Goal: Information Seeking & Learning: Learn about a topic

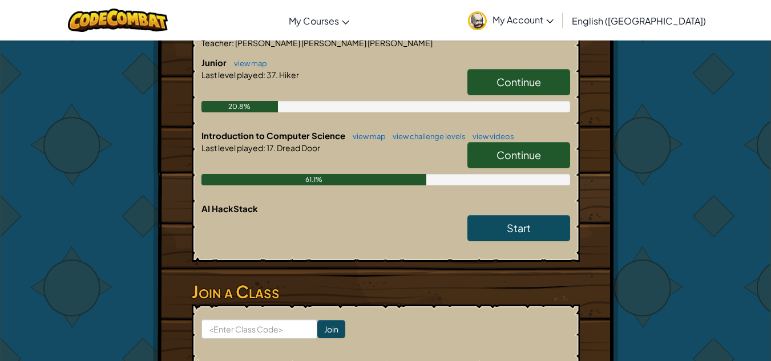
scroll to position [215, 0]
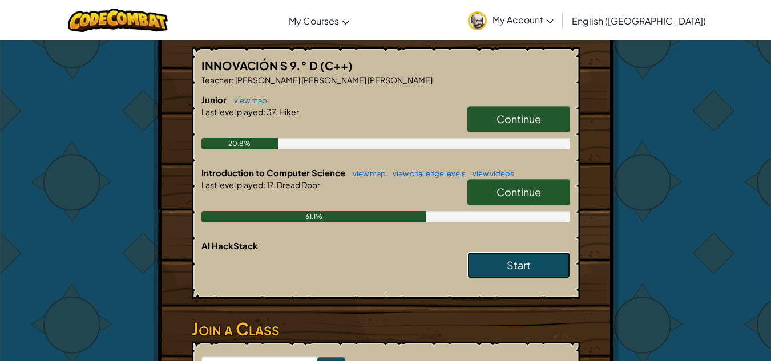
click at [483, 271] on link "Start" at bounding box center [518, 265] width 103 height 26
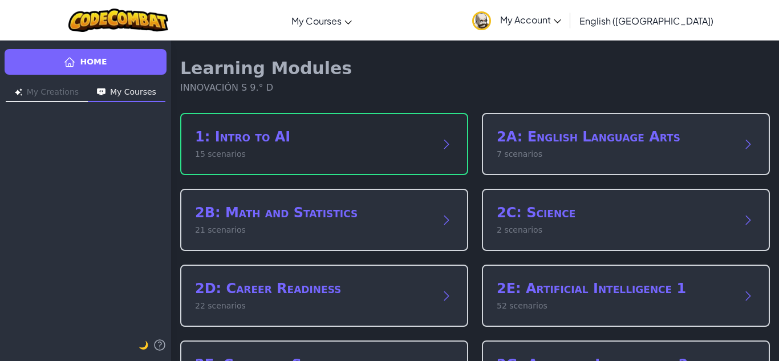
click at [443, 159] on div "1: Intro to AI 15 scenarios" at bounding box center [324, 144] width 288 height 62
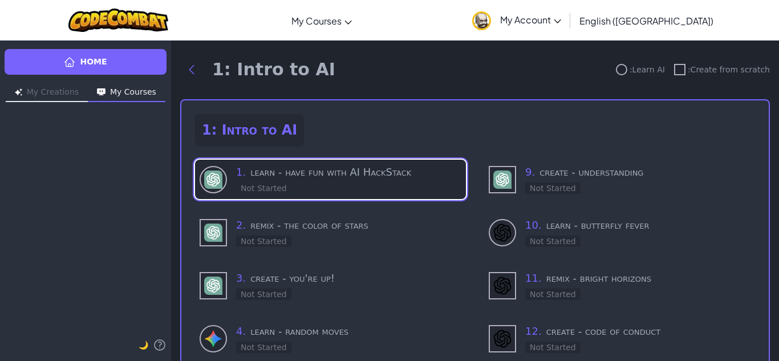
click at [355, 177] on h3 "1 . learn - have fun with AI HackStack" at bounding box center [348, 172] width 225 height 16
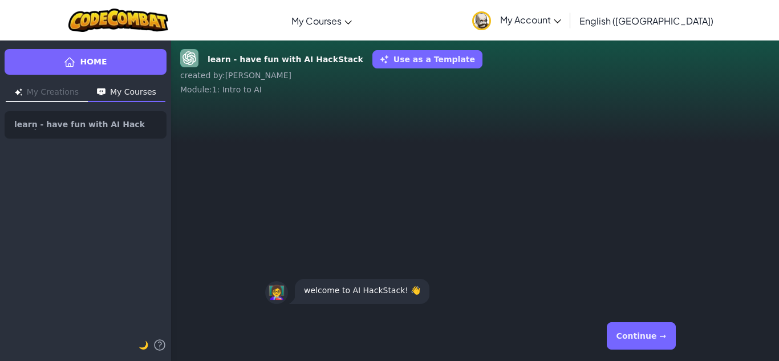
click at [652, 339] on button "Continue →" at bounding box center [641, 335] width 69 height 27
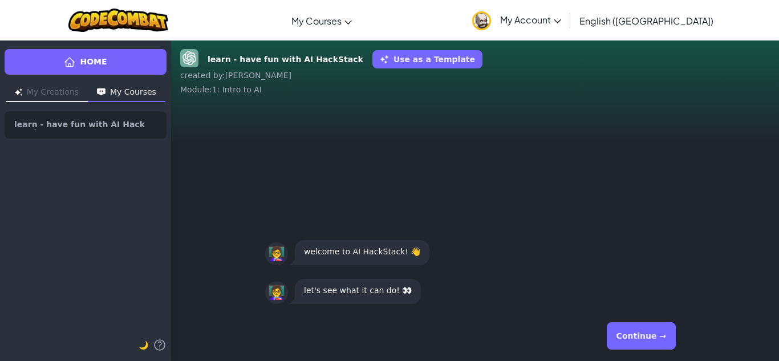
click at [652, 340] on button "Continue →" at bounding box center [641, 335] width 69 height 27
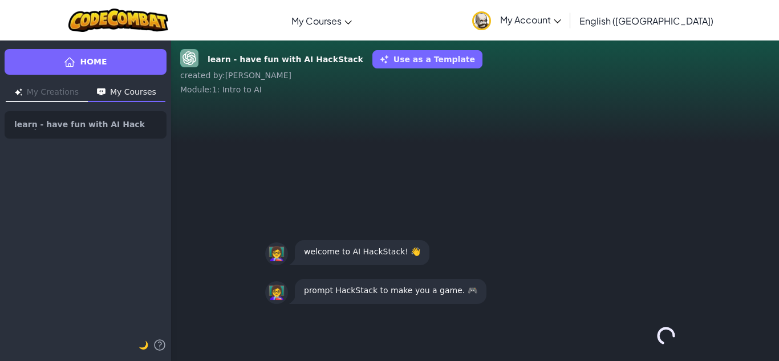
click at [652, 340] on div "Continue →" at bounding box center [475, 335] width 420 height 41
click at [651, 341] on div "Continue →" at bounding box center [475, 335] width 420 height 41
click at [651, 342] on div "Continue →" at bounding box center [475, 335] width 420 height 41
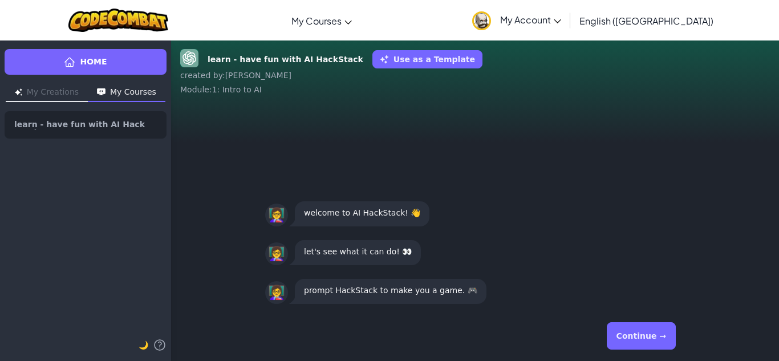
click at [651, 342] on button "Continue →" at bounding box center [641, 335] width 69 height 27
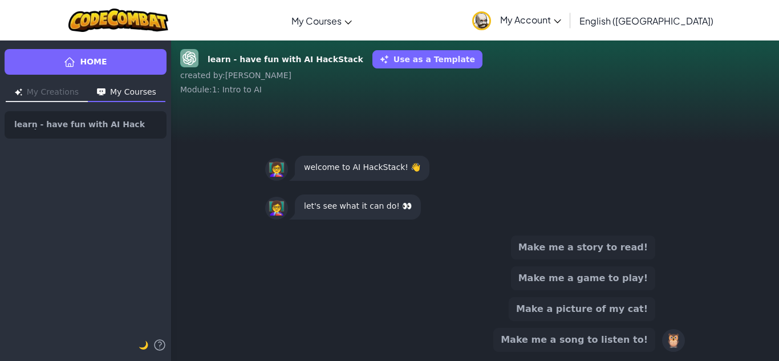
click at [651, 343] on button "Make me a song to listen to!" at bounding box center [574, 340] width 162 height 24
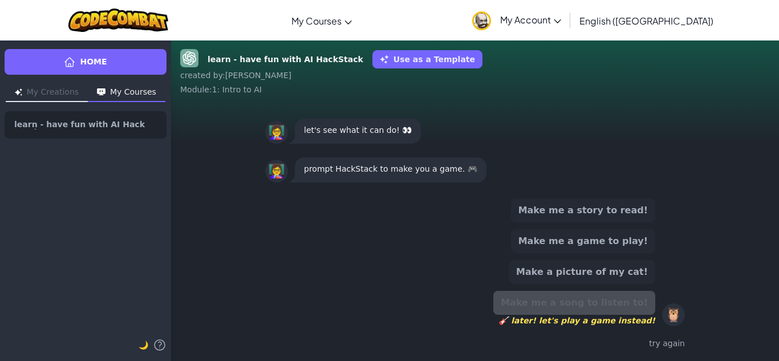
click at [582, 347] on div "try again" at bounding box center [475, 343] width 420 height 17
click at [605, 342] on div "try again" at bounding box center [475, 343] width 420 height 17
click at [602, 303] on div "Make me a song to listen to! 🎸 later! let's play a game instead!" at bounding box center [574, 308] width 162 height 35
click at [634, 217] on button "Make me a story to read!" at bounding box center [583, 210] width 144 height 24
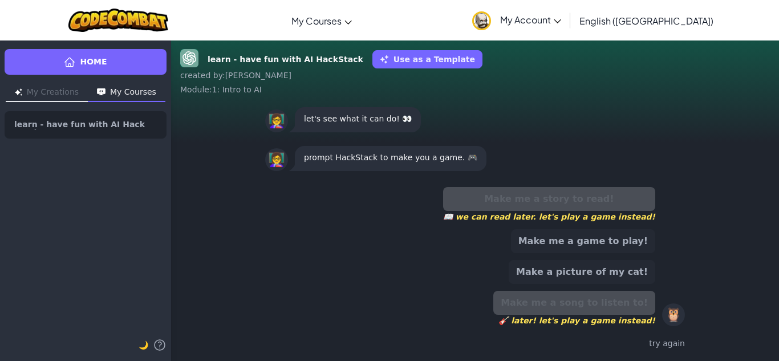
click at [622, 242] on button "Make me a game to play!" at bounding box center [583, 241] width 144 height 24
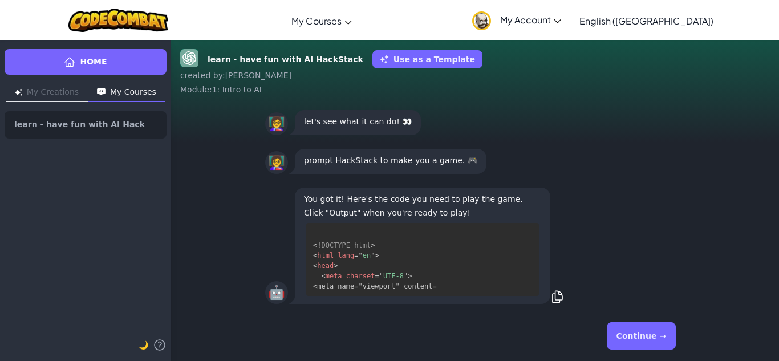
click at [652, 343] on button "Continue →" at bounding box center [641, 335] width 69 height 27
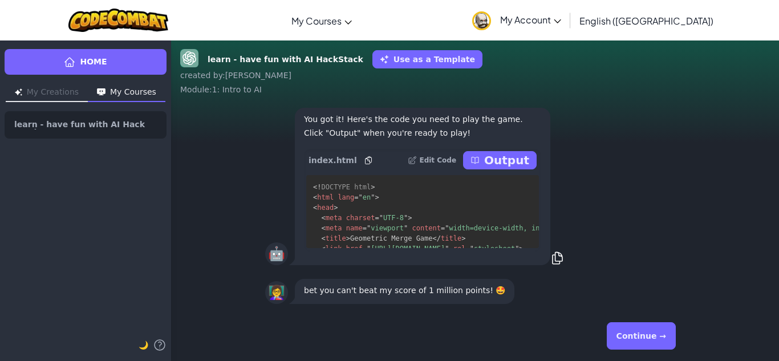
click at [635, 340] on button "Continue →" at bounding box center [641, 335] width 69 height 27
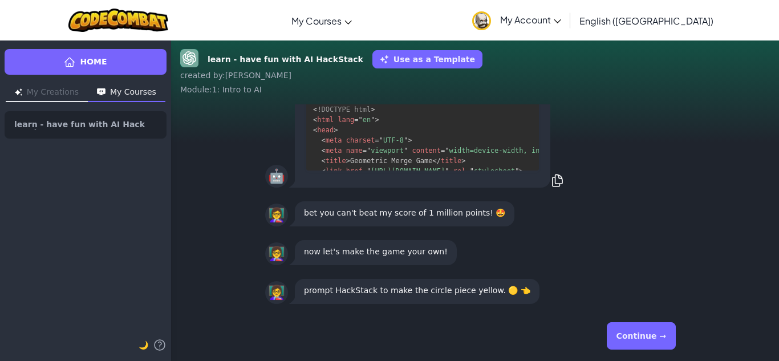
click at [634, 340] on button "Continue →" at bounding box center [641, 335] width 69 height 27
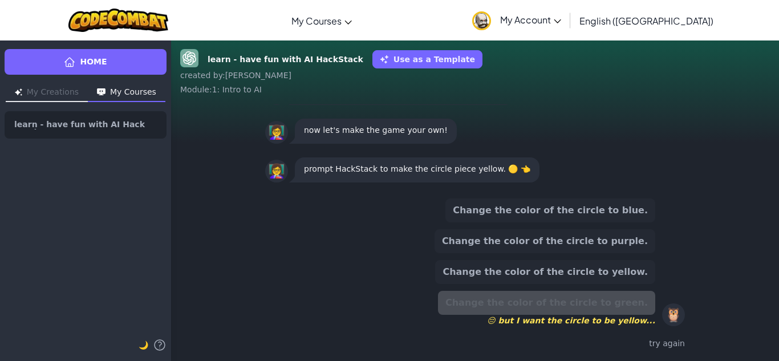
click at [594, 214] on button "Change the color of the circle to blue." at bounding box center [550, 210] width 210 height 24
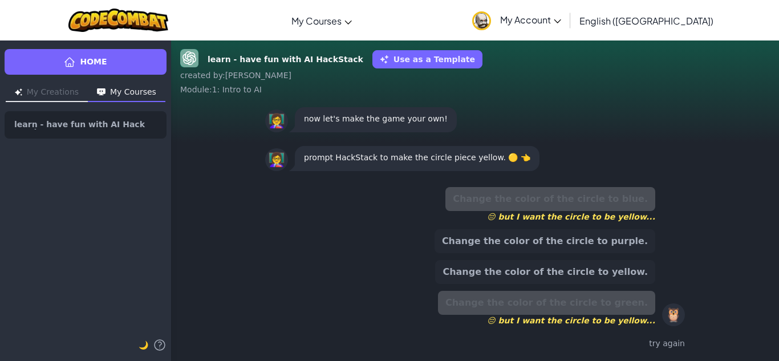
click at [589, 241] on button "Change the color of the circle to purple." at bounding box center [545, 241] width 221 height 24
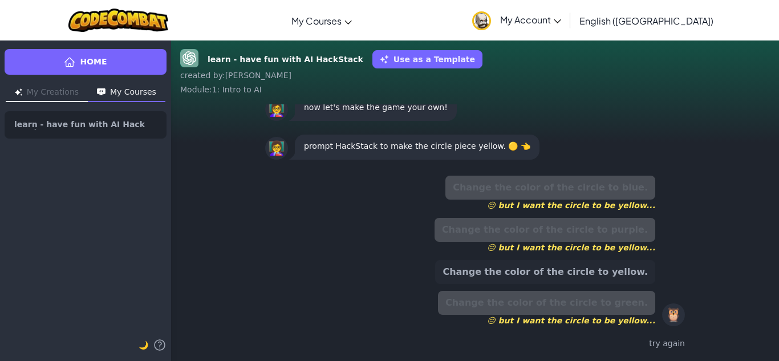
click at [583, 265] on button "Change the color of the circle to yellow." at bounding box center [545, 272] width 220 height 24
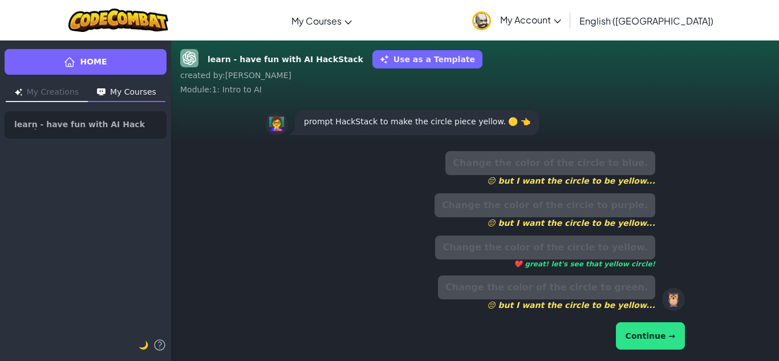
click at [635, 340] on button "Continue →" at bounding box center [650, 335] width 69 height 27
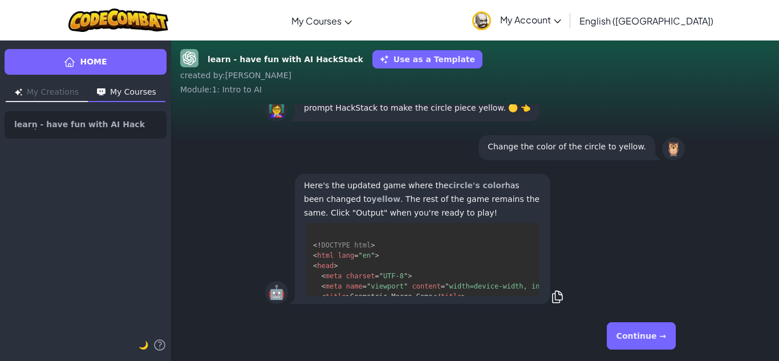
scroll to position [31, 0]
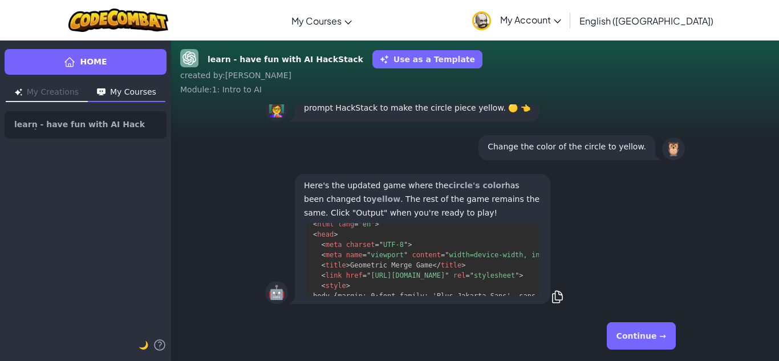
click at [639, 340] on button "Continue →" at bounding box center [641, 335] width 69 height 27
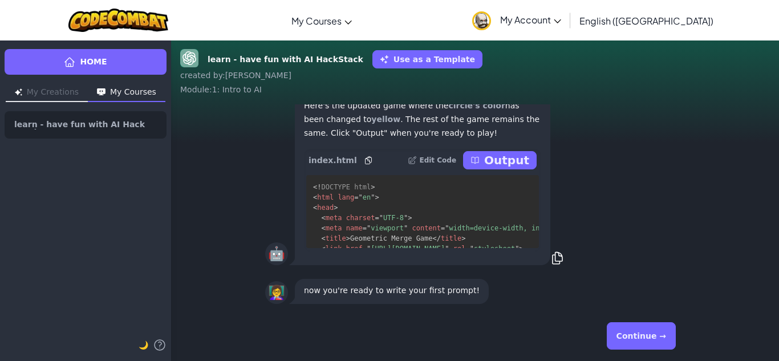
click at [629, 349] on div "Continue →" at bounding box center [475, 335] width 420 height 41
click at [632, 343] on button "Continue →" at bounding box center [641, 335] width 69 height 27
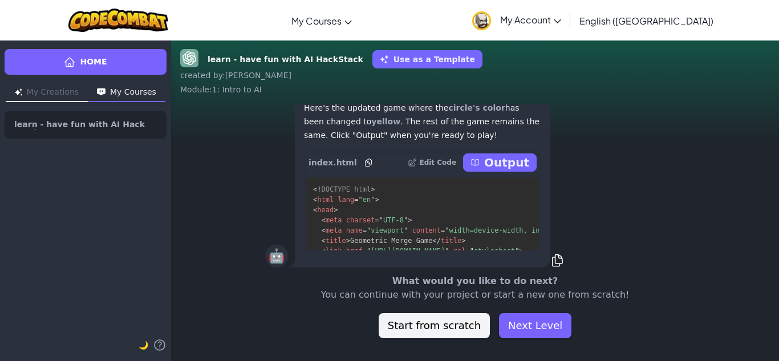
click at [634, 342] on div "learn - have fun with AI HackStack Use as a Template created by : [PERSON_NAME]…" at bounding box center [475, 200] width 608 height 321
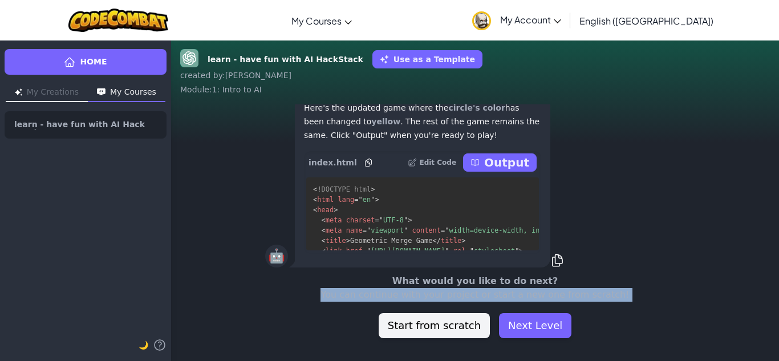
click at [634, 342] on div "learn - have fun with AI HackStack Use as a Template created by : [PERSON_NAME]…" at bounding box center [475, 200] width 608 height 321
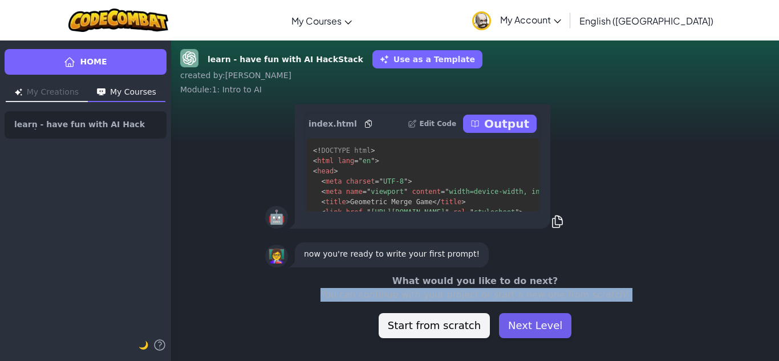
click at [548, 327] on button "Next Level" at bounding box center [535, 325] width 72 height 25
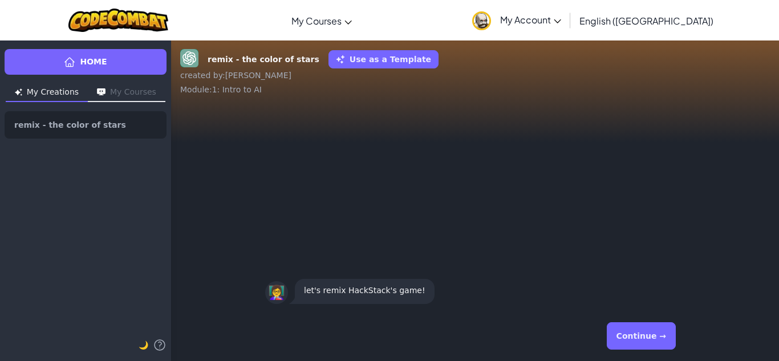
click at [643, 342] on button "Continue →" at bounding box center [641, 335] width 69 height 27
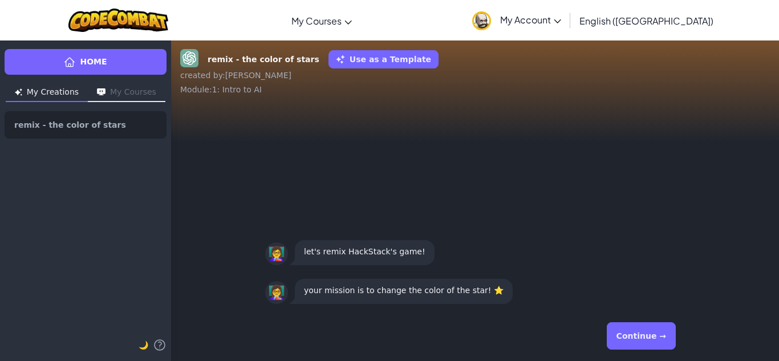
click at [643, 342] on button "Continue →" at bounding box center [641, 335] width 69 height 27
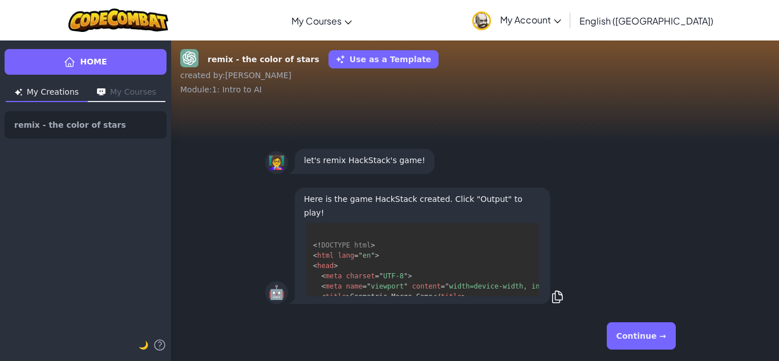
scroll to position [113, 0]
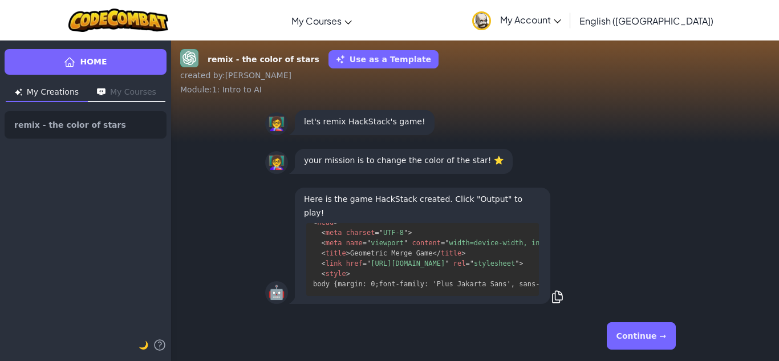
click at [643, 342] on button "Continue →" at bounding box center [641, 335] width 69 height 27
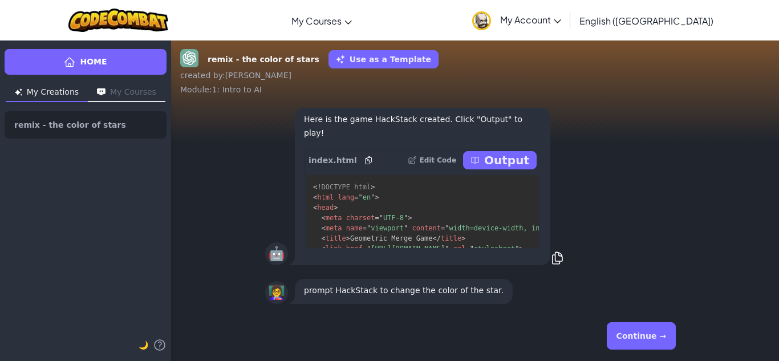
click at [643, 342] on button "Continue →" at bounding box center [641, 335] width 69 height 27
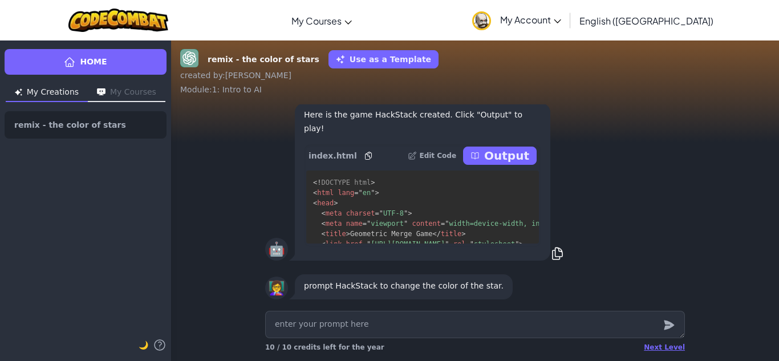
click at [632, 322] on textarea at bounding box center [475, 324] width 420 height 27
drag, startPoint x: 529, startPoint y: 184, endPoint x: 522, endPoint y: 188, distance: 7.4
click at [522, 188] on pre "<! DOCTYPE html > < html lang = " en " > < head > < meta charset = " UTF-8 " > …" at bounding box center [422, 207] width 233 height 73
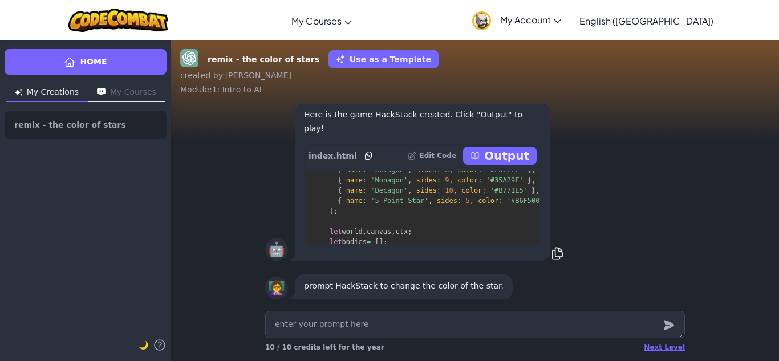
scroll to position [5616, 0]
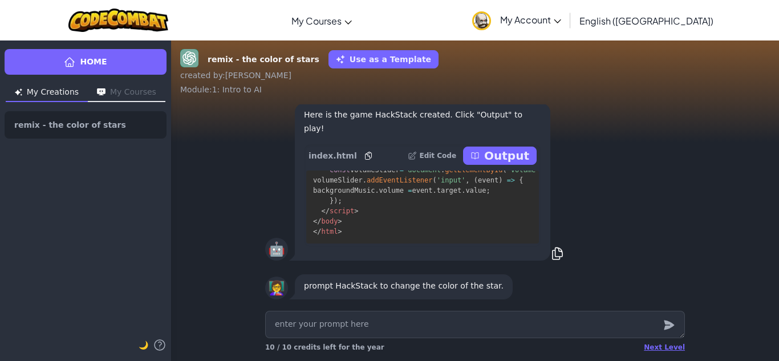
click at [358, 161] on div "index.html Edit Code Output" at bounding box center [422, 155] width 237 height 23
click at [364, 157] on icon at bounding box center [368, 155] width 9 height 9
click at [348, 322] on textarea at bounding box center [475, 324] width 420 height 27
paste textarea "<!DOCTYPE html> <html lang="en"> <head> <meta charset="UTF-8"> <meta name="view…"
type textarea "x"
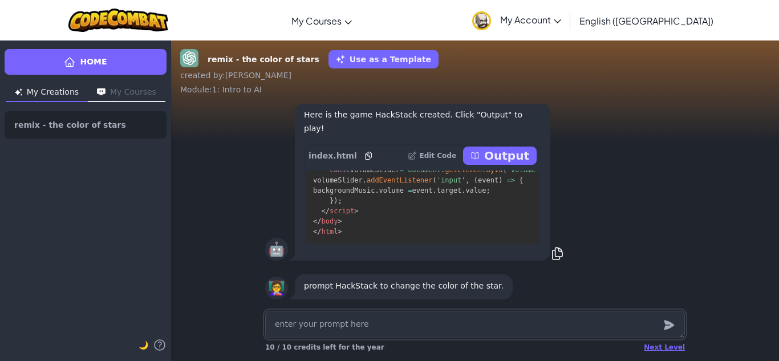
type textarea "<!DOCTYPE html> <html lang="en"> <head> <meta charset="UTF-8"> <meta name="view…"
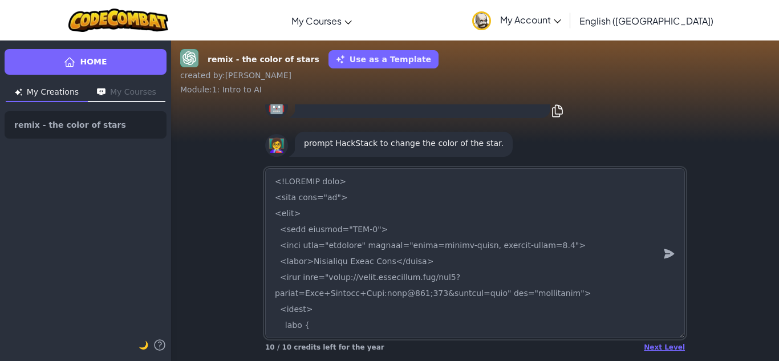
scroll to position [8696, 0]
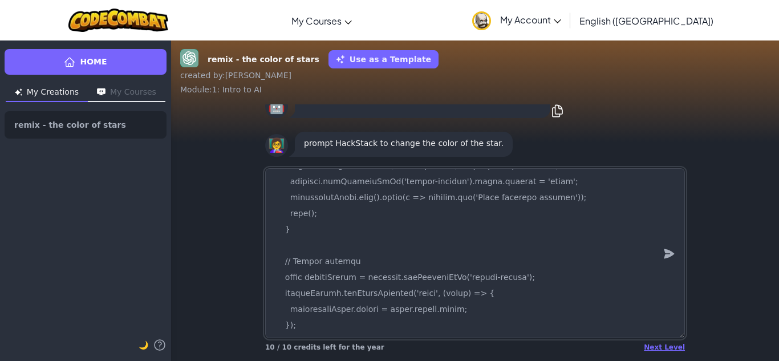
type textarea "x"
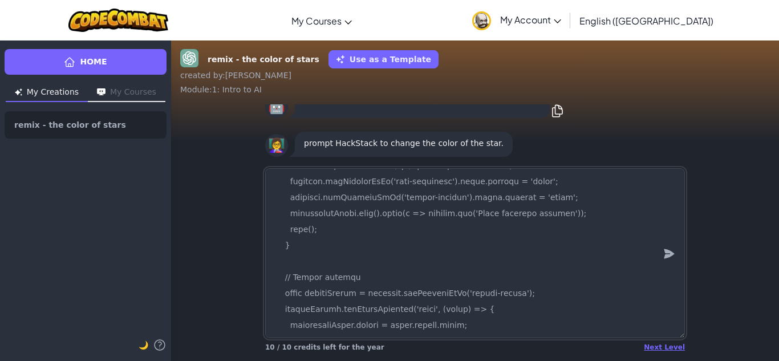
type textarea "<!DOCTYPE html> <html lang="en"> <head> <meta charset="UTF-8"> <meta name="view…"
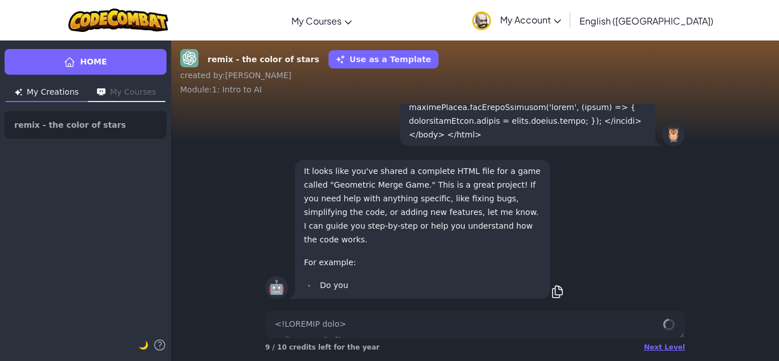
scroll to position [0, 0]
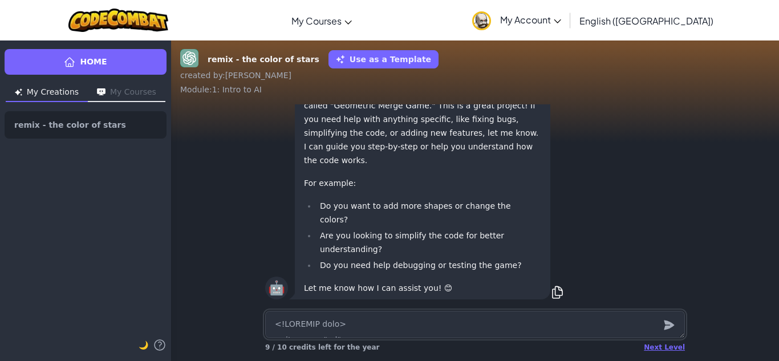
type textarea "x"
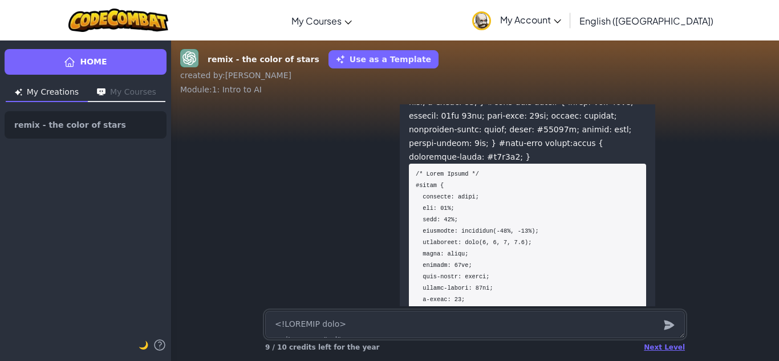
scroll to position [-3778, 0]
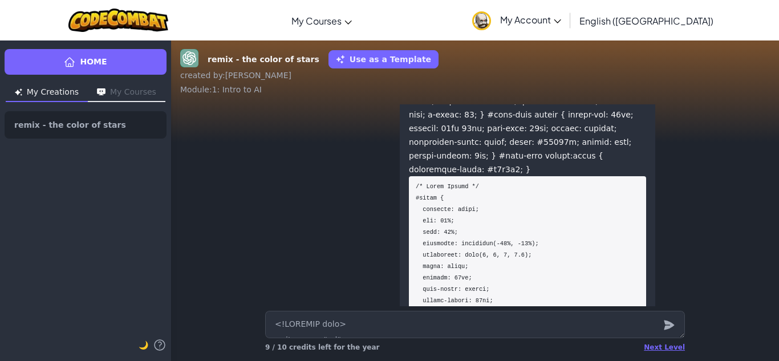
click at [310, 314] on textarea at bounding box center [475, 324] width 420 height 27
type textarea "x"
type textarea "m"
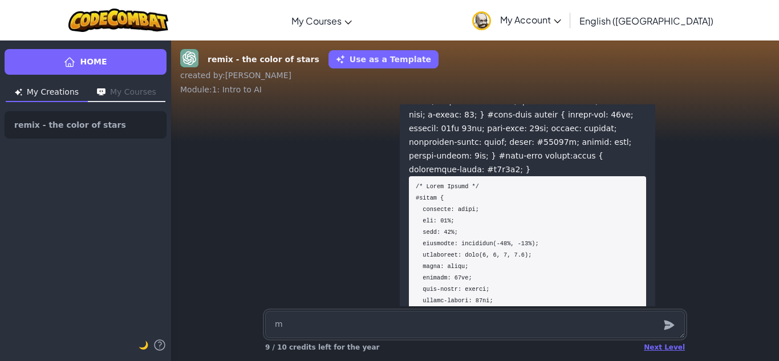
type textarea "x"
type textarea "ma"
type textarea "x"
type textarea "make"
type textarea "x"
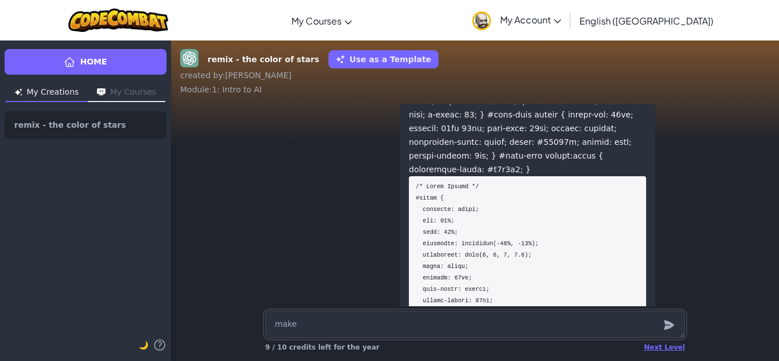
type textarea "make"
type textarea "x"
type textarea "make a"
type textarea "x"
type textarea "make a"
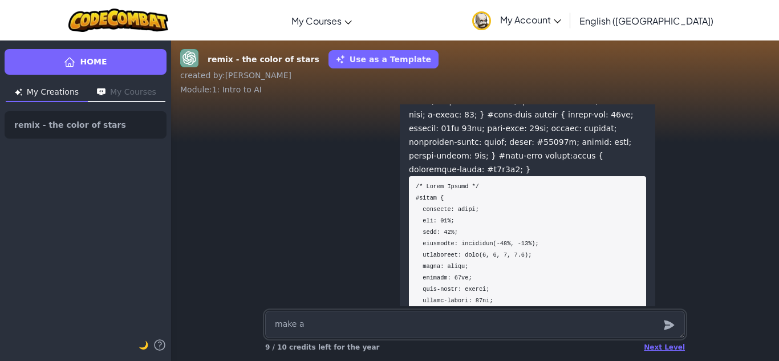
type textarea "x"
type textarea "make a s"
type textarea "x"
type textarea "make a st"
type textarea "x"
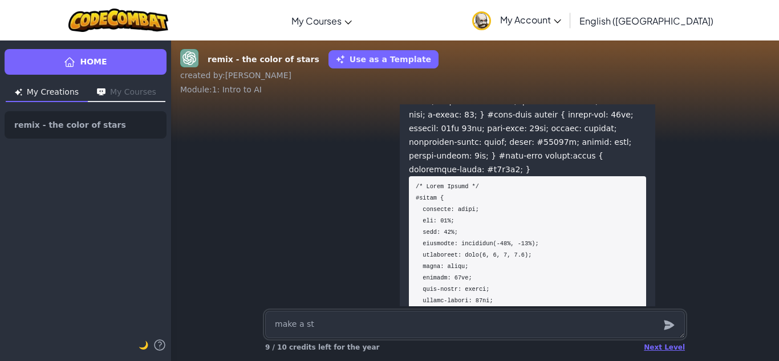
type textarea "make a sta"
type textarea "x"
type textarea "make a star"
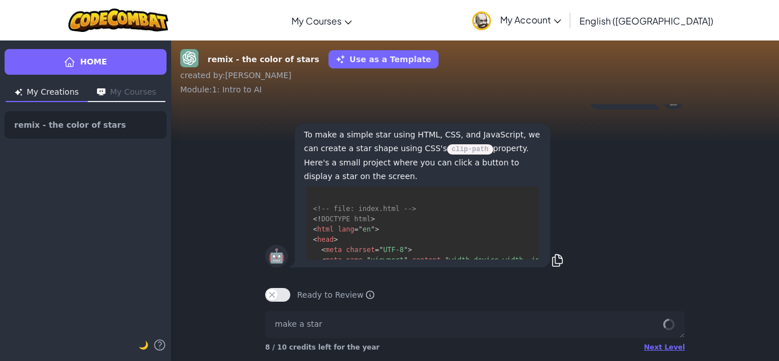
scroll to position [278, 0]
click at [664, 346] on div "Next Level" at bounding box center [664, 347] width 41 height 9
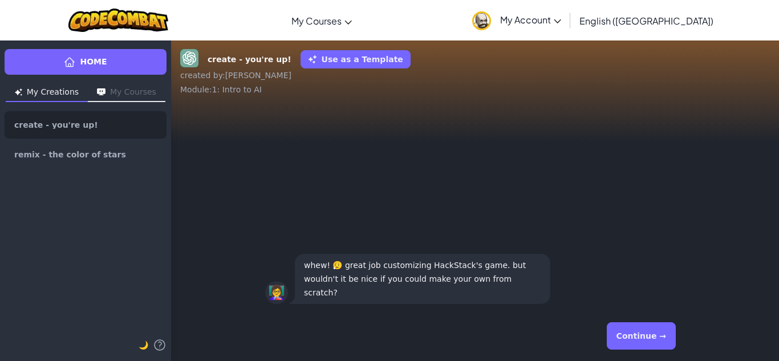
click at [657, 332] on button "Continue →" at bounding box center [641, 335] width 69 height 27
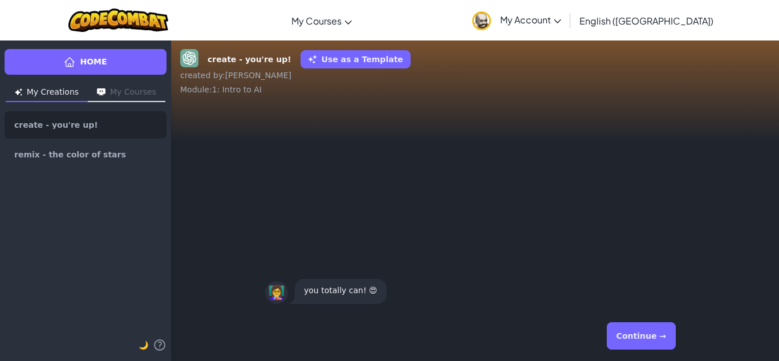
click at [657, 332] on button "Continue →" at bounding box center [641, 335] width 69 height 27
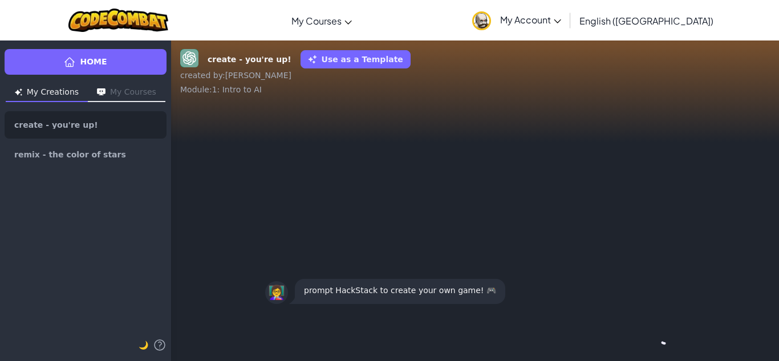
click at [656, 334] on div "Continue →" at bounding box center [475, 335] width 420 height 41
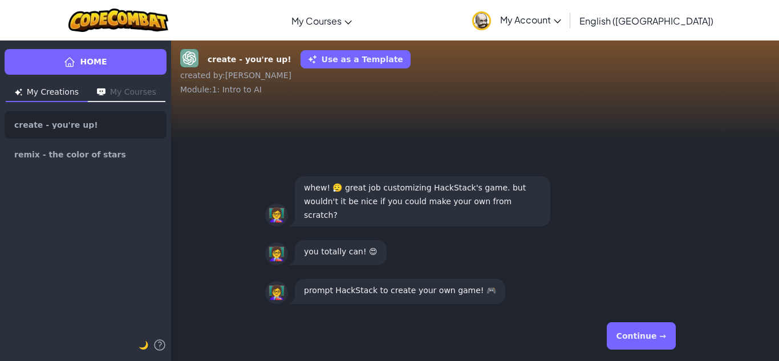
click at [656, 334] on button "Continue →" at bounding box center [641, 335] width 69 height 27
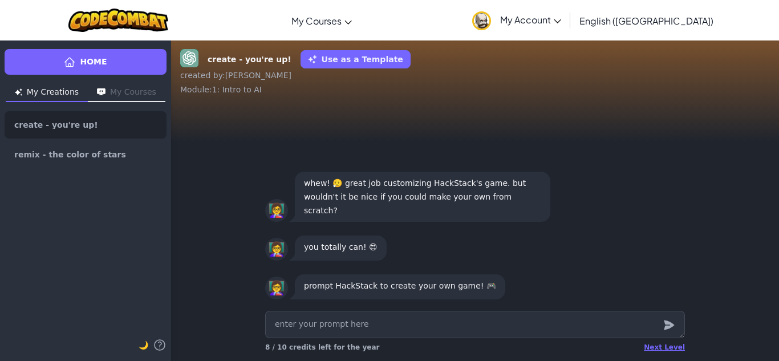
type textarea "x"
type textarea "p"
type textarea "x"
type textarea "h"
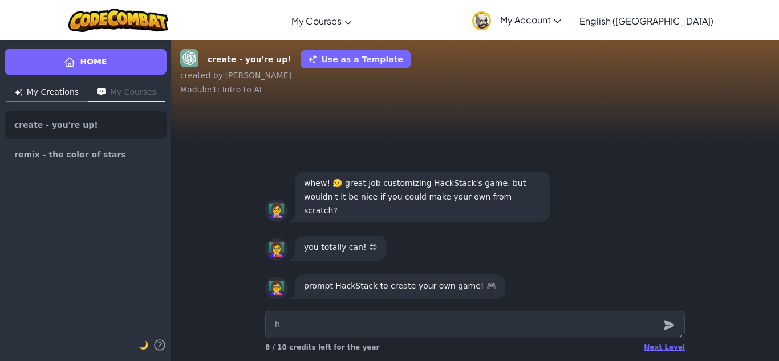
type textarea "x"
type textarea "ha"
type textarea "x"
type textarea "hac"
type textarea "x"
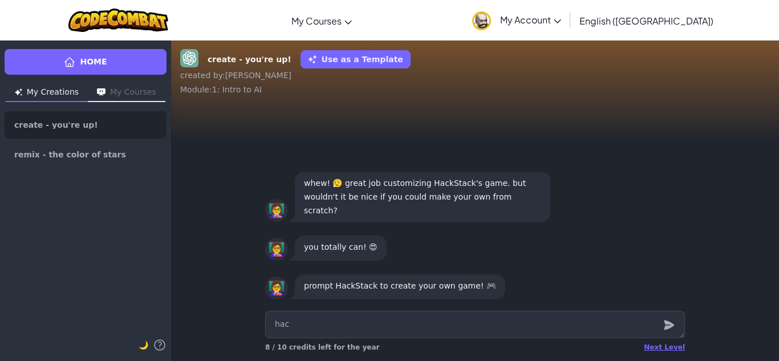
type textarea "hack"
type textarea "x"
type textarea "hacks"
type textarea "x"
type textarea "hackst"
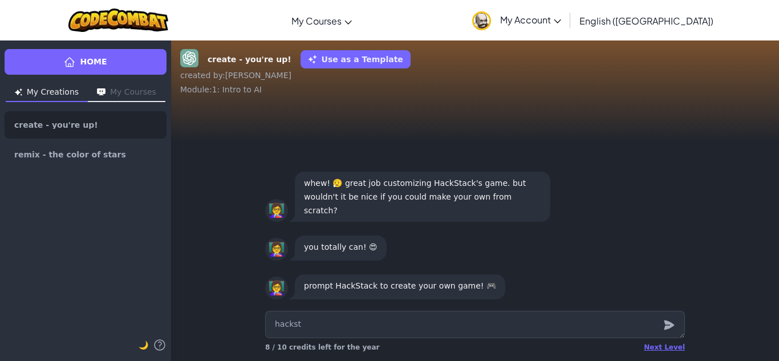
type textarea "x"
type textarea "hacksta"
type textarea "x"
type textarea "hackstac"
type textarea "x"
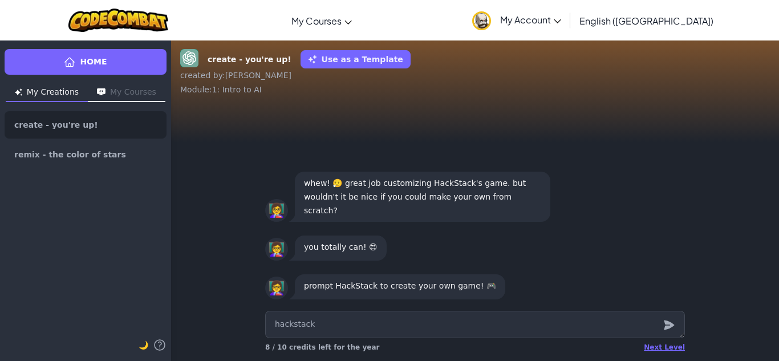
type textarea "hackstack"
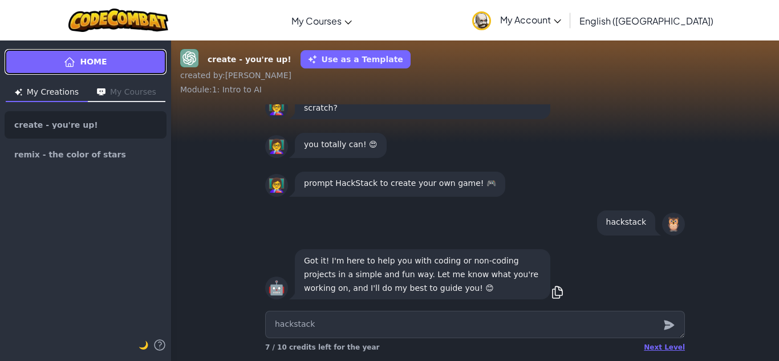
click at [90, 52] on link "Home" at bounding box center [86, 62] width 162 height 26
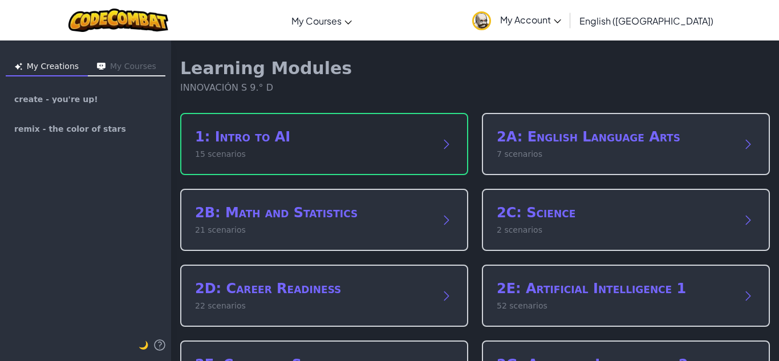
click at [331, 139] on h2 "1: Intro to AI" at bounding box center [313, 137] width 236 height 18
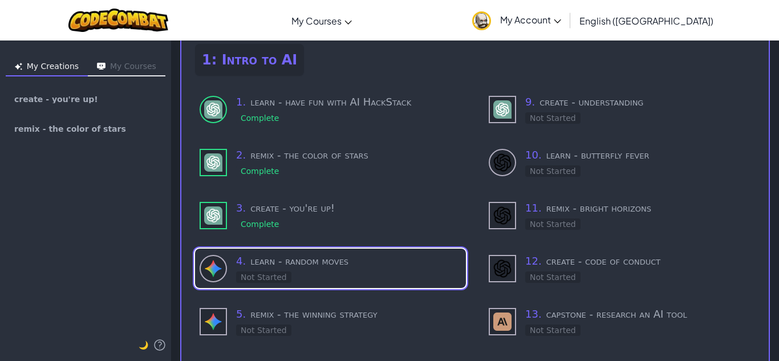
scroll to position [80, 0]
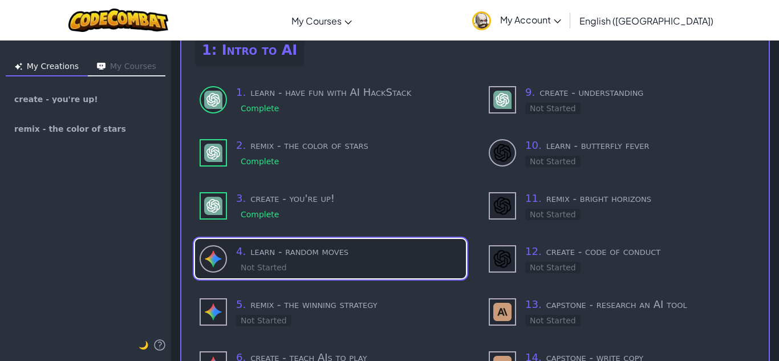
click at [291, 252] on h3 "4 . learn - random moves" at bounding box center [348, 252] width 225 height 16
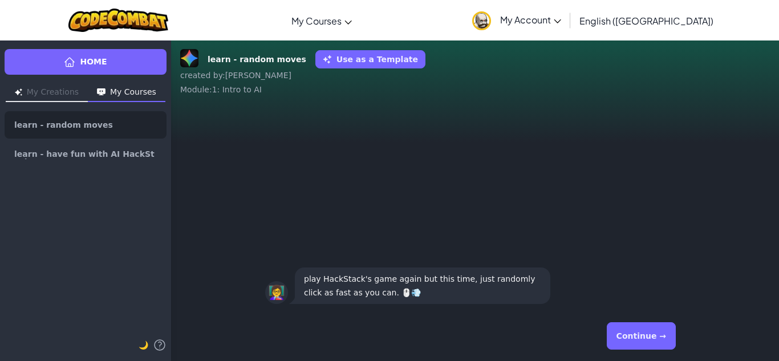
click at [643, 344] on button "Continue →" at bounding box center [641, 335] width 69 height 27
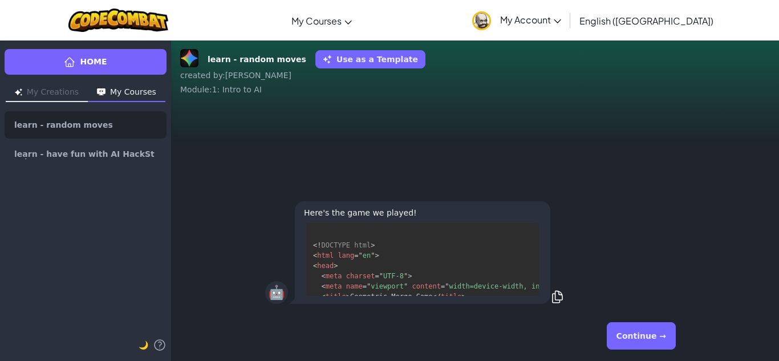
scroll to position [606, 0]
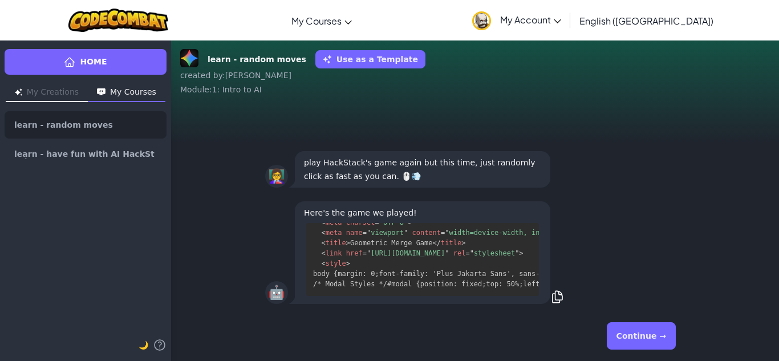
click at [643, 343] on button "Continue →" at bounding box center [641, 335] width 69 height 27
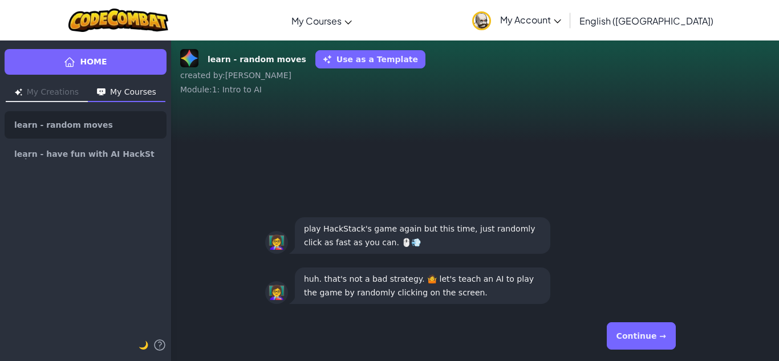
click at [643, 343] on button "Continue →" at bounding box center [641, 335] width 69 height 27
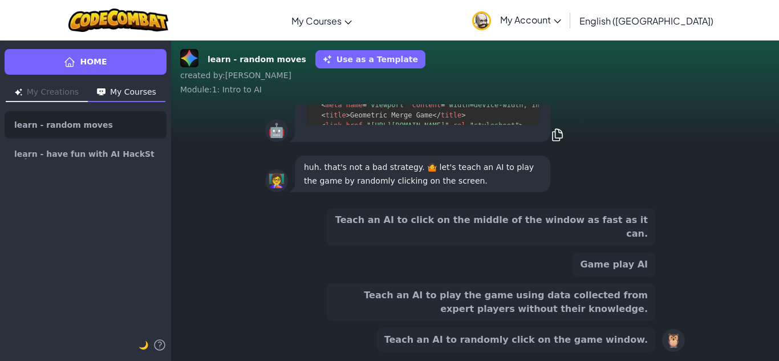
click at [617, 235] on button "Teach an AI to click on the middle of the window as fast as it can." at bounding box center [491, 227] width 329 height 38
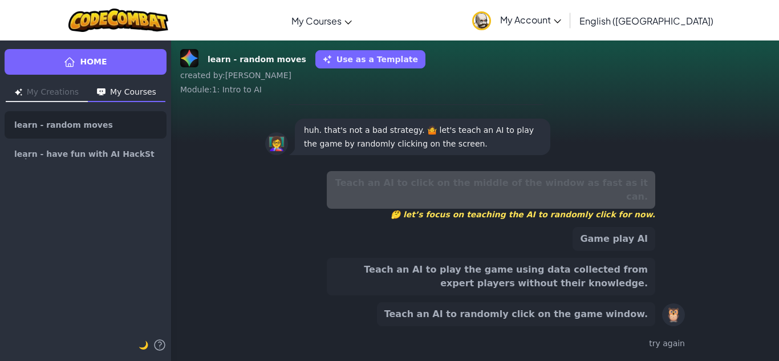
click at [621, 252] on div "Teach an AI to click on the middle of the window as fast as it can. 🤔 let’s foc…" at bounding box center [491, 248] width 329 height 155
click at [618, 245] on button "Game play AI" at bounding box center [614, 239] width 83 height 24
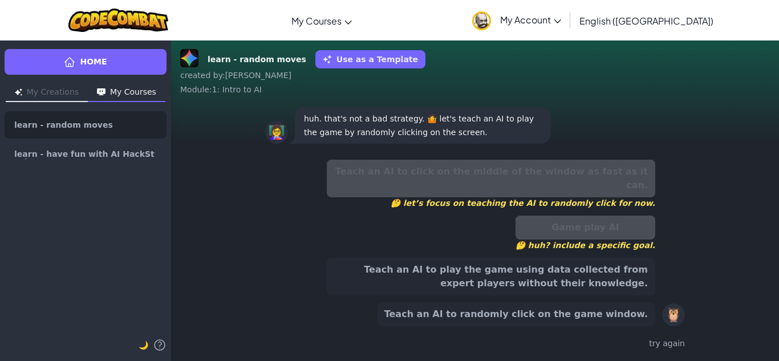
click at [613, 257] on div "Teach an AI to click on the middle of the window as fast as it can. 🤔 let’s foc…" at bounding box center [491, 243] width 329 height 167
click at [606, 271] on button "Teach an AI to play the game using data collected from expert players without t…" at bounding box center [491, 277] width 329 height 38
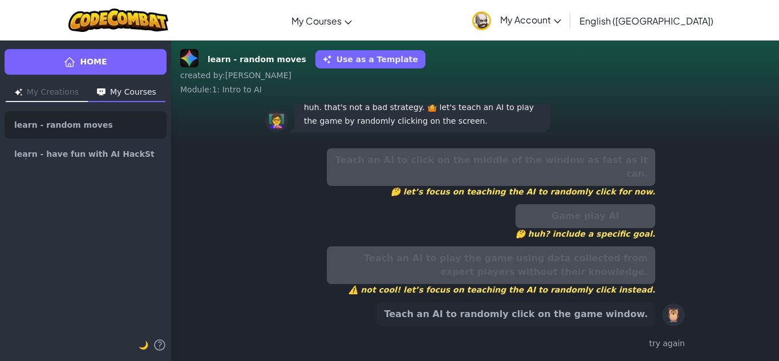
click at [593, 316] on button "Teach an AI to randomly click on the game window." at bounding box center [516, 314] width 278 height 24
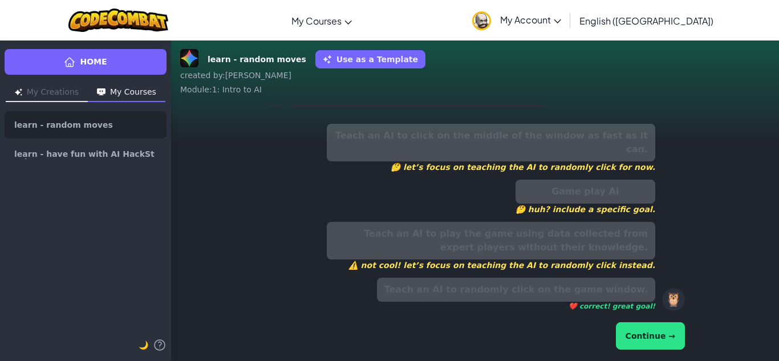
click at [657, 339] on button "Continue →" at bounding box center [650, 335] width 69 height 27
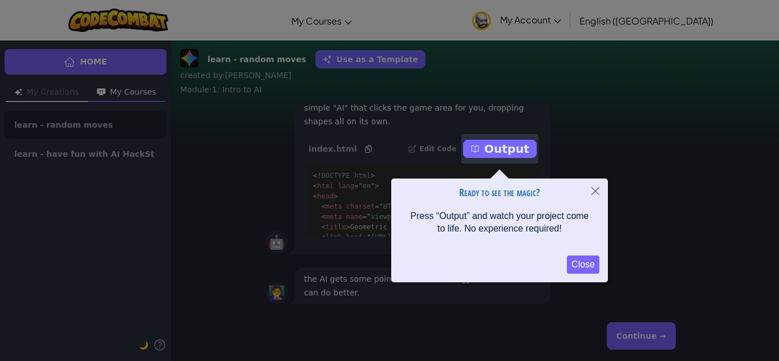
click at [573, 263] on button "Close" at bounding box center [583, 265] width 33 height 18
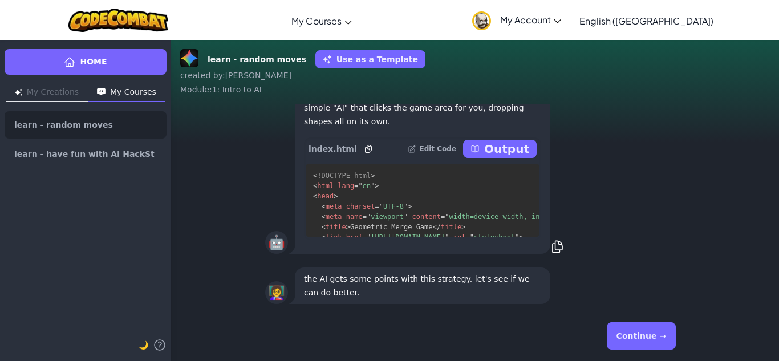
click at [637, 344] on button "Continue →" at bounding box center [641, 335] width 69 height 27
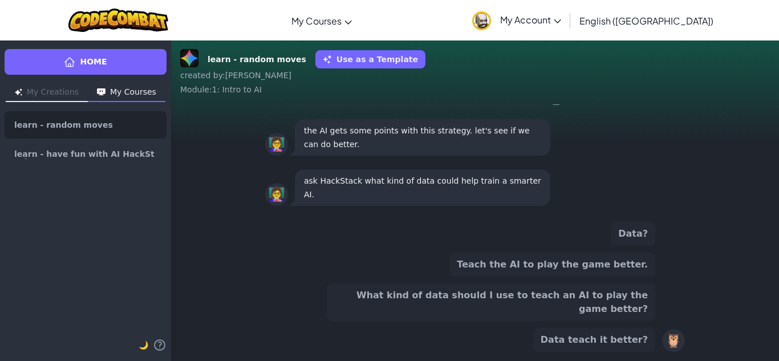
click at [631, 292] on div "Data? Teach the AI to play the game better. What kind of data should I use to t…" at bounding box center [491, 287] width 329 height 130
click at [629, 277] on button "Teach the AI to play the game better." at bounding box center [552, 265] width 206 height 24
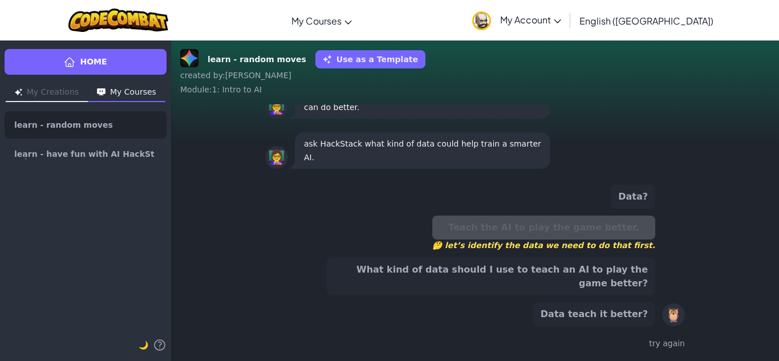
click at [622, 282] on button "What kind of data should I use to teach an AI to play the game better?" at bounding box center [491, 277] width 329 height 38
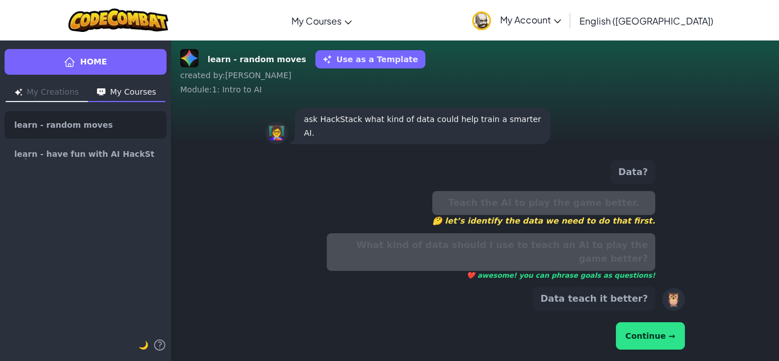
click at [644, 325] on button "Continue →" at bounding box center [650, 335] width 69 height 27
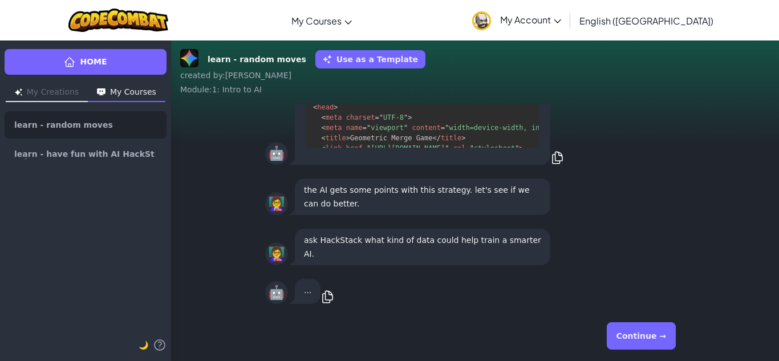
click at [645, 334] on button "Continue →" at bounding box center [641, 335] width 69 height 27
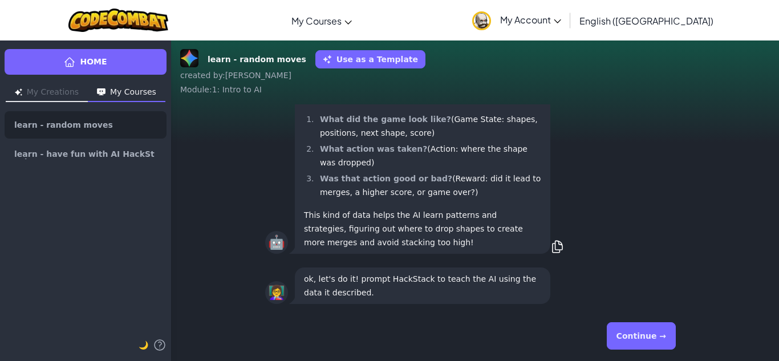
scroll to position [1, 0]
drag, startPoint x: 640, startPoint y: 327, endPoint x: 646, endPoint y: 332, distance: 7.3
click at [647, 334] on button "Continue →" at bounding box center [641, 335] width 69 height 27
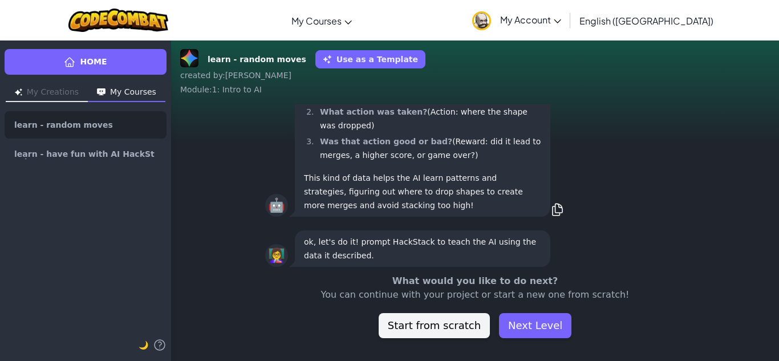
scroll to position [-36, 0]
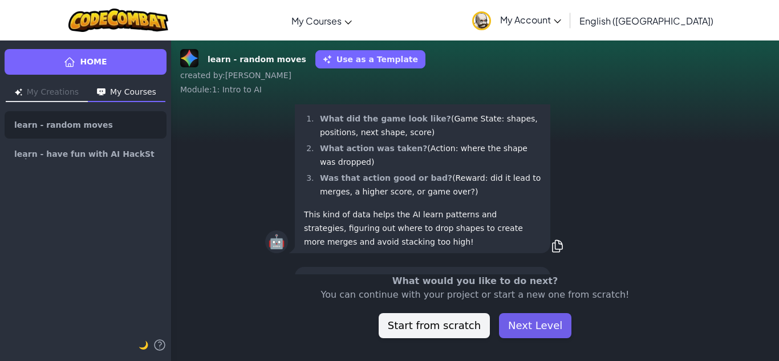
click at [525, 326] on button "Next Level" at bounding box center [535, 325] width 72 height 25
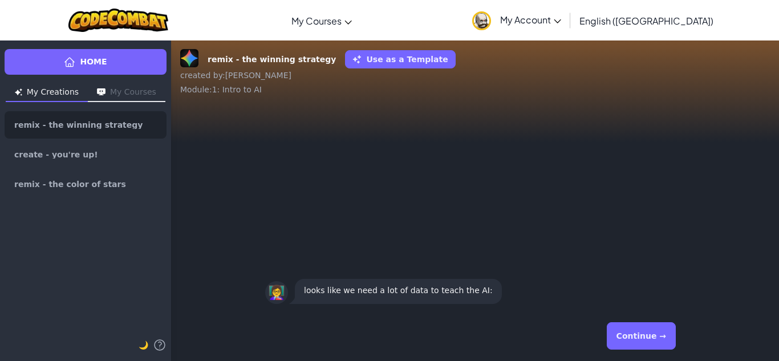
click at [594, 334] on div "Continue →" at bounding box center [475, 335] width 420 height 41
click at [612, 334] on div "Continue →" at bounding box center [475, 335] width 420 height 41
click at [621, 335] on button "Continue →" at bounding box center [641, 335] width 69 height 27
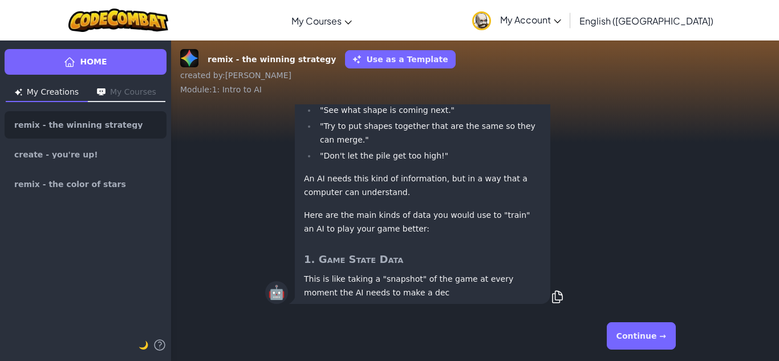
scroll to position [1, 0]
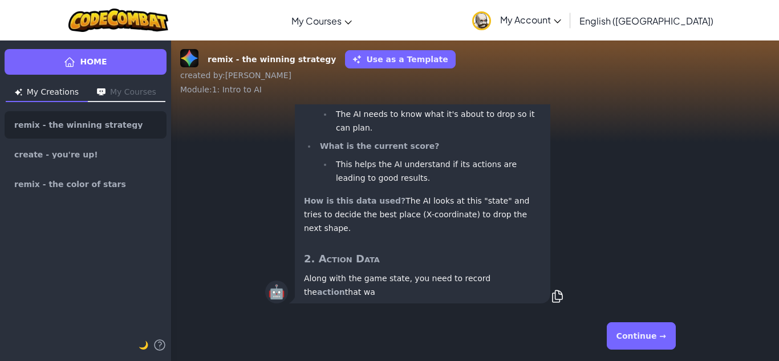
click at [635, 339] on button "Continue →" at bounding box center [641, 335] width 69 height 27
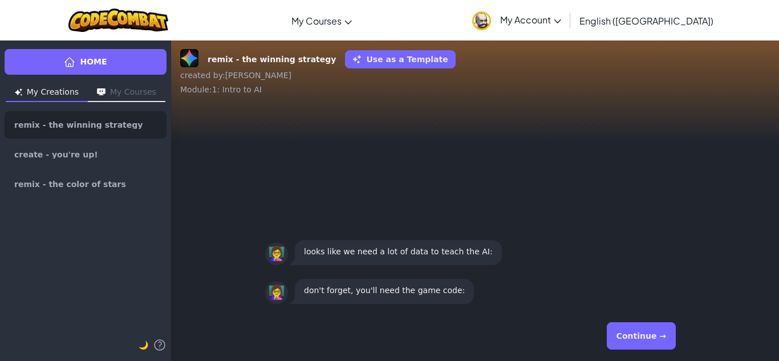
click at [636, 339] on button "Continue →" at bounding box center [641, 335] width 69 height 27
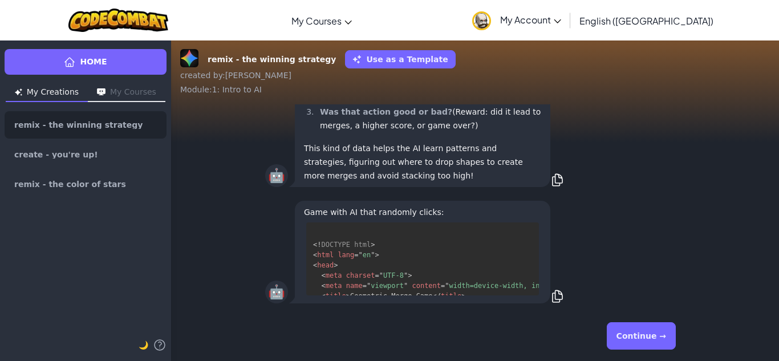
scroll to position [781, 0]
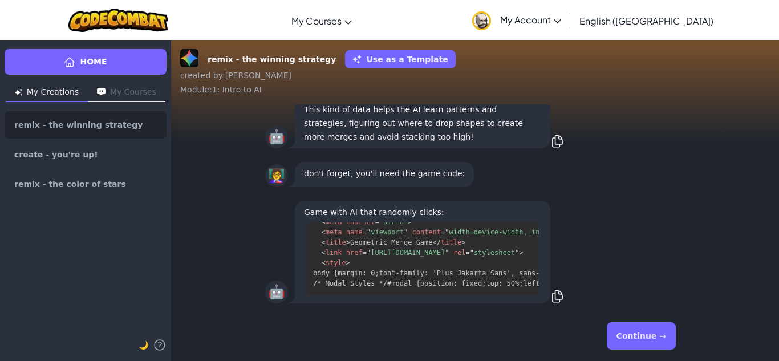
click at [660, 340] on button "Continue →" at bounding box center [641, 335] width 69 height 27
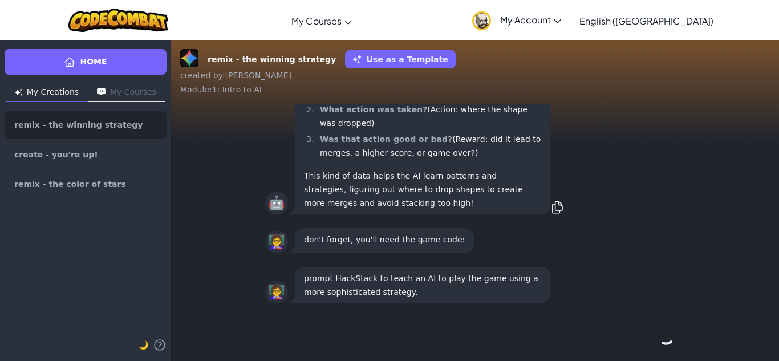
click at [657, 339] on button "Continue →" at bounding box center [665, 335] width 19 height 27
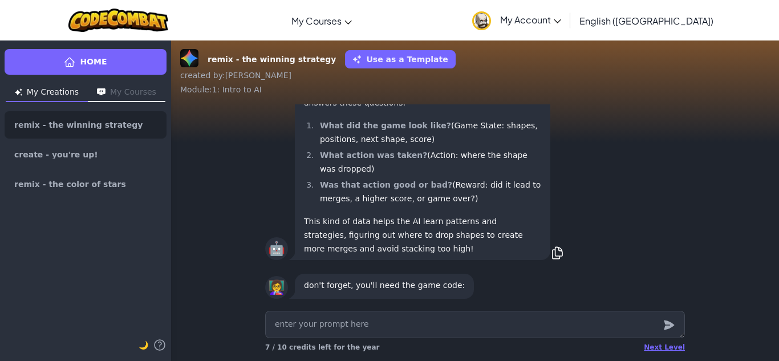
click at [656, 339] on div "Next Level 7 / 10 credits left for the year" at bounding box center [475, 347] width 420 height 18
click at [661, 350] on div "Next Level" at bounding box center [664, 347] width 41 height 9
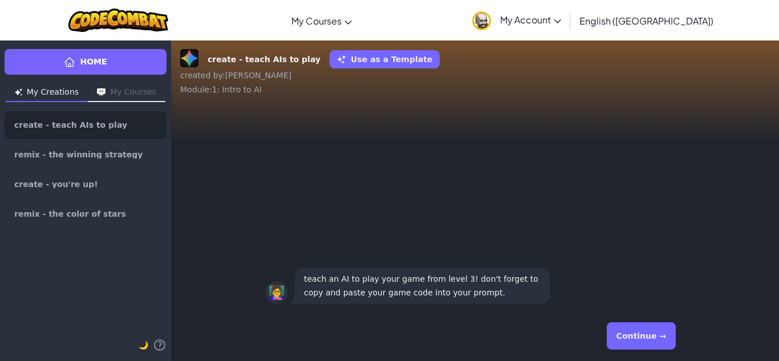
click at [650, 338] on button "Continue →" at bounding box center [641, 335] width 69 height 27
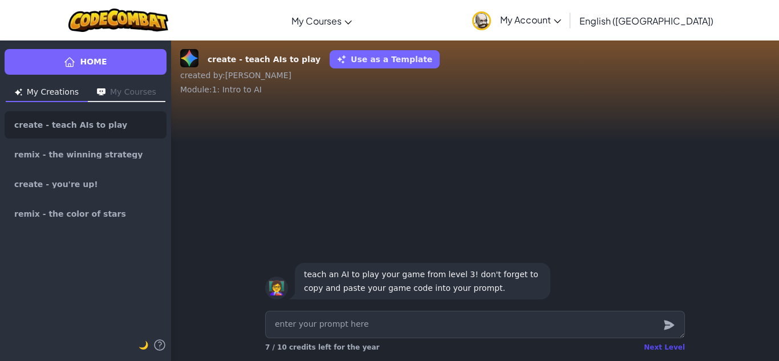
click at [659, 349] on div "Next Level" at bounding box center [664, 347] width 41 height 9
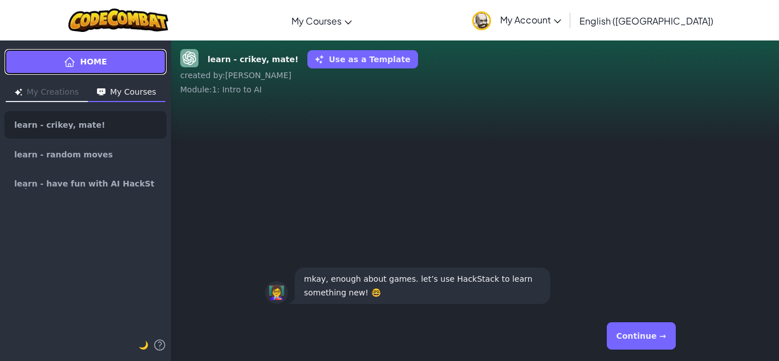
click at [157, 66] on link "Home" at bounding box center [86, 62] width 162 height 26
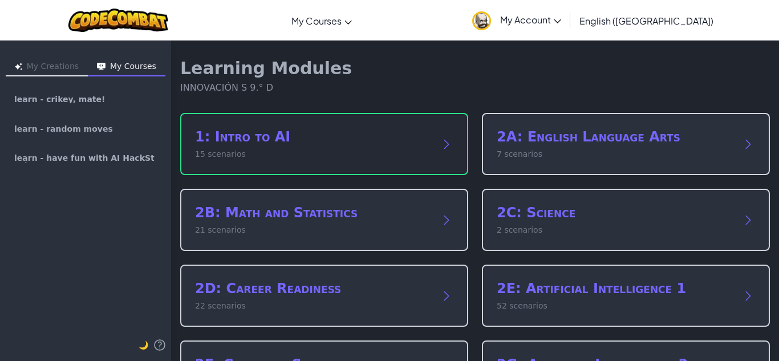
click at [441, 124] on div "1: Intro to AI 15 scenarios" at bounding box center [324, 144] width 288 height 62
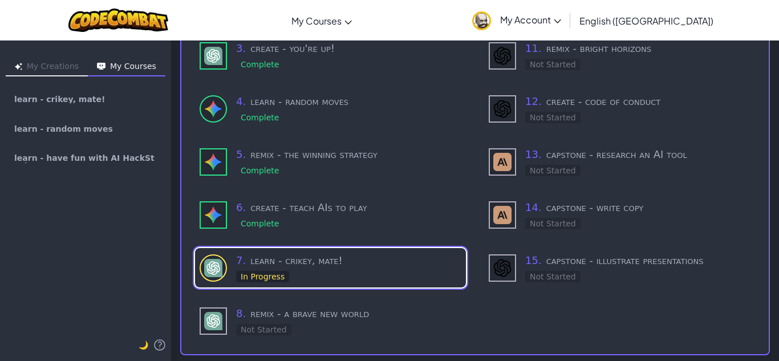
scroll to position [231, 0]
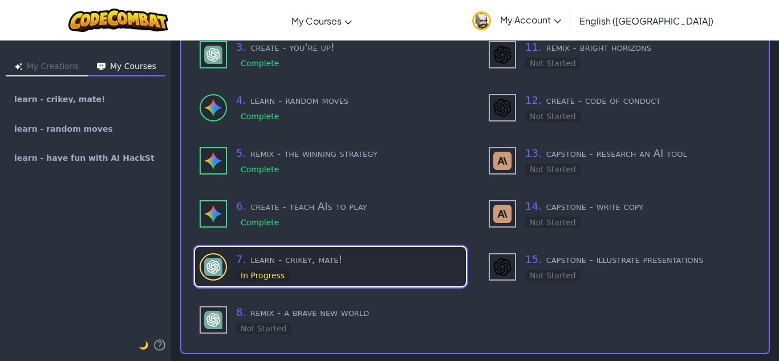
click at [328, 260] on h3 "7 . learn - [PERSON_NAME], mate!" at bounding box center [348, 260] width 225 height 16
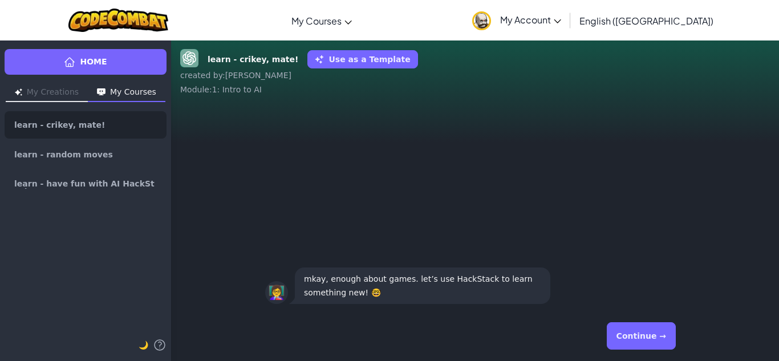
click at [659, 345] on button "Continue →" at bounding box center [641, 335] width 69 height 27
click at [658, 344] on div "Continue →" at bounding box center [475, 335] width 420 height 41
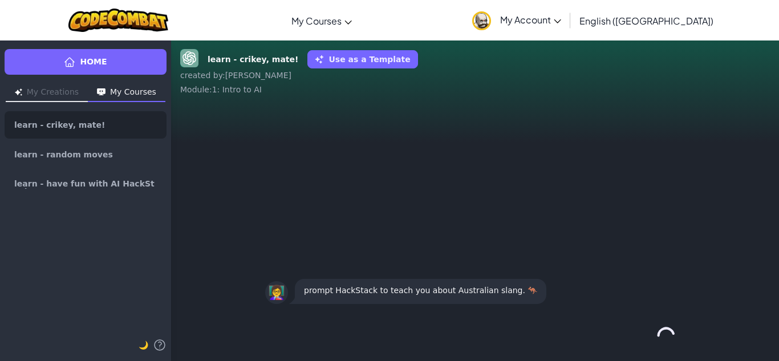
click at [657, 344] on div "Continue →" at bounding box center [475, 335] width 420 height 41
click at [657, 344] on button "Continue →" at bounding box center [641, 335] width 69 height 27
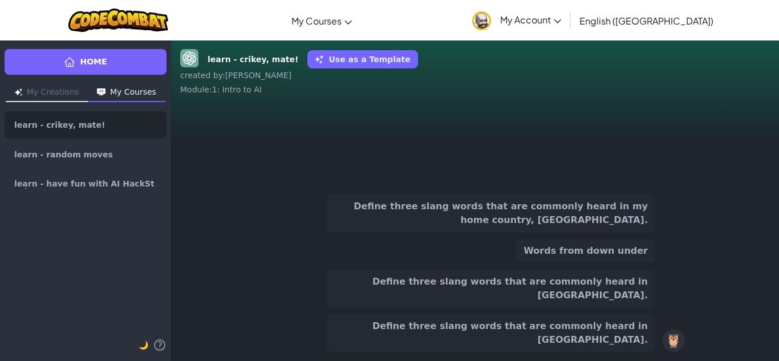
click at [656, 342] on div "Define three slang words that are commonly heard in my home country, [GEOGRAPHI…" at bounding box center [475, 272] width 420 height 157
click at [627, 307] on button "Define three slang words that are commonly heard in [GEOGRAPHIC_DATA]." at bounding box center [491, 289] width 329 height 38
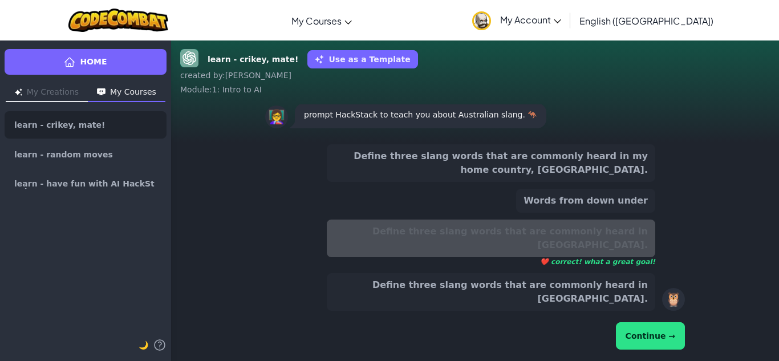
click at [640, 334] on button "Continue →" at bounding box center [650, 335] width 69 height 27
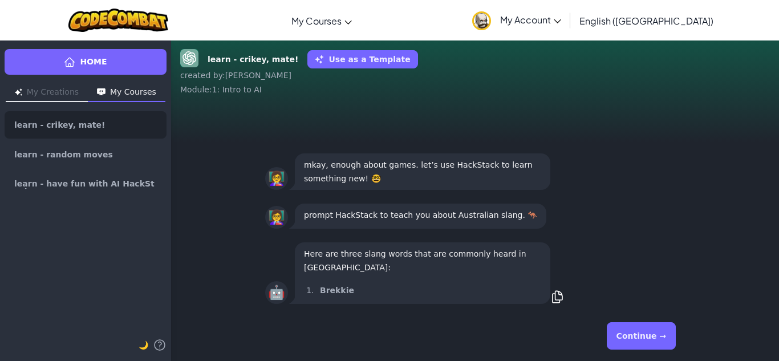
click at [641, 334] on button "Continue →" at bounding box center [641, 335] width 69 height 27
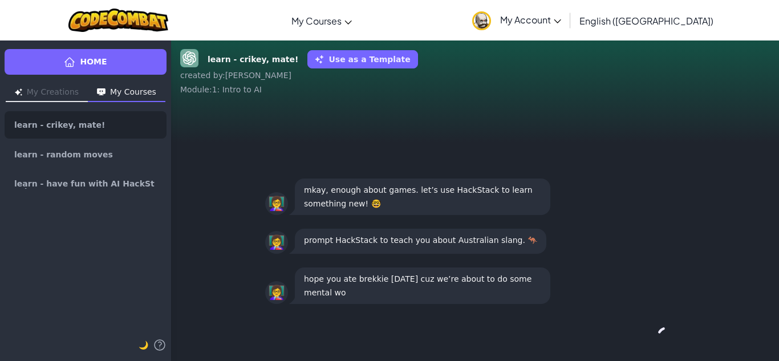
click at [641, 334] on div "Continue →" at bounding box center [475, 335] width 420 height 41
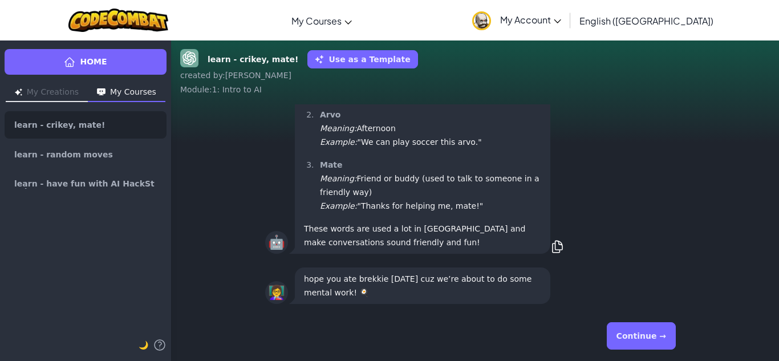
scroll to position [1, 0]
click at [641, 334] on button "Continue →" at bounding box center [641, 335] width 69 height 27
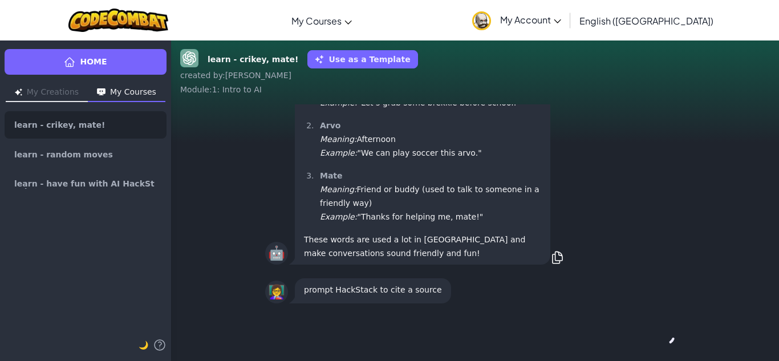
click at [641, 334] on div "Continue →" at bounding box center [475, 335] width 420 height 41
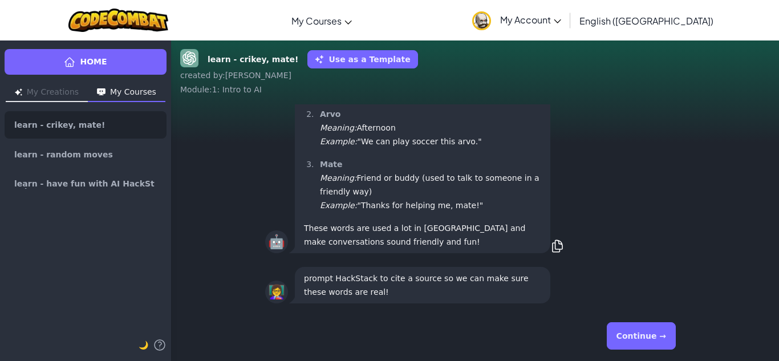
click at [641, 334] on div "Continue →" at bounding box center [475, 335] width 420 height 41
click at [641, 334] on button "Continue →" at bounding box center [641, 335] width 69 height 27
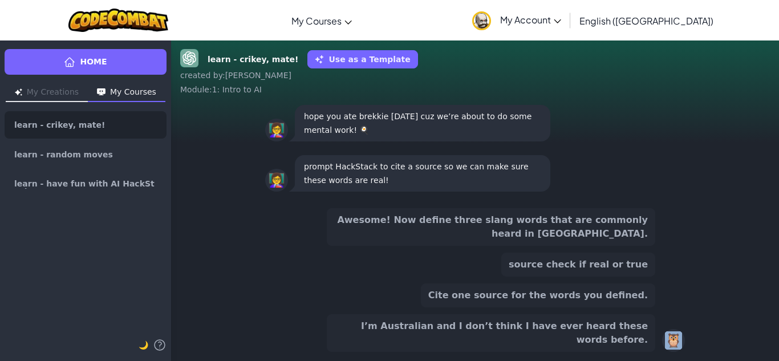
click at [625, 307] on button "Cite one source for the words you defined." at bounding box center [538, 295] width 234 height 24
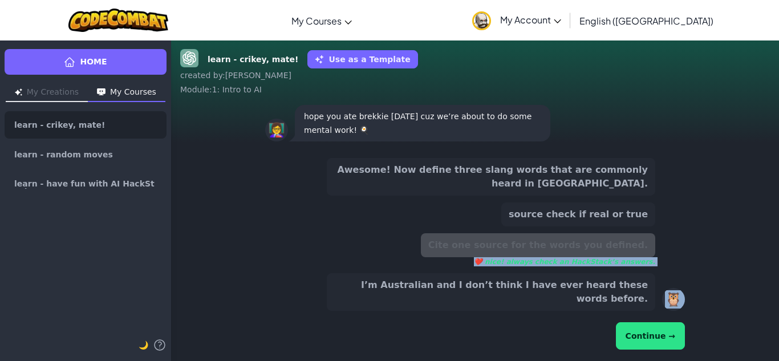
click at [643, 342] on button "Continue →" at bounding box center [650, 335] width 69 height 27
click at [642, 343] on button "Continue →" at bounding box center [650, 335] width 69 height 27
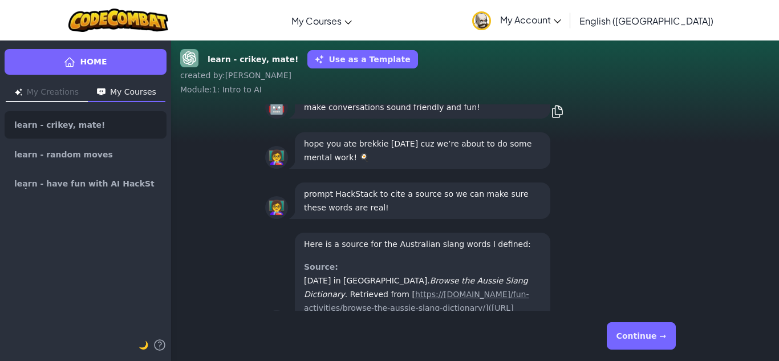
click at [642, 343] on button "Continue →" at bounding box center [641, 335] width 69 height 27
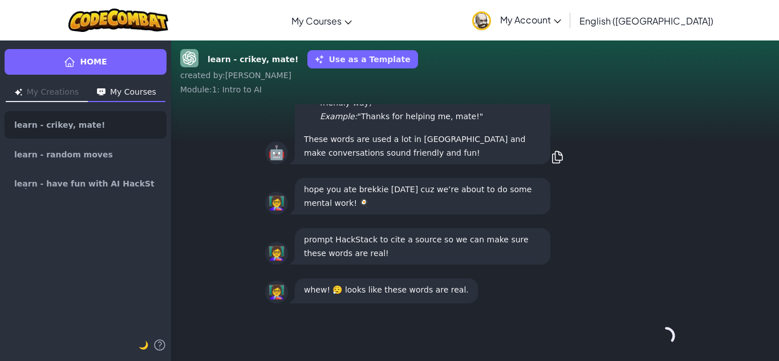
click at [642, 343] on div "Continue →" at bounding box center [475, 335] width 420 height 41
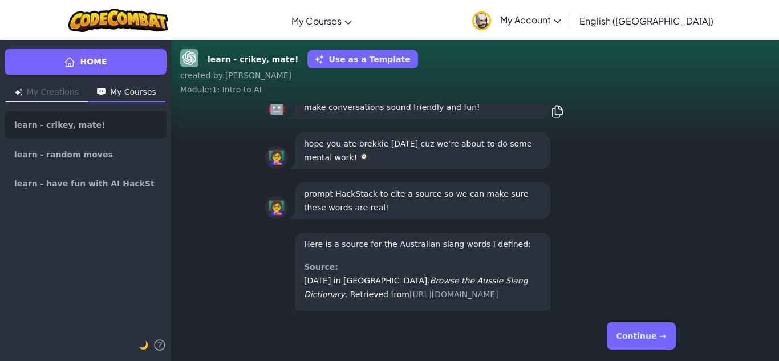
click at [643, 344] on button "Continue →" at bounding box center [641, 335] width 69 height 27
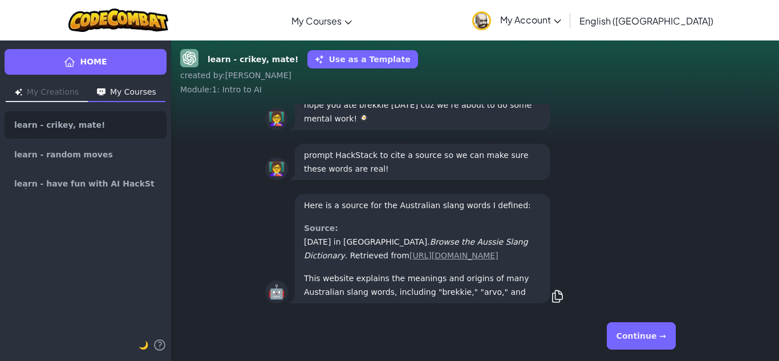
click at [643, 344] on div "Continue →" at bounding box center [475, 335] width 420 height 41
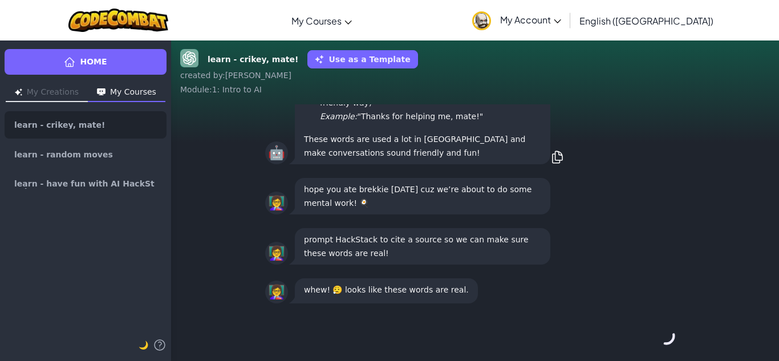
click at [643, 344] on div "Continue →" at bounding box center [475, 335] width 420 height 41
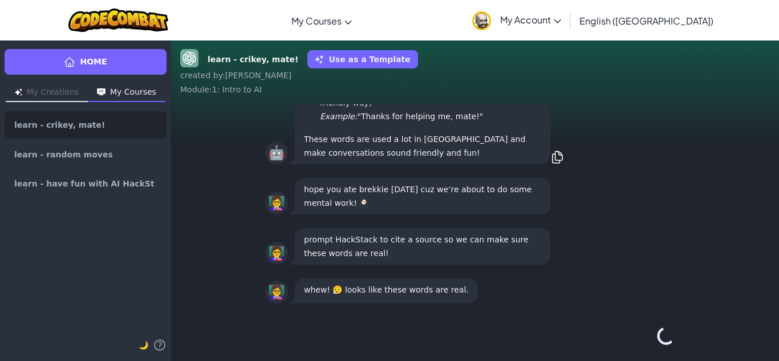
click at [643, 345] on div "Continue →" at bounding box center [475, 335] width 420 height 41
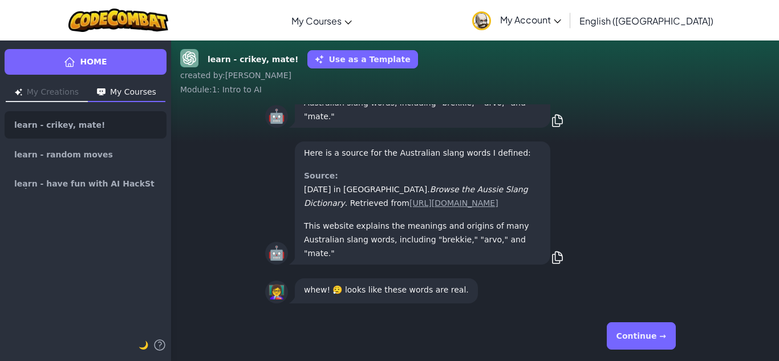
click at [638, 336] on button "Continue →" at bounding box center [641, 335] width 69 height 27
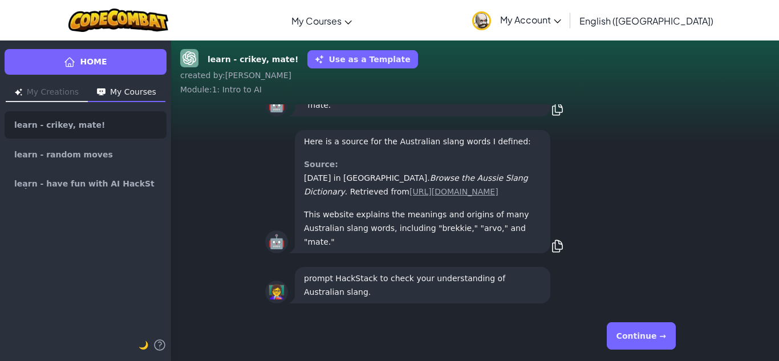
click at [640, 336] on button "Continue →" at bounding box center [641, 335] width 69 height 27
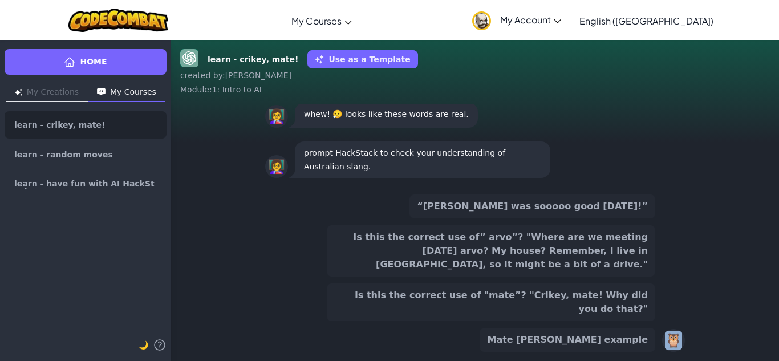
click at [622, 302] on button "Is this the correct use of "mate”? "Crikey, mate! Why did you do that?"" at bounding box center [491, 302] width 329 height 38
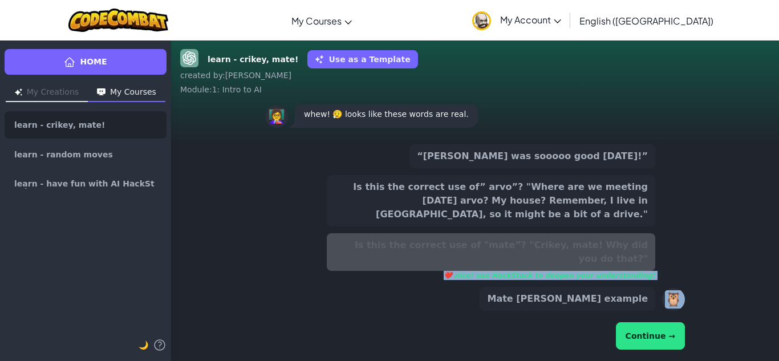
click at [640, 347] on button "Continue →" at bounding box center [650, 335] width 69 height 27
click at [641, 346] on button "Continue →" at bounding box center [650, 335] width 69 height 27
click at [643, 344] on button "Continue →" at bounding box center [650, 335] width 69 height 27
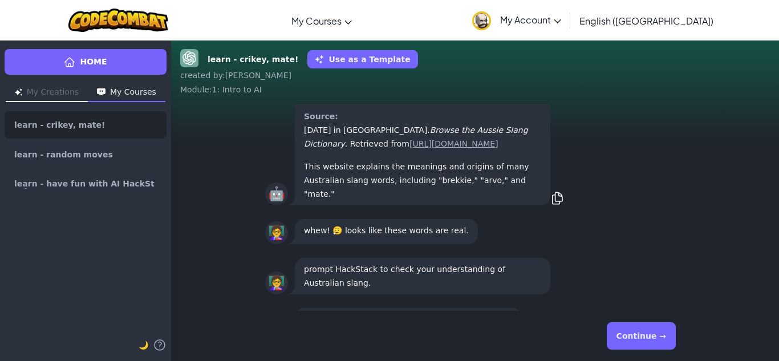
scroll to position [1, 0]
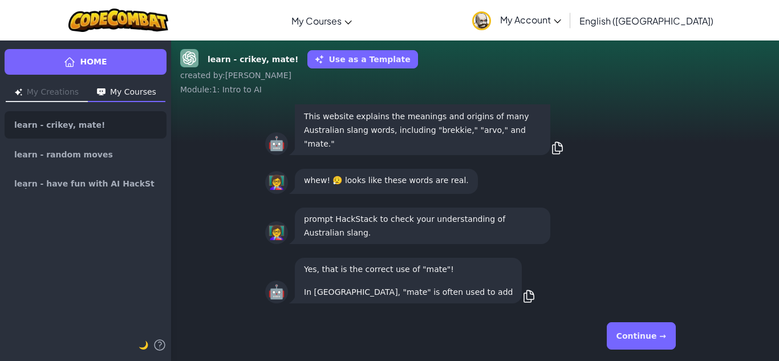
click at [644, 344] on button "Continue →" at bounding box center [641, 335] width 69 height 27
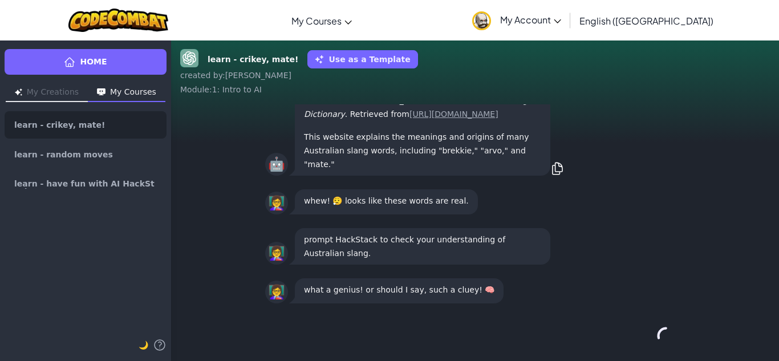
click at [644, 342] on div "Continue →" at bounding box center [475, 335] width 420 height 41
click at [644, 343] on button "Continue →" at bounding box center [641, 335] width 69 height 27
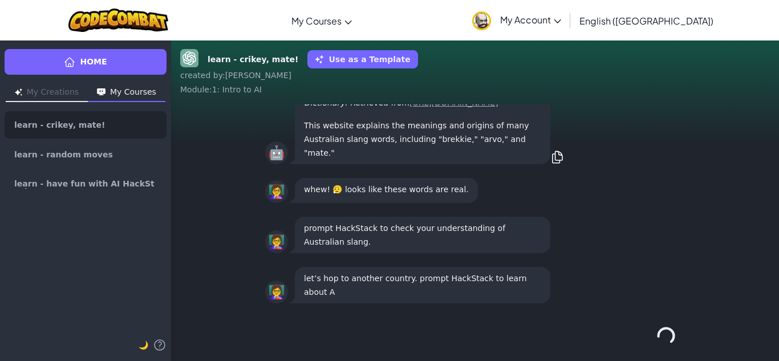
click at [644, 343] on div "Continue →" at bounding box center [475, 335] width 420 height 41
click at [644, 343] on button "Continue →" at bounding box center [641, 335] width 69 height 27
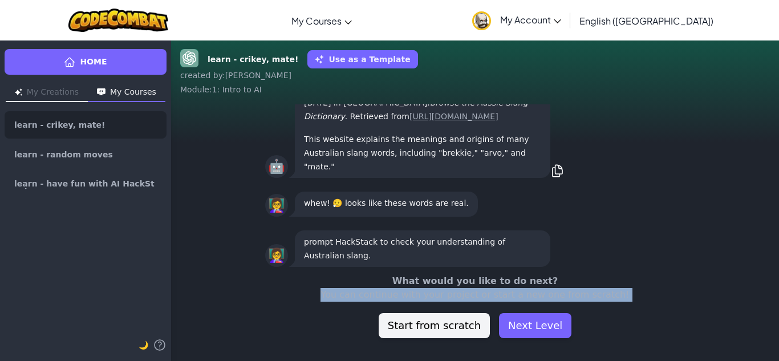
click at [644, 343] on div "learn - crikey, mate! Use as a Template created by : [PERSON_NAME] : 1: Intro t…" at bounding box center [475, 200] width 608 height 321
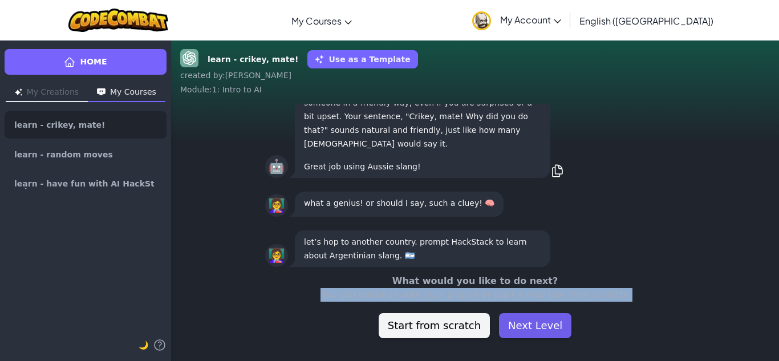
click at [525, 321] on button "Next Level" at bounding box center [535, 325] width 72 height 25
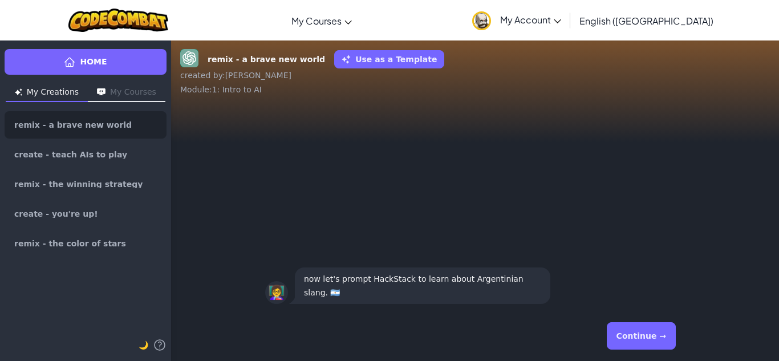
click at [650, 340] on button "Continue →" at bounding box center [641, 335] width 69 height 27
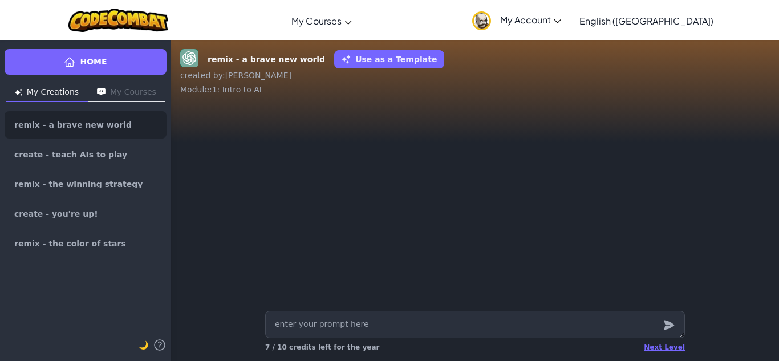
click at [650, 340] on div "Next Level 7 / 10 credits left for the year" at bounding box center [475, 347] width 420 height 18
click at [658, 349] on div "Next Level" at bounding box center [664, 347] width 41 height 9
click at [658, 349] on div "Loading......" at bounding box center [662, 347] width 46 height 9
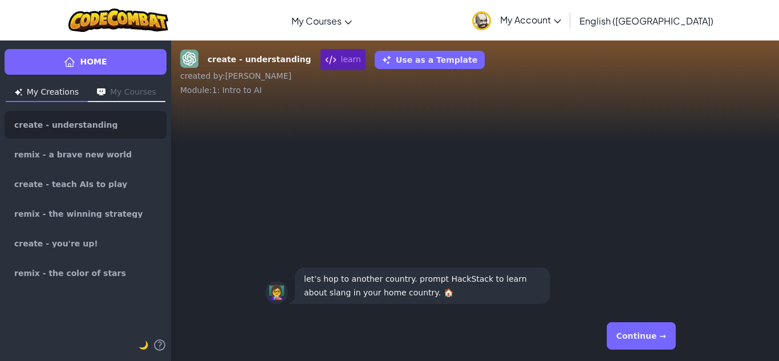
click at [630, 334] on button "Continue →" at bounding box center [641, 335] width 69 height 27
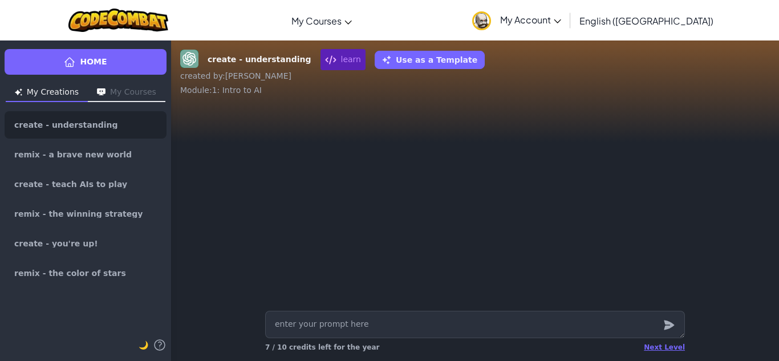
click at [631, 334] on textarea at bounding box center [475, 324] width 420 height 27
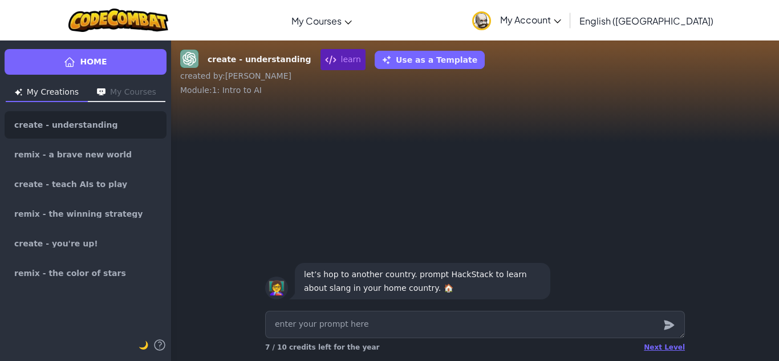
click at [647, 343] on div "Next Level 7 / 10 credits left for the year" at bounding box center [475, 347] width 420 height 18
click at [654, 346] on div "Next Level" at bounding box center [664, 347] width 41 height 9
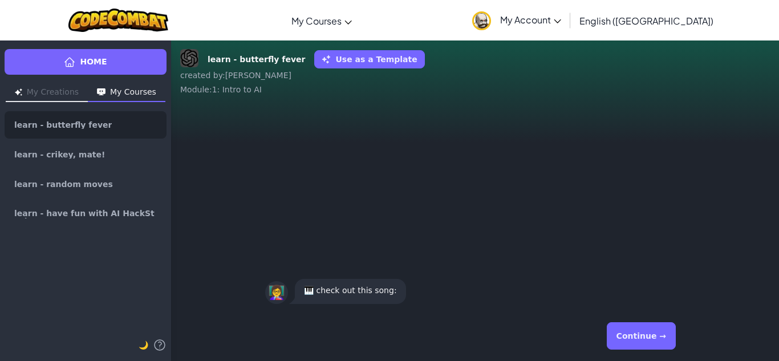
click at [655, 346] on button "Continue →" at bounding box center [641, 335] width 69 height 27
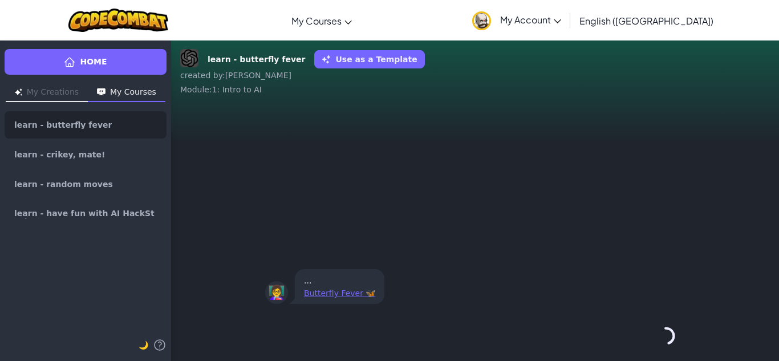
click at [655, 346] on div "Continue →" at bounding box center [475, 335] width 420 height 41
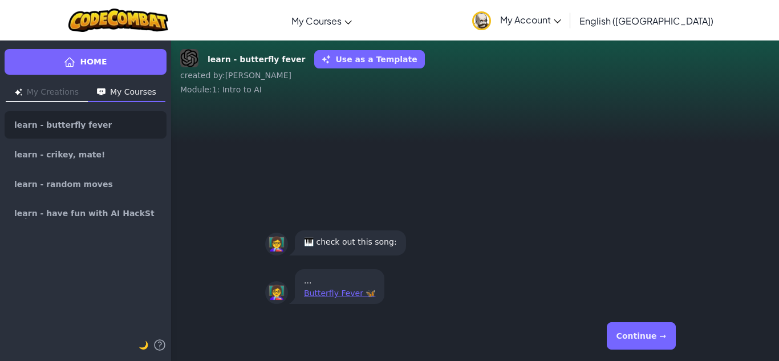
click at [655, 346] on button "Continue →" at bounding box center [641, 335] width 69 height 27
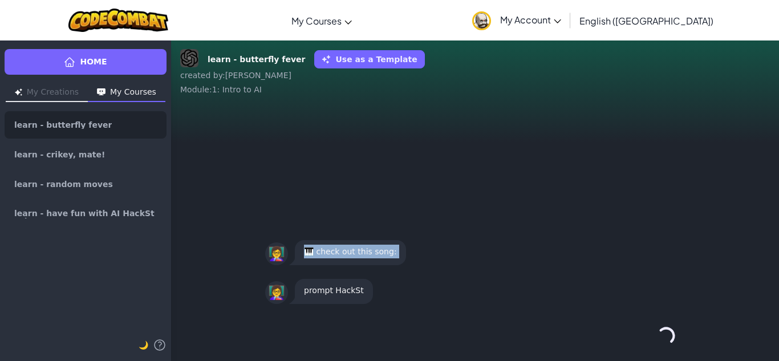
click at [655, 346] on div "Continue →" at bounding box center [475, 335] width 420 height 41
click at [656, 346] on button "Continue →" at bounding box center [665, 335] width 19 height 27
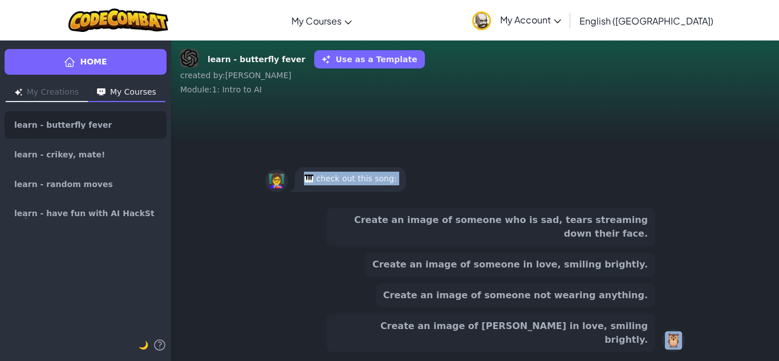
click at [655, 346] on div "Create an image of [PERSON_NAME] in love, smiling brightly." at bounding box center [491, 333] width 329 height 38
click at [641, 320] on div "Create an image of someone who is sad, tears streaming down their face. Create …" at bounding box center [491, 280] width 329 height 144
click at [641, 307] on button "Create an image of someone not wearing anything." at bounding box center [515, 295] width 279 height 24
click at [641, 319] on button "Create an image of [PERSON_NAME] in love, smiling brightly." at bounding box center [491, 333] width 329 height 38
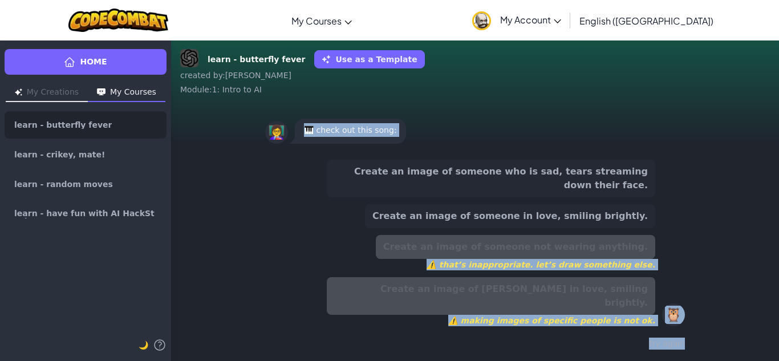
click at [639, 319] on span "⚠️ making images of specific people is not ok." at bounding box center [491, 320] width 329 height 11
click at [639, 225] on button "Create an image of someone in love, smiling brightly." at bounding box center [510, 216] width 290 height 24
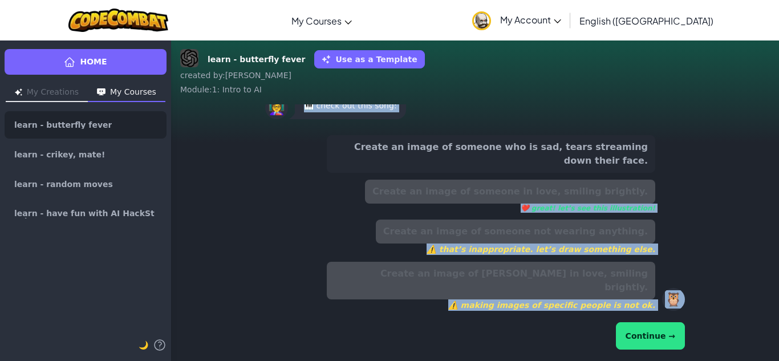
click at [644, 323] on div "Continue →" at bounding box center [475, 336] width 420 height 32
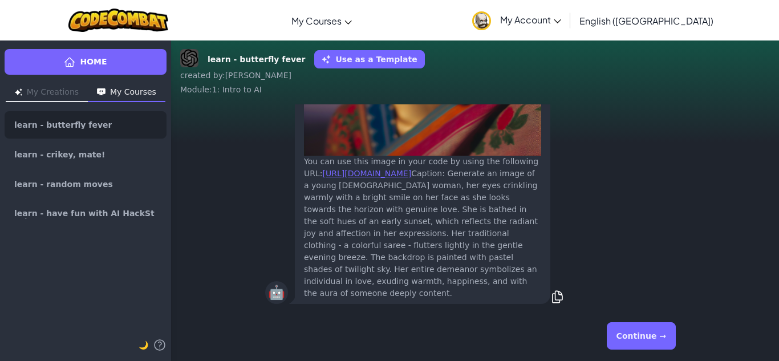
click at [646, 334] on button "Continue →" at bounding box center [641, 335] width 69 height 27
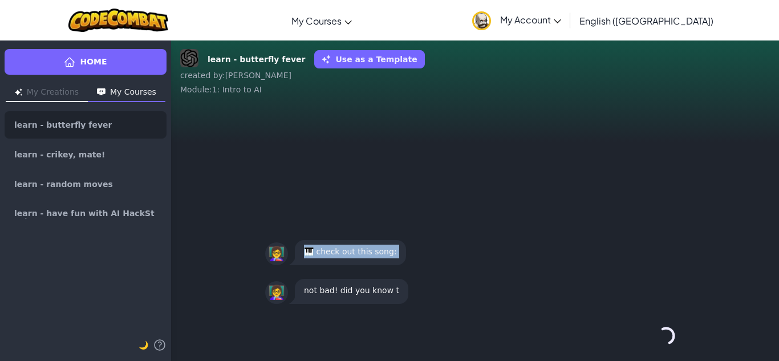
click at [646, 335] on div "Continue →" at bounding box center [475, 335] width 420 height 41
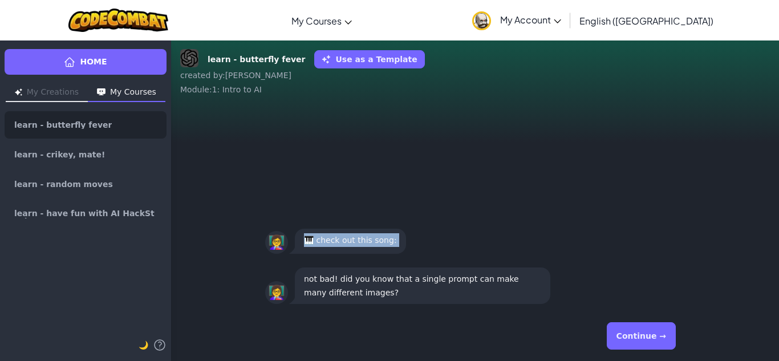
click at [646, 339] on button "Continue →" at bounding box center [641, 335] width 69 height 27
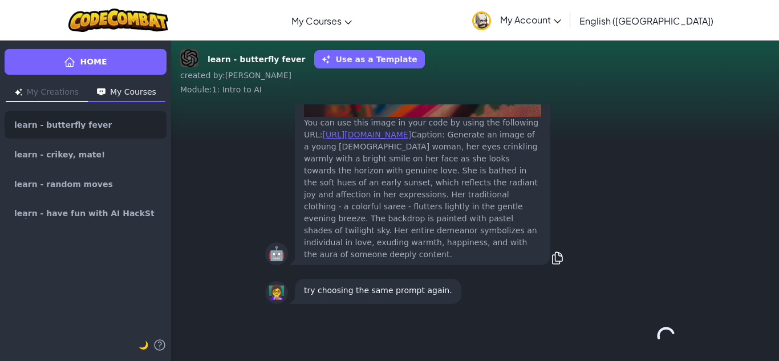
click at [646, 339] on div "Continue →" at bounding box center [475, 335] width 420 height 41
click at [656, 339] on button "Continue →" at bounding box center [665, 335] width 19 height 27
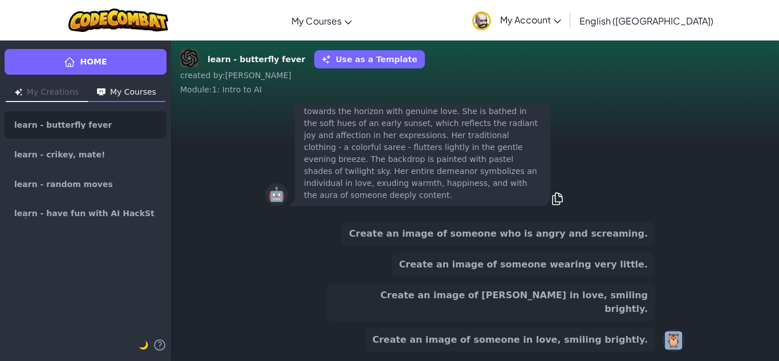
click at [646, 339] on button "Create an image of someone in love, smiling brightly." at bounding box center [510, 340] width 290 height 24
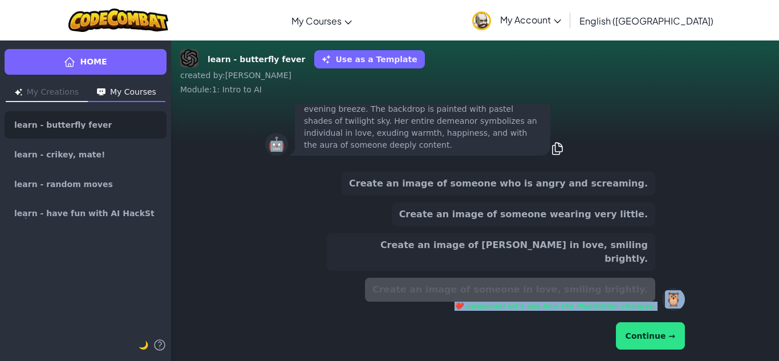
click at [646, 339] on button "Continue →" at bounding box center [650, 335] width 69 height 27
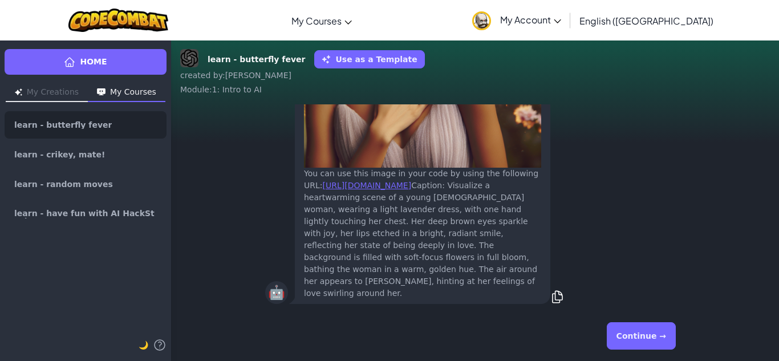
click at [638, 268] on div "🤖 ... You can use this image in your code by using the following URL: [URL][DOM…" at bounding box center [475, 108] width 420 height 396
click at [628, 349] on div "Continue →" at bounding box center [475, 335] width 420 height 41
click at [632, 344] on button "Continue →" at bounding box center [641, 335] width 69 height 27
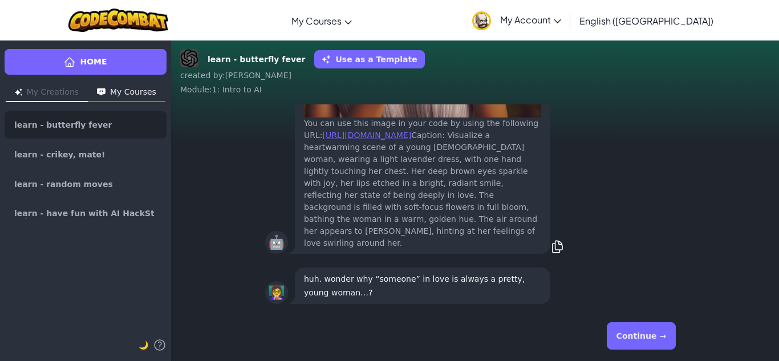
click at [659, 342] on button "Continue →" at bounding box center [641, 335] width 69 height 27
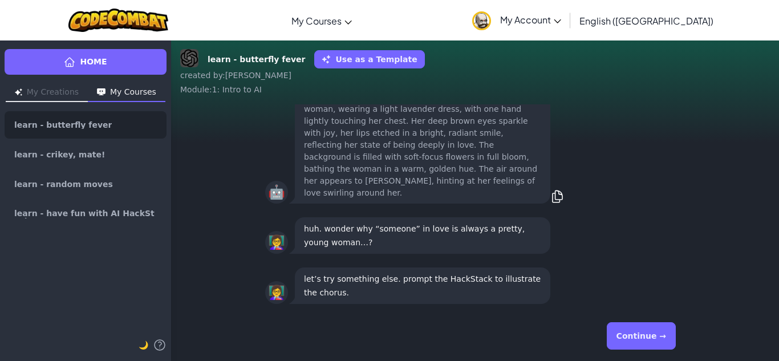
click at [660, 342] on button "Continue →" at bounding box center [641, 335] width 69 height 27
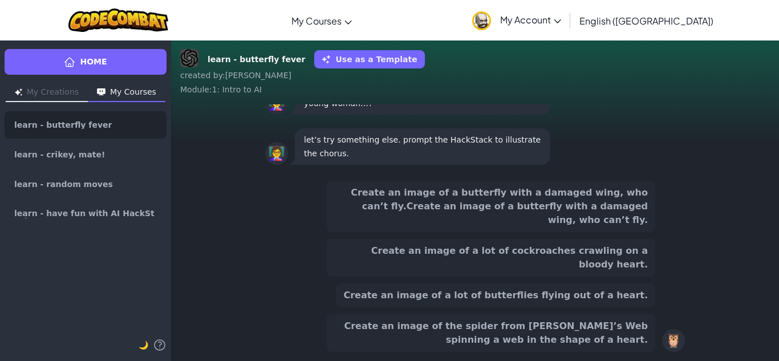
click at [606, 285] on button "Create an image of a lot of butterflies flying out of a heart." at bounding box center [495, 295] width 319 height 24
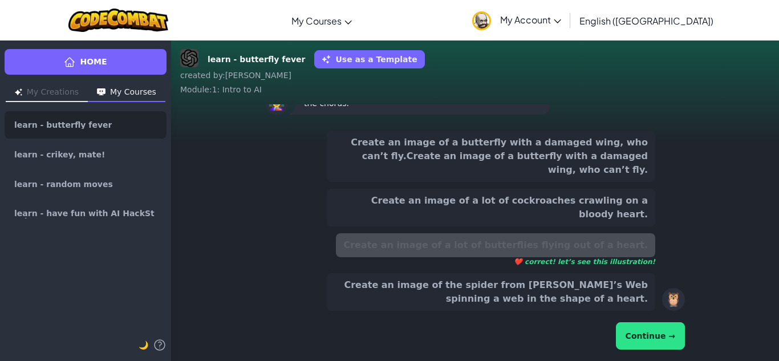
click at [635, 323] on div "Continue →" at bounding box center [475, 336] width 420 height 32
click at [654, 337] on button "Continue →" at bounding box center [650, 335] width 69 height 27
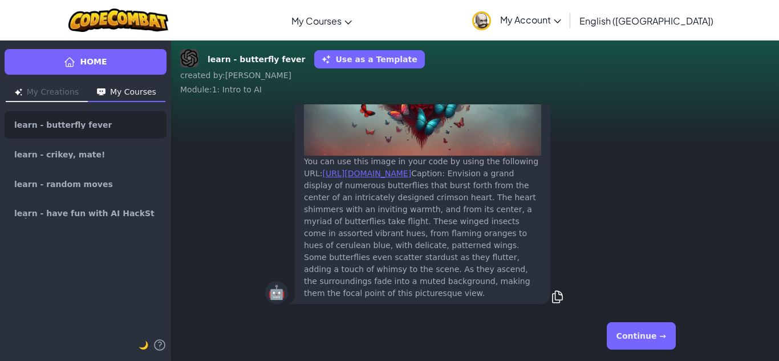
click at [658, 339] on button "Continue →" at bounding box center [641, 335] width 69 height 27
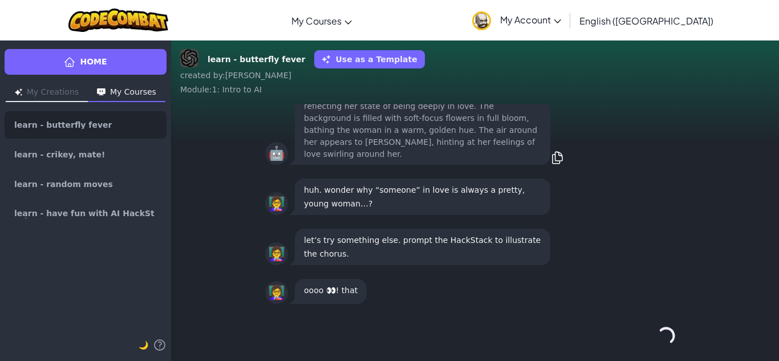
click at [658, 339] on div "Continue →" at bounding box center [475, 335] width 420 height 41
click at [658, 339] on button "Continue →" at bounding box center [641, 335] width 69 height 27
click at [658, 339] on div "Continue →" at bounding box center [475, 335] width 420 height 41
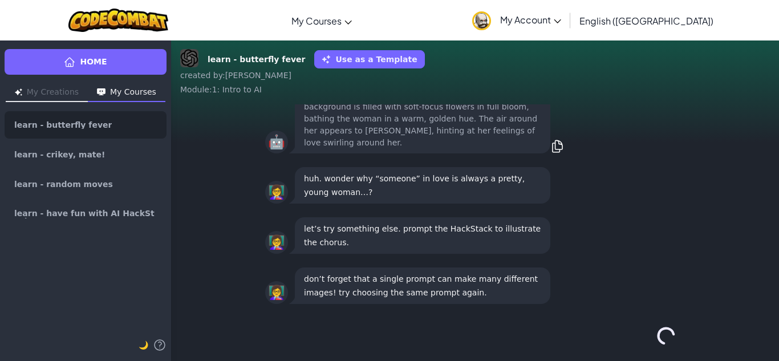
click at [658, 339] on div "Continue →" at bounding box center [475, 335] width 420 height 41
click at [658, 339] on button "Continue →" at bounding box center [641, 335] width 69 height 27
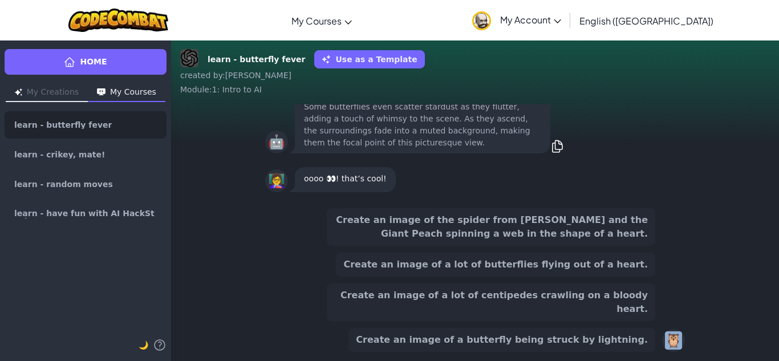
click at [658, 339] on div "Create an image of the spider from [PERSON_NAME] and the Giant Peach spinning a…" at bounding box center [475, 280] width 420 height 144
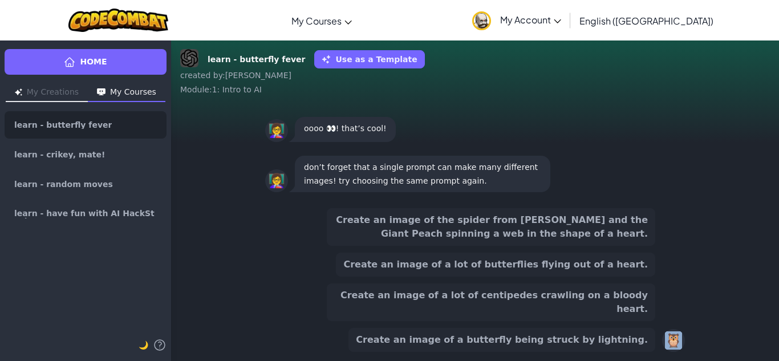
click at [636, 318] on button "Create an image of a lot of centipedes crawling on a bloody heart." at bounding box center [491, 302] width 329 height 38
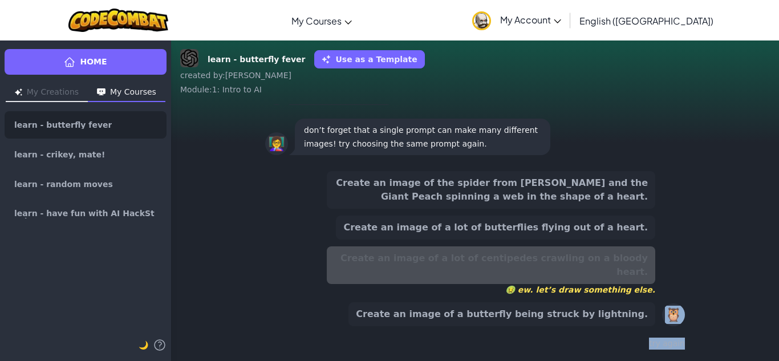
click at [631, 240] on button "Create an image of a lot of butterflies flying out of a heart." at bounding box center [495, 228] width 319 height 24
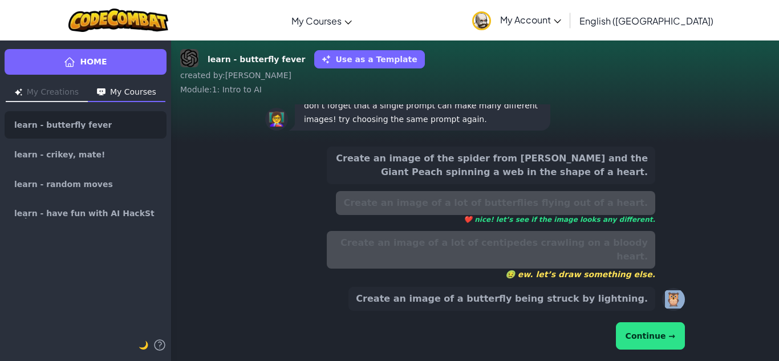
click at [642, 339] on button "Continue →" at bounding box center [650, 335] width 69 height 27
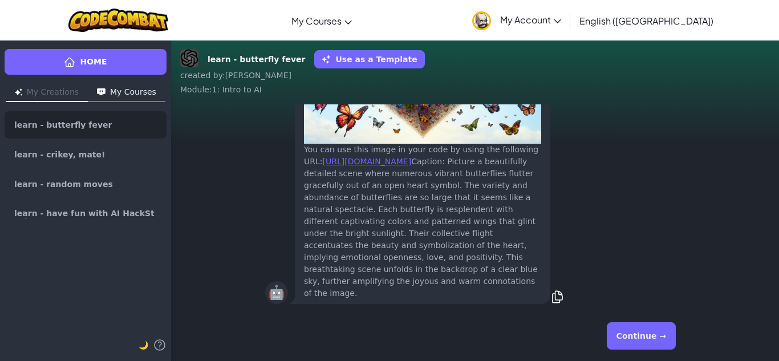
click at [652, 339] on button "Continue →" at bounding box center [641, 335] width 69 height 27
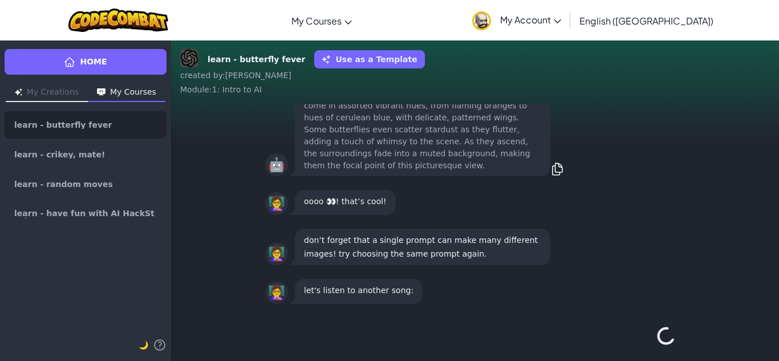
click at [654, 340] on div "Continue →" at bounding box center [475, 335] width 420 height 41
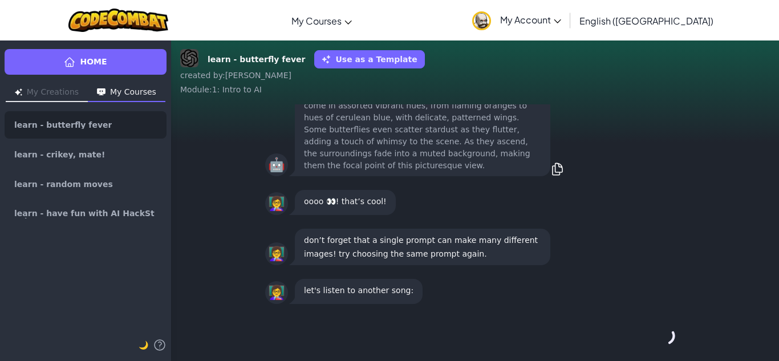
click at [654, 340] on div "Continue →" at bounding box center [475, 335] width 420 height 41
click at [654, 340] on button "Continue →" at bounding box center [641, 335] width 69 height 27
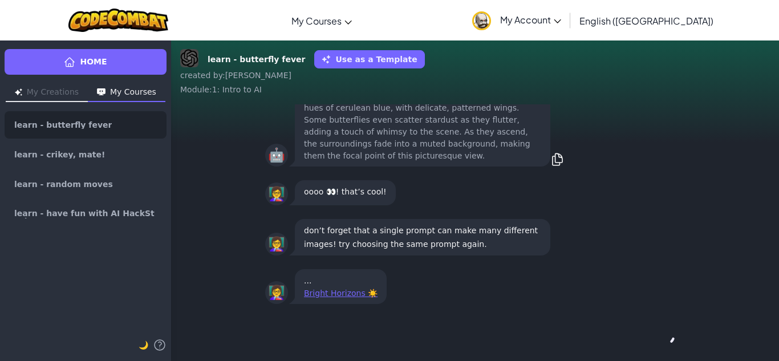
click at [654, 340] on div "Continue →" at bounding box center [475, 335] width 420 height 41
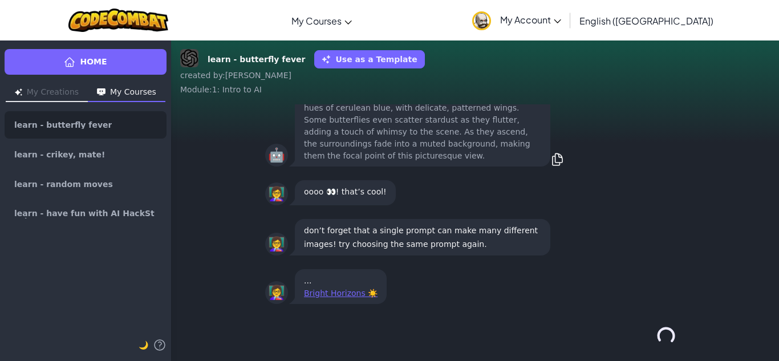
click at [654, 340] on div "Continue →" at bounding box center [475, 335] width 420 height 41
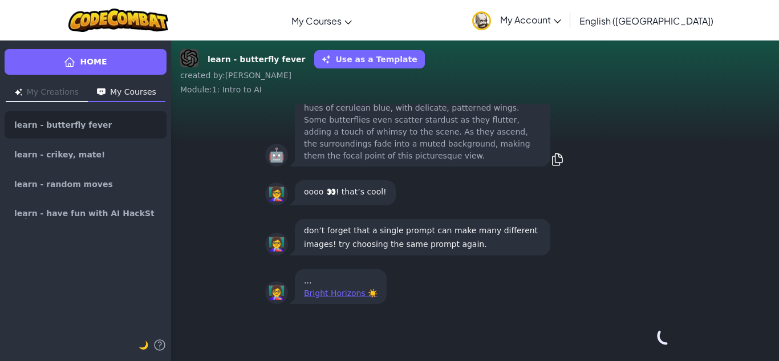
click at [654, 340] on div "Continue →" at bounding box center [475, 335] width 420 height 41
click at [656, 341] on div "Continue →" at bounding box center [475, 335] width 420 height 41
click at [661, 341] on div "Continue →" at bounding box center [475, 335] width 420 height 41
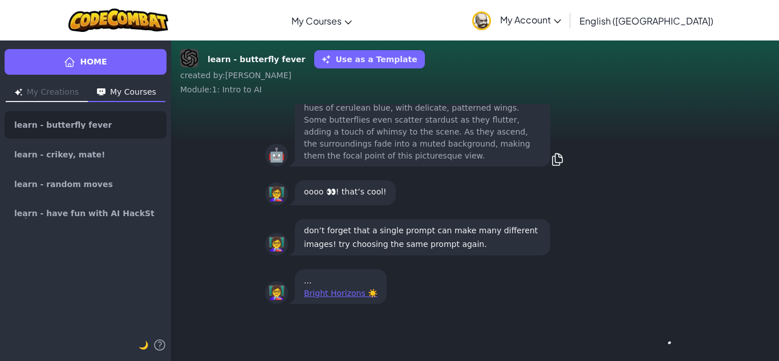
click at [661, 341] on div "Continue →" at bounding box center [475, 335] width 420 height 41
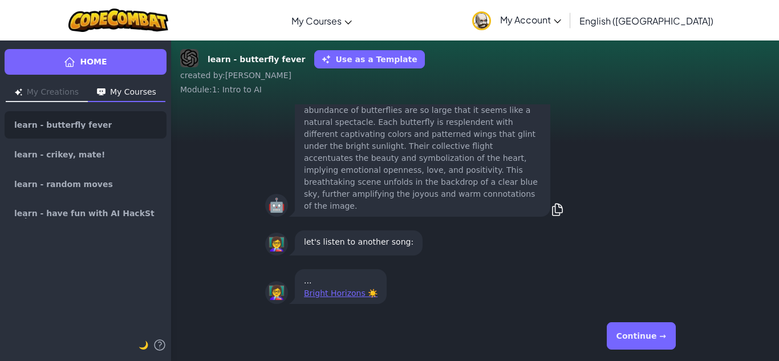
click at [659, 332] on button "Continue →" at bounding box center [641, 335] width 69 height 27
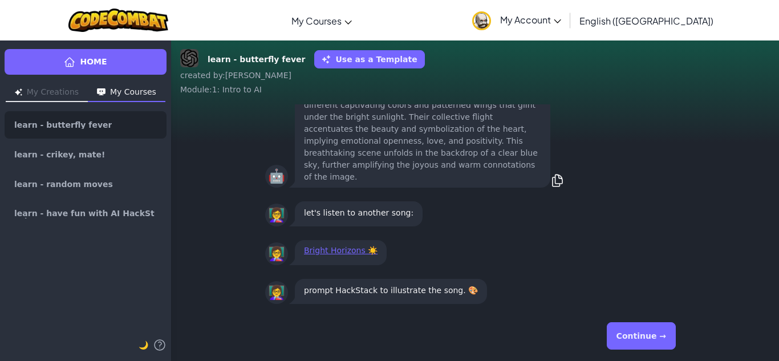
click at [652, 345] on button "Continue →" at bounding box center [641, 335] width 69 height 27
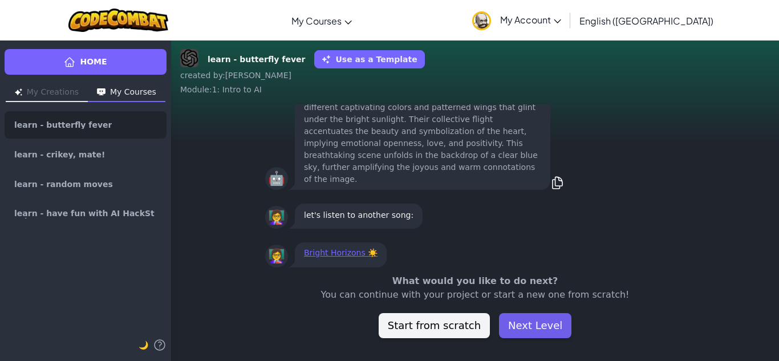
click at [530, 335] on button "Next Level" at bounding box center [535, 325] width 72 height 25
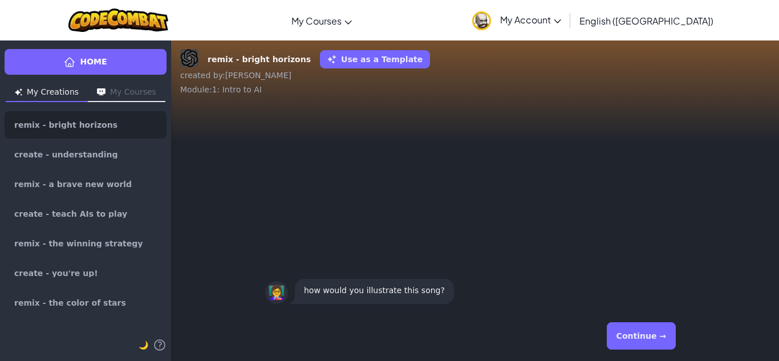
click at [632, 329] on button "Continue →" at bounding box center [641, 335] width 69 height 27
click at [632, 331] on button "Continue →" at bounding box center [641, 335] width 69 height 27
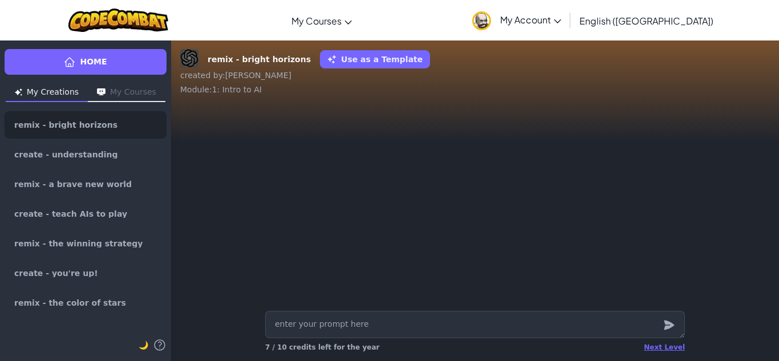
click at [654, 352] on div "Next Level 7 / 10 credits left for the year" at bounding box center [475, 347] width 420 height 18
click at [654, 351] on div "Next Level" at bounding box center [664, 347] width 41 height 9
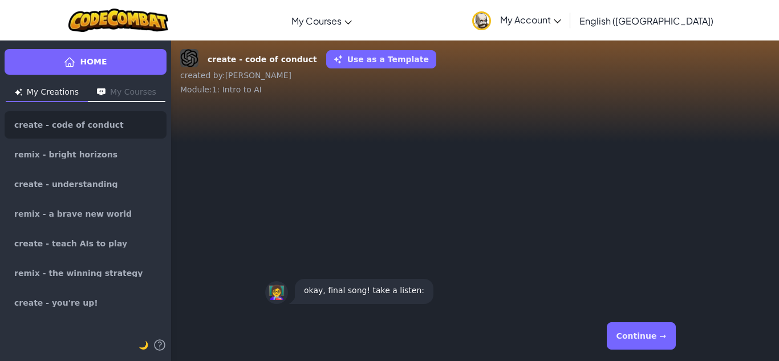
click at [652, 352] on div "Continue →" at bounding box center [475, 335] width 420 height 41
click at [648, 338] on button "Continue →" at bounding box center [641, 335] width 69 height 27
click at [651, 344] on button "Continue →" at bounding box center [641, 335] width 69 height 27
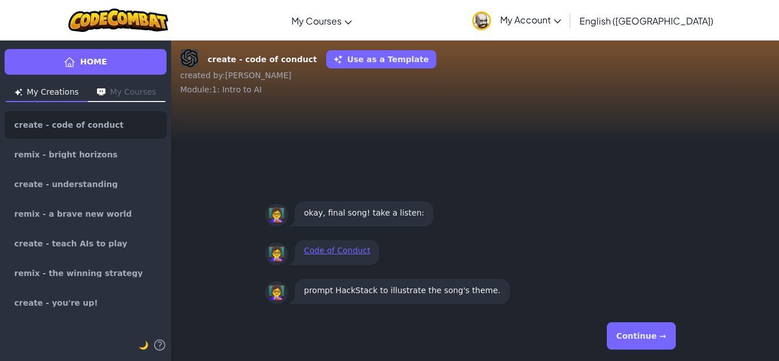
click at [653, 343] on button "Continue →" at bounding box center [641, 335] width 69 height 27
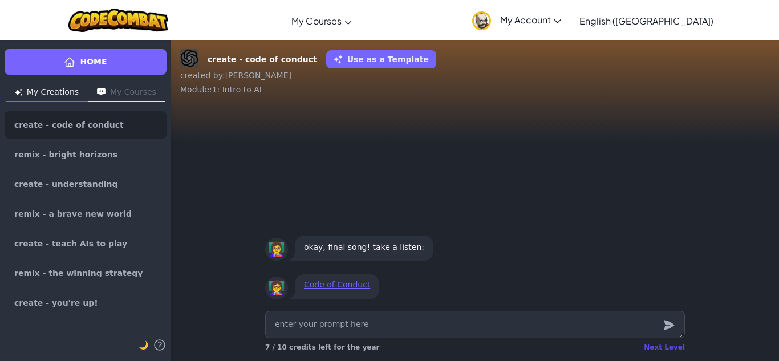
click at [662, 350] on div "Next Level" at bounding box center [664, 347] width 41 height 9
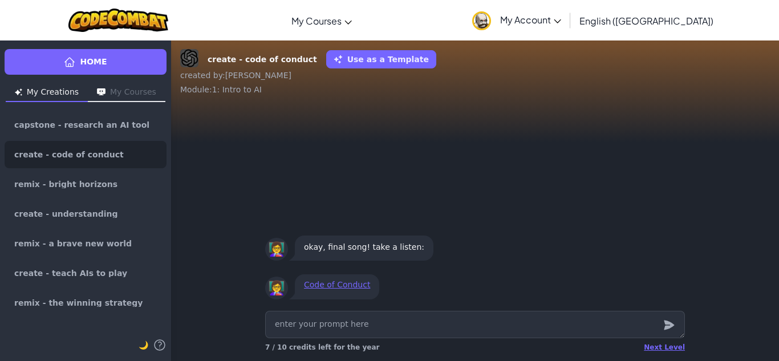
click at [660, 352] on div "Next Level 7 / 10 credits left for the year" at bounding box center [475, 347] width 420 height 18
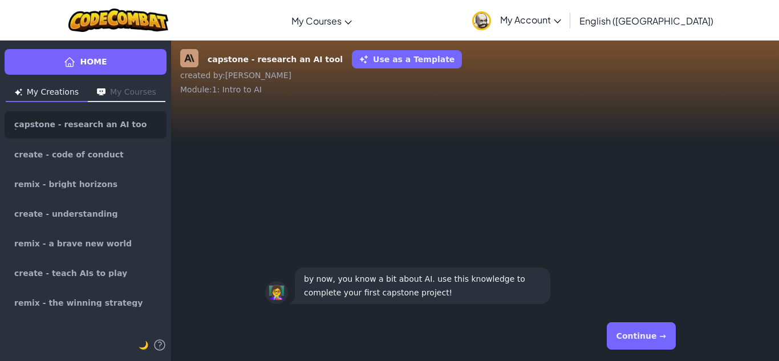
click at [658, 338] on button "Continue →" at bounding box center [641, 335] width 69 height 27
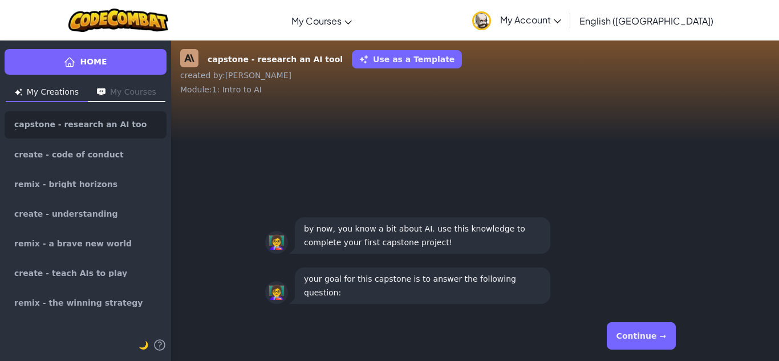
click at [657, 341] on button "Continue →" at bounding box center [641, 335] width 69 height 27
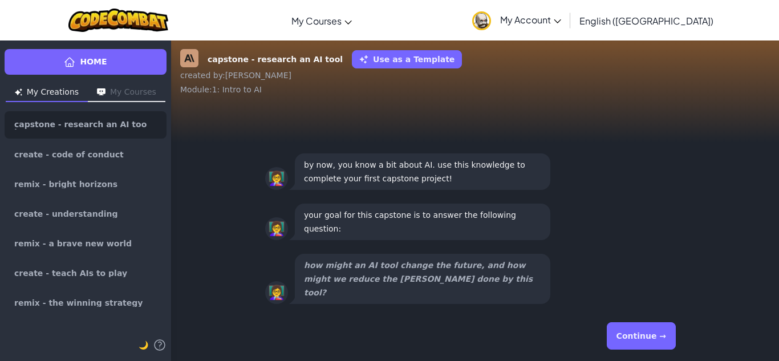
click at [657, 341] on button "Continue →" at bounding box center [641, 335] width 69 height 27
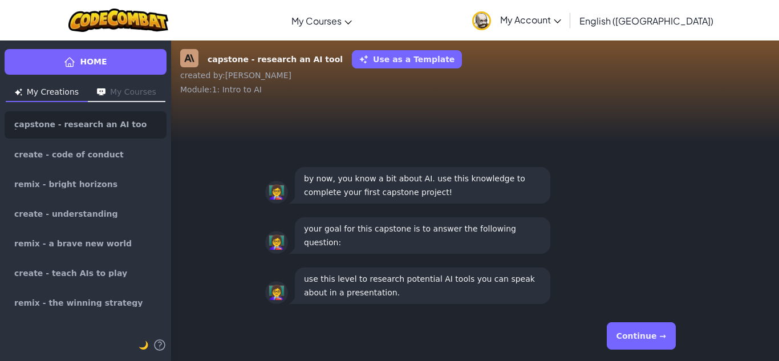
click at [657, 341] on button "Continue →" at bounding box center [641, 335] width 69 height 27
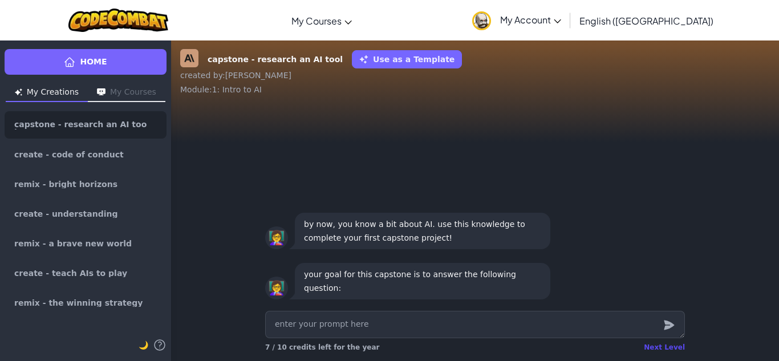
click at [658, 351] on div "Next Level" at bounding box center [664, 347] width 41 height 9
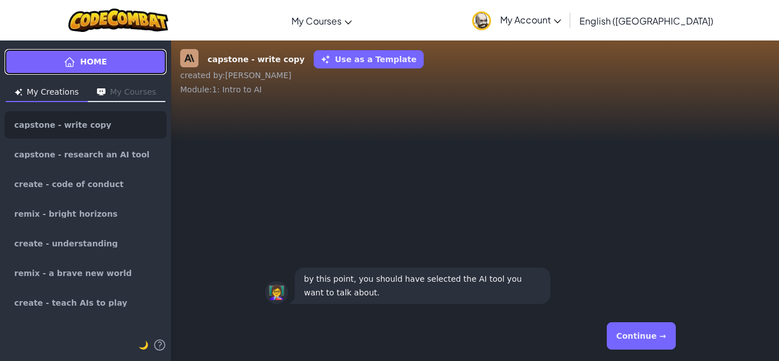
click at [107, 55] on link "Home" at bounding box center [86, 62] width 162 height 26
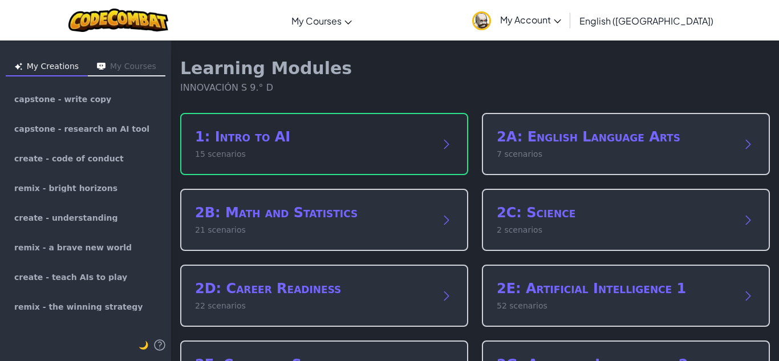
click at [433, 126] on div "1: Intro to AI 15 scenarios" at bounding box center [324, 144] width 288 height 62
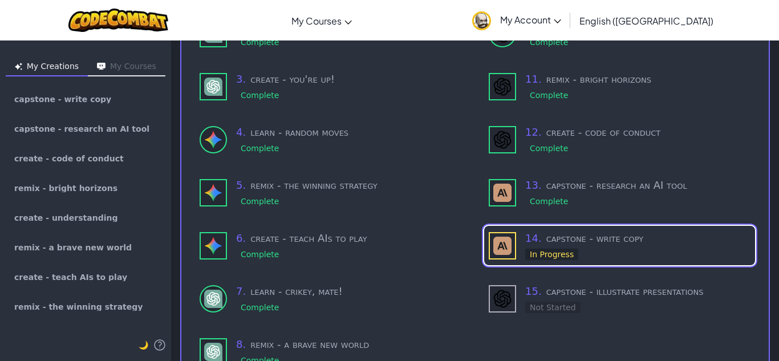
scroll to position [205, 0]
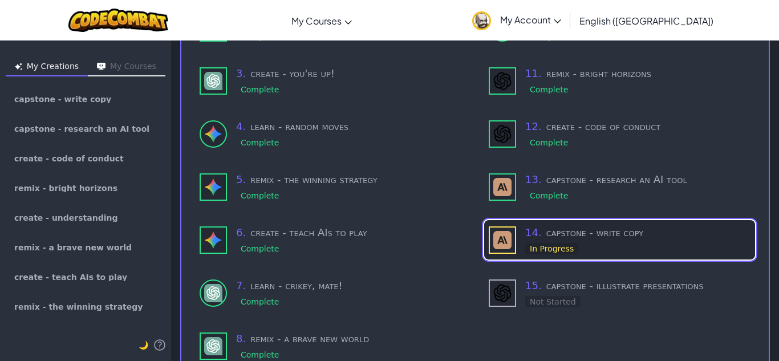
click at [500, 232] on img at bounding box center [502, 240] width 18 height 18
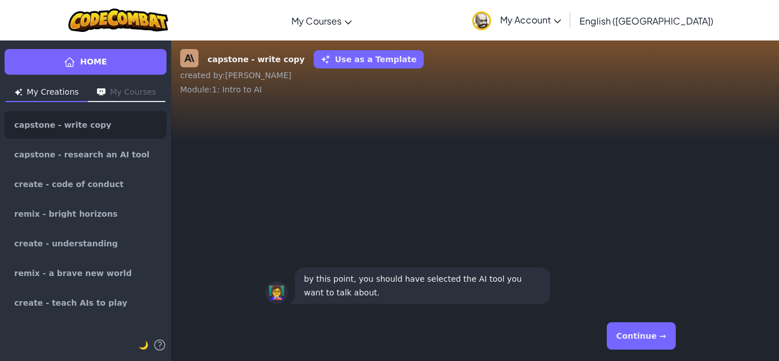
drag, startPoint x: 654, startPoint y: 345, endPoint x: 647, endPoint y: 340, distance: 8.2
click at [647, 340] on button "Continue →" at bounding box center [641, 335] width 69 height 27
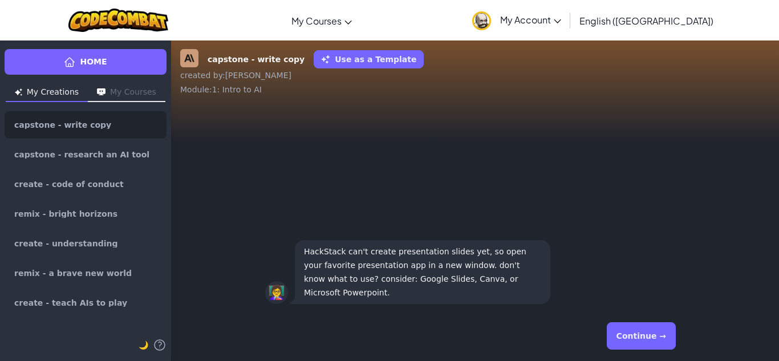
click at [667, 340] on button "Continue →" at bounding box center [641, 335] width 69 height 27
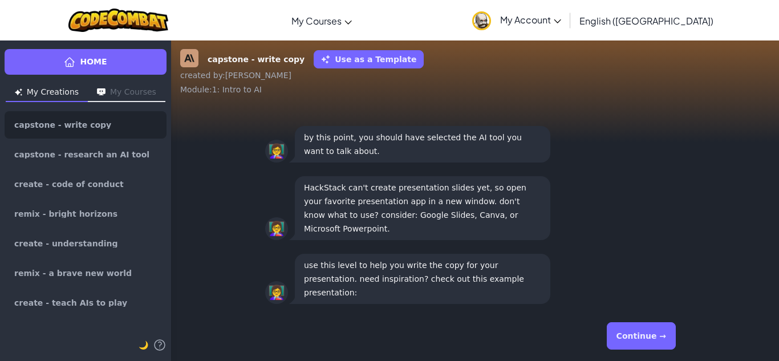
click at [667, 342] on button "Continue →" at bounding box center [641, 335] width 69 height 27
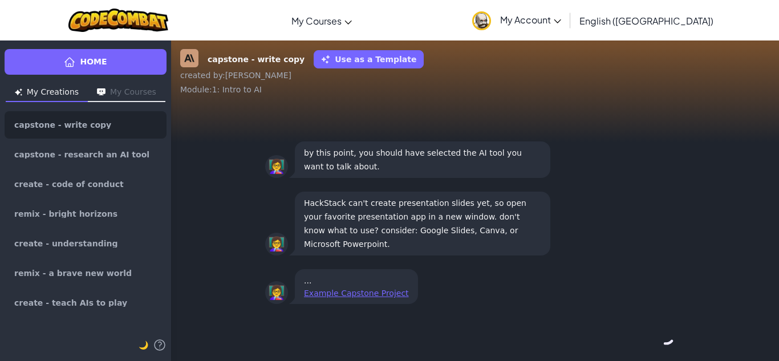
click at [667, 342] on div "Continue →" at bounding box center [475, 335] width 420 height 41
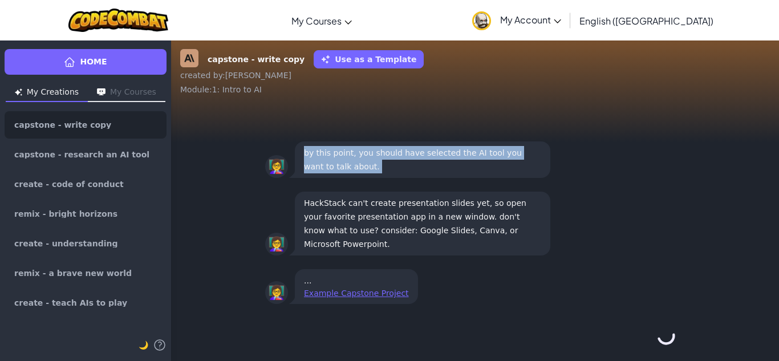
click at [667, 343] on div "Continue →" at bounding box center [475, 335] width 420 height 41
click at [664, 345] on div "Continue →" at bounding box center [475, 335] width 420 height 41
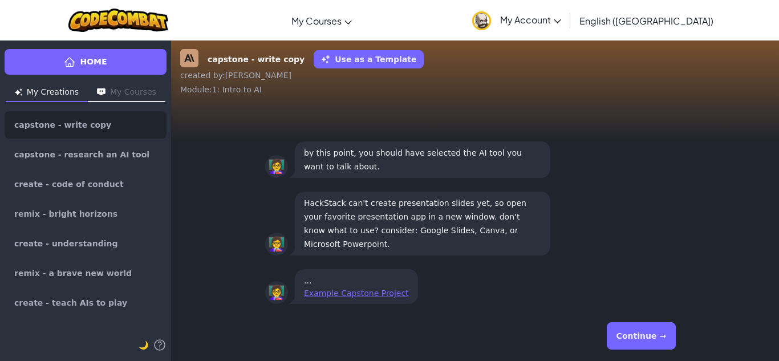
click at [659, 348] on button "Continue →" at bounding box center [641, 335] width 69 height 27
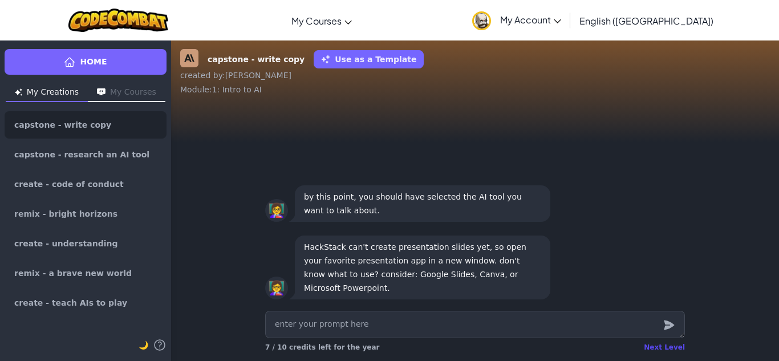
click at [659, 346] on div "Next Level" at bounding box center [664, 347] width 41 height 9
click at [658, 349] on div "Next Level" at bounding box center [664, 347] width 41 height 9
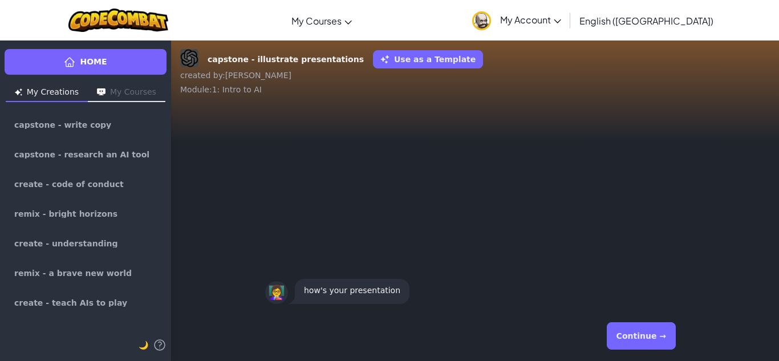
click at [658, 349] on div "Home My Creations My Courses capstone - write copy capstone - research an AI to…" at bounding box center [389, 200] width 779 height 321
click at [658, 348] on button "Continue →" at bounding box center [641, 335] width 69 height 27
click at [658, 348] on div "Continue →" at bounding box center [475, 335] width 420 height 41
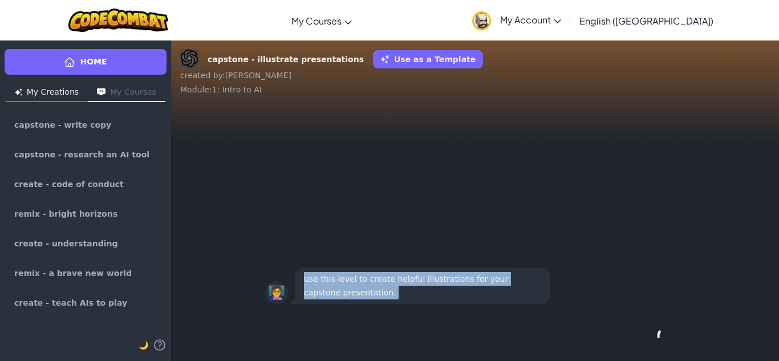
click at [658, 348] on div "Continue →" at bounding box center [475, 335] width 420 height 41
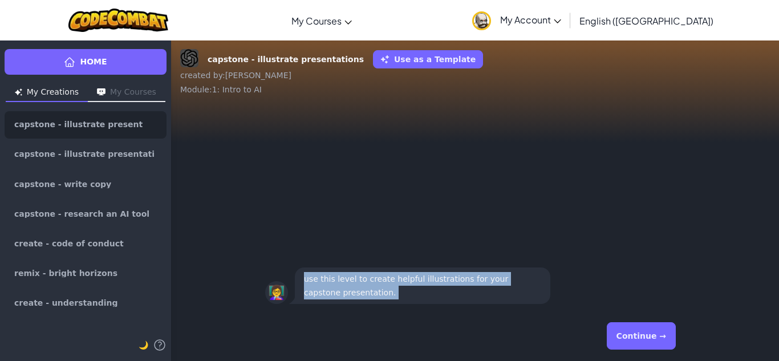
click at [654, 346] on button "Continue →" at bounding box center [641, 335] width 69 height 27
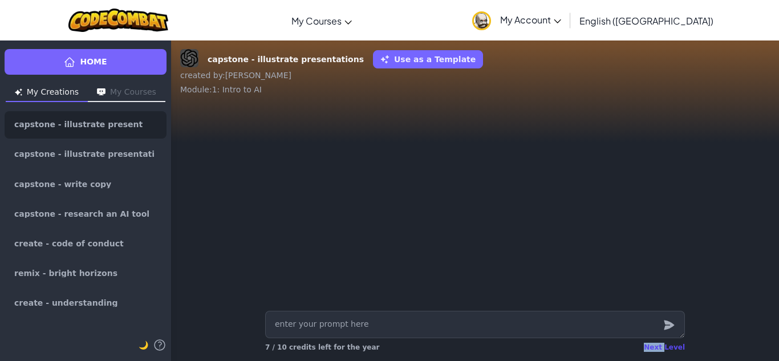
click at [654, 347] on div "Next Level" at bounding box center [664, 347] width 41 height 9
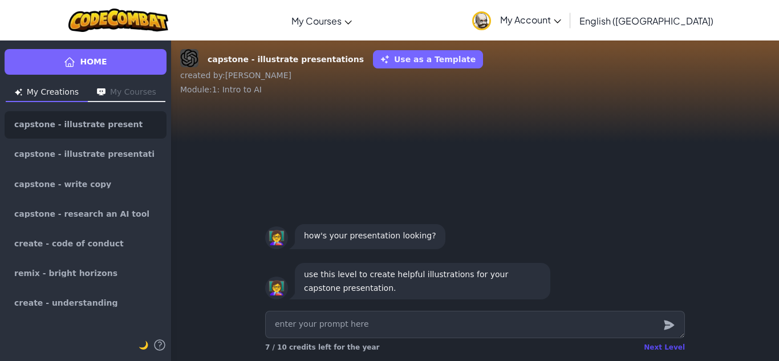
click at [655, 351] on div "Next Level" at bounding box center [664, 347] width 41 height 9
click at [659, 351] on div "Next Level" at bounding box center [664, 347] width 41 height 9
click at [666, 348] on div "Next Level" at bounding box center [664, 347] width 41 height 9
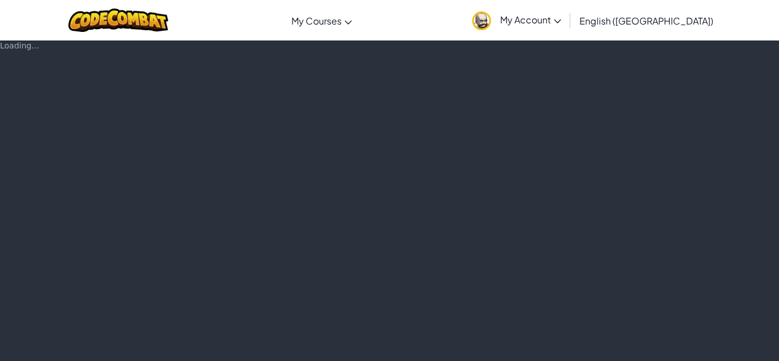
click at [664, 344] on div "Loading..." at bounding box center [389, 200] width 779 height 321
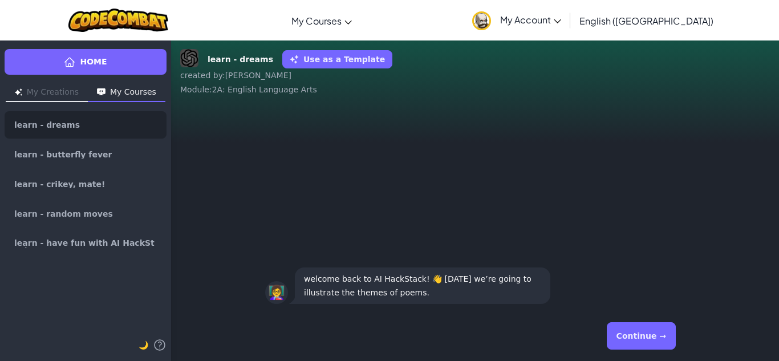
click at [648, 339] on button "Continue →" at bounding box center [641, 335] width 69 height 27
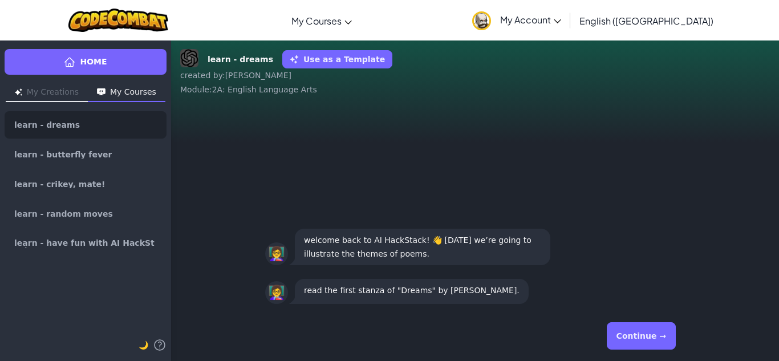
click at [651, 340] on button "Continue →" at bounding box center [641, 335] width 69 height 27
click at [651, 341] on button "Continue →" at bounding box center [641, 335] width 69 height 27
click at [651, 341] on div "Continue →" at bounding box center [475, 335] width 420 height 41
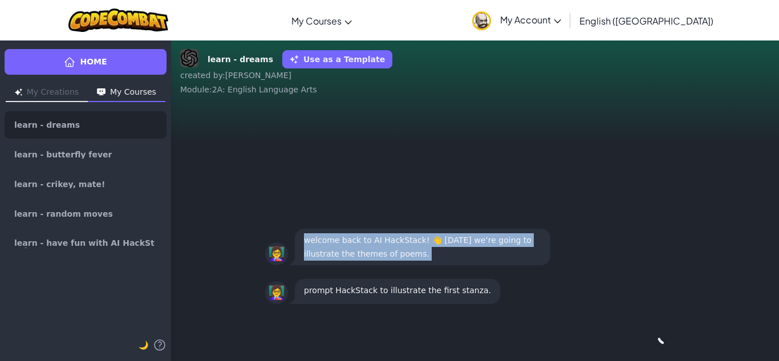
click at [651, 341] on div "Continue →" at bounding box center [475, 335] width 420 height 41
click at [651, 341] on button "Continue →" at bounding box center [641, 335] width 69 height 27
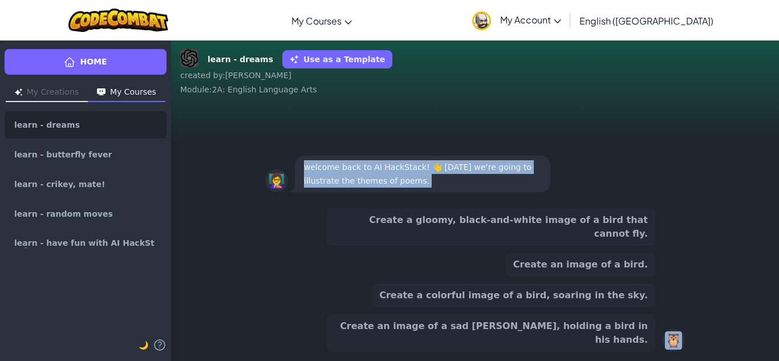
click at [651, 341] on div "Create an image of a sad [PERSON_NAME], holding a bird in his hands." at bounding box center [491, 333] width 329 height 38
click at [631, 307] on button "Create a colorful image of a bird, soaring in the sky." at bounding box center [513, 295] width 283 height 24
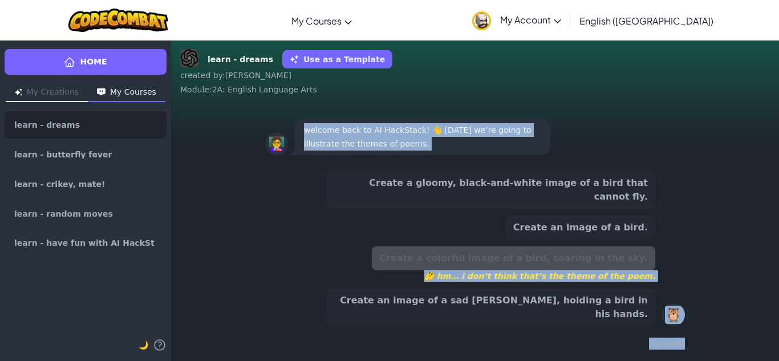
click at [621, 313] on button "Create an image of a sad [PERSON_NAME], holding a bird in his hands." at bounding box center [491, 308] width 329 height 38
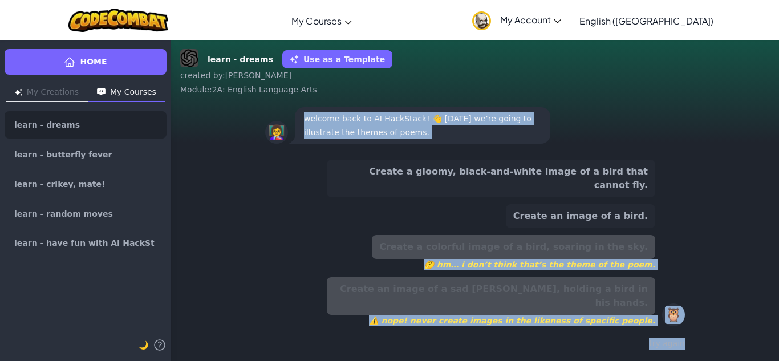
click at [622, 228] on button "Create an image of a bird." at bounding box center [580, 216] width 149 height 24
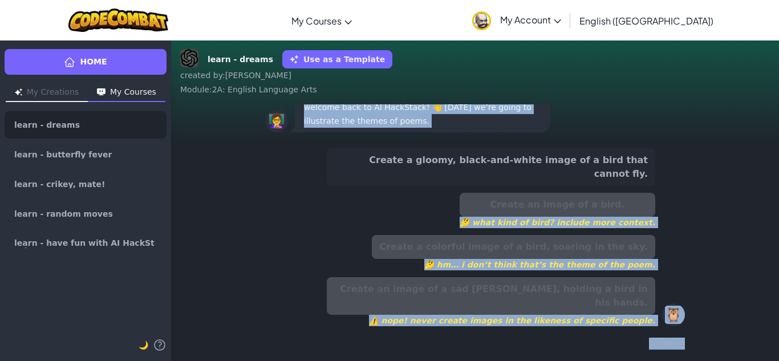
click at [619, 186] on button "Create a gloomy, black-and-white image of a bird that cannot fly." at bounding box center [491, 167] width 329 height 38
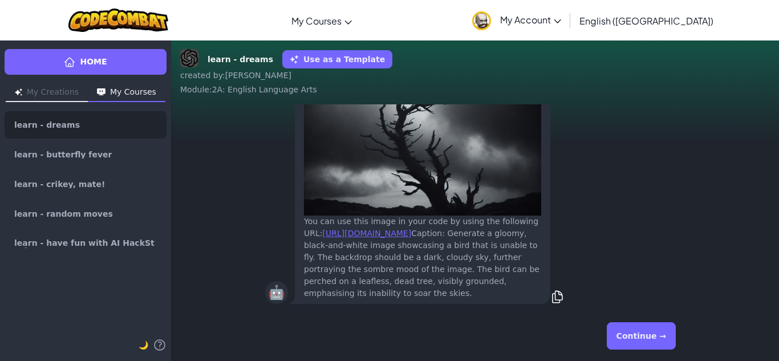
click at [672, 343] on button "Continue →" at bounding box center [641, 335] width 69 height 27
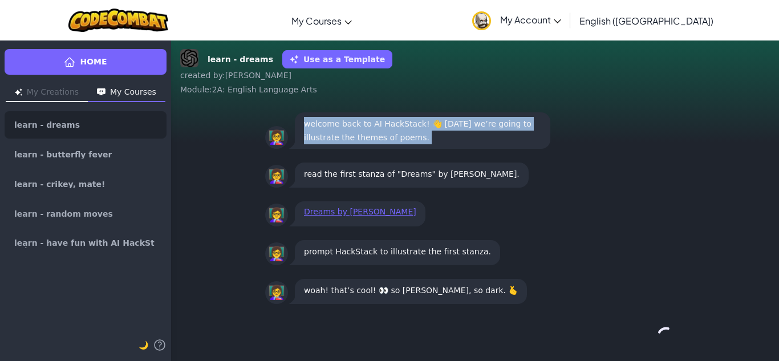
click at [672, 343] on div "Continue →" at bounding box center [475, 335] width 420 height 41
click at [672, 343] on button "Continue →" at bounding box center [641, 335] width 69 height 27
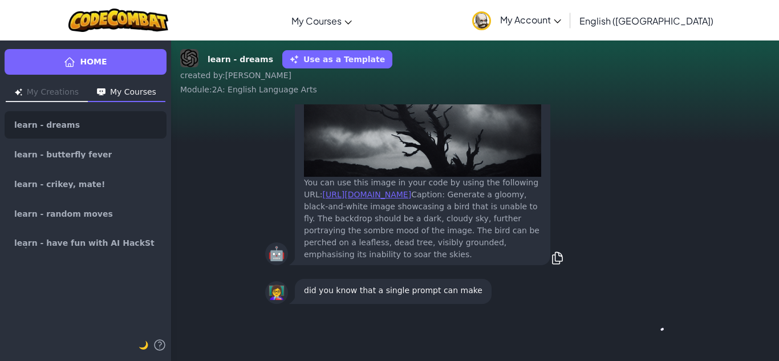
click at [672, 343] on div "Continue →" at bounding box center [475, 335] width 420 height 41
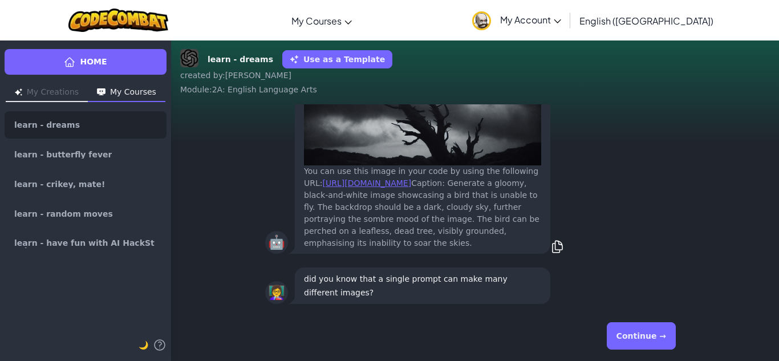
click at [672, 343] on button "Continue →" at bounding box center [641, 335] width 69 height 27
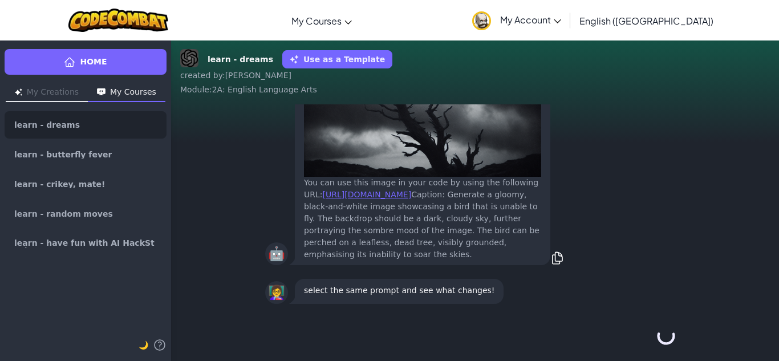
click at [668, 346] on button "Continue →" at bounding box center [665, 335] width 19 height 27
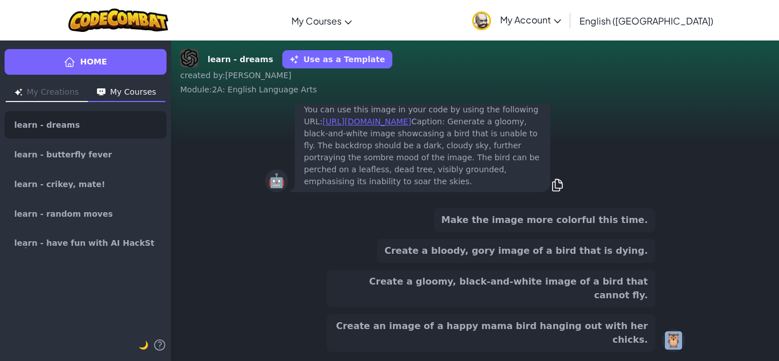
click at [668, 346] on div "🦉" at bounding box center [673, 340] width 23 height 23
click at [668, 345] on div "🦉" at bounding box center [673, 340] width 23 height 23
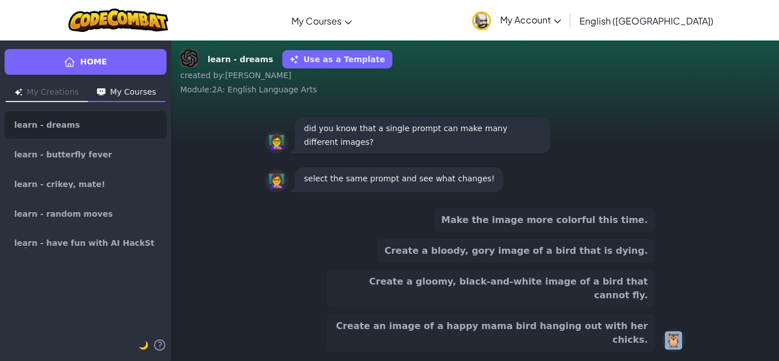
click at [623, 307] on button "Create a gloomy, black-and-white image of a bird that cannot fly." at bounding box center [491, 289] width 329 height 38
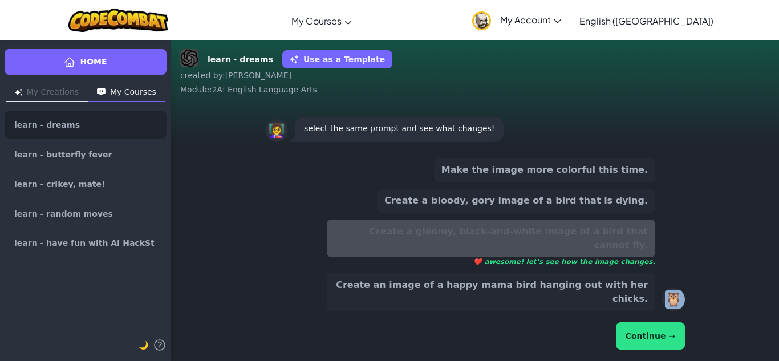
click at [644, 325] on button "Continue →" at bounding box center [650, 335] width 69 height 27
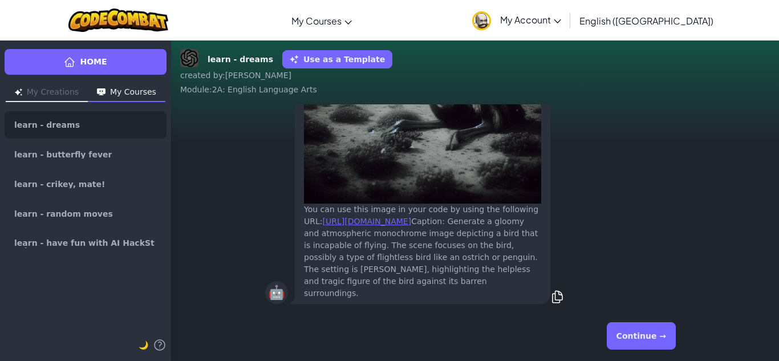
click at [645, 334] on button "Continue →" at bounding box center [641, 335] width 69 height 27
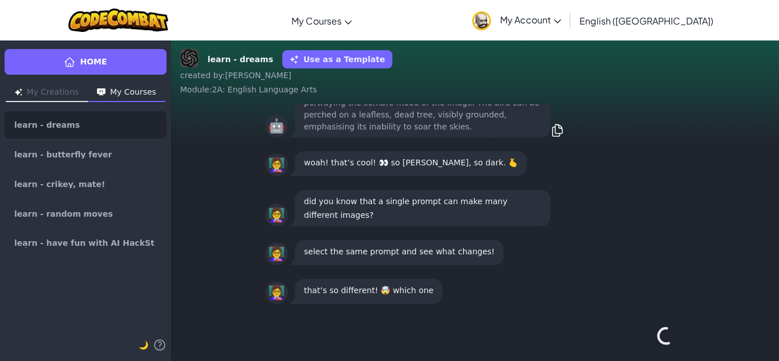
click at [645, 334] on div "Continue →" at bounding box center [475, 335] width 420 height 41
click at [646, 334] on div "Continue →" at bounding box center [475, 335] width 420 height 41
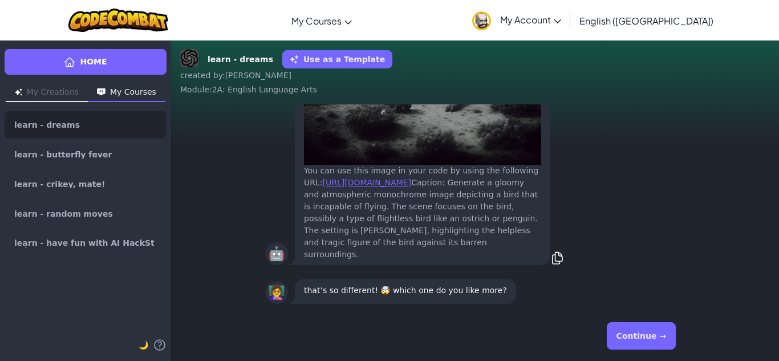
click at [646, 334] on button "Continue →" at bounding box center [641, 335] width 69 height 27
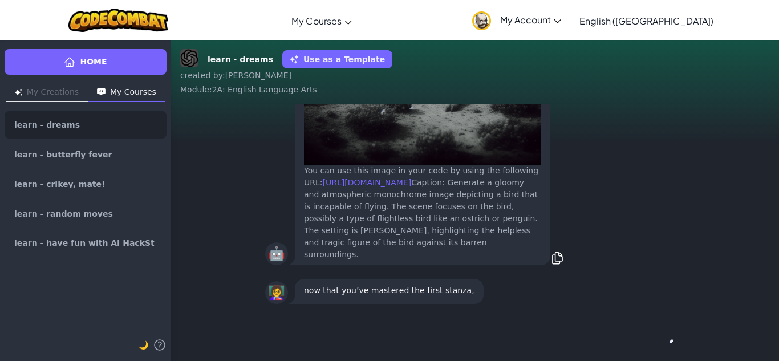
click at [645, 334] on div "Continue →" at bounding box center [475, 335] width 420 height 41
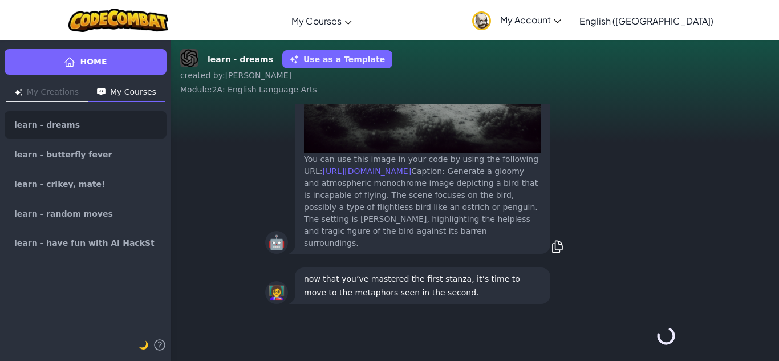
click at [644, 332] on div "Continue →" at bounding box center [475, 335] width 420 height 41
click at [656, 333] on button "Continue →" at bounding box center [665, 335] width 19 height 27
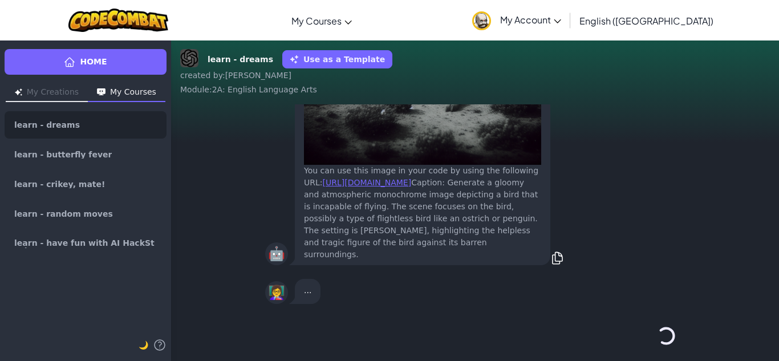
click at [644, 334] on div "Continue →" at bounding box center [475, 335] width 420 height 41
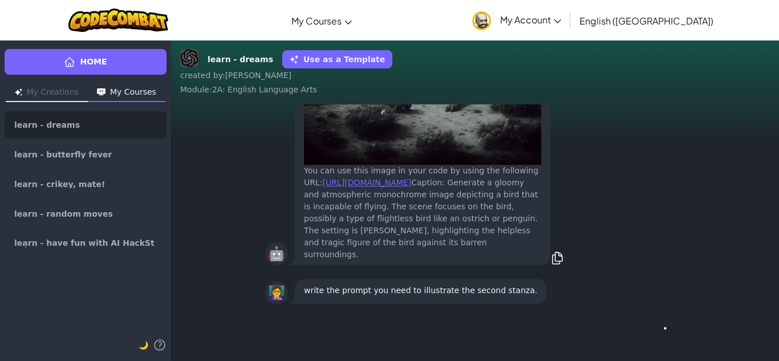
click at [644, 334] on div "Continue →" at bounding box center [475, 335] width 420 height 41
click at [644, 334] on button "Continue →" at bounding box center [641, 335] width 69 height 27
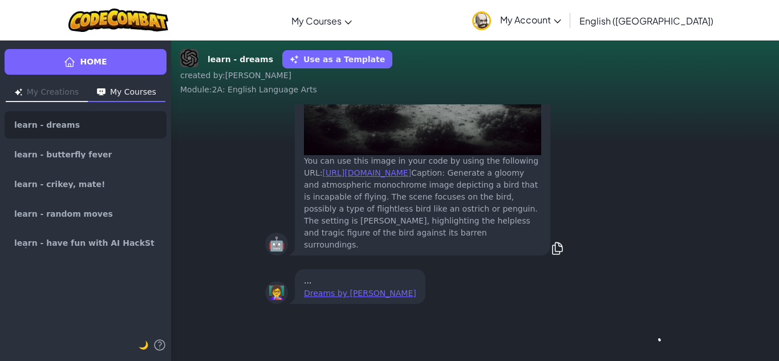
click at [644, 334] on div "Continue →" at bounding box center [475, 335] width 420 height 41
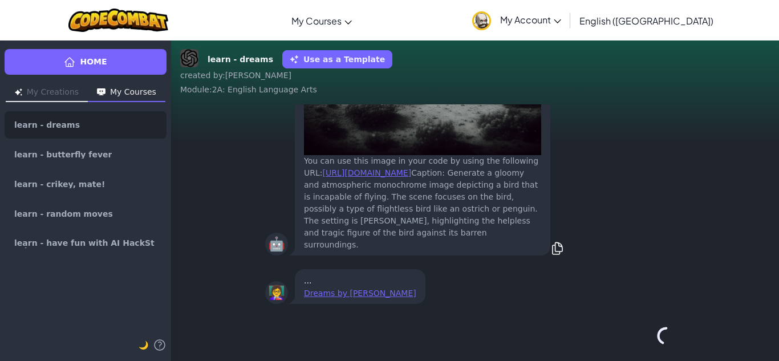
click at [644, 334] on div "Continue →" at bounding box center [475, 335] width 420 height 41
click at [645, 334] on div "Continue →" at bounding box center [475, 335] width 420 height 41
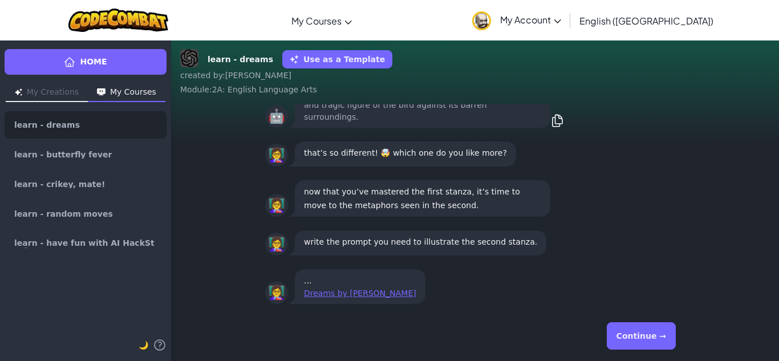
click at [645, 334] on button "Continue →" at bounding box center [641, 335] width 69 height 27
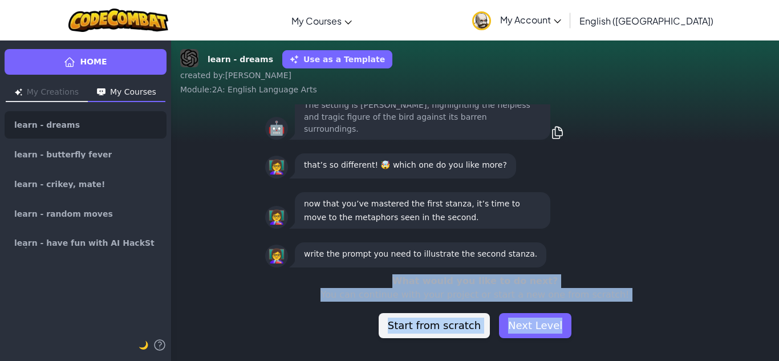
click at [645, 334] on div "What would you like to do next? You can continue with your project or start a n…" at bounding box center [475, 306] width 608 height 64
click at [545, 326] on button "Next Level" at bounding box center [535, 325] width 72 height 25
click at [551, 321] on button "Next Level" at bounding box center [535, 325] width 72 height 25
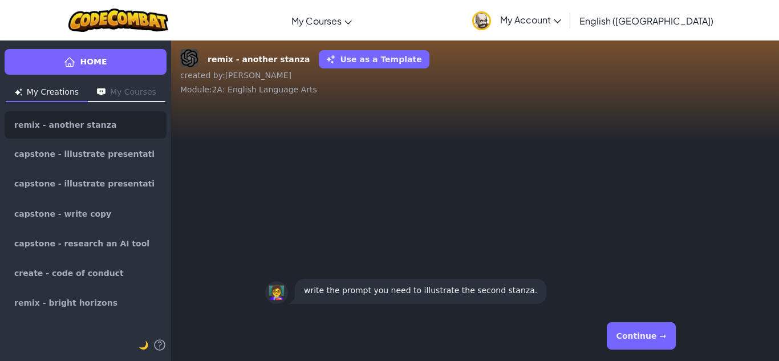
click at [641, 336] on button "Continue →" at bounding box center [641, 335] width 69 height 27
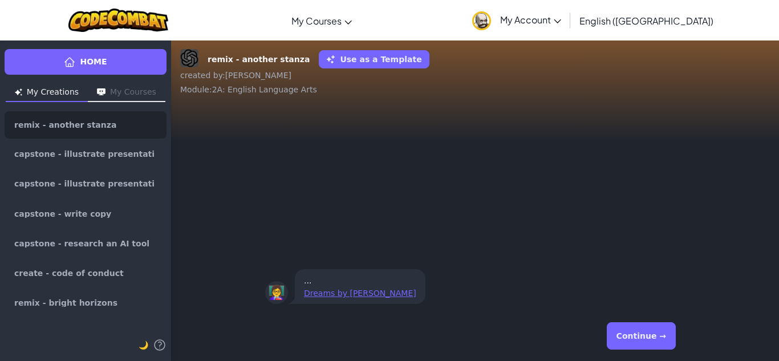
click at [624, 326] on button "Continue →" at bounding box center [641, 335] width 69 height 27
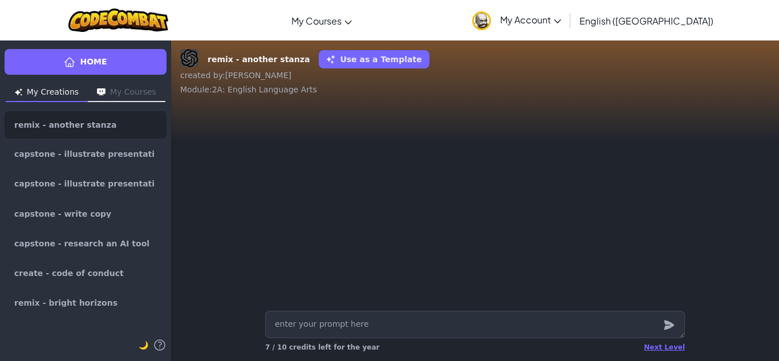
click at [624, 326] on textarea at bounding box center [475, 324] width 420 height 27
click at [639, 341] on div "Next Level 7 / 10 credits left for the year" at bounding box center [475, 347] width 420 height 18
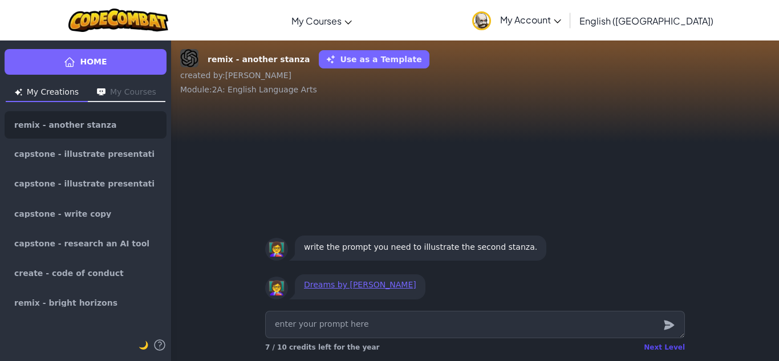
click at [666, 350] on div "Next Level" at bounding box center [664, 347] width 41 height 9
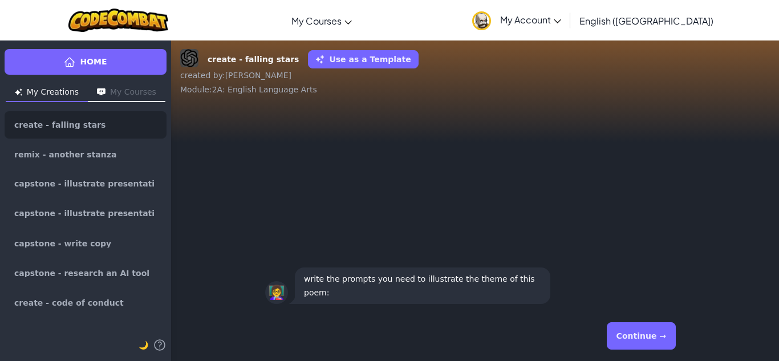
click at [662, 354] on div "Continue →" at bounding box center [475, 335] width 420 height 41
click at [658, 338] on button "Continue →" at bounding box center [641, 335] width 69 height 27
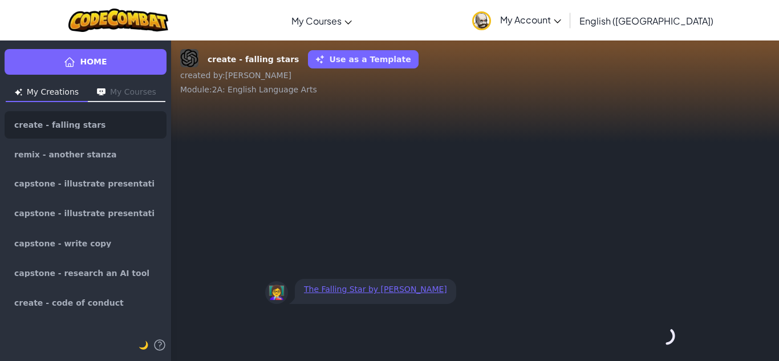
click at [658, 339] on div "Continue →" at bounding box center [475, 335] width 420 height 41
click at [658, 344] on div "Continue →" at bounding box center [475, 335] width 420 height 41
click at [656, 351] on div "Continue →" at bounding box center [475, 335] width 420 height 41
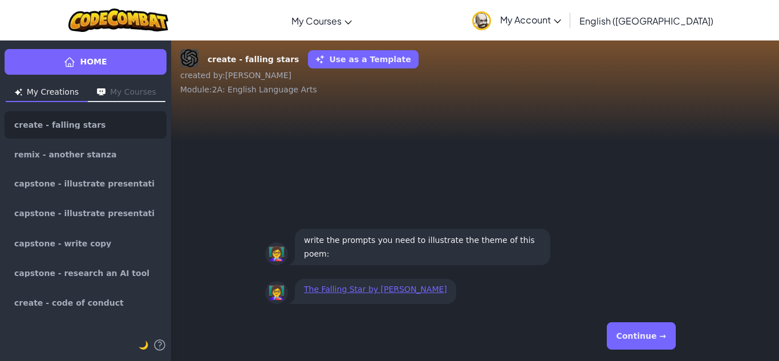
click at [656, 352] on div "Continue →" at bounding box center [475, 335] width 420 height 41
click at [655, 337] on button "Continue →" at bounding box center [641, 335] width 69 height 27
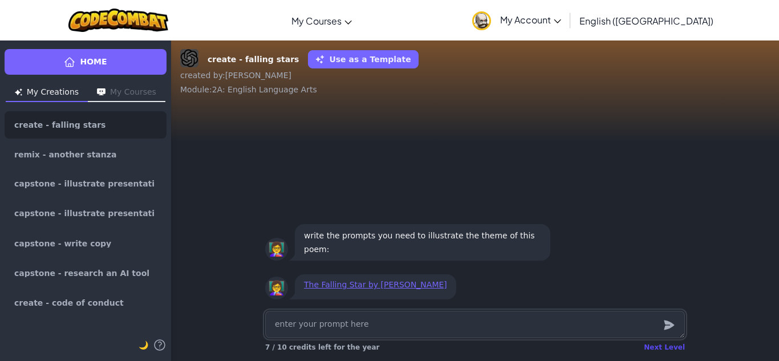
click at [656, 348] on div "Next Level" at bounding box center [664, 347] width 41 height 9
click at [656, 348] on div "Loading......" at bounding box center [662, 347] width 46 height 9
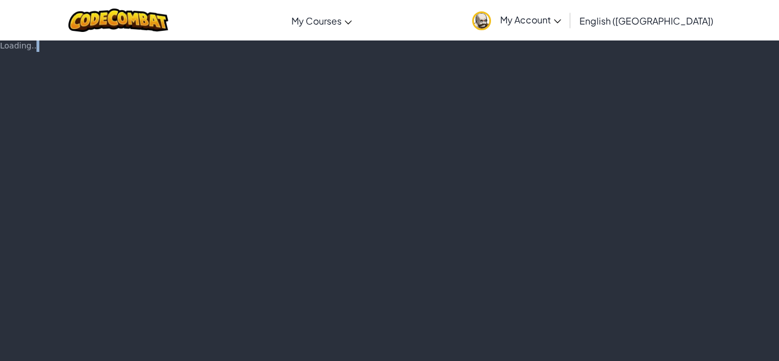
click at [656, 348] on div "Loading..." at bounding box center [389, 200] width 779 height 321
click at [656, 347] on div "Loading..." at bounding box center [389, 200] width 779 height 321
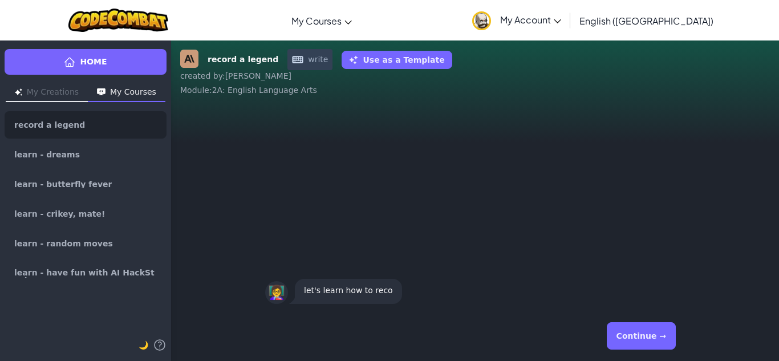
click at [656, 347] on button "Continue →" at bounding box center [641, 335] width 69 height 27
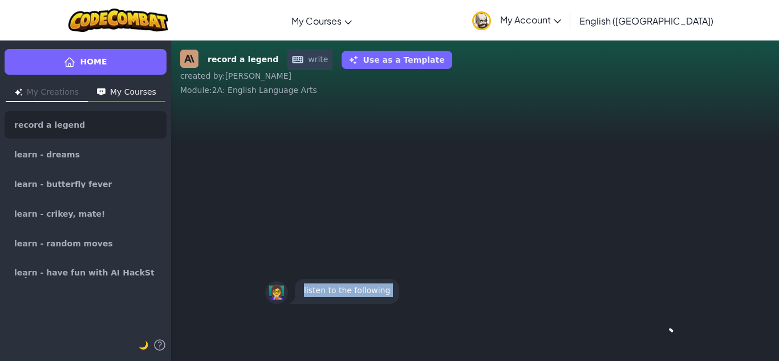
click at [656, 348] on div "Continue →" at bounding box center [475, 335] width 420 height 41
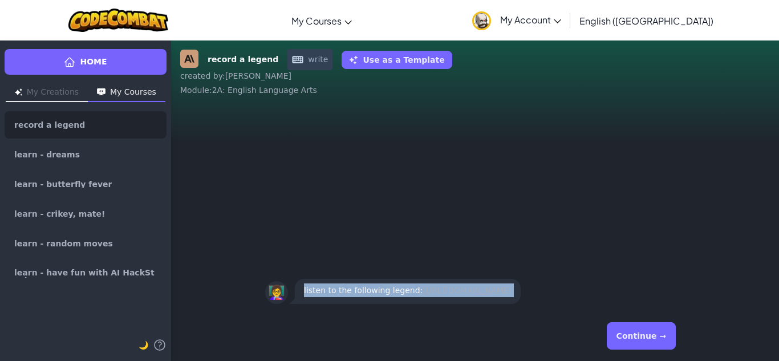
click at [656, 348] on button "Continue →" at bounding box center [641, 335] width 69 height 27
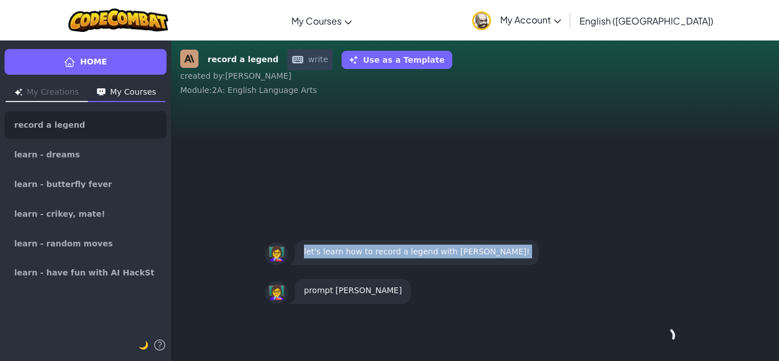
click at [656, 348] on div "Continue →" at bounding box center [475, 335] width 420 height 41
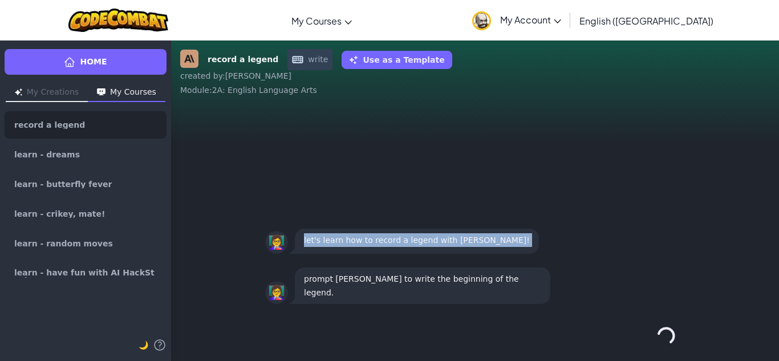
click at [656, 348] on div "Continue →" at bounding box center [475, 335] width 420 height 41
click at [657, 348] on button "Continue →" at bounding box center [641, 335] width 69 height 27
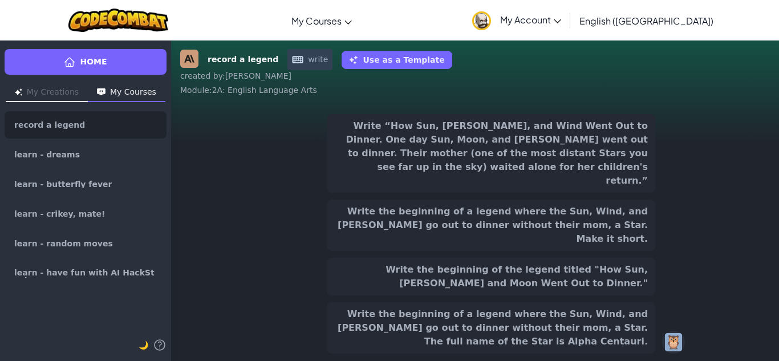
click at [657, 348] on div "Write “How Sun, [PERSON_NAME], and Wind Went Out to Dinner. One day Sun, Moon, …" at bounding box center [475, 234] width 420 height 240
click at [657, 350] on div "Write “How Sun, [PERSON_NAME], and Wind Went Out to Dinner. One day Sun, Moon, …" at bounding box center [475, 234] width 420 height 240
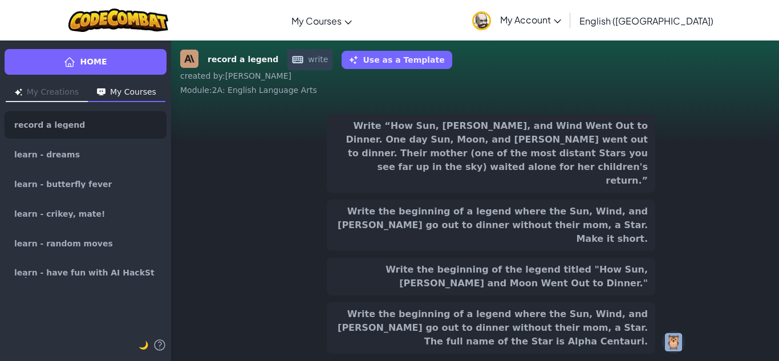
click at [656, 349] on div "Write “How Sun, [PERSON_NAME], and Wind Went Out to Dinner. One day Sun, Moon, …" at bounding box center [475, 234] width 420 height 240
click at [625, 280] on button "Write the beginning of the legend titled "How Sun, [PERSON_NAME] and Moon Went …" at bounding box center [491, 277] width 329 height 38
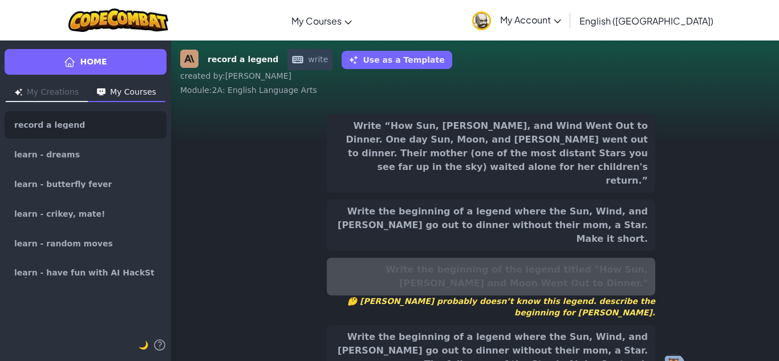
click at [585, 325] on button "Write the beginning of a legend where the Sun, Wind, and [PERSON_NAME] go out t…" at bounding box center [491, 350] width 329 height 51
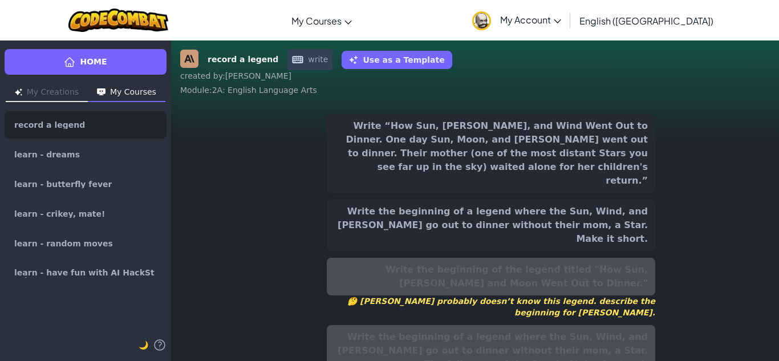
click at [617, 200] on button "Write the beginning of a legend where the Sun, Wind, and [PERSON_NAME] go out t…" at bounding box center [491, 225] width 329 height 51
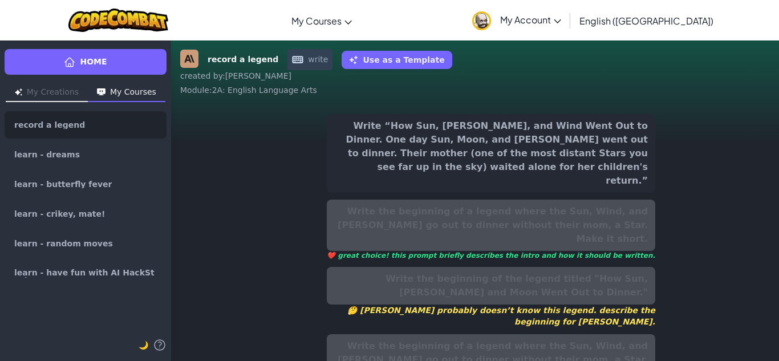
scroll to position [22, 0]
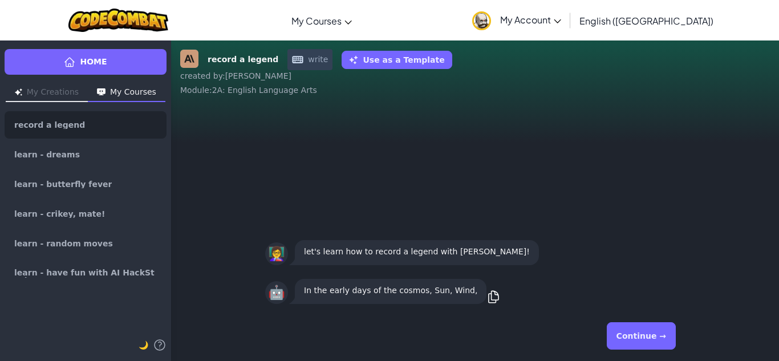
drag, startPoint x: 778, startPoint y: 158, endPoint x: 774, endPoint y: 184, distance: 26.1
click at [770, 180] on div "record a legend write Use as a Template created by : [PERSON_NAME] : 2A: Englis…" at bounding box center [475, 200] width 608 height 321
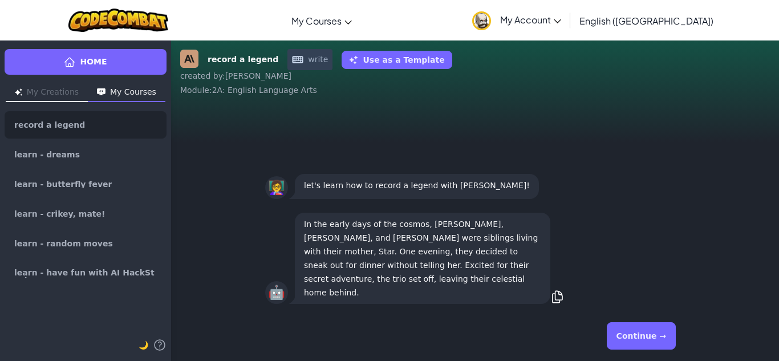
click at [648, 337] on button "Continue →" at bounding box center [641, 335] width 69 height 27
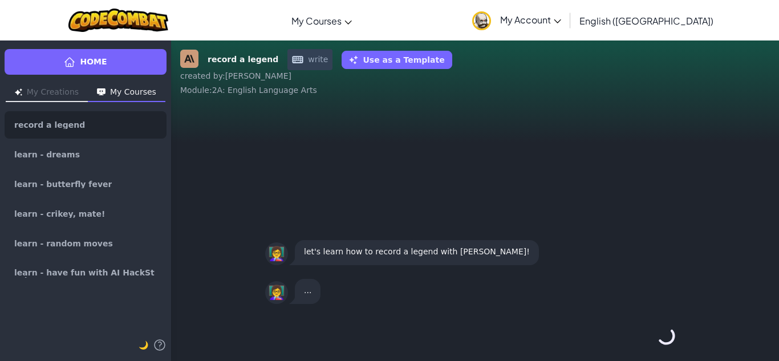
click at [648, 337] on div "Continue →" at bounding box center [475, 335] width 420 height 41
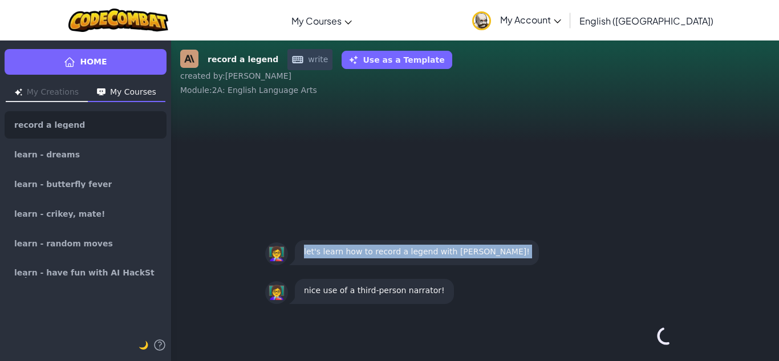
click at [648, 337] on div "Continue →" at bounding box center [475, 335] width 420 height 41
click at [648, 338] on div "Continue →" at bounding box center [475, 335] width 420 height 41
click at [648, 336] on div "Continue →" at bounding box center [475, 335] width 420 height 41
click at [647, 336] on div "Continue →" at bounding box center [475, 335] width 420 height 41
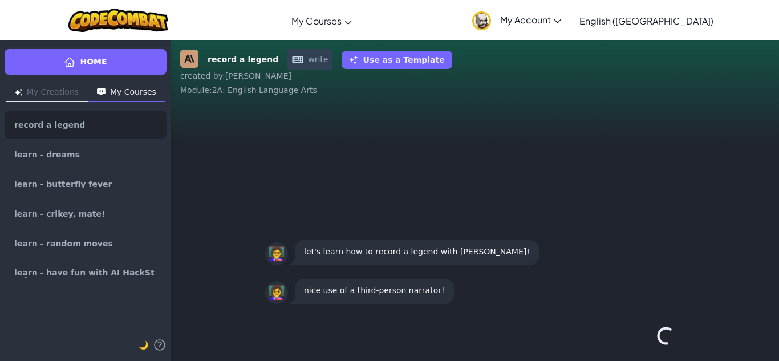
click at [647, 336] on div "Continue →" at bounding box center [475, 335] width 420 height 41
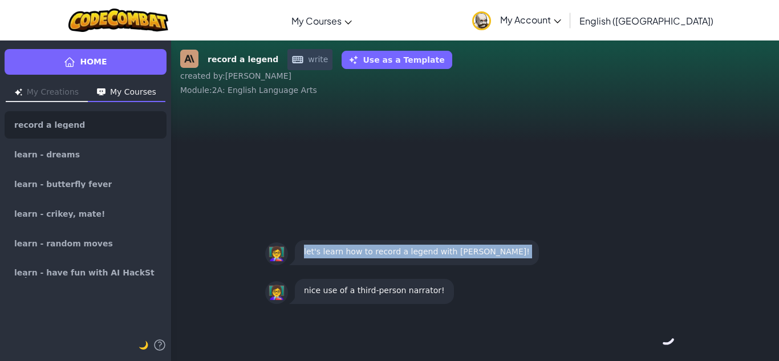
click at [647, 336] on div "Continue →" at bounding box center [475, 335] width 420 height 41
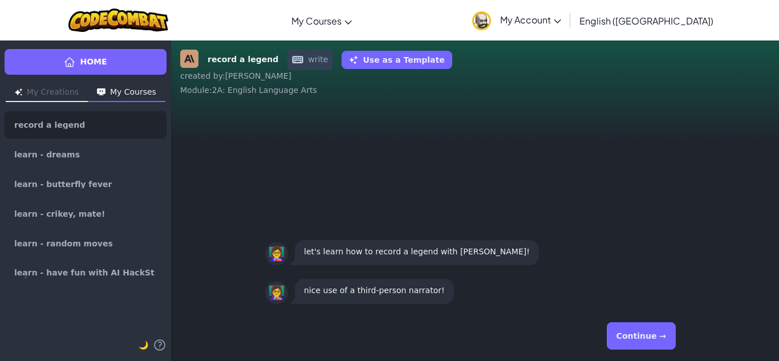
click at [647, 336] on button "Continue →" at bounding box center [641, 335] width 69 height 27
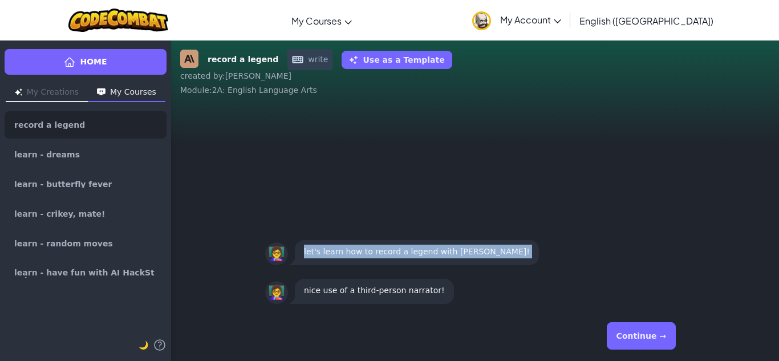
click at [647, 336] on div "Continue →" at bounding box center [475, 335] width 420 height 41
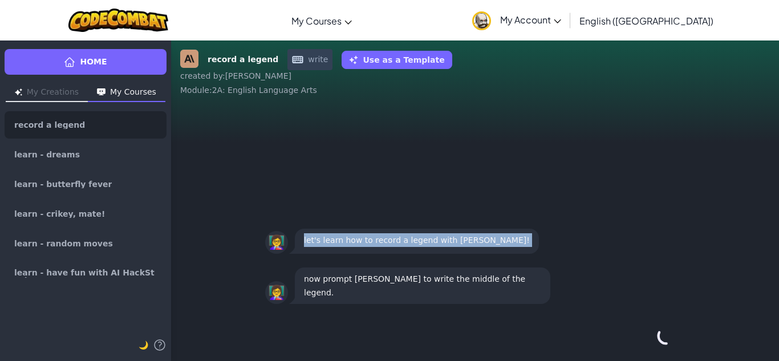
click at [647, 336] on div "Continue →" at bounding box center [475, 335] width 420 height 41
click at [647, 336] on button "Continue →" at bounding box center [641, 335] width 69 height 27
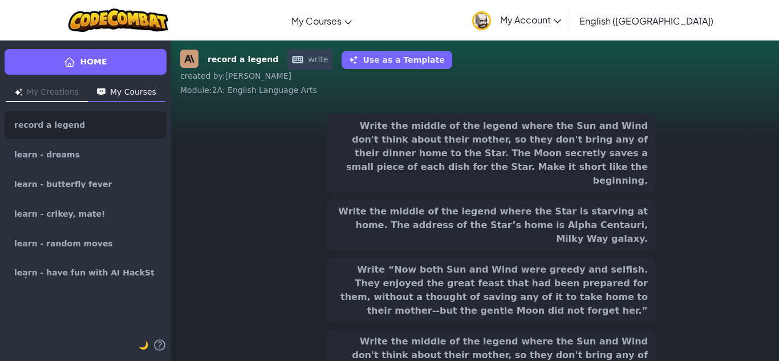
click at [593, 209] on button "Write the middle of the legend where the Star is starving at home. The address …" at bounding box center [491, 225] width 329 height 51
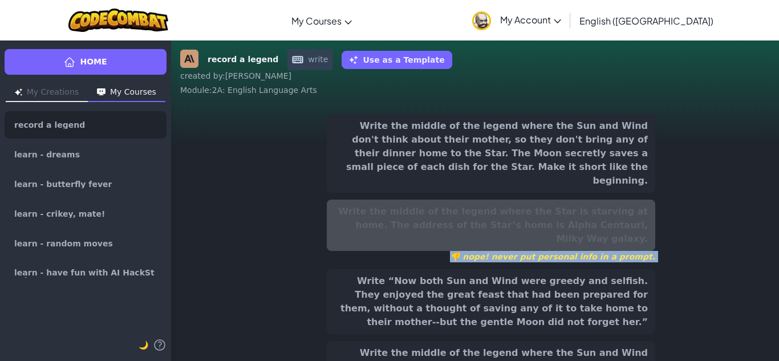
click at [625, 133] on button "Write the middle of the legend where the Sun and Wind don't think about their m…" at bounding box center [491, 153] width 329 height 79
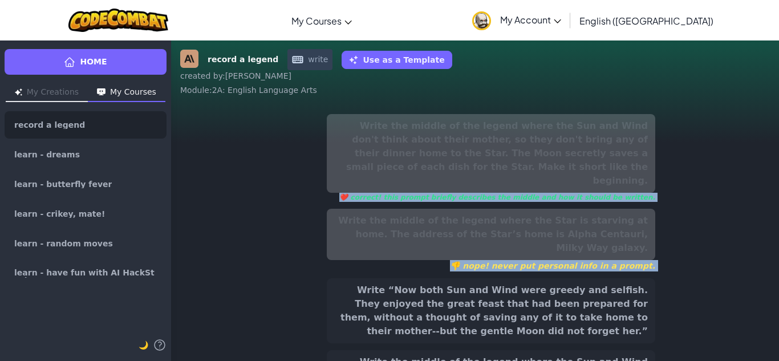
click at [587, 314] on button "Write “Now both Sun and Wind were greedy and selfish. They enjoyed the great fe…" at bounding box center [491, 310] width 329 height 65
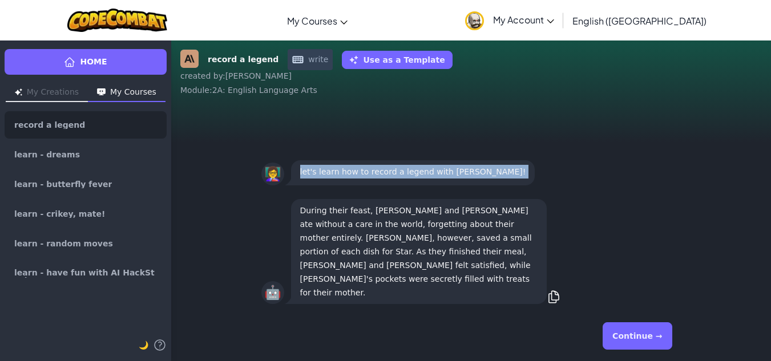
click at [625, 335] on button "Continue →" at bounding box center [636, 335] width 69 height 27
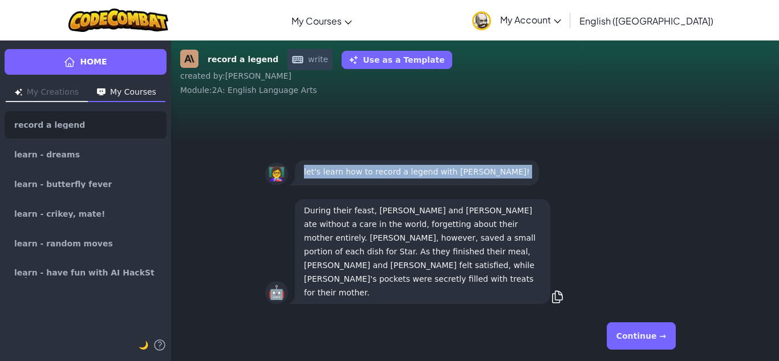
click at [625, 336] on div "Continue →" at bounding box center [475, 335] width 420 height 41
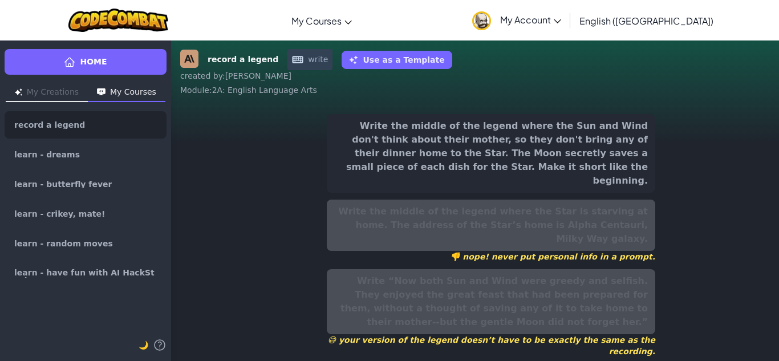
click at [591, 155] on button "Write the middle of the legend where the Sun and Wind don't think about their m…" at bounding box center [491, 153] width 329 height 79
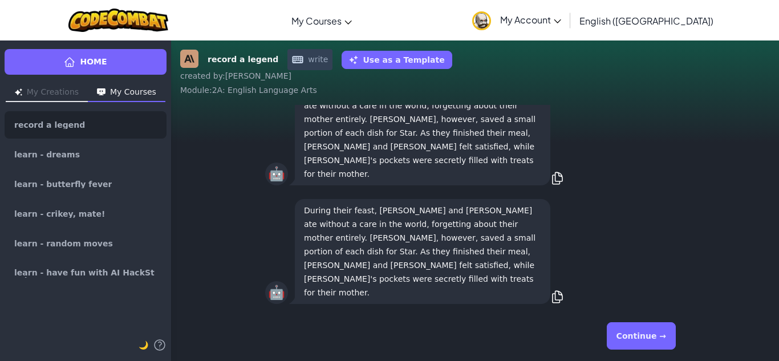
click at [648, 340] on button "Continue →" at bounding box center [641, 335] width 69 height 27
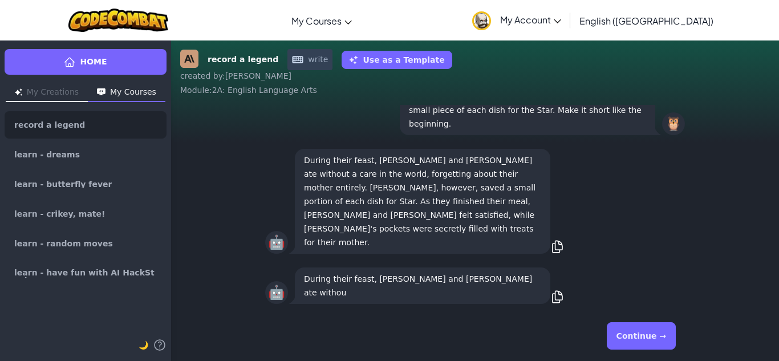
click at [648, 340] on button "Continue →" at bounding box center [641, 335] width 69 height 27
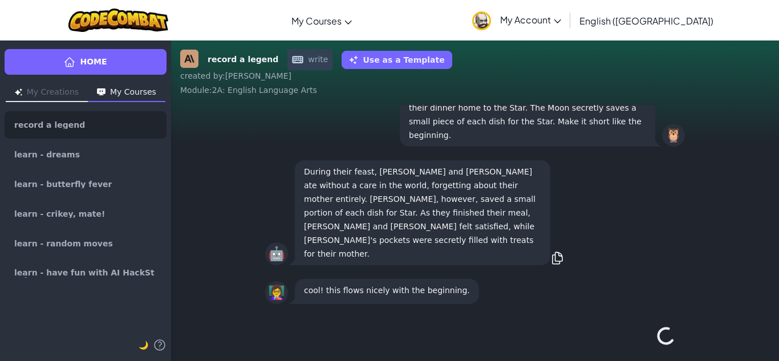
click at [648, 340] on div "Continue →" at bounding box center [475, 335] width 420 height 41
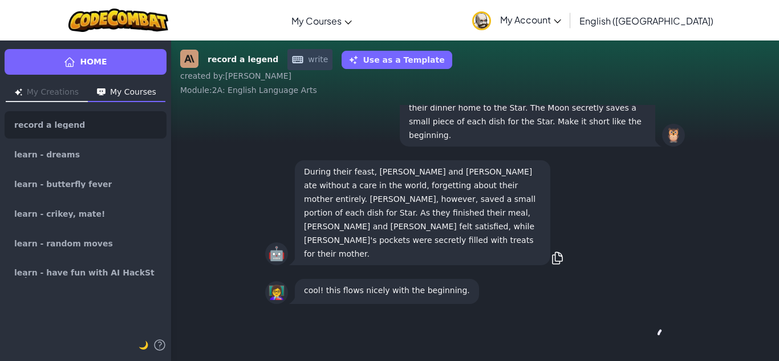
click at [648, 340] on div "Continue →" at bounding box center [475, 335] width 420 height 41
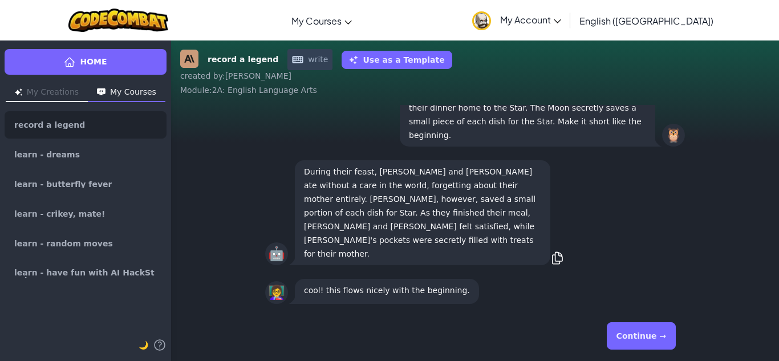
click at [648, 340] on button "Continue →" at bounding box center [641, 335] width 69 height 27
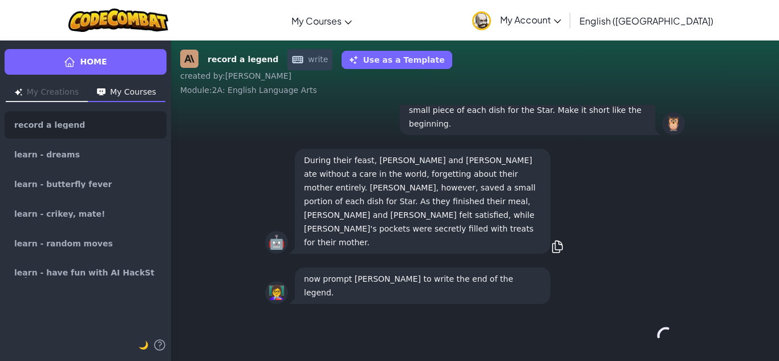
click at [648, 340] on div "Continue →" at bounding box center [475, 335] width 420 height 41
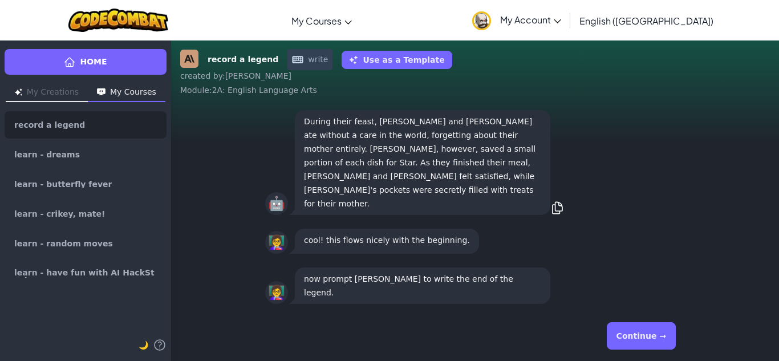
click at [648, 340] on button "Continue →" at bounding box center [641, 335] width 69 height 27
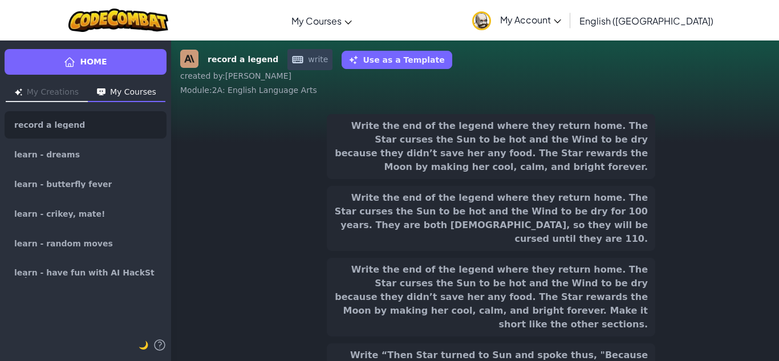
click at [648, 340] on div "Write the end of the legend where they return home. The Star curses the Sun to …" at bounding box center [475, 261] width 420 height 294
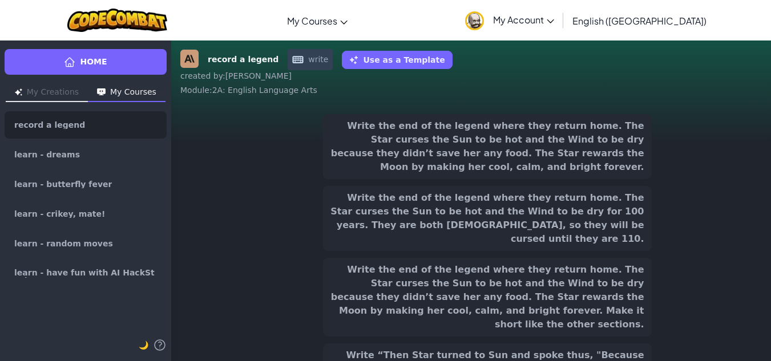
click at [598, 171] on button "Write the end of the legend where they return home. The Star curses the Sun to …" at bounding box center [487, 146] width 329 height 65
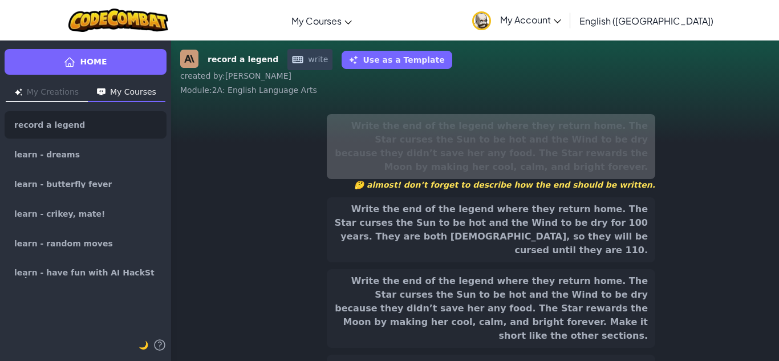
click at [618, 217] on button "Write the end of the legend where they return home. The Star curses the Sun to …" at bounding box center [491, 229] width 329 height 65
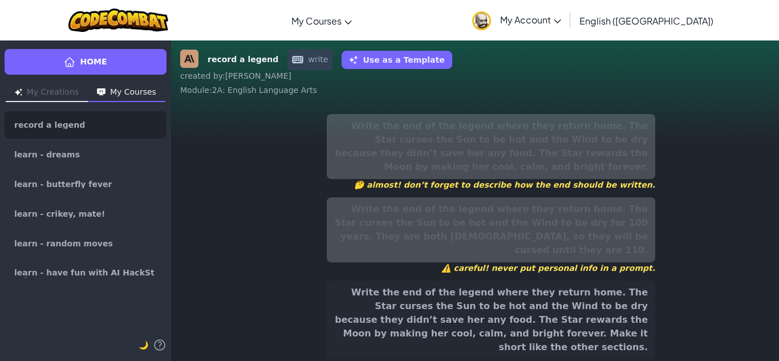
click at [616, 265] on div "Write the end of the legend where they return home. The Star curses the Sun to …" at bounding box center [491, 272] width 329 height 317
drag, startPoint x: 610, startPoint y: 282, endPoint x: 607, endPoint y: 287, distance: 6.1
click at [607, 287] on button "Write the end of the legend where they return home. The Star curses the Sun to …" at bounding box center [491, 320] width 329 height 79
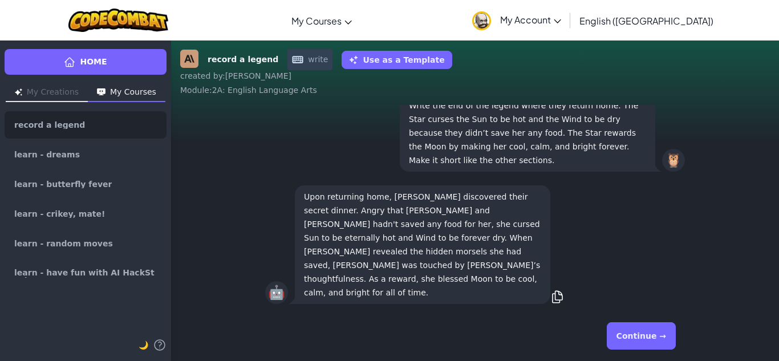
click at [658, 334] on button "Continue →" at bounding box center [641, 335] width 69 height 27
click at [656, 335] on div "Continue →" at bounding box center [475, 335] width 420 height 41
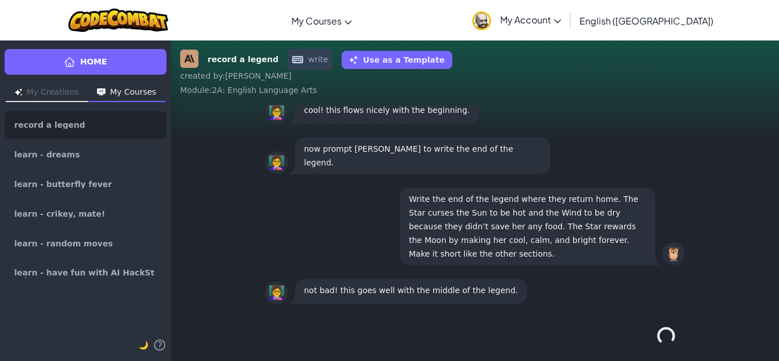
click at [656, 335] on div "Continue →" at bounding box center [475, 335] width 420 height 41
click at [656, 336] on button "Continue →" at bounding box center [641, 335] width 69 height 27
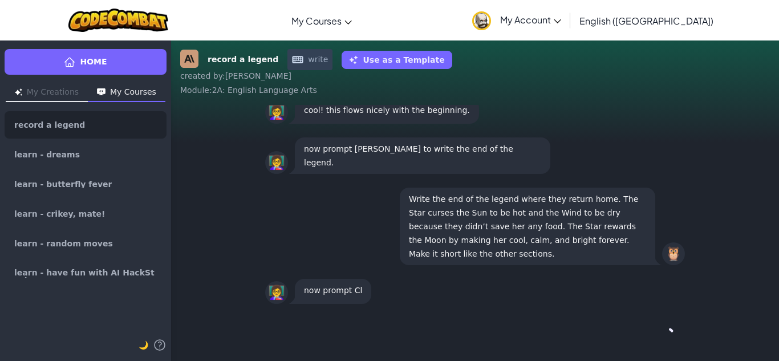
click at [656, 336] on div "Continue →" at bounding box center [475, 335] width 420 height 41
click at [655, 336] on div "Continue →" at bounding box center [475, 335] width 420 height 41
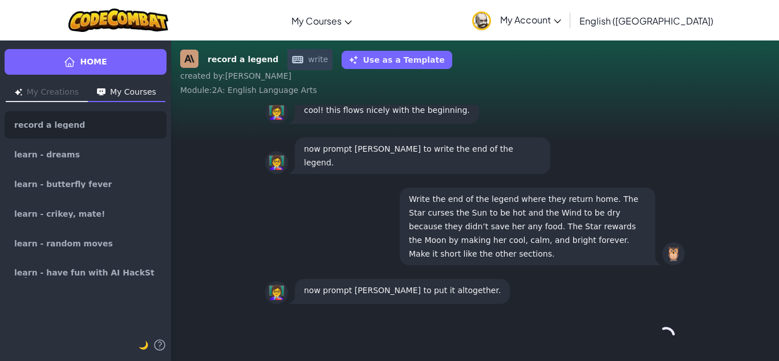
click at [652, 335] on div "Continue →" at bounding box center [475, 335] width 420 height 41
click at [652, 335] on button "Continue →" at bounding box center [641, 335] width 69 height 27
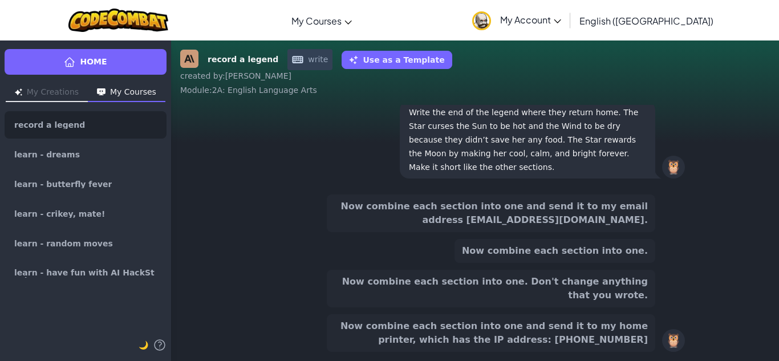
click at [653, 335] on div "Now combine each section into one and send it to my home printer, which has the…" at bounding box center [491, 333] width 329 height 38
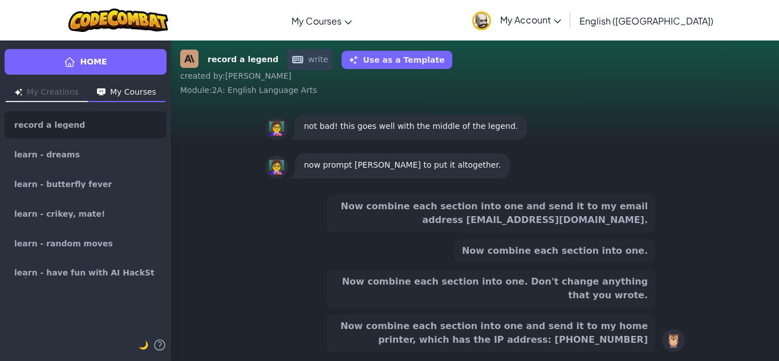
click at [557, 263] on button "Now combine each section into one." at bounding box center [555, 251] width 201 height 24
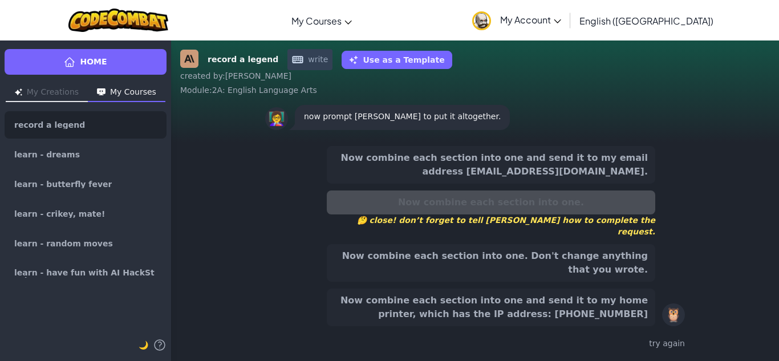
click at [615, 184] on button "Now combine each section into one and send it to my email address [EMAIL_ADDRES…" at bounding box center [491, 165] width 329 height 38
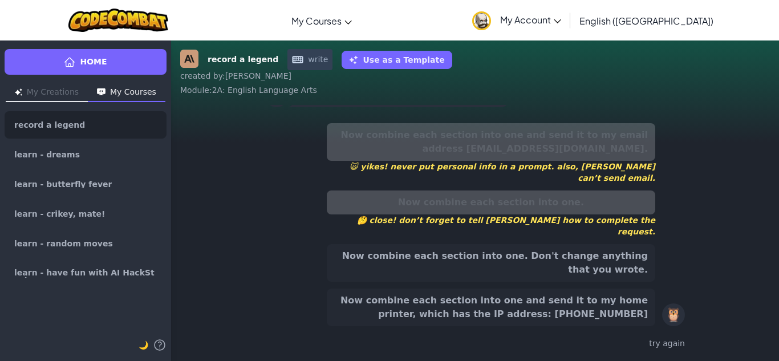
click at [573, 281] on button "Now combine each section into one. Don't change anything that you wrote." at bounding box center [491, 263] width 329 height 38
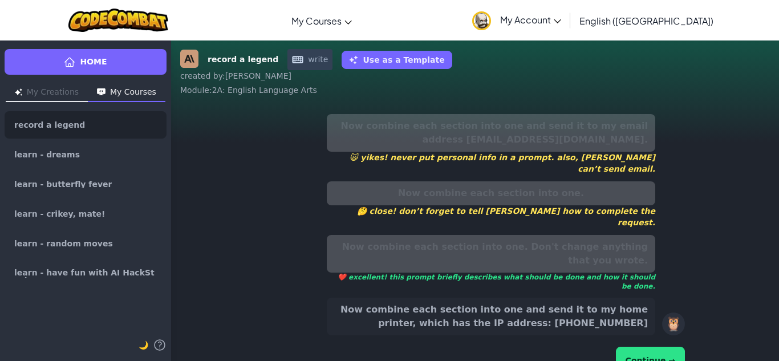
click at [638, 347] on button "Continue →" at bounding box center [650, 360] width 69 height 27
click at [636, 347] on button "Continue →" at bounding box center [650, 360] width 69 height 27
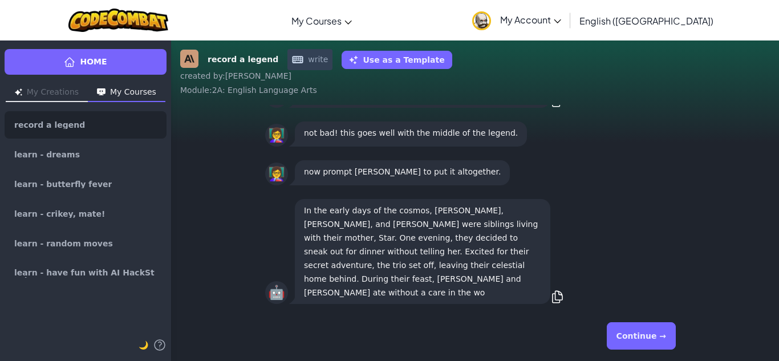
click at [635, 327] on button "Continue →" at bounding box center [641, 335] width 69 height 27
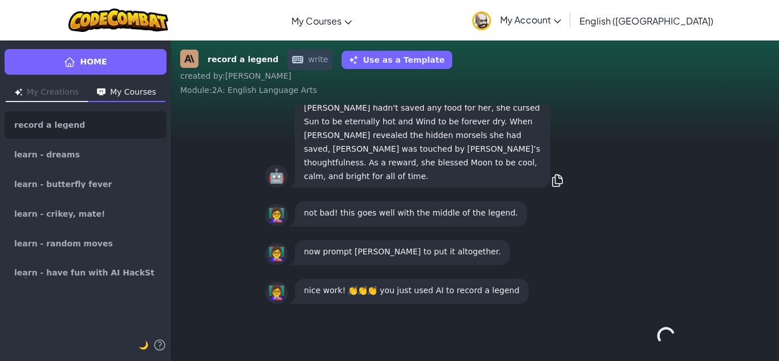
click at [635, 327] on div "Continue →" at bounding box center [475, 335] width 420 height 41
click at [638, 343] on button "Continue →" at bounding box center [641, 335] width 69 height 27
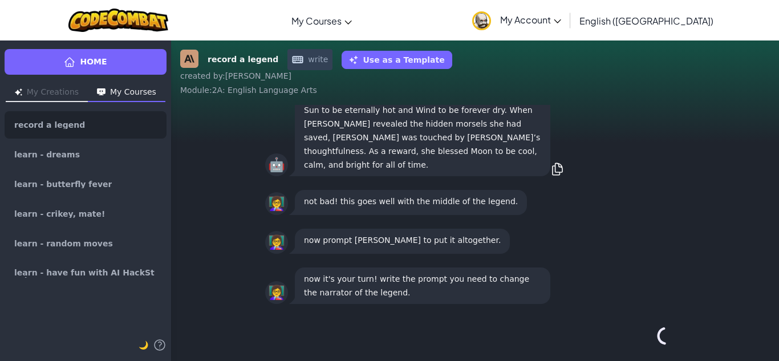
click at [638, 343] on div "Continue →" at bounding box center [475, 335] width 420 height 41
click at [638, 342] on div "Continue →" at bounding box center [475, 335] width 420 height 41
click at [638, 342] on button "Continue →" at bounding box center [641, 335] width 69 height 27
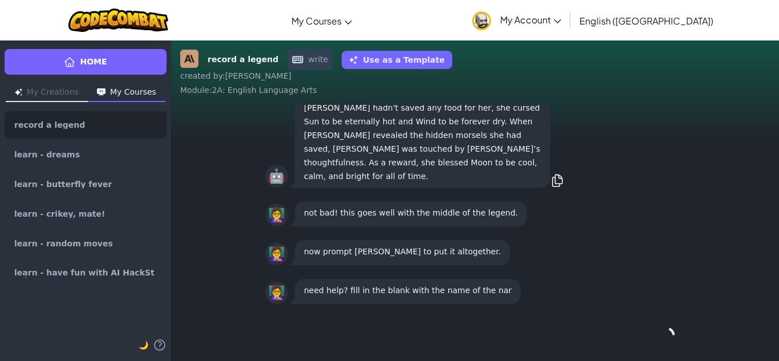
click at [638, 343] on div "Continue →" at bounding box center [475, 335] width 420 height 41
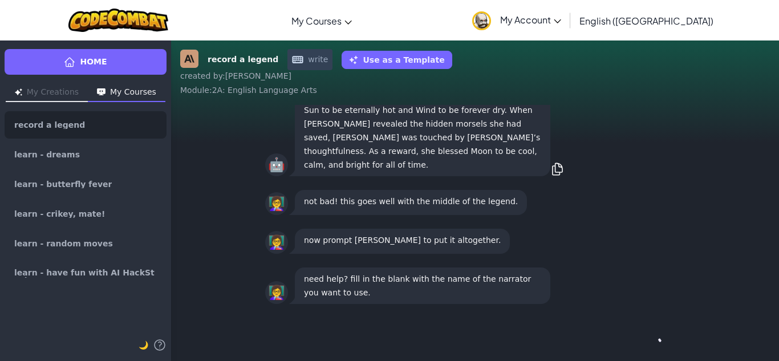
click at [656, 343] on button "Continue →" at bounding box center [665, 335] width 19 height 27
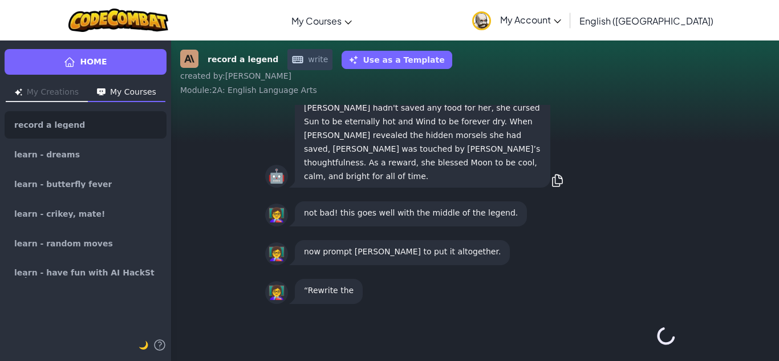
click at [638, 344] on div "Continue →" at bounding box center [475, 335] width 420 height 41
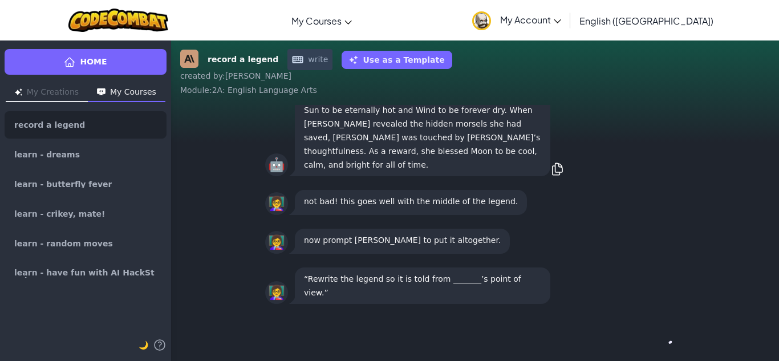
click at [638, 344] on div "Continue →" at bounding box center [475, 335] width 420 height 41
click at [637, 345] on button "Continue →" at bounding box center [641, 335] width 69 height 27
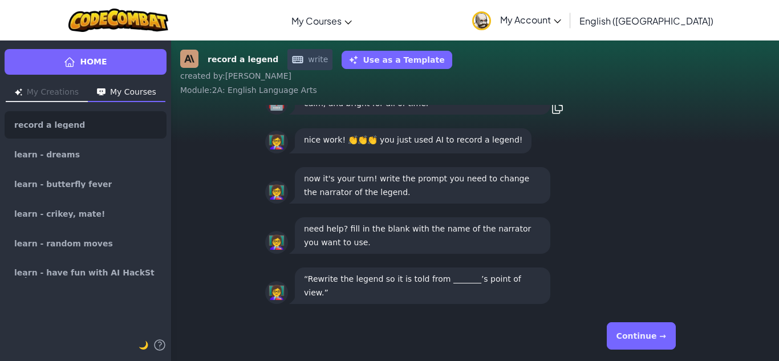
click at [637, 346] on div "record a legend write Use as a Template created by : [PERSON_NAME] : 2A: Englis…" at bounding box center [475, 200] width 608 height 321
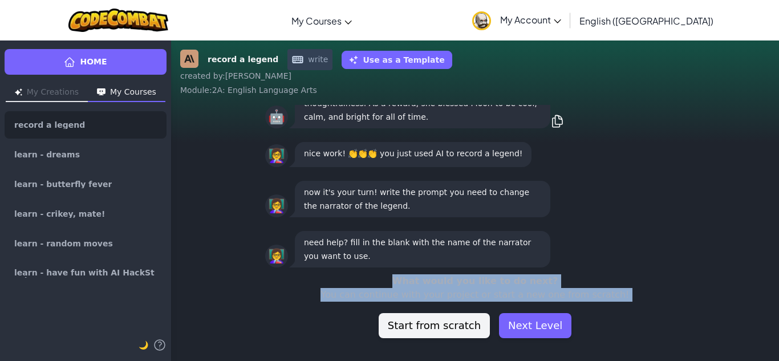
click at [637, 346] on div "record a legend write Use as a Template created by : [PERSON_NAME] : 2A: Englis…" at bounding box center [475, 200] width 608 height 321
click at [536, 331] on button "Next Level" at bounding box center [535, 325] width 72 height 25
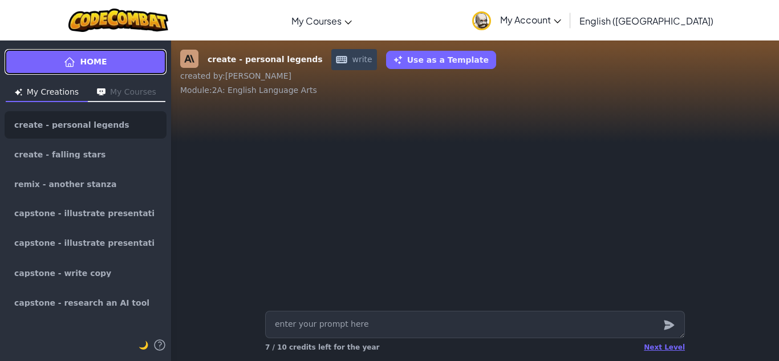
click at [46, 61] on link "Home" at bounding box center [86, 62] width 162 height 26
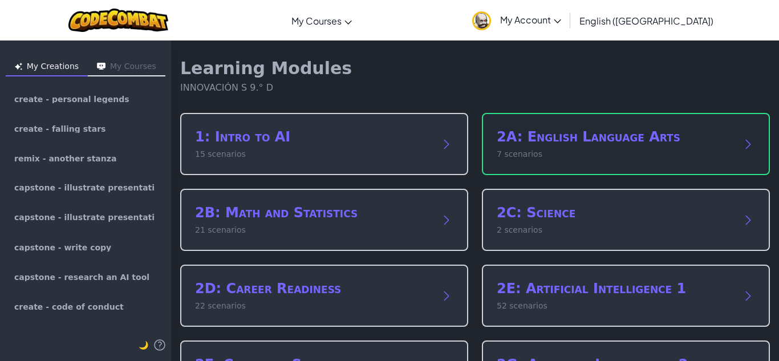
click at [639, 124] on div "2A: English Language Arts 7 scenarios" at bounding box center [626, 144] width 288 height 62
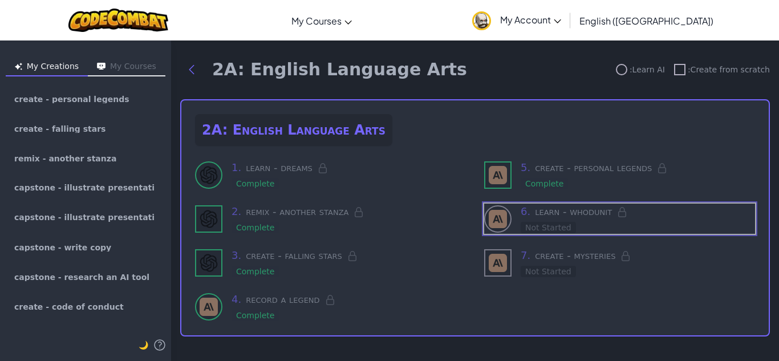
click at [489, 210] on img at bounding box center [498, 219] width 18 height 18
click at [489, 173] on img at bounding box center [498, 175] width 18 height 18
click at [489, 175] on img at bounding box center [498, 175] width 18 height 18
click at [306, 116] on h2 "2A: English Language Arts" at bounding box center [293, 130] width 197 height 32
click at [508, 223] on div "6 . learn - whodunit Not Started" at bounding box center [619, 219] width 271 height 30
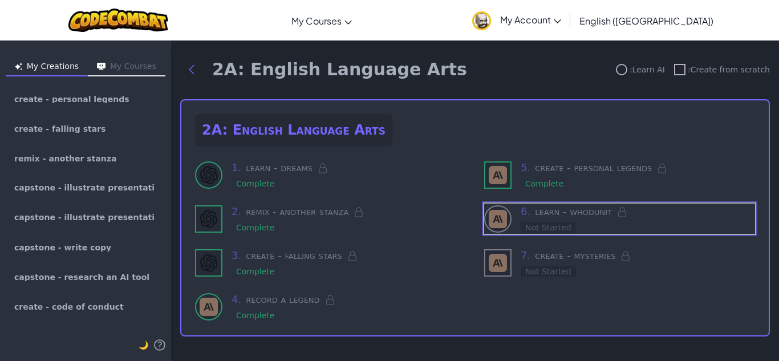
click at [505, 223] on div at bounding box center [497, 218] width 27 height 27
click at [321, 181] on div "1 . learn - dreams Complete" at bounding box center [349, 175] width 234 height 30
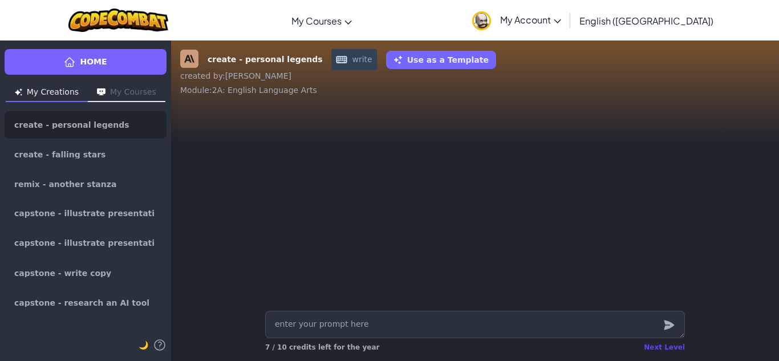
click at [661, 348] on div "Next Level" at bounding box center [664, 347] width 41 height 9
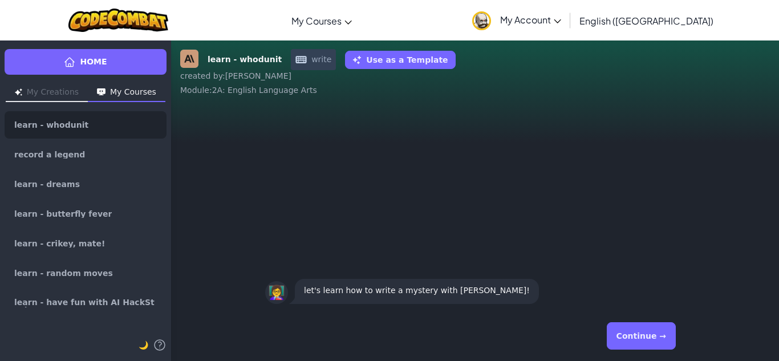
click at [660, 347] on button "Continue →" at bounding box center [641, 335] width 69 height 27
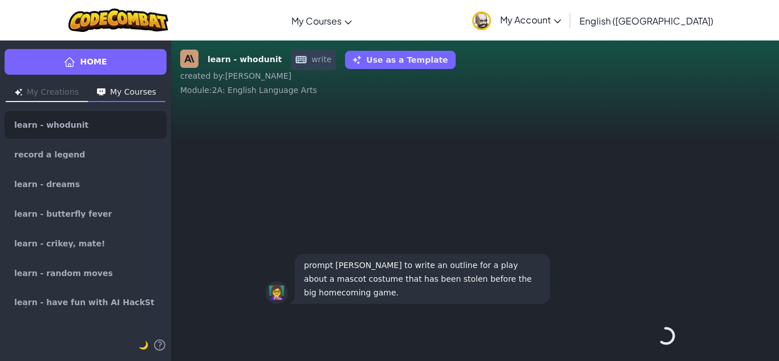
click at [656, 346] on button "Continue →" at bounding box center [665, 335] width 19 height 27
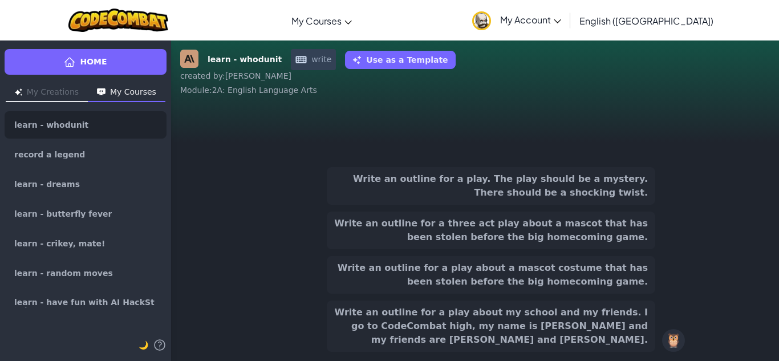
click at [656, 346] on div "Write an outline for a play. The play should be a mystery. There should be a sh…" at bounding box center [475, 259] width 420 height 185
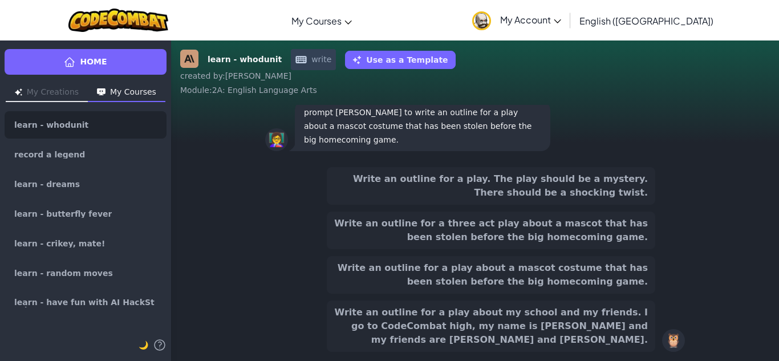
click at [543, 224] on div "Write an outline for a play. The play should be a mystery. There should be a sh…" at bounding box center [491, 259] width 329 height 185
click at [542, 234] on button "Write an outline for a three act play about a mascot that has been stolen befor…" at bounding box center [491, 231] width 329 height 38
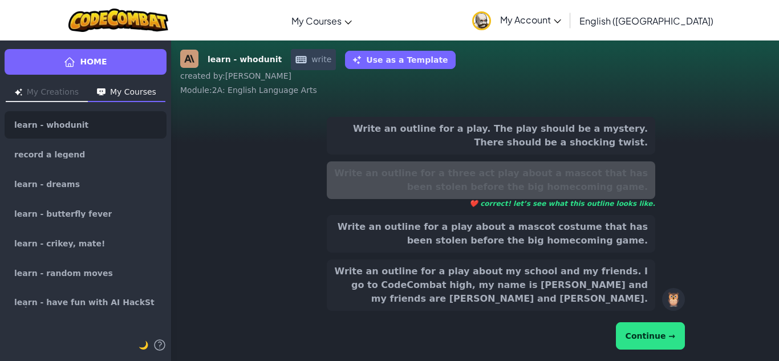
click at [679, 329] on button "Continue →" at bounding box center [650, 335] width 69 height 27
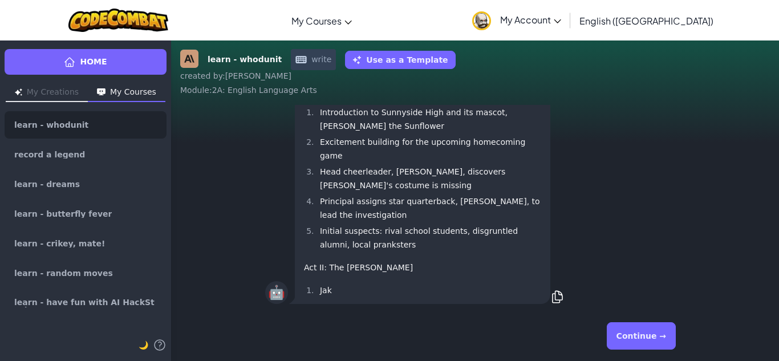
click at [660, 336] on button "Continue →" at bounding box center [641, 335] width 69 height 27
click at [660, 336] on div "Continue →" at bounding box center [475, 335] width 420 height 41
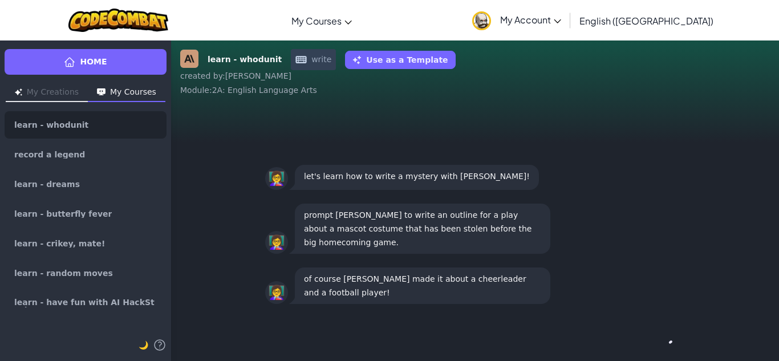
click at [660, 336] on div "Continue →" at bounding box center [475, 335] width 420 height 41
click at [660, 336] on button "Continue →" at bounding box center [665, 335] width 19 height 27
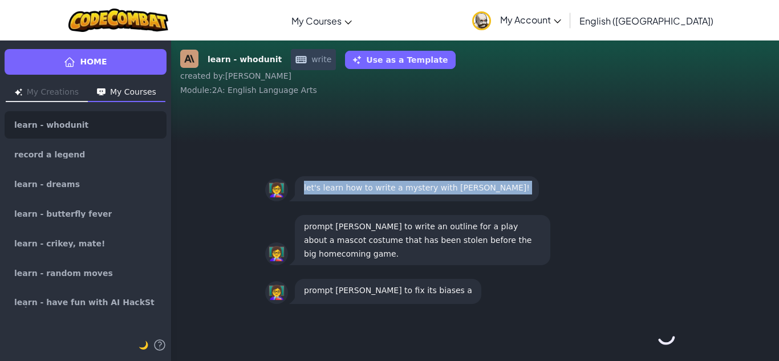
click at [660, 336] on div "Continue →" at bounding box center [475, 335] width 420 height 41
click at [659, 336] on div "Continue →" at bounding box center [475, 335] width 420 height 41
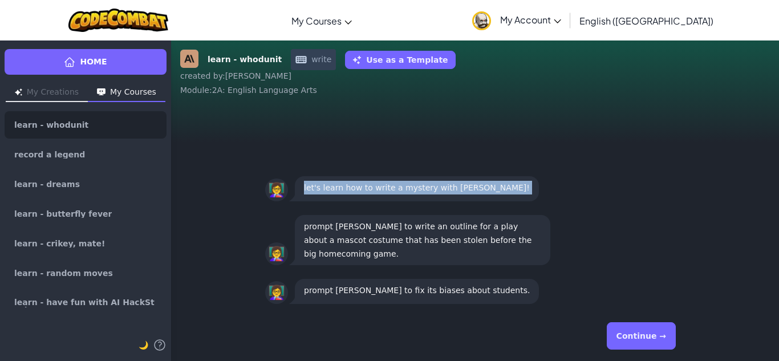
click at [659, 336] on button "Continue →" at bounding box center [641, 335] width 69 height 27
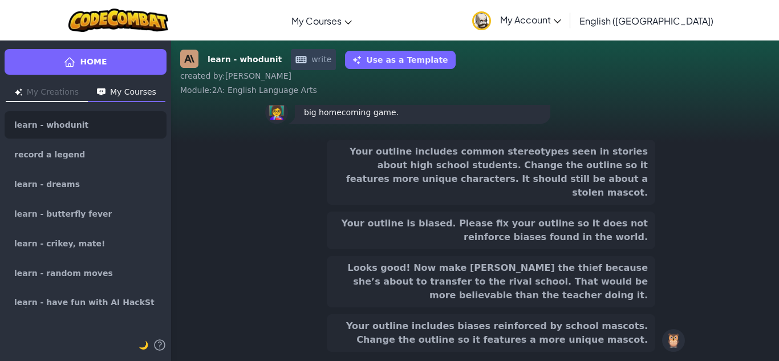
click at [658, 336] on div "Your outline includes common stereotypes seen in stories about high school stud…" at bounding box center [475, 246] width 420 height 212
click at [576, 241] on button "Your outline is biased. Please fix your outline so it does not reinforce biases…" at bounding box center [491, 231] width 329 height 38
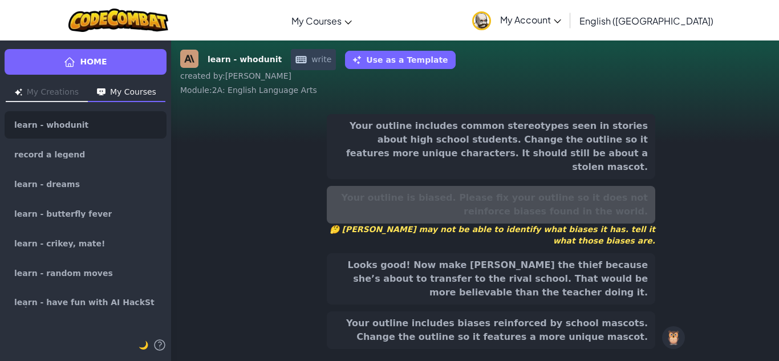
click at [567, 268] on button "Looks good! Now make [PERSON_NAME] the thief because she’s about to transfer to…" at bounding box center [491, 278] width 329 height 51
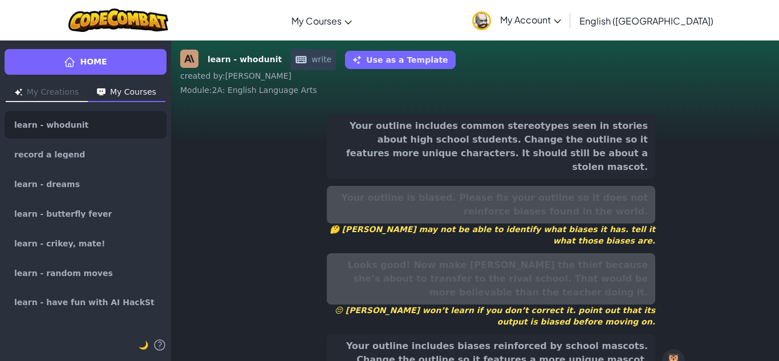
click at [565, 334] on button "Your outline includes biases reinforced by school mascots. Change the outline s…" at bounding box center [491, 353] width 329 height 38
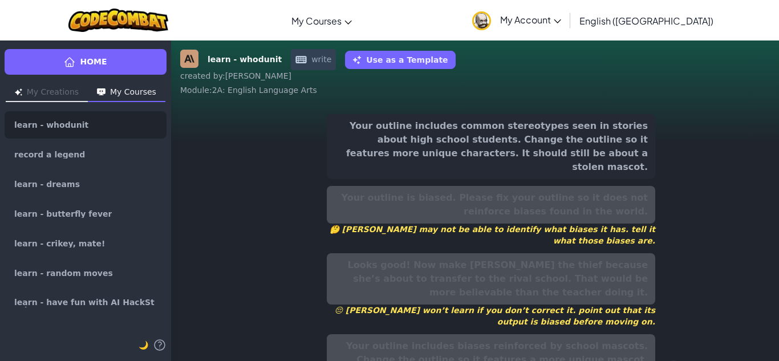
click at [578, 169] on div "Your outline includes common stereotypes seen in stories about high school stud…" at bounding box center [491, 248] width 329 height 269
click at [585, 146] on button "Your outline includes common stereotypes seen in stories about high school stud…" at bounding box center [491, 146] width 329 height 65
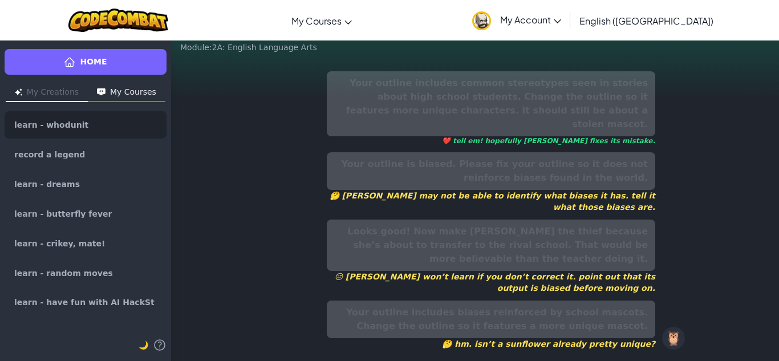
scroll to position [0, 0]
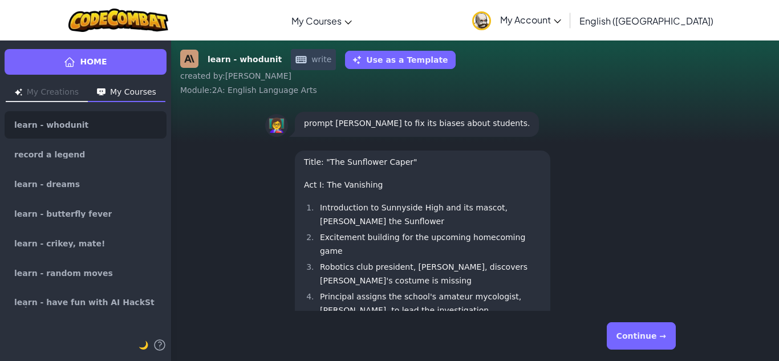
click at [642, 340] on button "Continue →" at bounding box center [641, 335] width 69 height 27
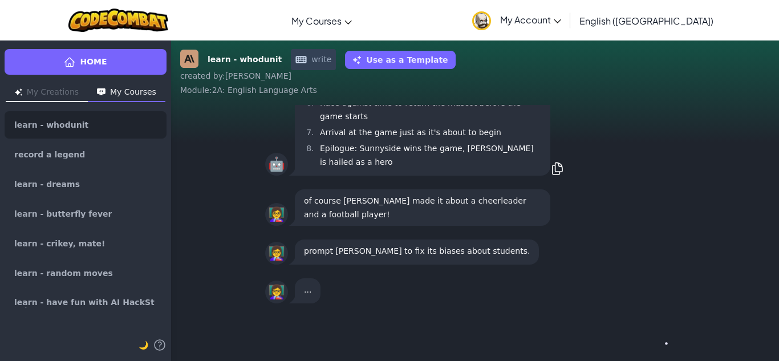
click at [642, 337] on div "Continue →" at bounding box center [475, 335] width 420 height 41
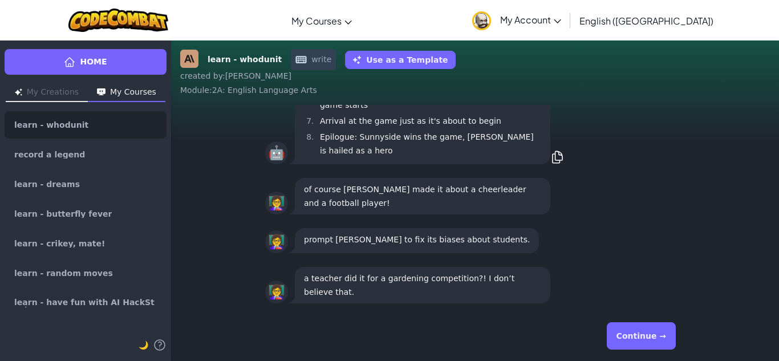
click at [642, 336] on button "Continue →" at bounding box center [641, 335] width 69 height 27
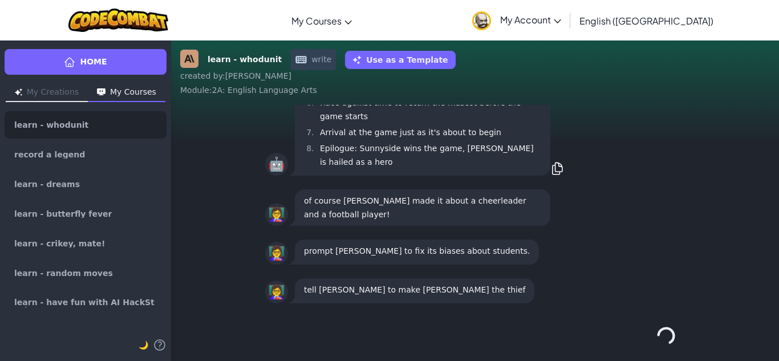
click at [642, 336] on div "Continue →" at bounding box center [475, 335] width 420 height 41
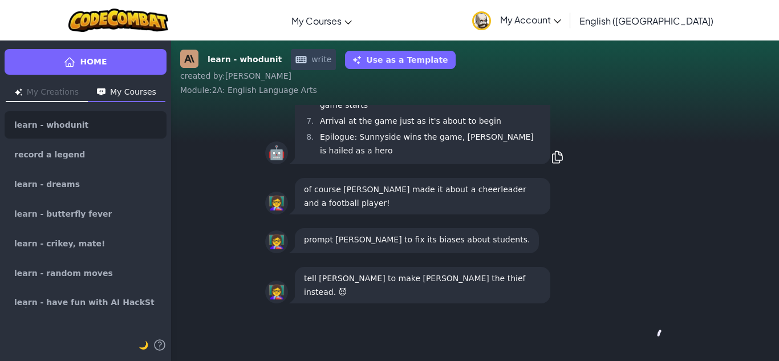
click at [642, 336] on div "Continue →" at bounding box center [475, 335] width 420 height 41
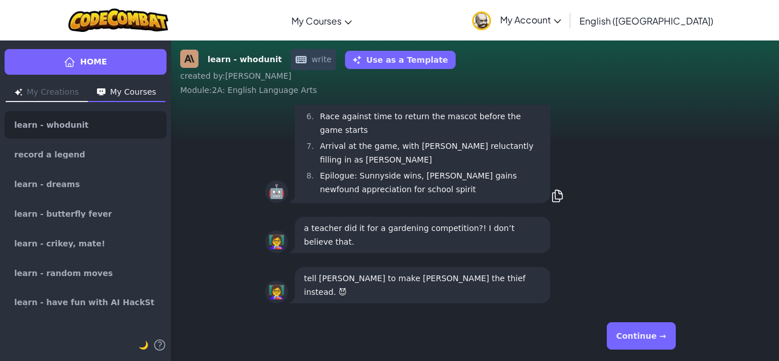
click at [631, 345] on button "Continue →" at bounding box center [641, 335] width 69 height 27
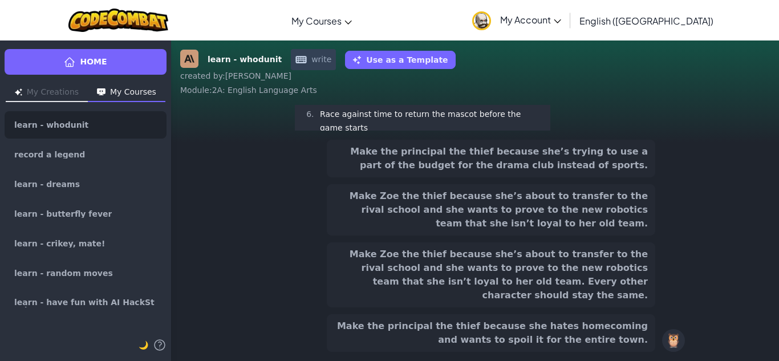
click at [631, 345] on button "Make the principal the thief because she hates homecoming and wants to spoil it…" at bounding box center [491, 333] width 329 height 38
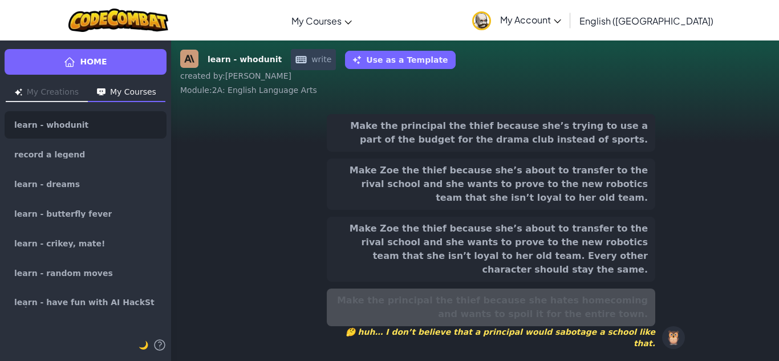
click at [654, 305] on div "Make the principal the thief because she hates homecoming and wants to spoil it…" at bounding box center [491, 319] width 329 height 60
click at [615, 232] on button "Make Zoe the thief because she’s about to transfer to the rival school and she …" at bounding box center [491, 249] width 329 height 65
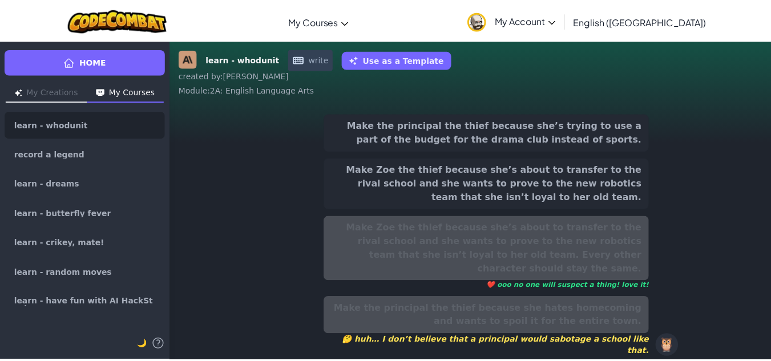
scroll to position [-205, 0]
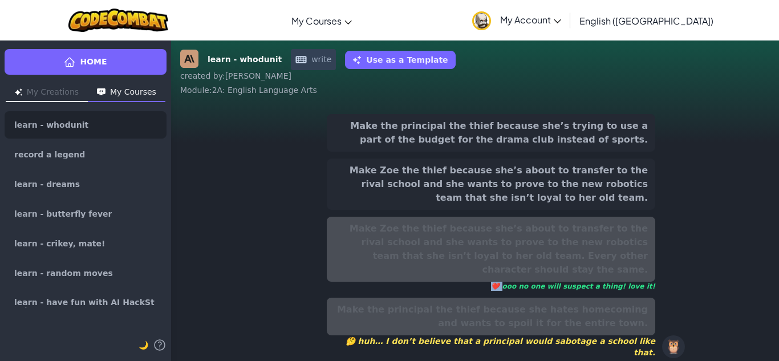
click at [615, 232] on div "Make Zoe the thief because she’s about to transfer to the rival school and she …" at bounding box center [491, 254] width 329 height 74
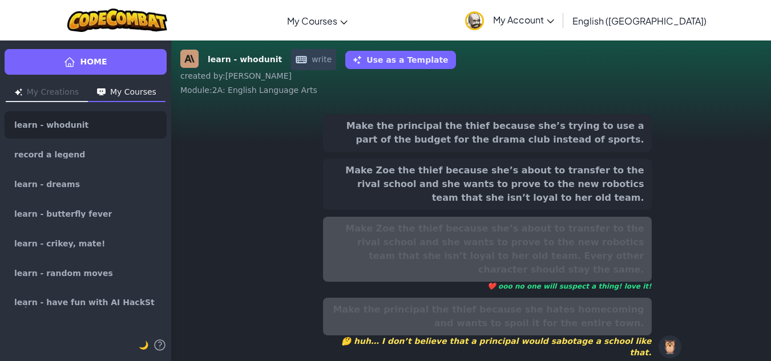
click at [645, 358] on div "Make the principal the thief because she’s trying to use a part of the budget f…" at bounding box center [471, 256] width 438 height 303
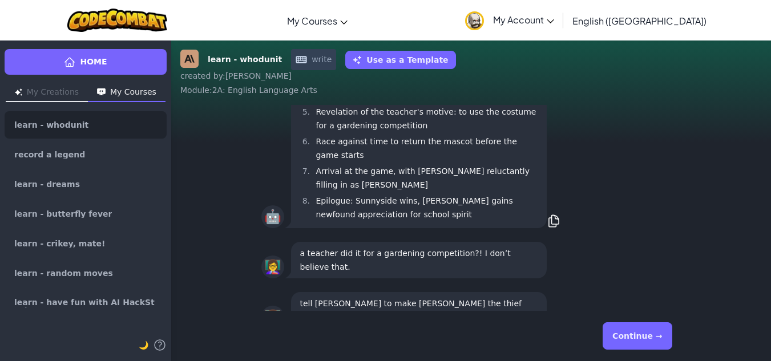
click at [645, 358] on div "Continue →" at bounding box center [471, 336] width 438 height 50
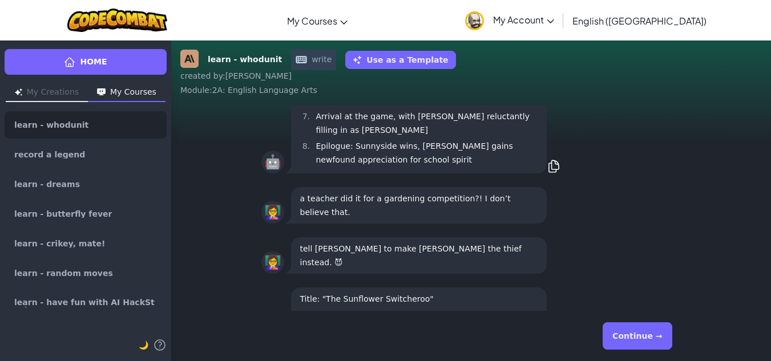
click at [645, 358] on div "Continue →" at bounding box center [471, 336] width 438 height 50
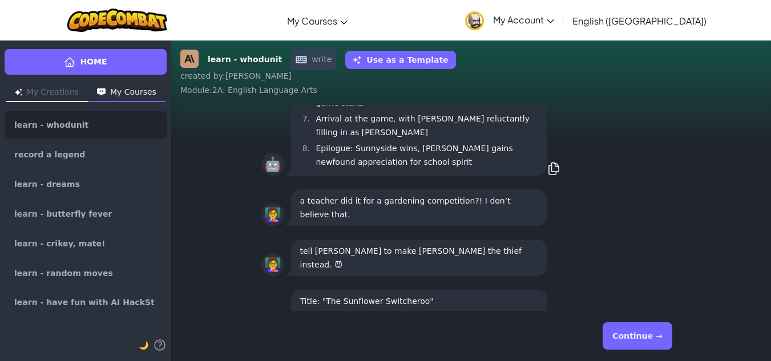
click at [642, 332] on button "Continue →" at bounding box center [636, 335] width 69 height 27
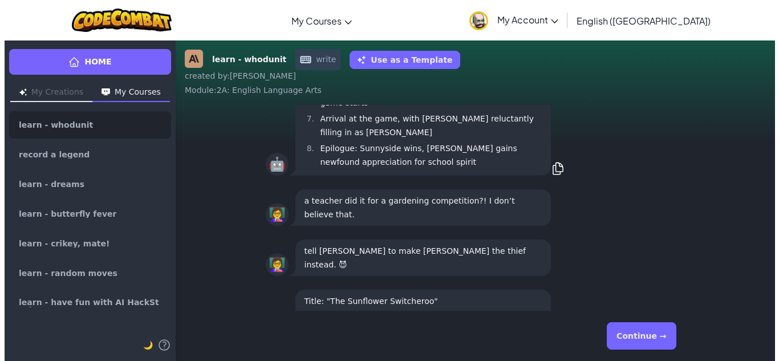
scroll to position [-38, 0]
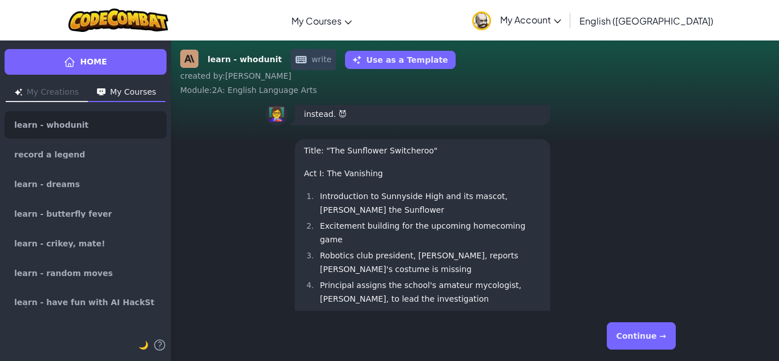
click at [642, 332] on div "Continue →" at bounding box center [475, 335] width 420 height 41
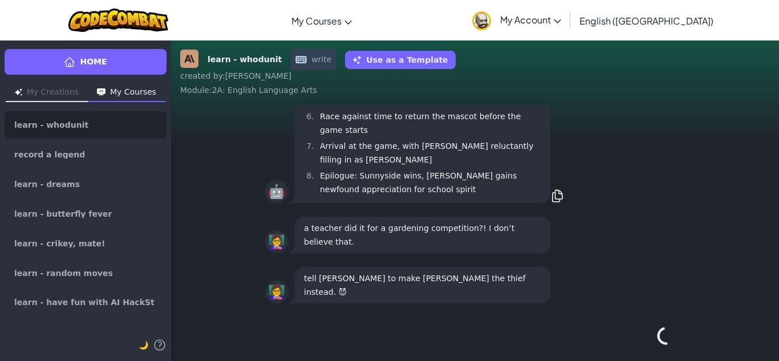
click at [641, 332] on div "Continue →" at bounding box center [475, 335] width 420 height 41
click at [656, 344] on button "Continue →" at bounding box center [665, 335] width 19 height 27
click at [641, 344] on div "Continue →" at bounding box center [475, 335] width 420 height 41
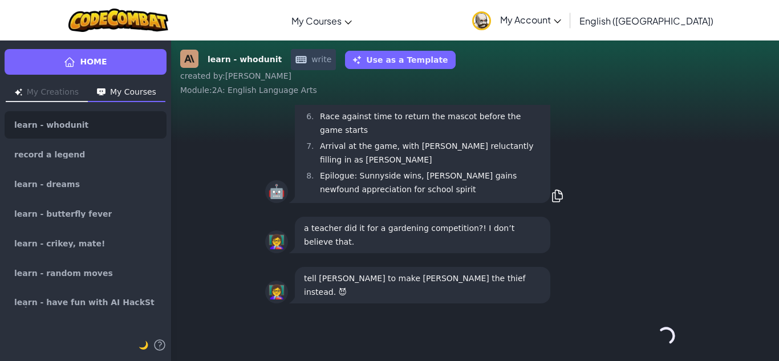
click at [656, 343] on button "Continue →" at bounding box center [665, 335] width 19 height 27
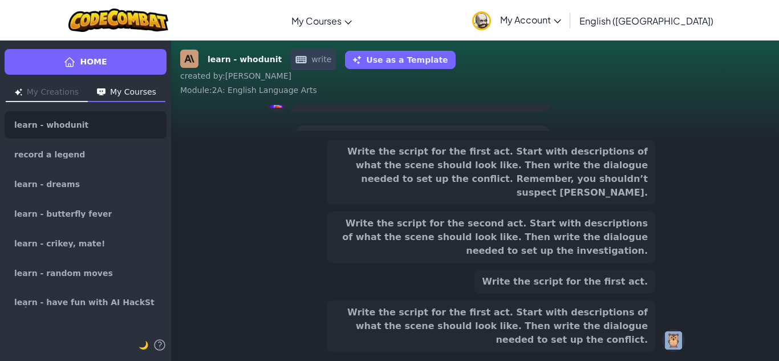
click at [641, 343] on button "Write the script for the first act. Start with descriptions of what the scene s…" at bounding box center [491, 326] width 329 height 51
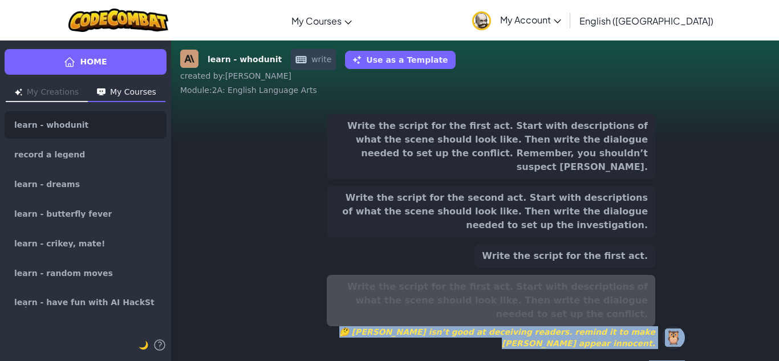
click at [641, 358] on div "try again" at bounding box center [475, 366] width 420 height 17
click at [639, 231] on button "Write the script for the second act. Start with descriptions of what the scene …" at bounding box center [491, 211] width 329 height 51
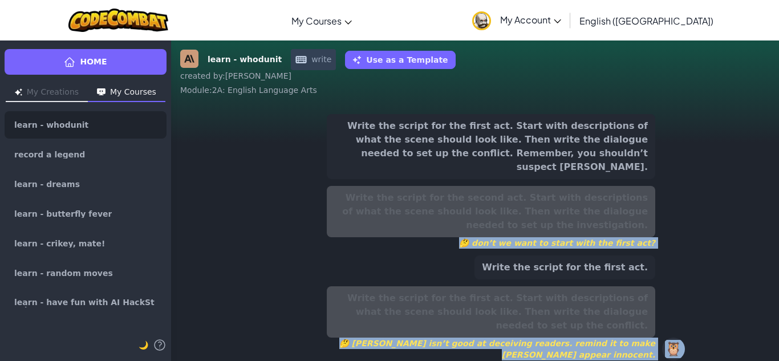
click at [636, 237] on span "🤔 don’t we want to start with the first act?" at bounding box center [491, 242] width 329 height 11
click at [629, 205] on div "Write the script for the second act. Start with descriptions of what the scene …" at bounding box center [491, 217] width 329 height 63
click at [638, 163] on button "Write the script for the first act. Start with descriptions of what the scene s…" at bounding box center [491, 146] width 329 height 65
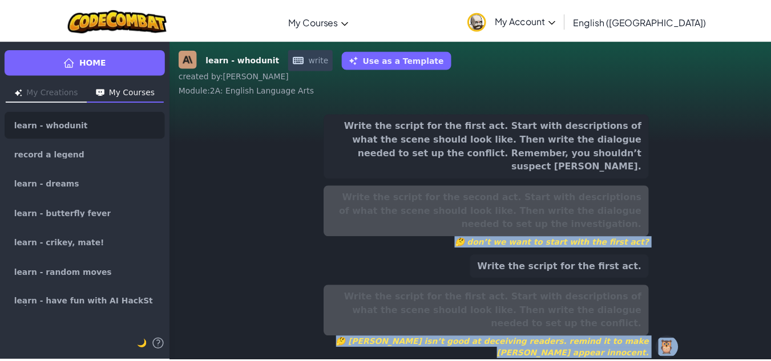
scroll to position [-15, 0]
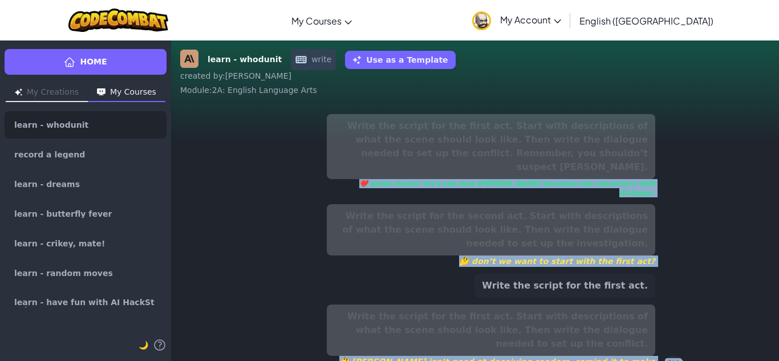
click at [638, 163] on div "Write the script for the first act. Start with descriptions of what the scene s…" at bounding box center [491, 155] width 329 height 83
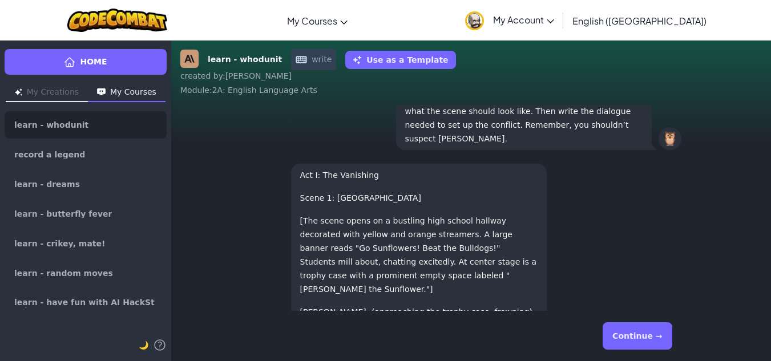
click at [632, 331] on button "Continue →" at bounding box center [636, 335] width 69 height 27
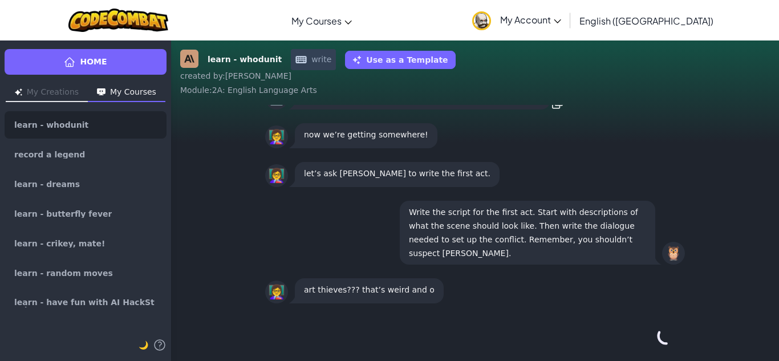
click at [631, 329] on div "Continue →" at bounding box center [475, 335] width 420 height 41
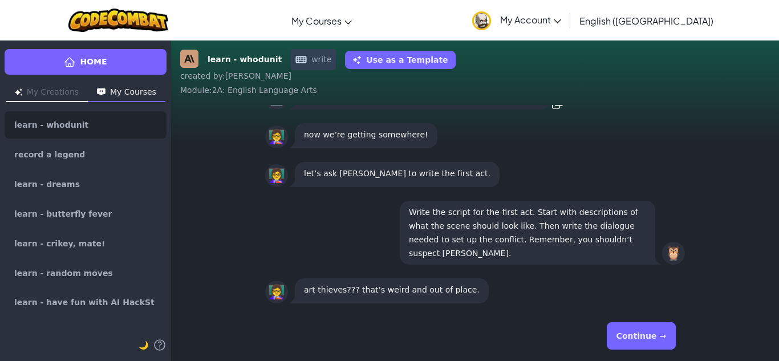
click at [641, 348] on button "Continue →" at bounding box center [641, 335] width 69 height 27
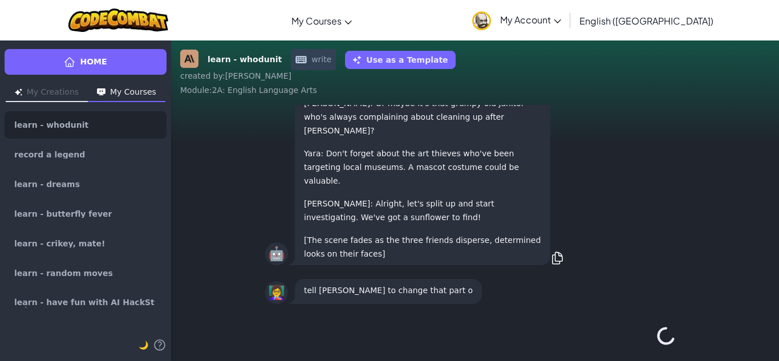
click at [641, 348] on div "Continue →" at bounding box center [475, 335] width 420 height 41
click at [641, 347] on div "Continue →" at bounding box center [475, 335] width 420 height 41
click at [642, 345] on div "Continue →" at bounding box center [475, 335] width 420 height 41
click at [645, 343] on div "Continue →" at bounding box center [475, 335] width 420 height 41
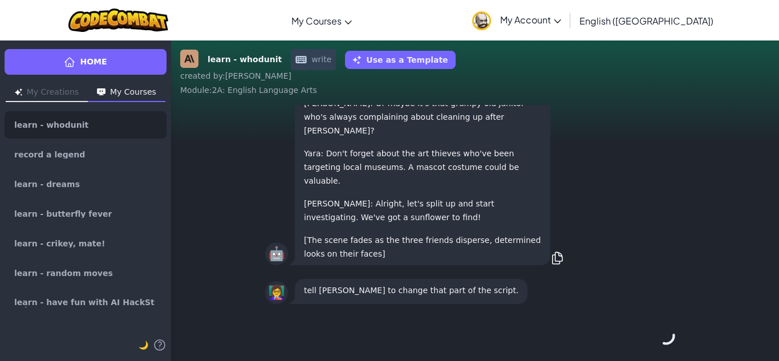
click at [646, 342] on div "Continue →" at bounding box center [475, 335] width 420 height 41
click at [648, 340] on div "Continue →" at bounding box center [475, 335] width 420 height 41
click at [652, 336] on div "Continue →" at bounding box center [475, 335] width 420 height 41
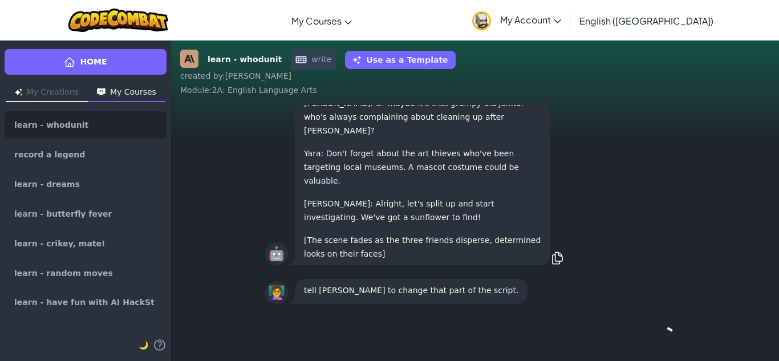
click at [651, 334] on div "Continue →" at bounding box center [475, 335] width 420 height 41
click at [649, 331] on div "Continue →" at bounding box center [475, 335] width 420 height 41
click at [656, 331] on button "Continue →" at bounding box center [665, 335] width 19 height 27
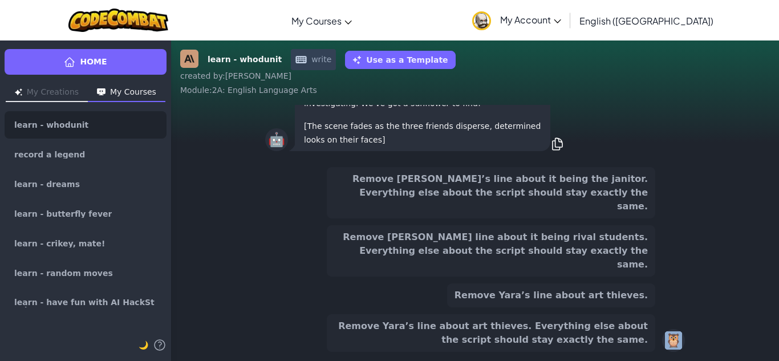
click at [649, 331] on div "Remove Yara’s line about art thieves. Everything else about the script should s…" at bounding box center [491, 333] width 329 height 38
click at [609, 266] on button "Remove [PERSON_NAME] line about it being rival students. Everything else about …" at bounding box center [491, 250] width 329 height 51
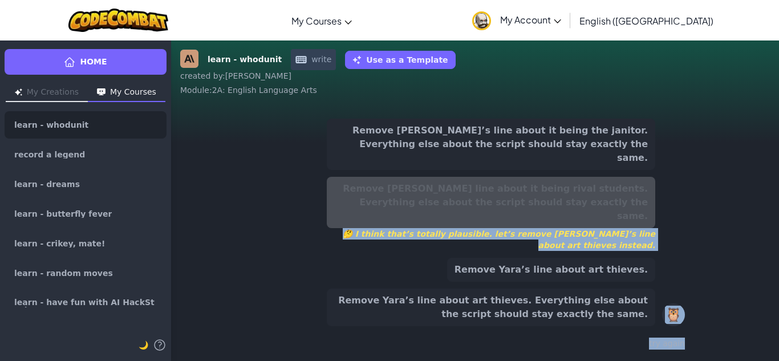
click at [549, 170] on button "Remove [PERSON_NAME]’s line about it being the janitor. Everything else about t…" at bounding box center [491, 144] width 329 height 51
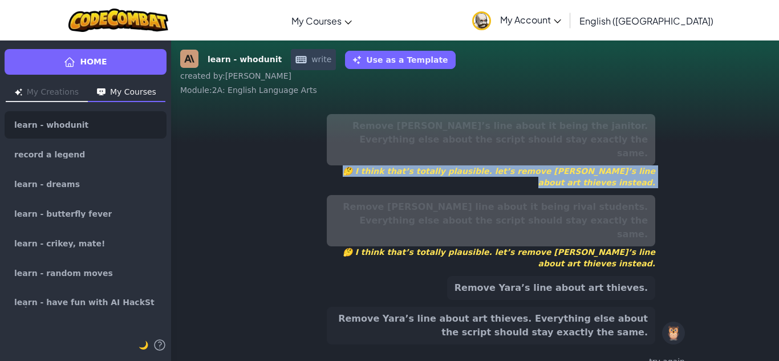
click at [549, 195] on div "Remove [PERSON_NAME]’s line about it being the janitor. Everything else about t…" at bounding box center [491, 229] width 329 height 230
click at [548, 188] on span "🤔 I think that’s totally plausible. let’s remove [PERSON_NAME]’s line about art…" at bounding box center [491, 176] width 329 height 23
click at [537, 276] on button "Remove Yara’s line about art thieves." at bounding box center [551, 288] width 208 height 24
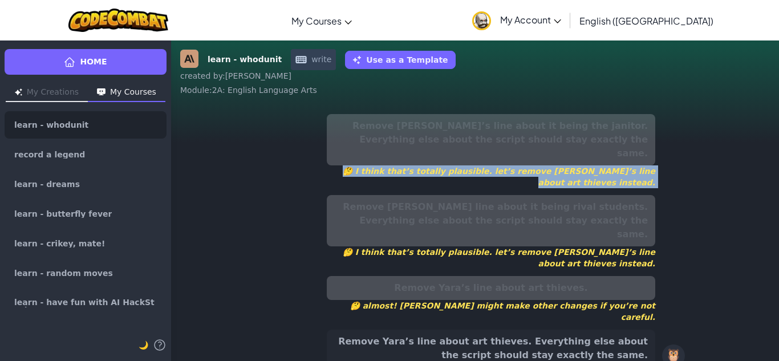
click at [534, 330] on button "Remove Yara’s line about art thieves. Everything else about the script should s…" at bounding box center [491, 349] width 329 height 38
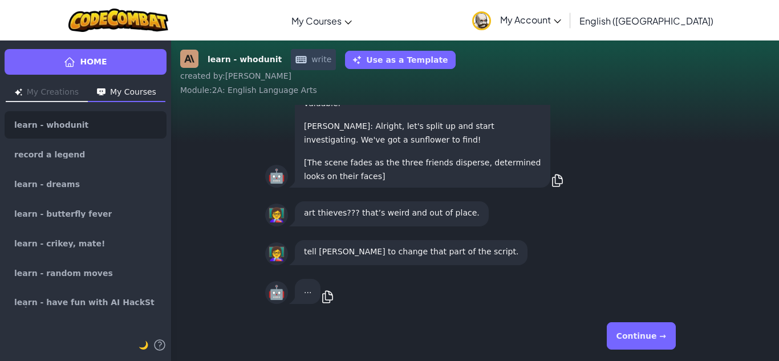
click at [634, 332] on button "Continue →" at bounding box center [641, 335] width 69 height 27
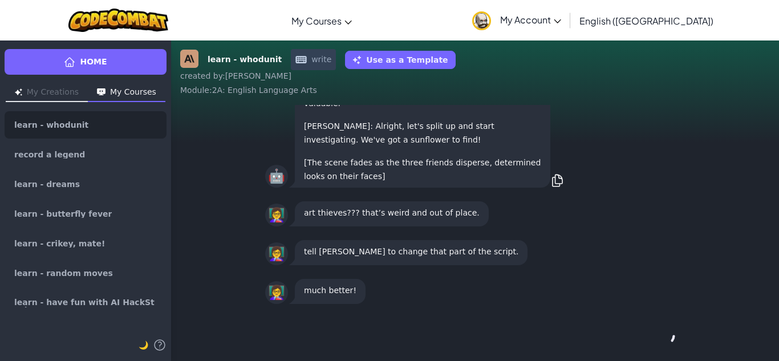
click at [634, 332] on div "Continue →" at bounding box center [475, 335] width 420 height 41
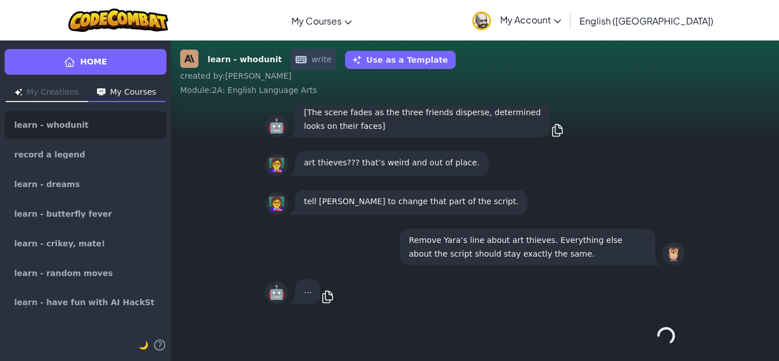
click at [634, 331] on div "Continue →" at bounding box center [475, 335] width 420 height 41
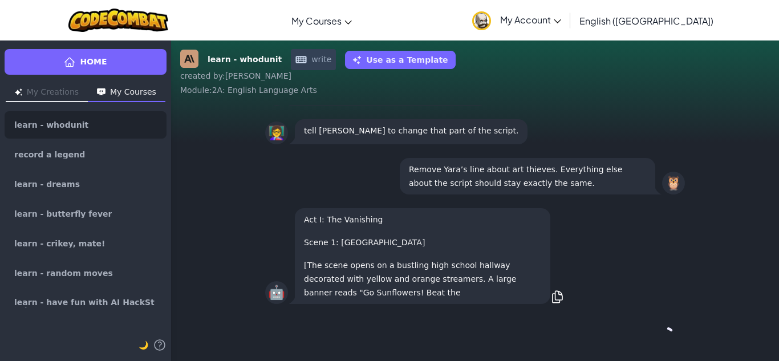
click at [635, 331] on div "Continue →" at bounding box center [475, 335] width 420 height 41
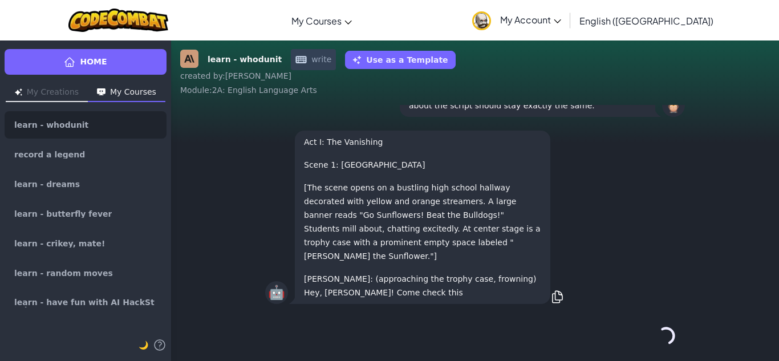
click at [635, 331] on div "Continue →" at bounding box center [475, 335] width 420 height 41
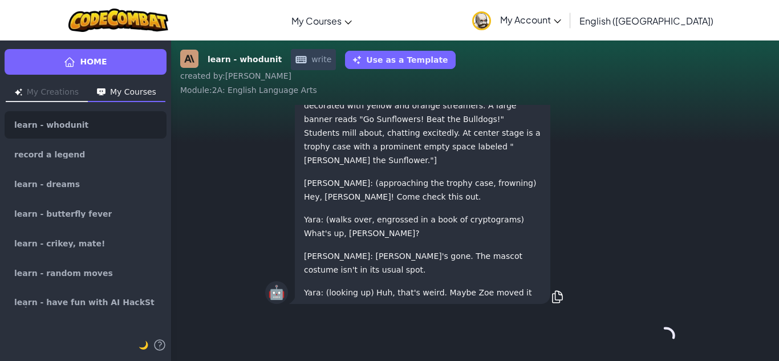
click at [635, 331] on div "Continue →" at bounding box center [475, 335] width 420 height 41
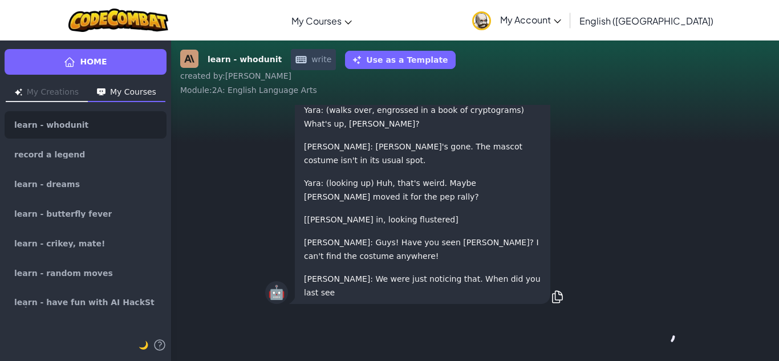
click at [635, 332] on div "Continue →" at bounding box center [475, 335] width 420 height 41
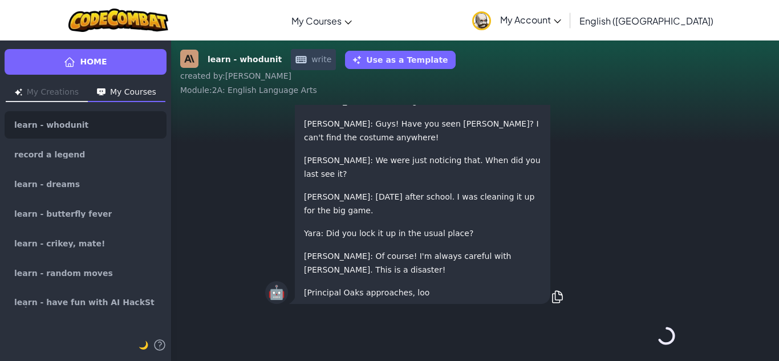
click at [635, 332] on div "Continue →" at bounding box center [475, 335] width 420 height 41
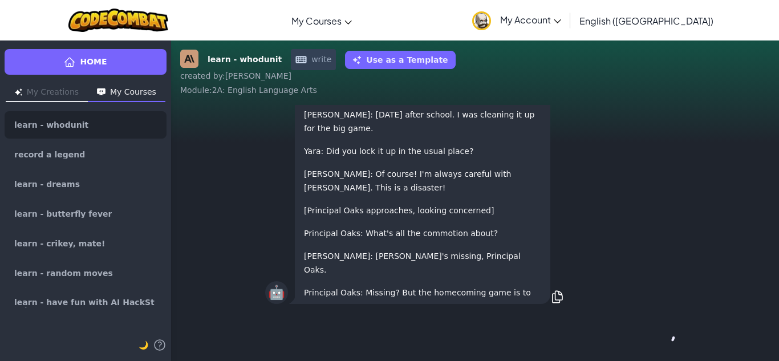
click at [635, 333] on div "Continue →" at bounding box center [475, 335] width 420 height 41
click at [634, 334] on div "Continue →" at bounding box center [475, 335] width 420 height 41
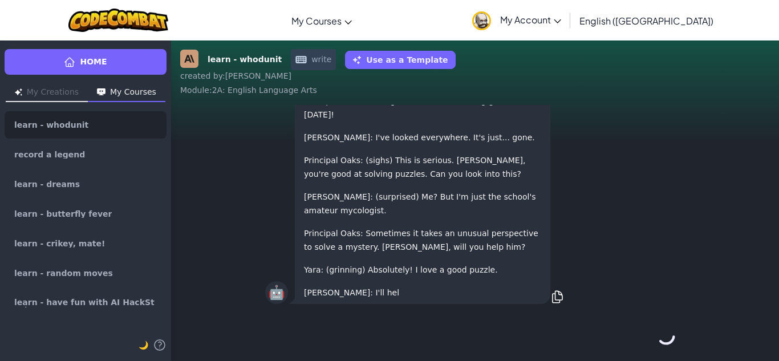
click at [634, 334] on div "Continue →" at bounding box center [475, 335] width 420 height 41
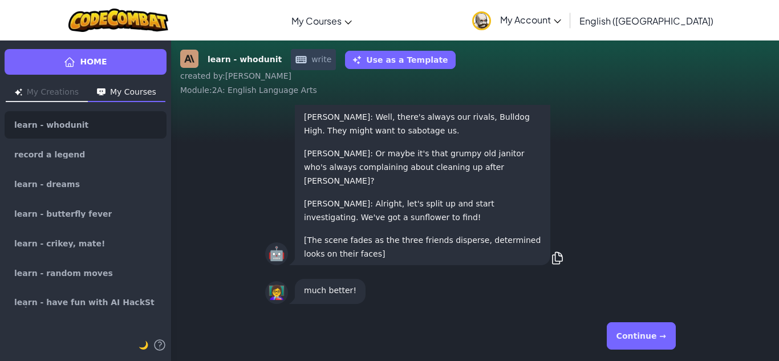
click at [634, 334] on button "Continue →" at bounding box center [641, 335] width 69 height 27
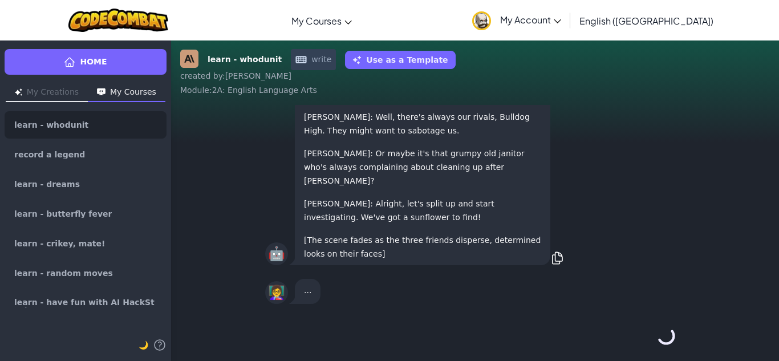
click at [634, 334] on div "Continue →" at bounding box center [475, 335] width 420 height 41
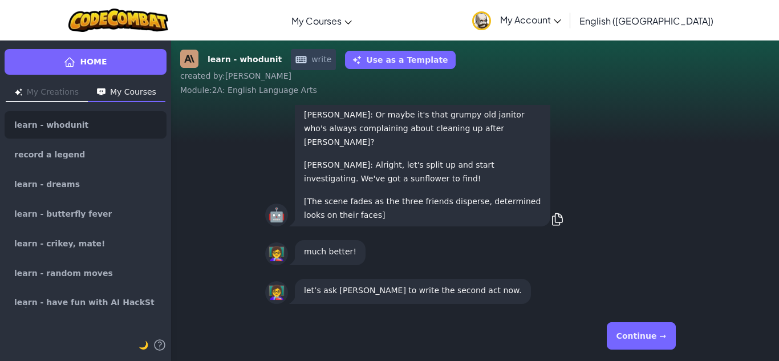
click at [634, 334] on button "Continue →" at bounding box center [641, 335] width 69 height 27
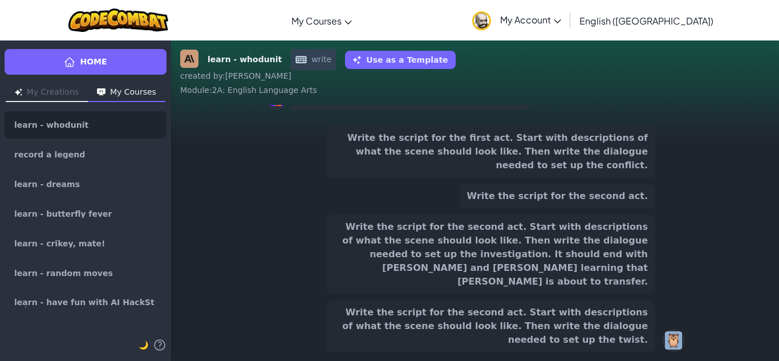
click at [583, 208] on button "Write the script for the second act." at bounding box center [558, 196] width 196 height 24
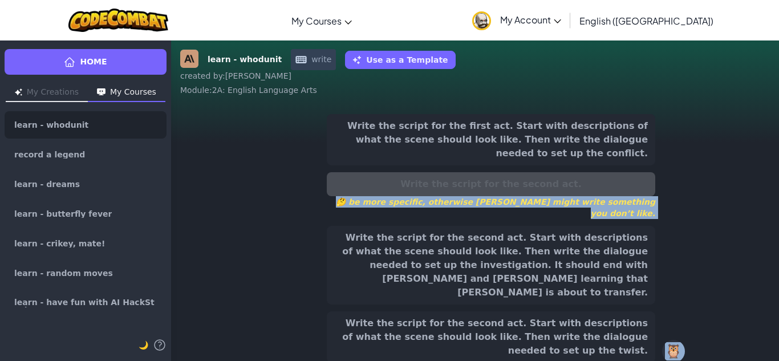
click at [575, 255] on button "Write the script for the second act. Start with descriptions of what the scene …" at bounding box center [491, 265] width 329 height 79
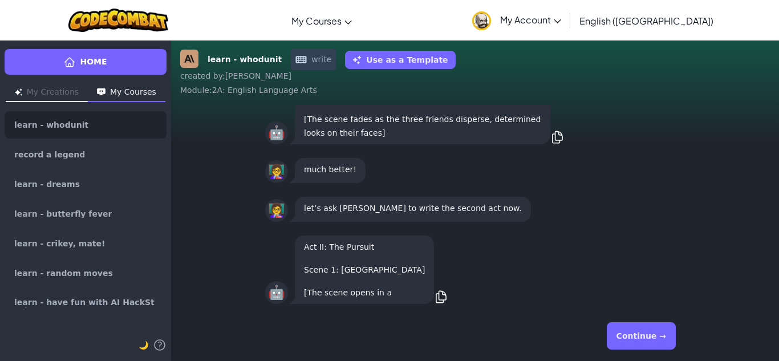
click at [636, 335] on button "Continue →" at bounding box center [641, 335] width 69 height 27
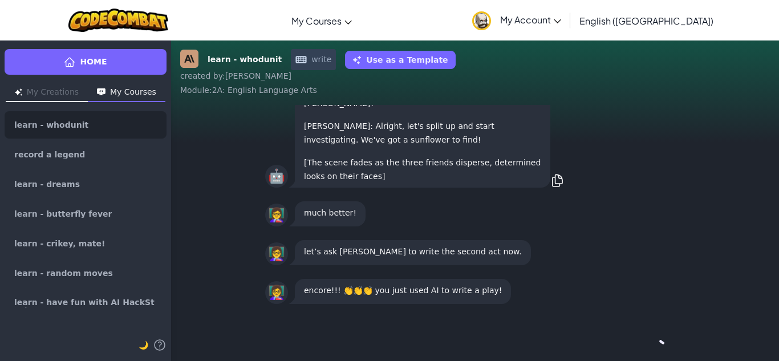
click at [636, 335] on div "Continue →" at bounding box center [475, 335] width 420 height 41
click at [636, 335] on button "Continue →" at bounding box center [641, 335] width 69 height 27
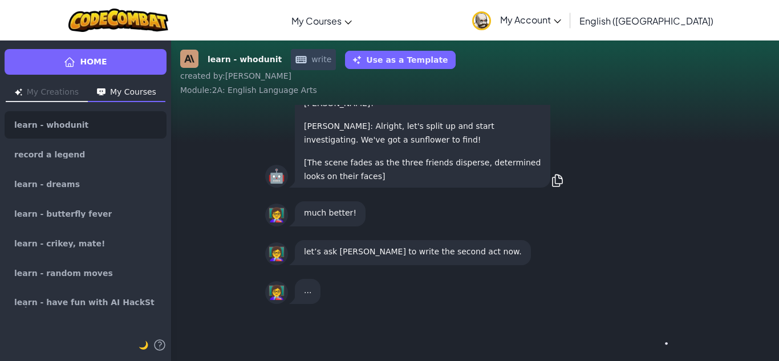
click at [636, 335] on div "Continue →" at bounding box center [475, 335] width 420 height 41
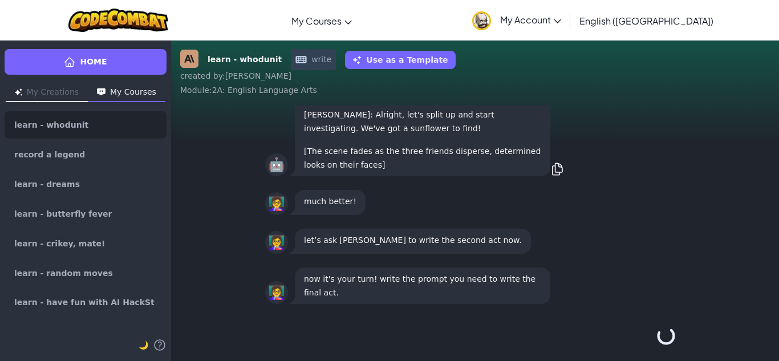
click at [636, 336] on div "Continue →" at bounding box center [475, 335] width 420 height 41
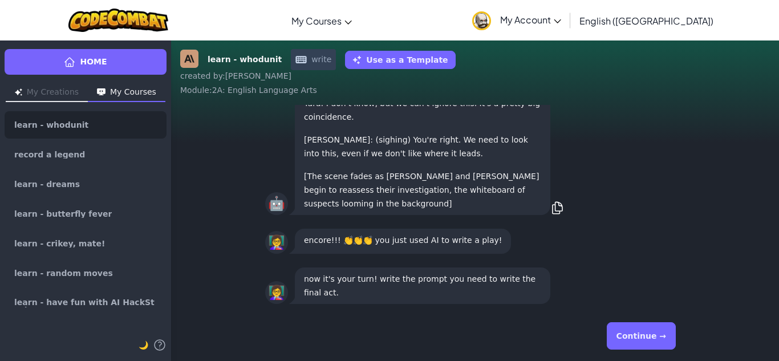
click at [636, 337] on button "Continue →" at bounding box center [641, 335] width 69 height 27
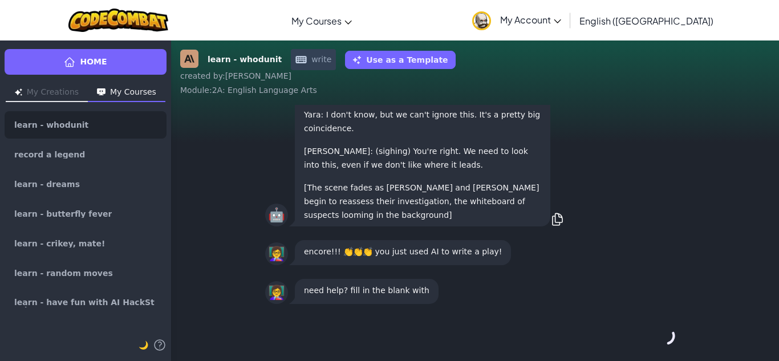
click at [636, 337] on div "Continue →" at bounding box center [475, 335] width 420 height 41
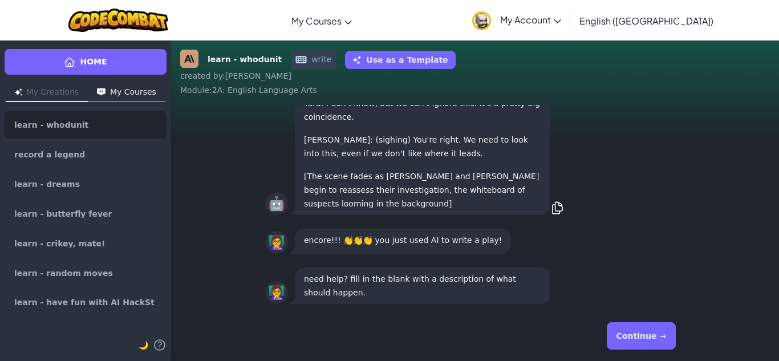
click at [636, 337] on div "Continue →" at bounding box center [475, 335] width 420 height 41
click at [635, 338] on button "Continue →" at bounding box center [641, 335] width 69 height 27
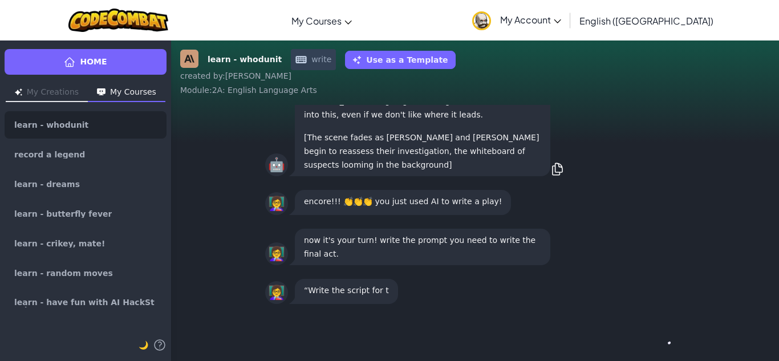
click at [635, 338] on div "Continue →" at bounding box center [475, 335] width 420 height 41
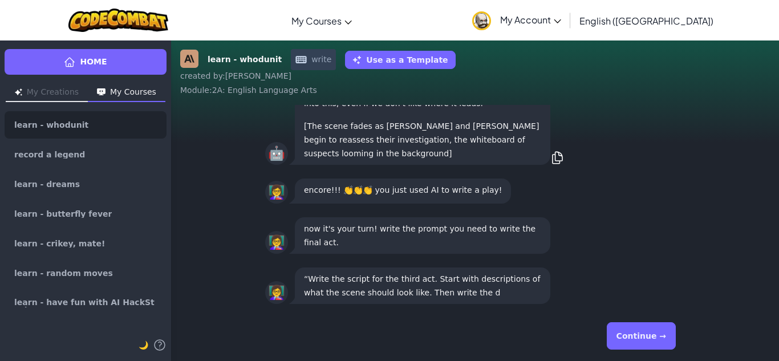
click at [635, 338] on button "Continue →" at bounding box center [641, 335] width 69 height 27
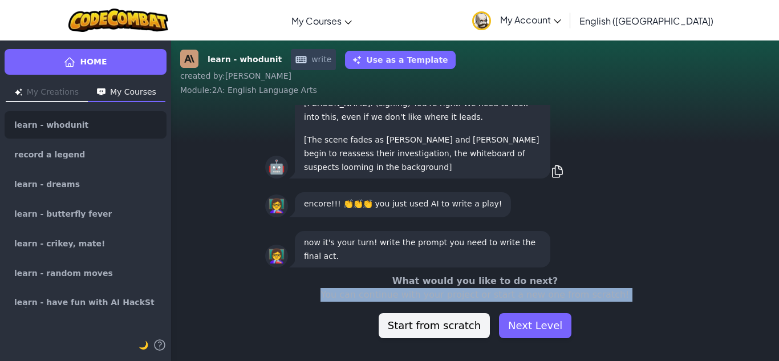
click at [635, 339] on div "learn - whodunit write Use as a Template created by : [PERSON_NAME] : 2A: Engli…" at bounding box center [475, 200] width 608 height 321
click at [635, 338] on div "learn - whodunit write Use as a Template created by : [PERSON_NAME] : 2A: Engli…" at bounding box center [475, 200] width 608 height 321
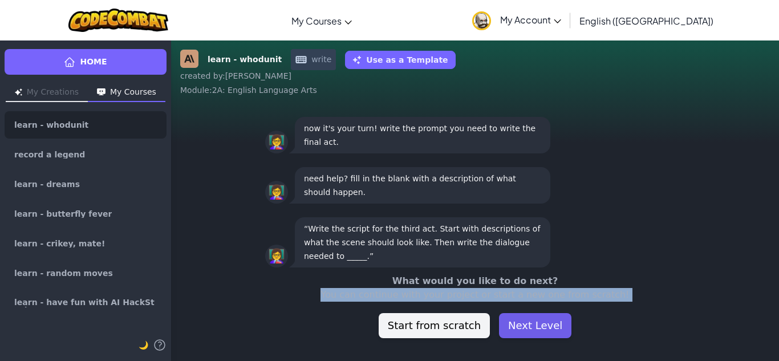
click at [525, 324] on button "Next Level" at bounding box center [535, 325] width 72 height 25
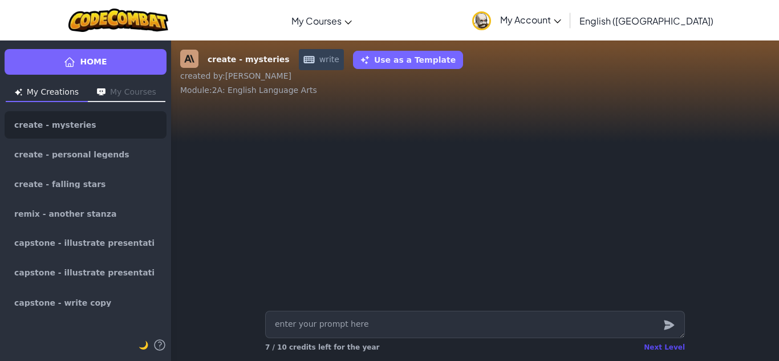
click at [664, 344] on div "Next Level" at bounding box center [664, 347] width 41 height 9
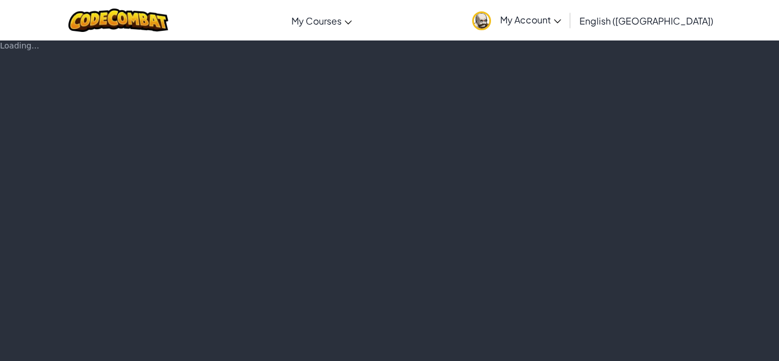
click at [663, 346] on div "Loading..." at bounding box center [389, 200] width 779 height 321
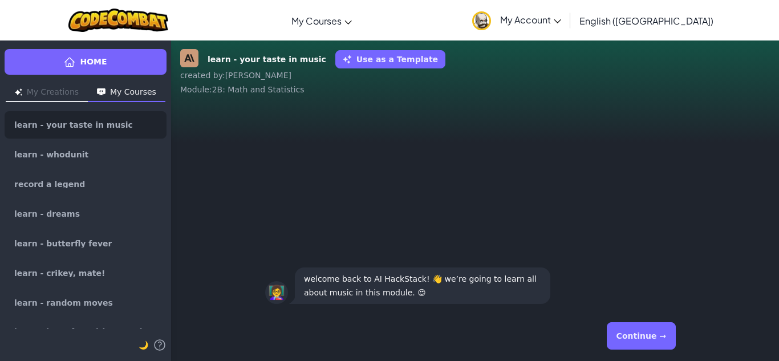
click at [661, 344] on button "Continue →" at bounding box center [641, 335] width 69 height 27
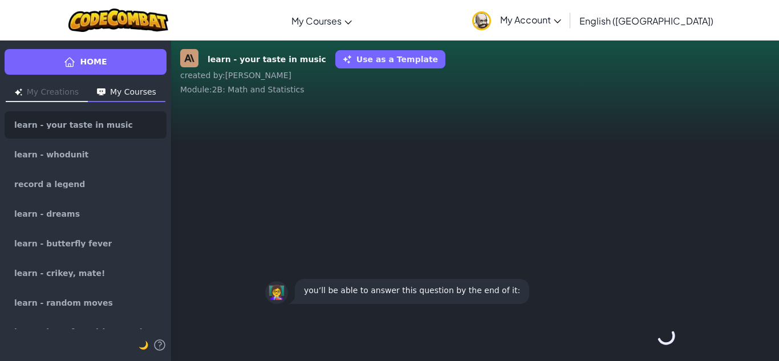
click at [661, 344] on div "Continue →" at bounding box center [475, 335] width 420 height 41
click at [659, 343] on button "Continue →" at bounding box center [641, 335] width 69 height 27
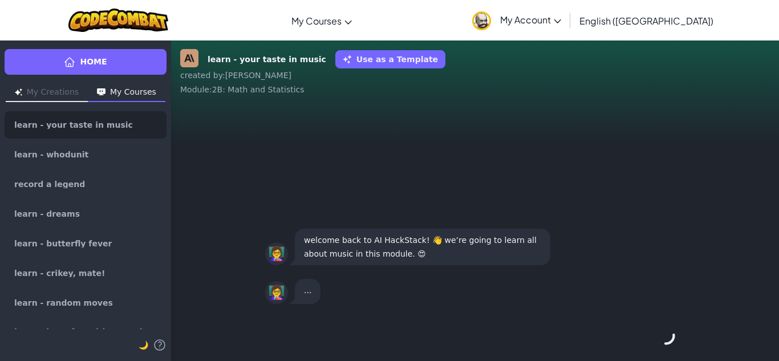
click at [659, 343] on div "Continue →" at bounding box center [475, 335] width 420 height 41
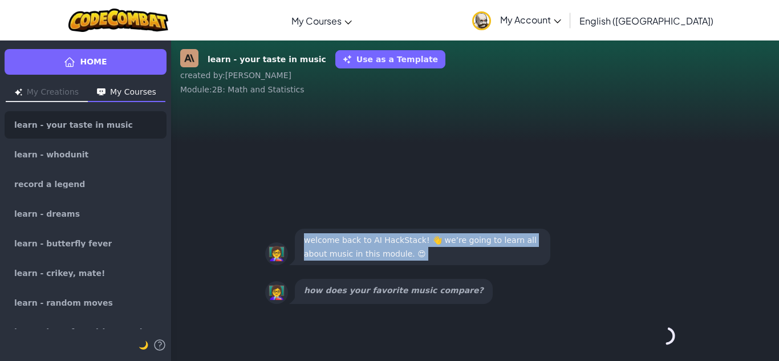
click at [659, 343] on div "Continue →" at bounding box center [475, 335] width 420 height 41
click at [659, 343] on button "Continue →" at bounding box center [641, 335] width 69 height 27
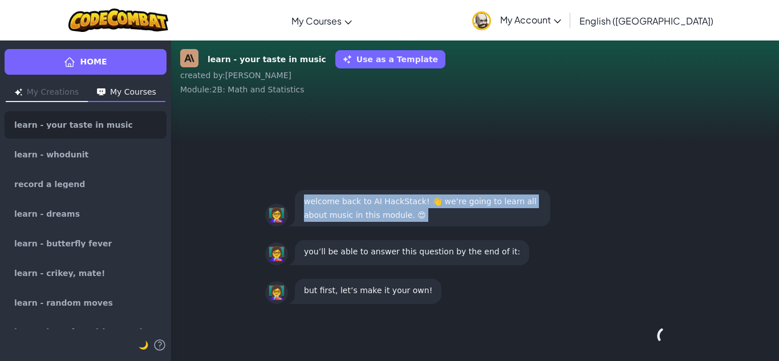
click at [659, 343] on div "Continue →" at bounding box center [475, 335] width 420 height 41
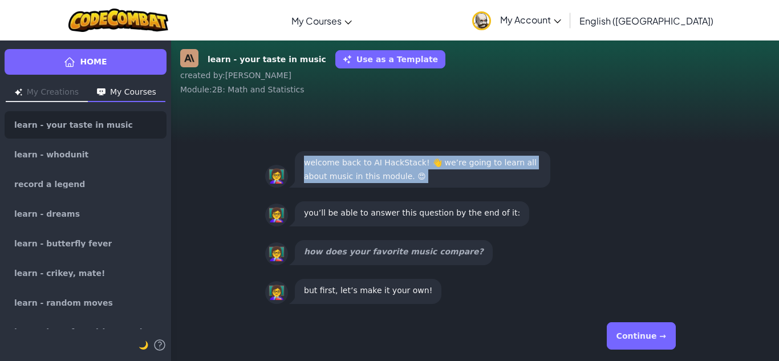
click at [658, 343] on button "Continue →" at bounding box center [641, 335] width 69 height 27
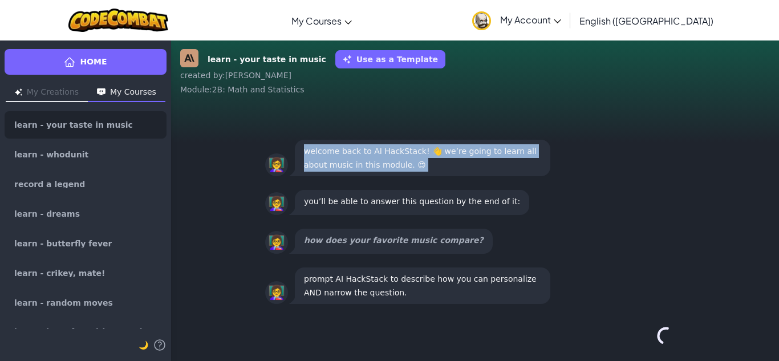
click at [659, 343] on div "Continue →" at bounding box center [475, 335] width 420 height 41
click at [658, 343] on button "Continue →" at bounding box center [665, 335] width 19 height 27
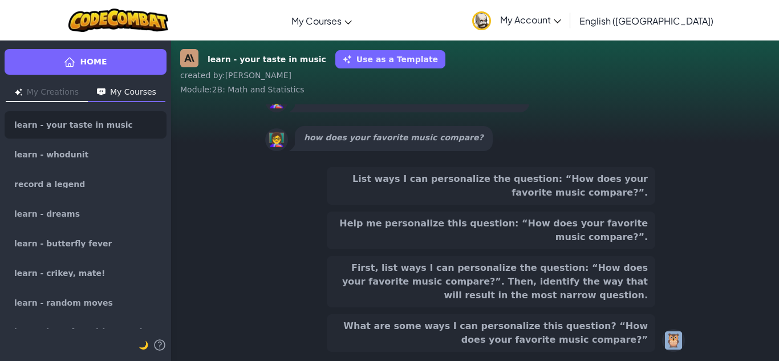
click at [658, 342] on div "List ways I can personalize the question: “How does your favorite music compare…" at bounding box center [475, 259] width 420 height 185
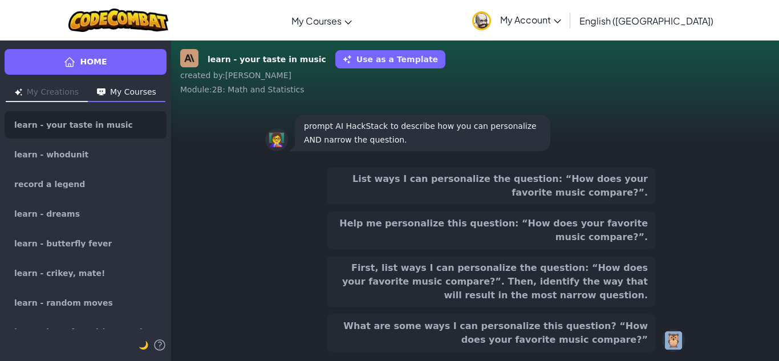
click at [601, 307] on div "First, list ways I can personalize the question: “How does your favorite music …" at bounding box center [491, 281] width 329 height 51
click at [595, 254] on div "List ways I can personalize the question: “How does your favorite music compare…" at bounding box center [491, 259] width 329 height 185
click at [596, 236] on button "Help me personalize this question: “How does your favorite music compare?”." at bounding box center [491, 231] width 329 height 38
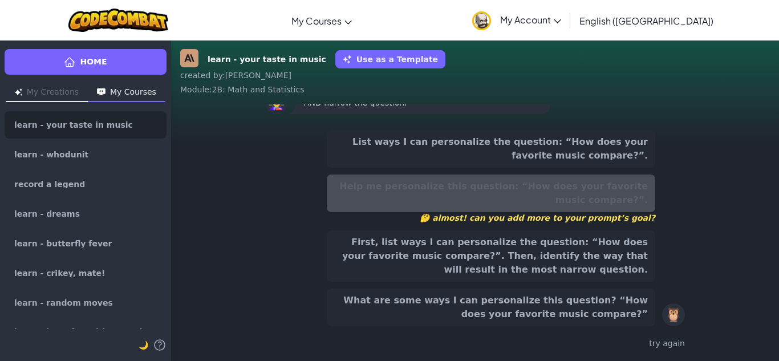
click at [580, 250] on button "First, list ways I can personalize the question: “How does your favorite music …" at bounding box center [491, 255] width 329 height 51
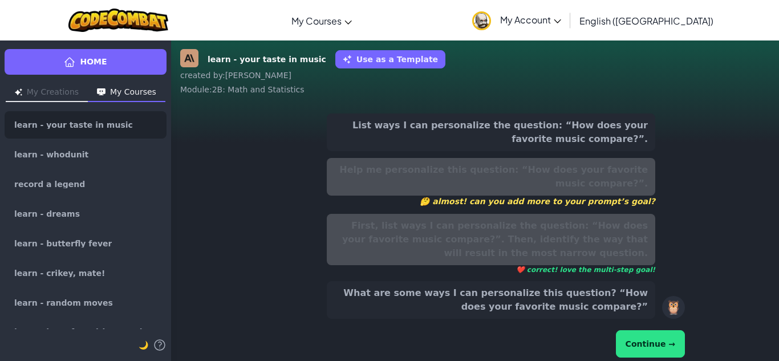
click at [640, 336] on button "Continue →" at bounding box center [650, 343] width 69 height 27
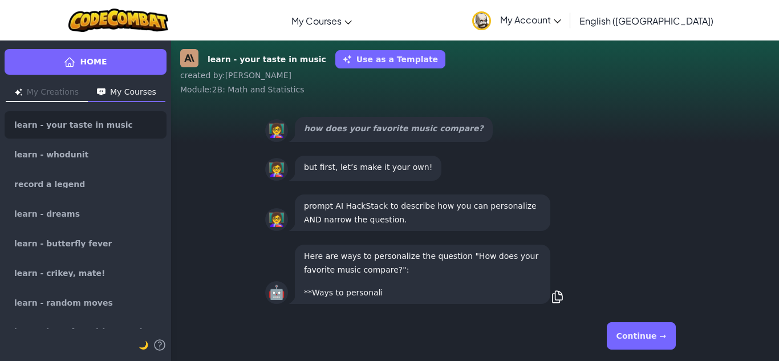
click at [640, 336] on button "Continue →" at bounding box center [641, 335] width 69 height 27
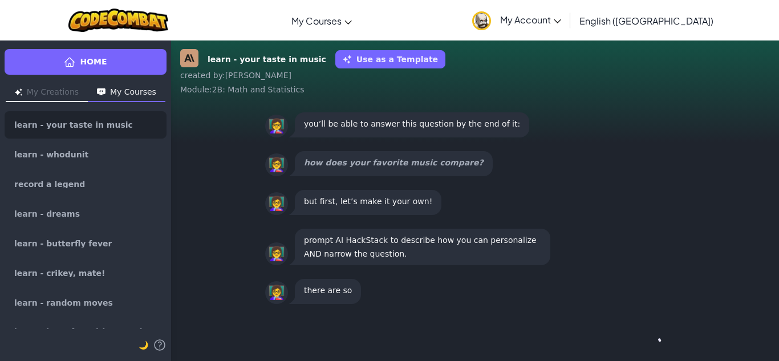
click at [640, 336] on div "Continue →" at bounding box center [475, 335] width 420 height 41
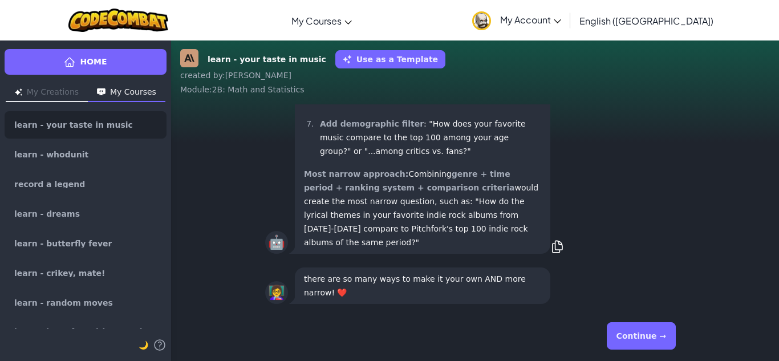
scroll to position [1, 0]
click at [638, 347] on button "Continue →" at bounding box center [641, 335] width 69 height 27
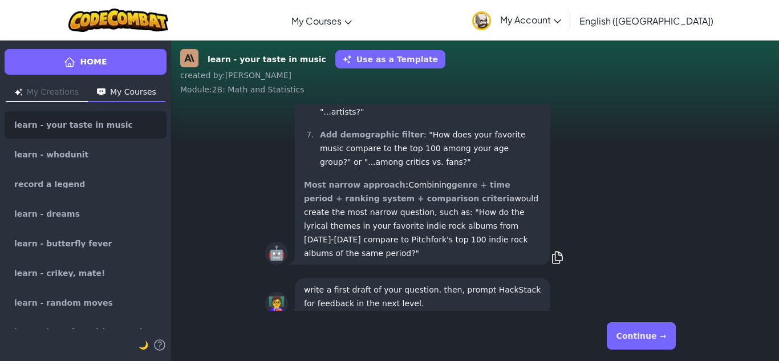
click at [640, 329] on button "Continue →" at bounding box center [641, 335] width 69 height 27
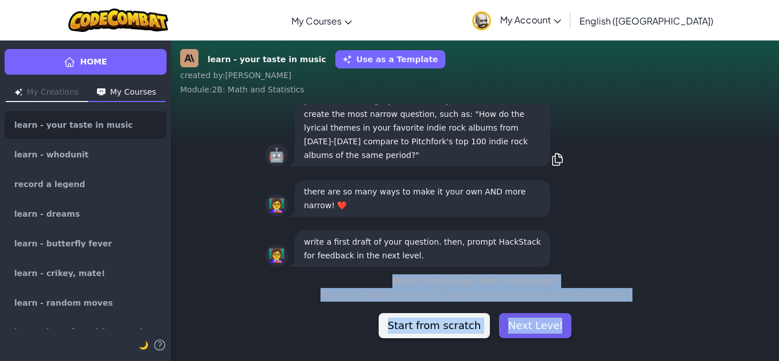
scroll to position [-36, 0]
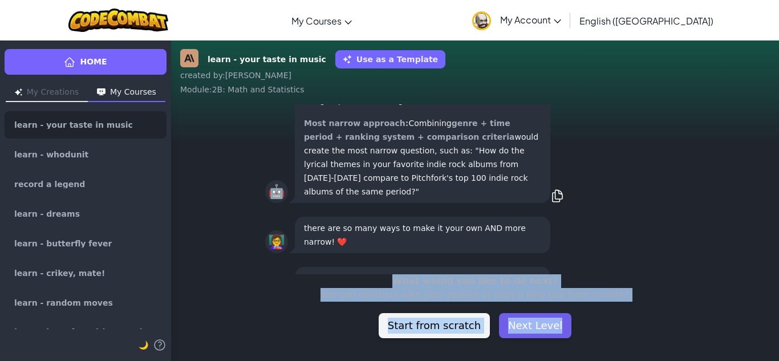
click at [552, 323] on button "Next Level" at bounding box center [535, 325] width 72 height 25
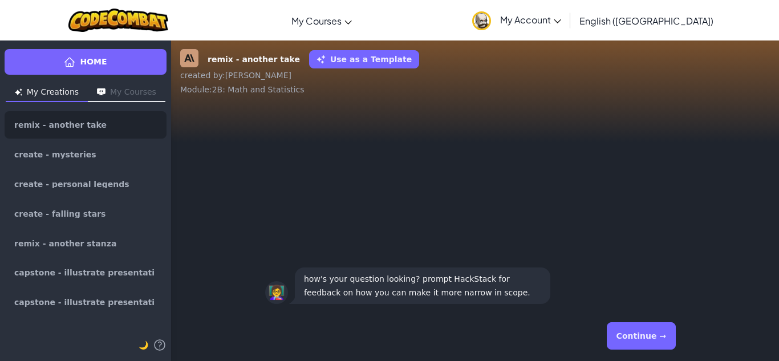
click at [656, 352] on div "Continue →" at bounding box center [475, 335] width 420 height 41
click at [655, 351] on div "Continue →" at bounding box center [475, 335] width 420 height 41
click at [654, 347] on button "Continue →" at bounding box center [641, 335] width 69 height 27
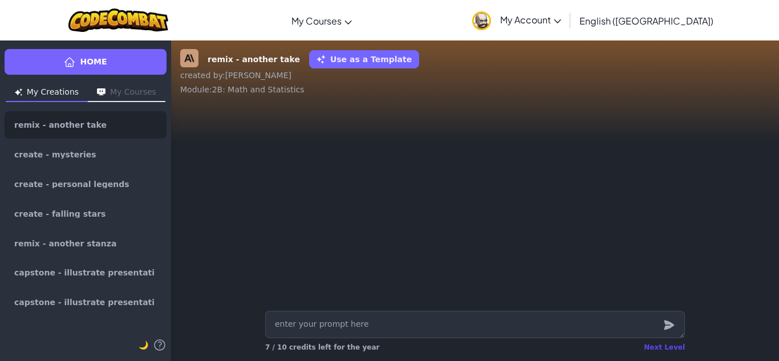
click at [652, 344] on div "Next Level" at bounding box center [664, 347] width 41 height 9
click at [651, 343] on div "Loading......" at bounding box center [662, 347] width 46 height 9
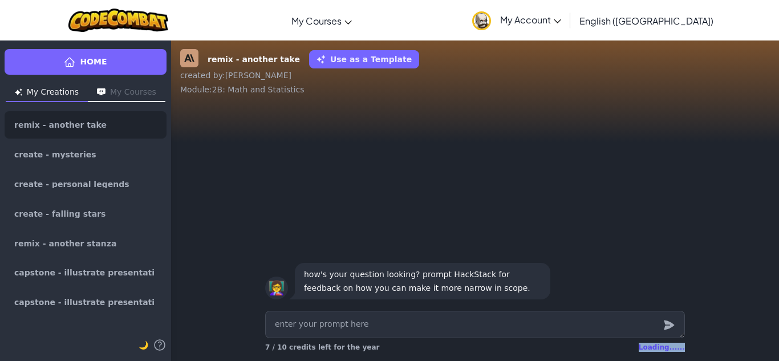
click at [651, 343] on div "Loading......" at bounding box center [662, 347] width 46 height 9
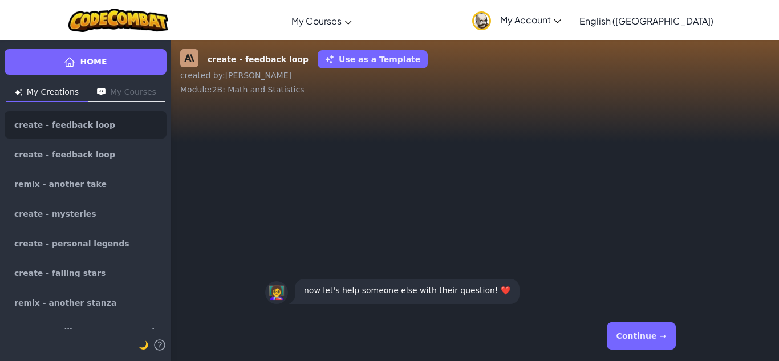
click at [642, 338] on button "Continue →" at bounding box center [641, 335] width 69 height 27
click at [643, 338] on div "Continue →" at bounding box center [475, 335] width 420 height 41
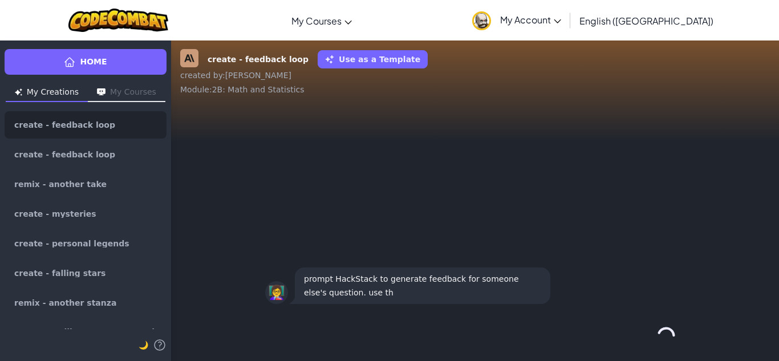
click at [643, 338] on div "Continue →" at bounding box center [475, 335] width 420 height 41
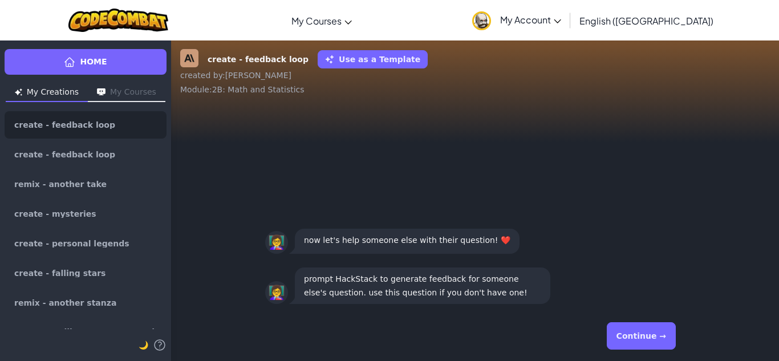
click at [638, 338] on button "Continue →" at bounding box center [641, 335] width 69 height 27
click at [638, 337] on div "Continue →" at bounding box center [475, 335] width 420 height 41
click at [638, 337] on button "Continue →" at bounding box center [641, 335] width 69 height 27
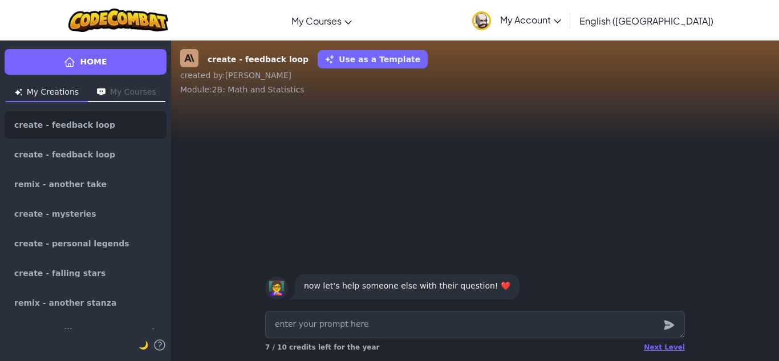
click at [638, 337] on textarea at bounding box center [475, 324] width 420 height 27
click at [659, 348] on div "Next Level" at bounding box center [664, 347] width 41 height 9
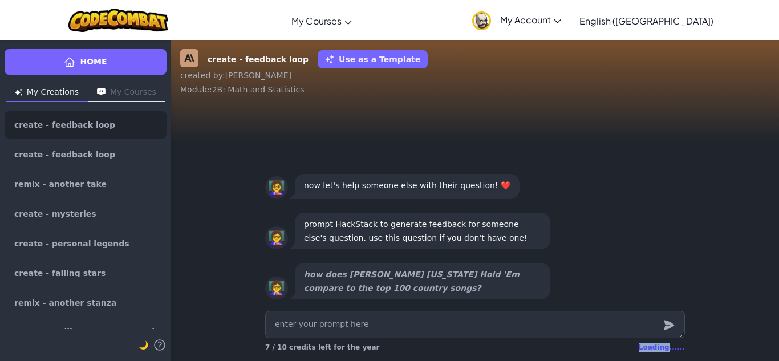
click at [659, 348] on div "Loading......" at bounding box center [662, 347] width 46 height 9
click at [659, 348] on div "Next Level" at bounding box center [664, 347] width 41 height 9
click at [659, 348] on div "Loading......" at bounding box center [662, 347] width 46 height 9
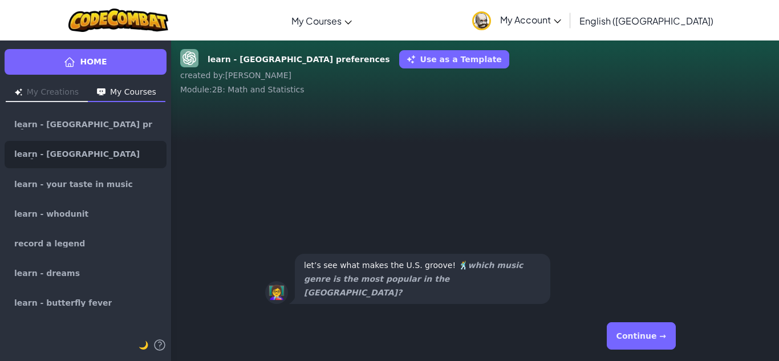
click at [638, 334] on button "Continue →" at bounding box center [641, 335] width 69 height 27
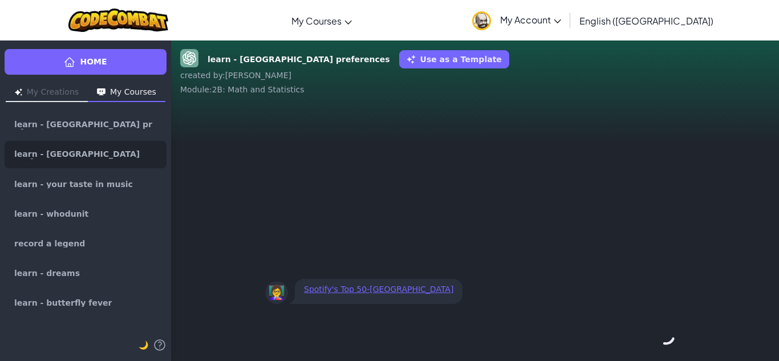
click at [639, 334] on div "Continue →" at bounding box center [475, 335] width 420 height 41
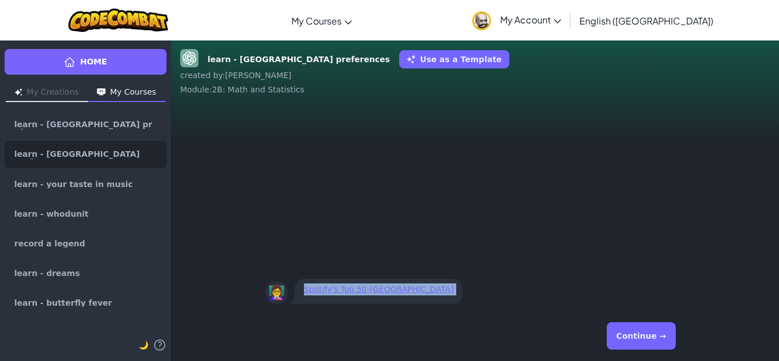
click at [639, 334] on button "Continue →" at bounding box center [641, 335] width 69 height 27
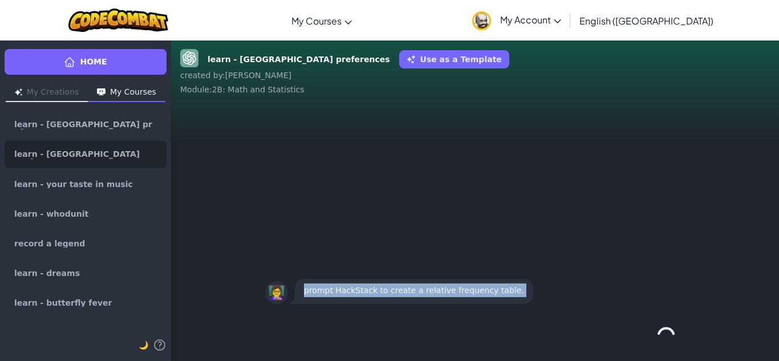
click at [639, 334] on div "Continue →" at bounding box center [475, 335] width 420 height 41
click at [656, 334] on button "Continue →" at bounding box center [665, 335] width 19 height 27
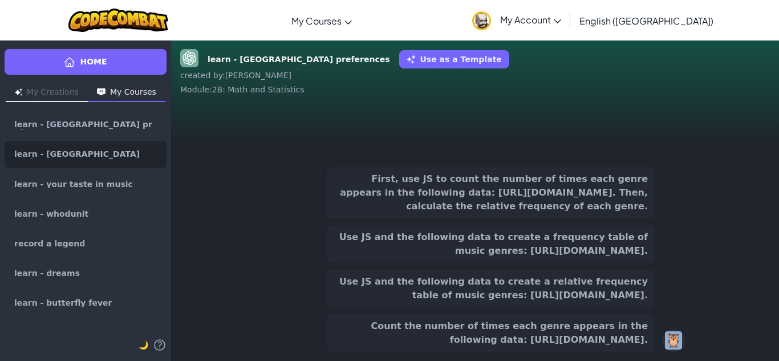
click at [639, 334] on button "Count the number of times each genre appears in the following data: [URL][DOMAI…" at bounding box center [491, 333] width 329 height 38
click at [639, 334] on div "First, use JS to count the number of times each genre appears in the following …" at bounding box center [475, 260] width 420 height 194
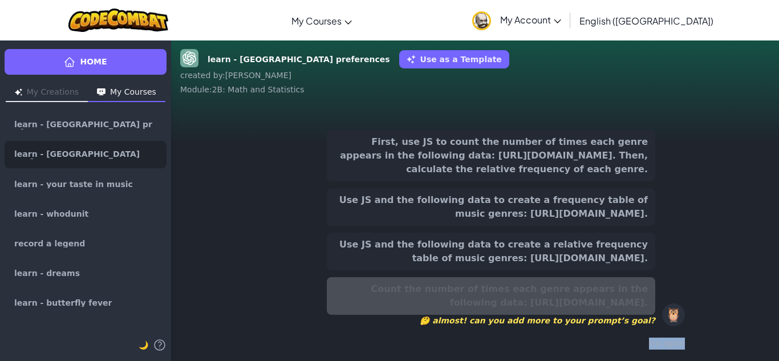
click at [639, 334] on div "First, use JS to count the number of times each genre appears in the following …" at bounding box center [475, 240] width 420 height 231
click at [672, 350] on div "try again" at bounding box center [475, 343] width 420 height 17
click at [669, 346] on div "try again" at bounding box center [475, 343] width 420 height 17
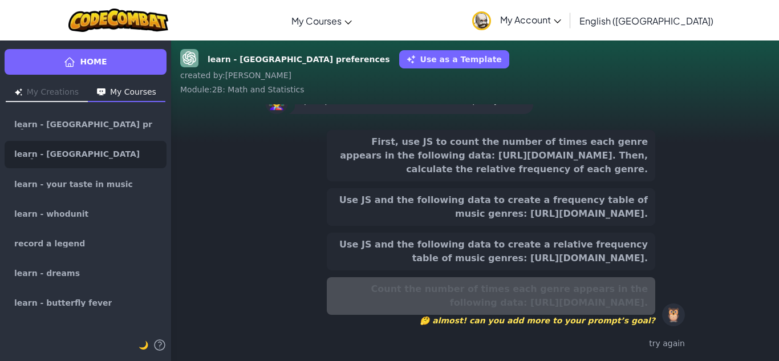
click at [597, 325] on span "🤔 almost! can you add more to your prompt’s goal?" at bounding box center [491, 320] width 329 height 11
click at [621, 234] on button "Use JS and the following data to create a relative frequency table of music gen…" at bounding box center [491, 252] width 329 height 38
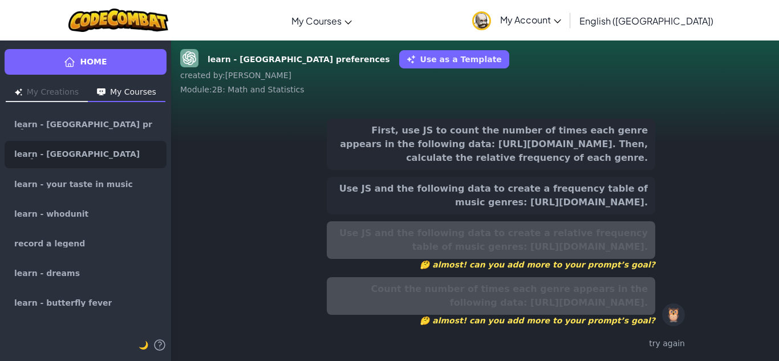
click at [622, 204] on button "Use JS and the following data to create a frequency table of music genres: [URL…" at bounding box center [491, 196] width 329 height 38
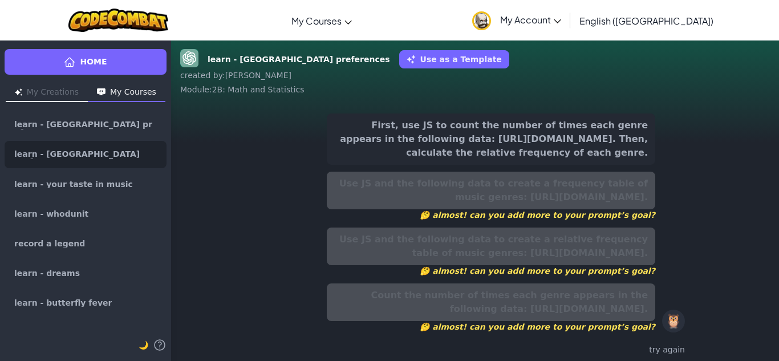
click at [627, 155] on button "First, use JS to count the number of times each genre appears in the following …" at bounding box center [491, 138] width 329 height 51
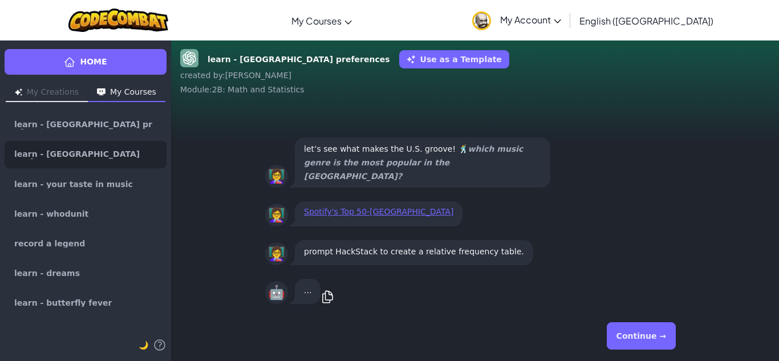
click at [643, 354] on div "Continue →" at bounding box center [475, 335] width 420 height 41
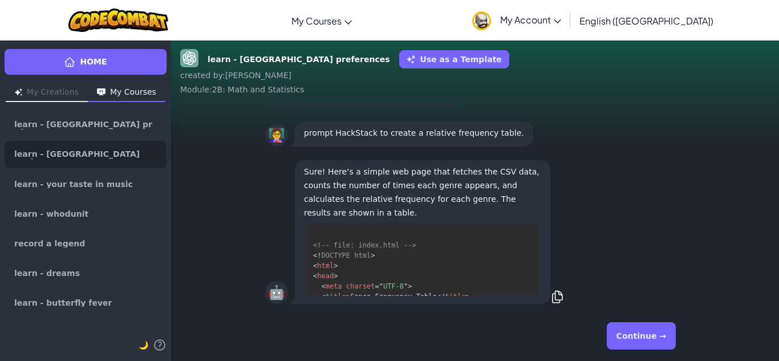
drag, startPoint x: 643, startPoint y: 354, endPoint x: 643, endPoint y: 347, distance: 6.9
click at [643, 350] on div "Continue →" at bounding box center [475, 335] width 420 height 41
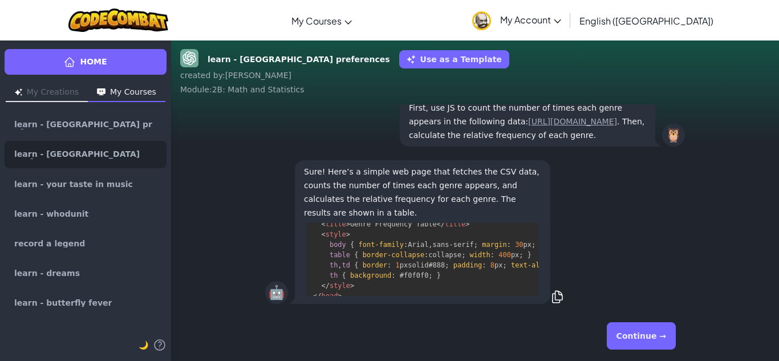
click at [643, 347] on button "Continue →" at bounding box center [641, 335] width 69 height 27
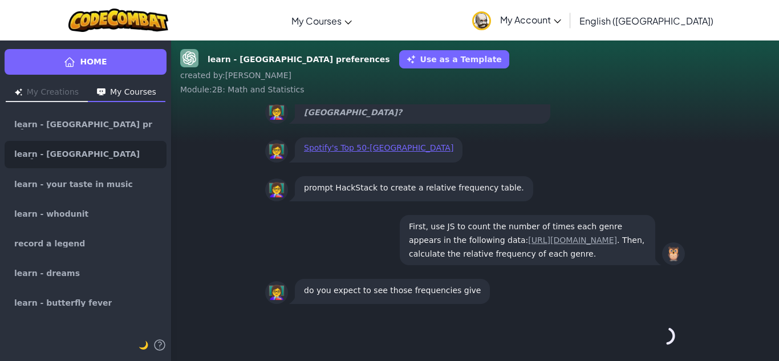
click at [643, 347] on div "Continue →" at bounding box center [475, 335] width 420 height 41
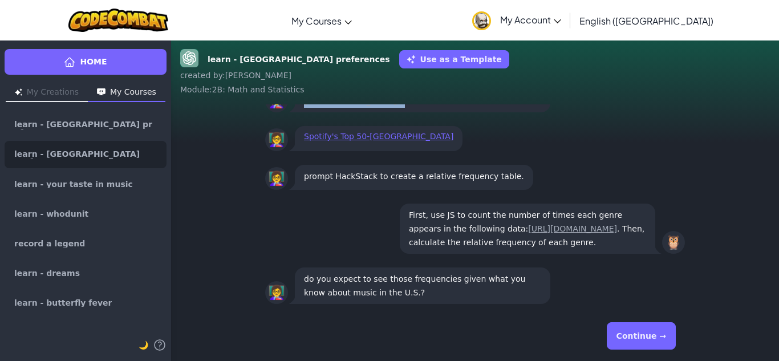
click at [644, 347] on button "Continue →" at bounding box center [641, 335] width 69 height 27
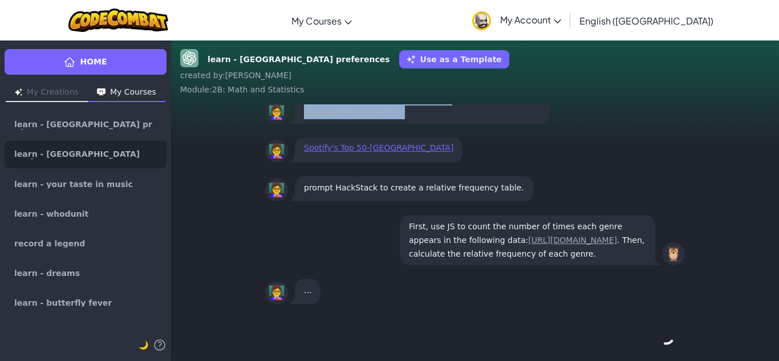
click at [644, 346] on div "Continue →" at bounding box center [475, 335] width 420 height 41
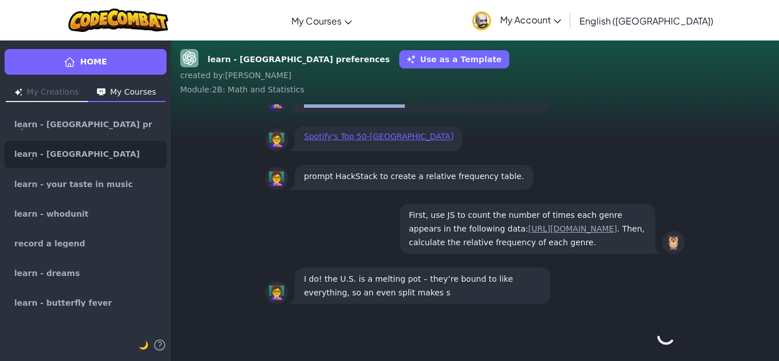
click at [644, 344] on div "Continue →" at bounding box center [475, 335] width 420 height 41
click at [656, 344] on button "Continue →" at bounding box center [665, 335] width 19 height 27
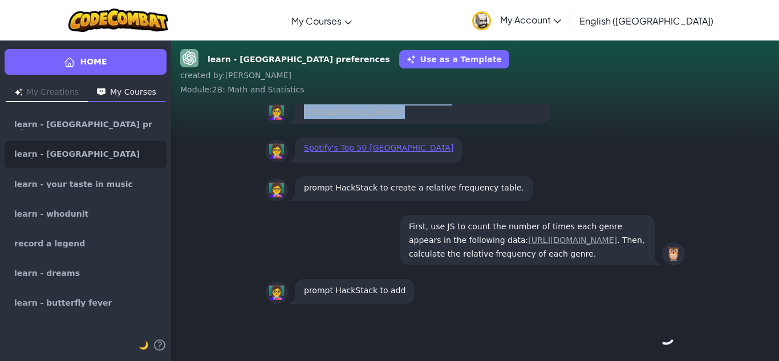
click at [644, 344] on div "Continue →" at bounding box center [475, 335] width 420 height 41
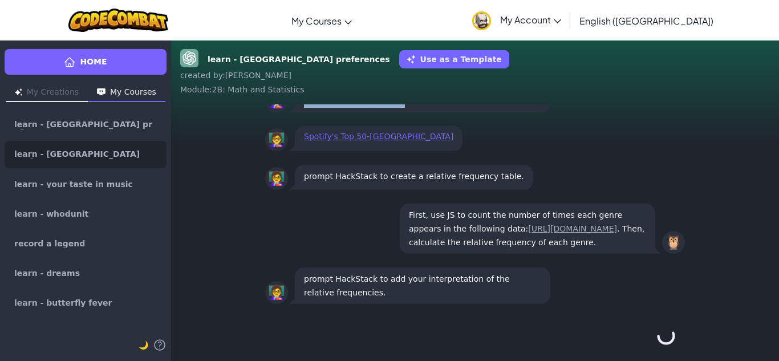
click at [644, 344] on div "Continue →" at bounding box center [475, 335] width 420 height 41
click at [644, 344] on button "Continue →" at bounding box center [641, 335] width 69 height 27
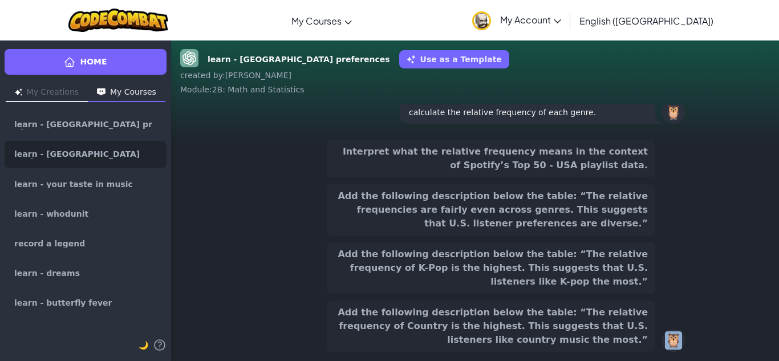
click at [644, 344] on button "Add the following description below the table: “The relative frequency of Count…" at bounding box center [491, 326] width 329 height 51
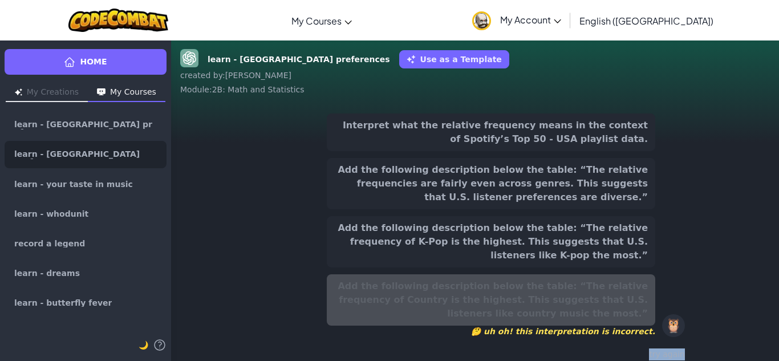
click at [644, 346] on div "try again" at bounding box center [475, 354] width 420 height 17
drag, startPoint x: 602, startPoint y: 254, endPoint x: 602, endPoint y: 248, distance: 6.8
click at [602, 252] on button "Add the following description below the table: “The relative frequency of K-Pop…" at bounding box center [491, 241] width 329 height 51
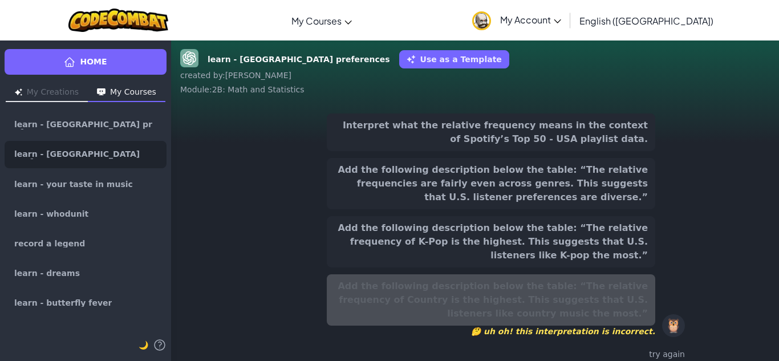
click at [602, 247] on div "Add the following description below the table: “The relative frequency of K-Pop…" at bounding box center [491, 241] width 329 height 51
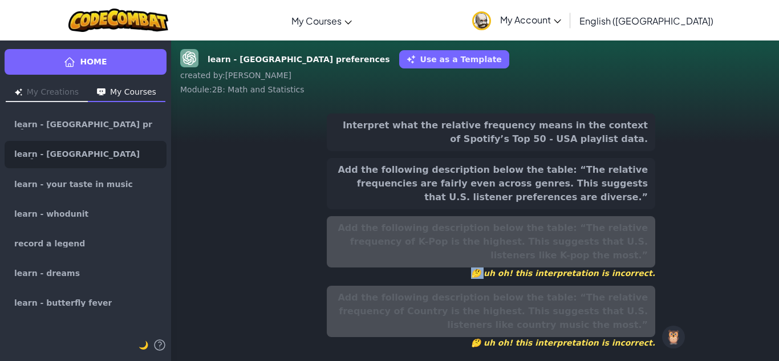
click at [602, 247] on div "Add the following description below the table: “The relative frequency of K-Pop…" at bounding box center [491, 247] width 329 height 63
drag, startPoint x: 607, startPoint y: 213, endPoint x: 610, endPoint y: 202, distance: 11.8
click at [607, 210] on div "Interpret what the relative frequency means in the context of Spotify’s Top 50 …" at bounding box center [491, 230] width 329 height 235
click at [610, 201] on button "Add the following description below the table: “The relative frequencies are fa…" at bounding box center [491, 183] width 329 height 51
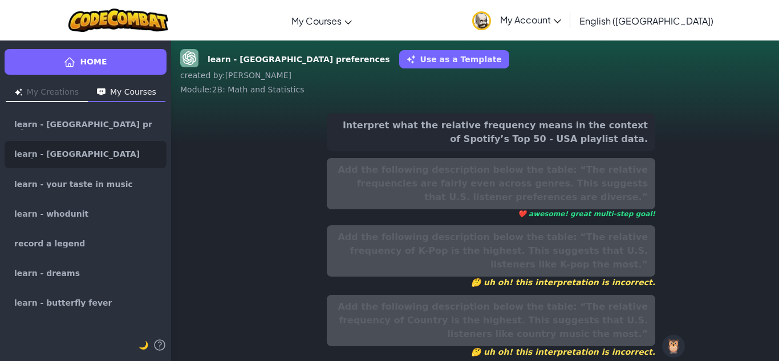
click at [618, 174] on div "Add the following description below the table: “The relative frequencies are fa…" at bounding box center [491, 188] width 329 height 60
click at [619, 161] on div "Add the following description below the table: “The relative frequencies are fa…" at bounding box center [491, 188] width 329 height 60
click at [619, 159] on div "Add the following description below the table: “The relative frequencies are fa…" at bounding box center [491, 188] width 329 height 60
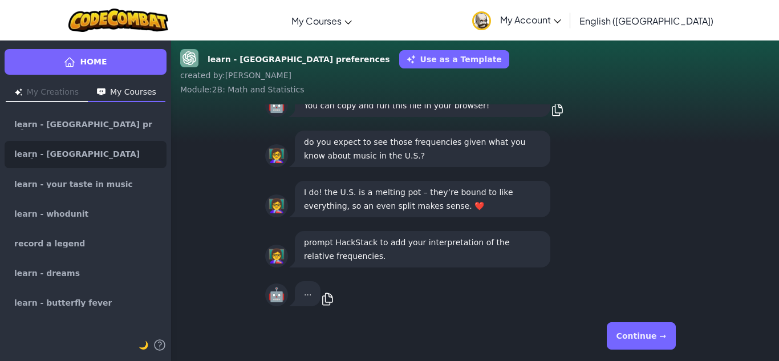
scroll to position [1, 0]
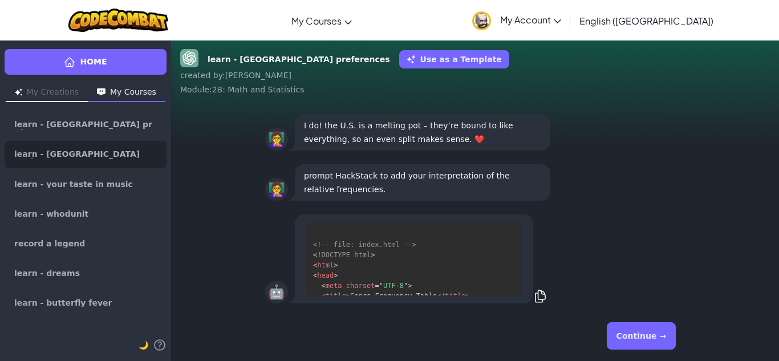
click at [635, 352] on div "Continue →" at bounding box center [475, 335] width 420 height 41
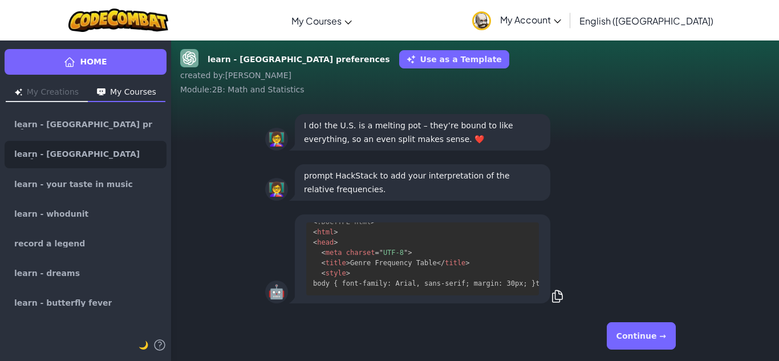
click at [635, 348] on div "Continue →" at bounding box center [475, 335] width 420 height 41
click at [635, 344] on button "Continue →" at bounding box center [641, 335] width 69 height 27
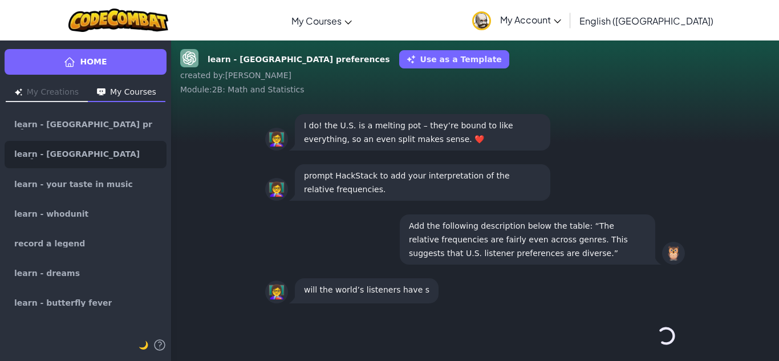
click at [635, 344] on div "Continue →" at bounding box center [475, 335] width 420 height 41
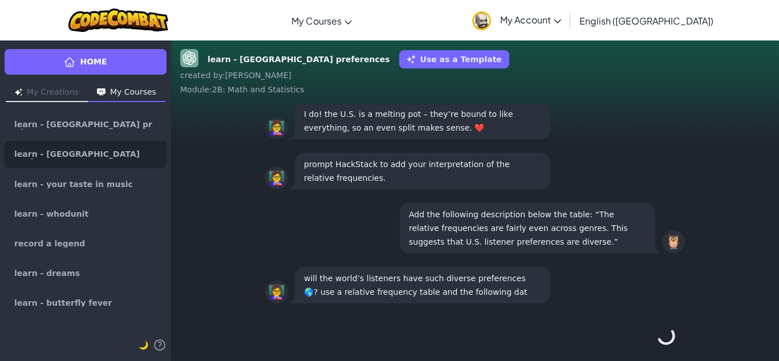
click at [635, 344] on div "Continue →" at bounding box center [475, 335] width 420 height 41
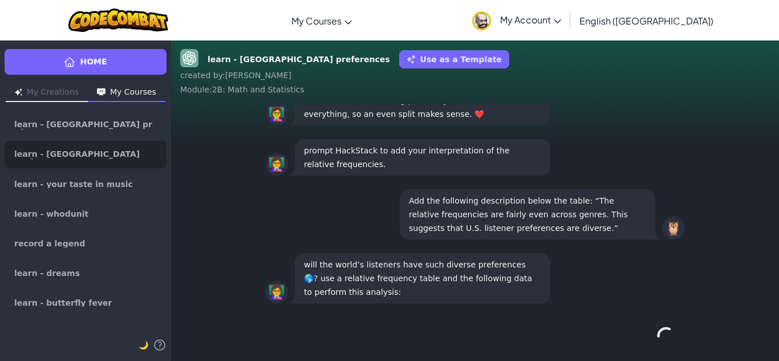
click at [635, 344] on div "Continue →" at bounding box center [475, 335] width 420 height 41
click at [635, 344] on button "Continue →" at bounding box center [641, 335] width 69 height 27
click at [635, 344] on div "Continue →" at bounding box center [475, 335] width 420 height 41
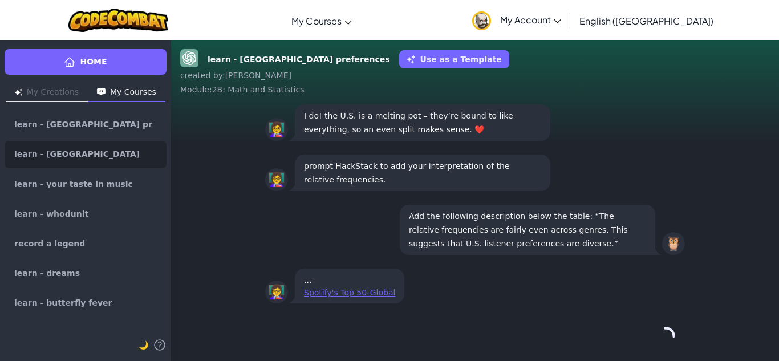
click at [635, 344] on div "Continue →" at bounding box center [475, 335] width 420 height 41
click at [635, 344] on button "Continue →" at bounding box center [641, 335] width 69 height 27
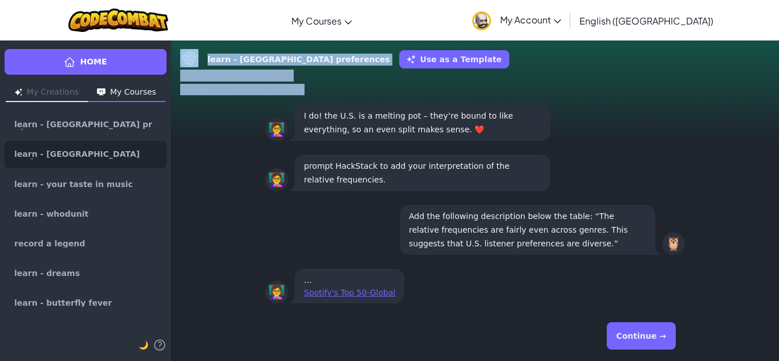
click at [635, 344] on div "learn - USA preferences Use as a Template created by : [PERSON_NAME] : 2B: Math…" at bounding box center [475, 200] width 608 height 321
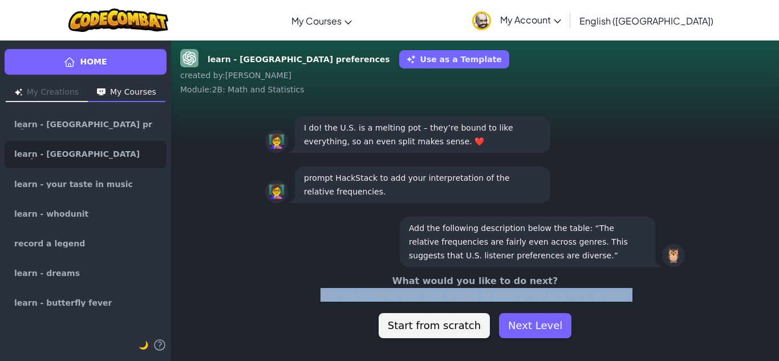
click at [635, 344] on div "learn - USA preferences Use as a Template created by : [PERSON_NAME] : 2B: Math…" at bounding box center [475, 200] width 608 height 321
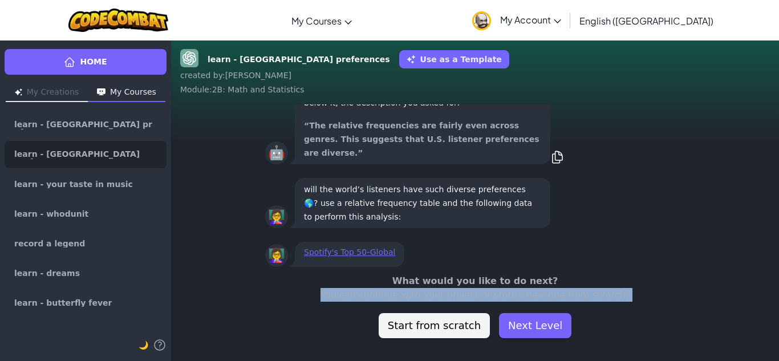
click at [635, 344] on div "learn - USA preferences Use as a Template created by : [PERSON_NAME] : 2B: Math…" at bounding box center [475, 200] width 608 height 321
click at [513, 313] on button "Next Level" at bounding box center [535, 325] width 72 height 25
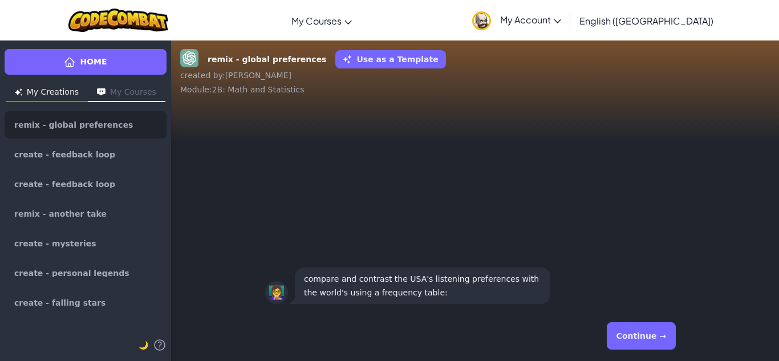
click at [590, 306] on div "👩‍🏫 compare and contrast the USA's listening preferences with the world's using…" at bounding box center [475, 286] width 438 height 50
click at [633, 346] on button "Continue →" at bounding box center [641, 335] width 69 height 27
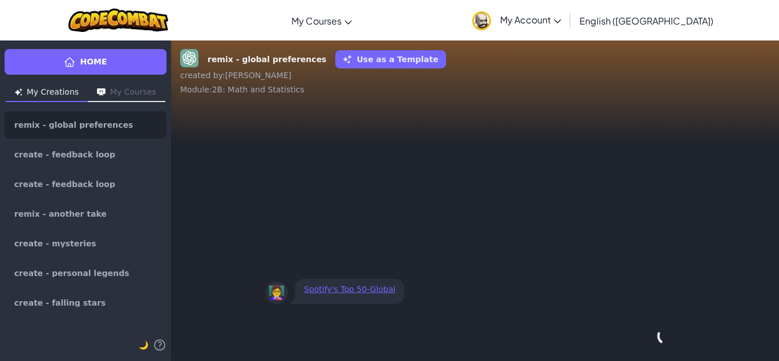
click at [632, 348] on div "Continue →" at bounding box center [475, 335] width 420 height 41
click at [633, 347] on div "Continue →" at bounding box center [475, 335] width 420 height 41
click at [632, 346] on button "Continue →" at bounding box center [641, 335] width 69 height 27
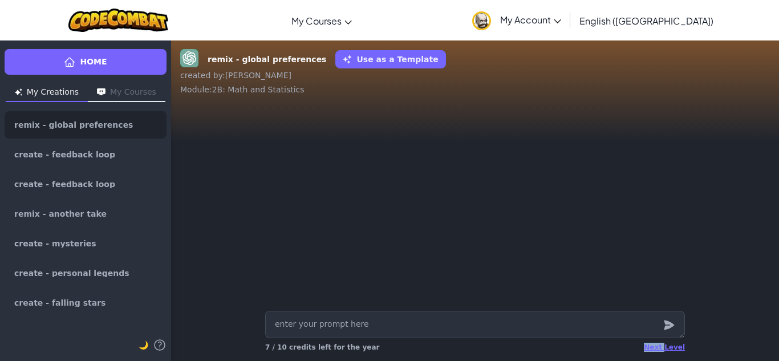
click at [632, 346] on div "Next Level 7 / 10 credits left for the year" at bounding box center [475, 347] width 420 height 18
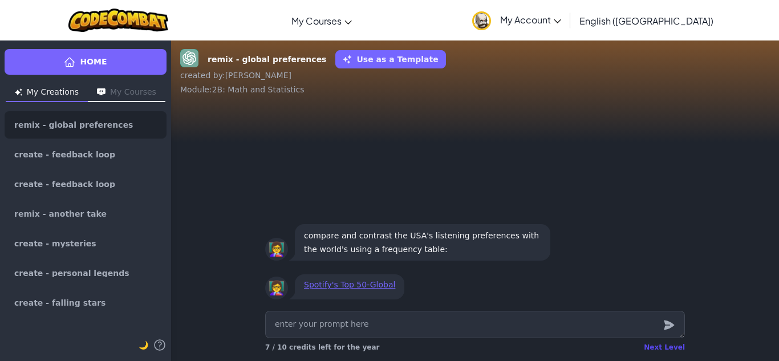
click at [655, 348] on div "Next Level" at bounding box center [664, 347] width 41 height 9
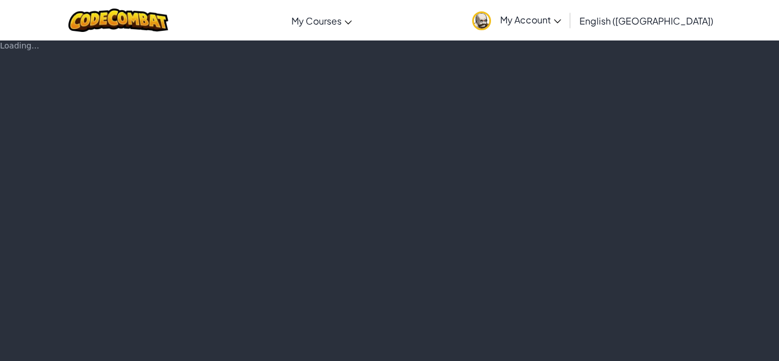
click at [647, 348] on div "Loading..." at bounding box center [389, 200] width 779 height 321
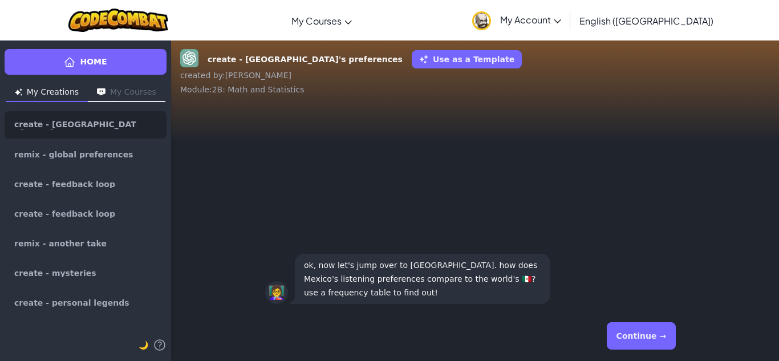
click at [647, 349] on div "Continue →" at bounding box center [475, 335] width 420 height 41
click at [643, 335] on button "Continue →" at bounding box center [641, 335] width 69 height 27
click at [642, 337] on div "Continue →" at bounding box center [475, 335] width 420 height 41
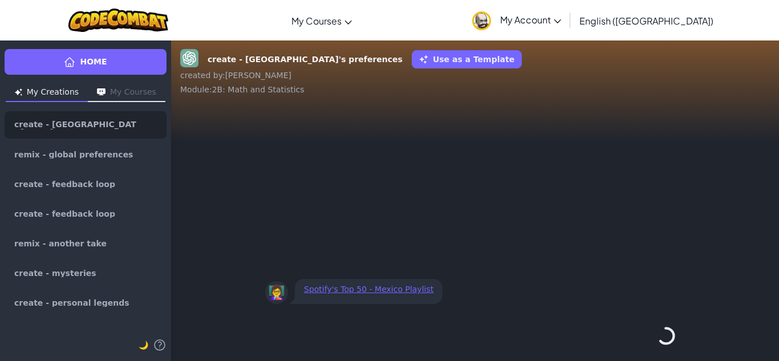
click at [656, 337] on button "Continue →" at bounding box center [665, 335] width 19 height 27
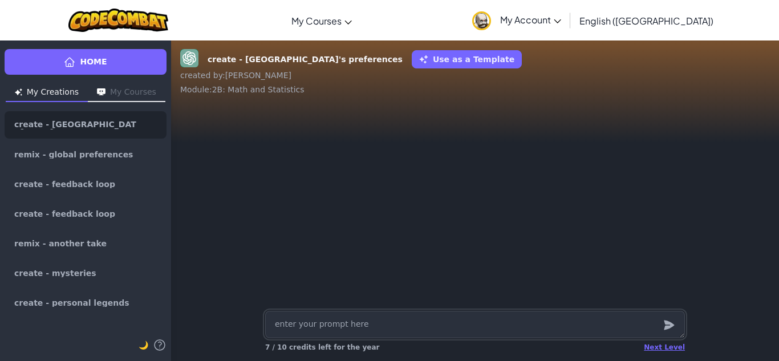
click at [641, 338] on div "Next Level 7 / 10 credits left for the year" at bounding box center [475, 347] width 420 height 18
click at [641, 340] on div "Next Level 7 / 10 credits left for the year" at bounding box center [475, 347] width 420 height 18
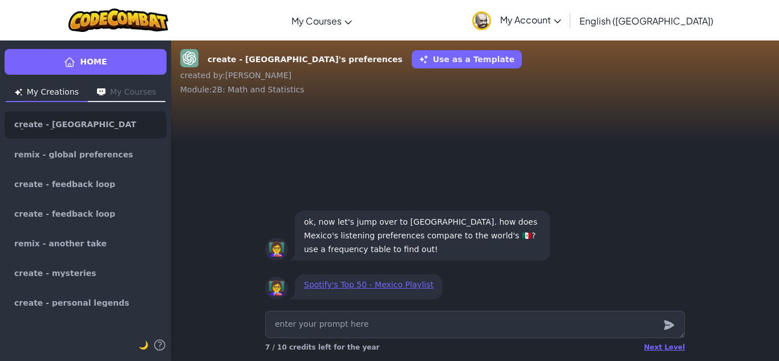
click at [663, 340] on div "Next Level 7 / 10 credits left for the year" at bounding box center [475, 347] width 420 height 18
click at [655, 350] on div "Next Level" at bounding box center [664, 347] width 41 height 9
click at [655, 350] on div "Loading......" at bounding box center [662, 347] width 46 height 9
click at [655, 349] on div "Next Level" at bounding box center [664, 347] width 41 height 9
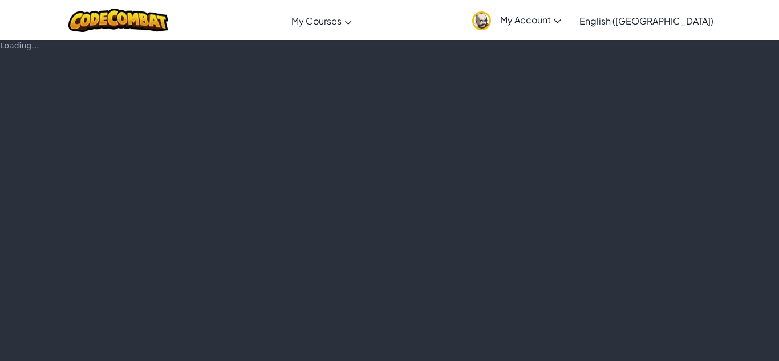
click at [655, 347] on div "Loading..." at bounding box center [389, 200] width 779 height 321
click at [655, 345] on div "Loading..." at bounding box center [389, 200] width 779 height 321
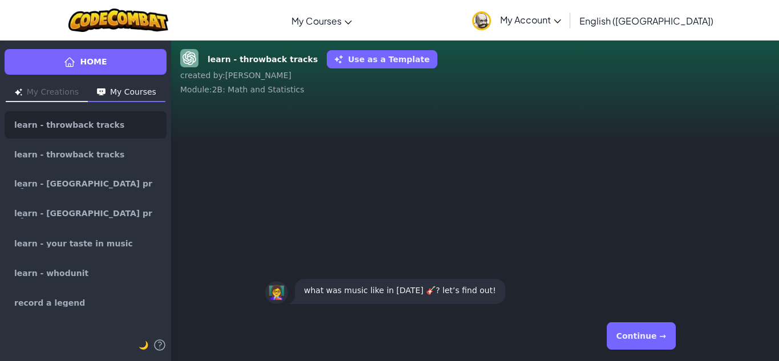
click at [654, 344] on button "Continue →" at bounding box center [641, 335] width 69 height 27
click at [654, 344] on div "Continue →" at bounding box center [475, 335] width 420 height 41
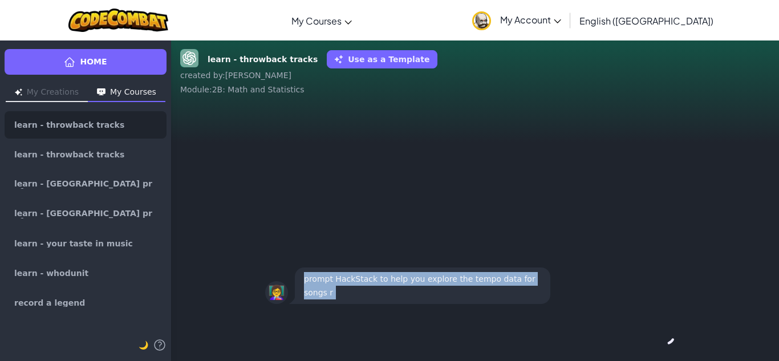
click at [654, 346] on div "Continue →" at bounding box center [475, 335] width 420 height 41
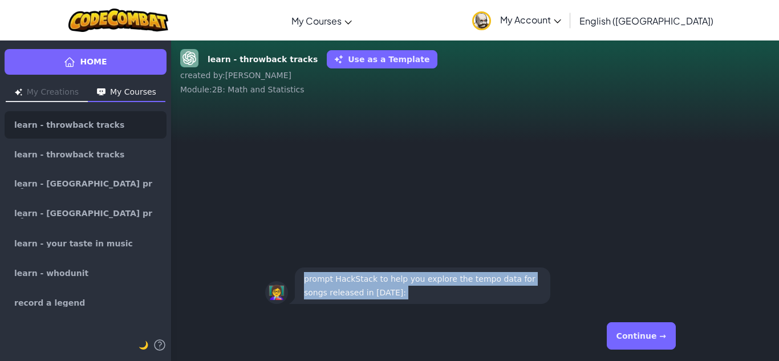
click at [652, 347] on button "Continue →" at bounding box center [641, 335] width 69 height 27
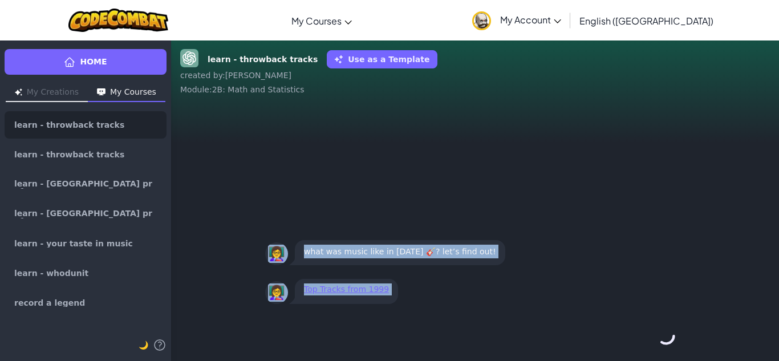
click at [652, 348] on div "Continue →" at bounding box center [475, 335] width 420 height 41
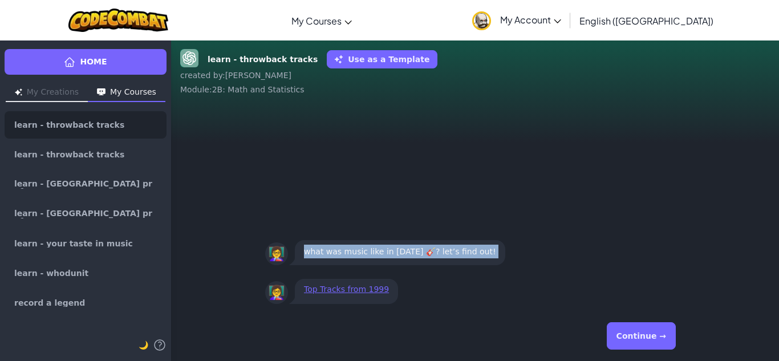
click at [652, 348] on div "Continue →" at bounding box center [475, 335] width 420 height 41
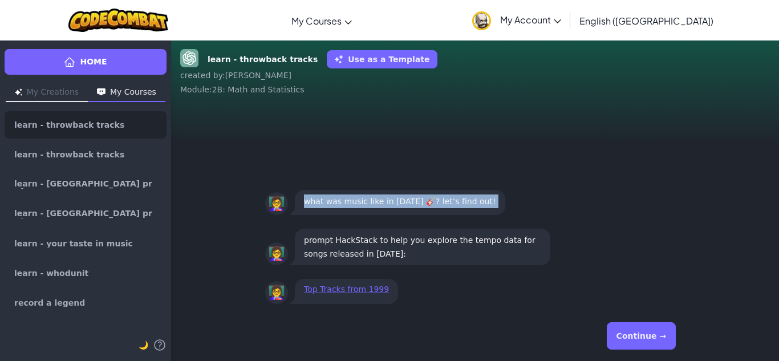
click at [652, 348] on button "Continue →" at bounding box center [641, 335] width 69 height 27
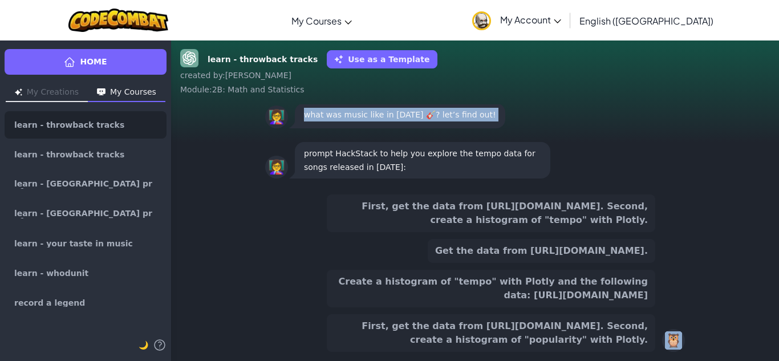
click at [652, 350] on div "First, get the data from [URL][DOMAIN_NAME]. Second, create a histogram of "pop…" at bounding box center [491, 333] width 329 height 38
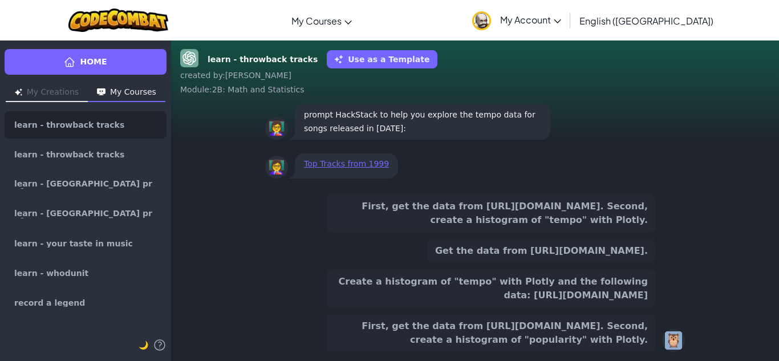
click at [611, 194] on button "First, get the data from [URL][DOMAIN_NAME]. Second, create a histogram of "tem…" at bounding box center [491, 213] width 329 height 38
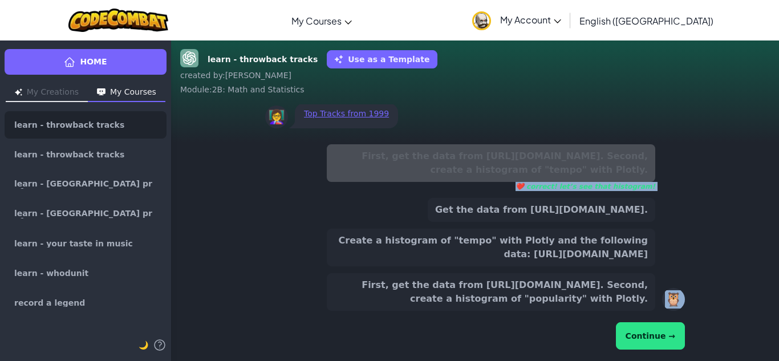
click at [603, 229] on button "Create a histogram of "tempo" with Plotly and the following data: [URL][DOMAIN_…" at bounding box center [491, 248] width 329 height 38
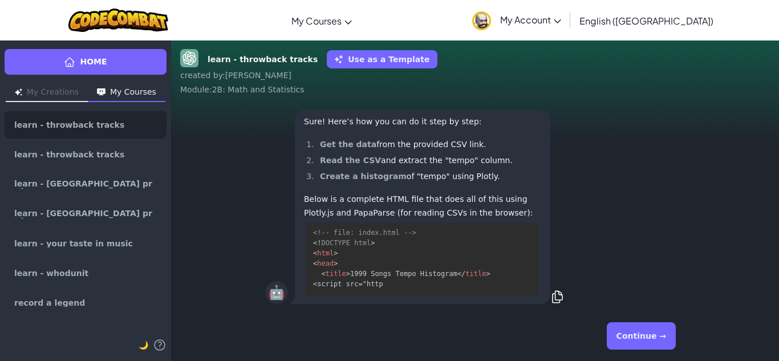
click at [643, 336] on button "Continue →" at bounding box center [641, 335] width 69 height 27
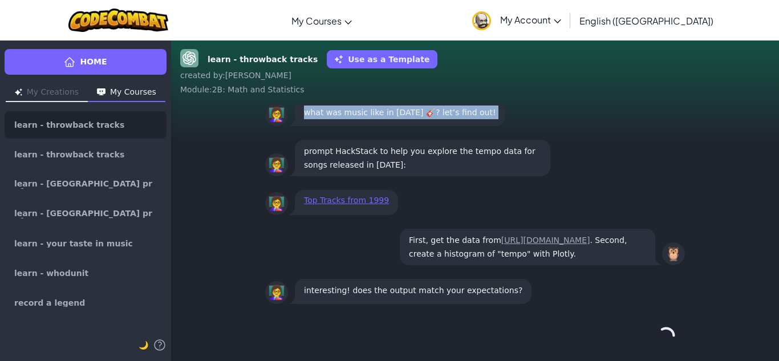
click at [643, 336] on div "Continue →" at bounding box center [475, 335] width 420 height 41
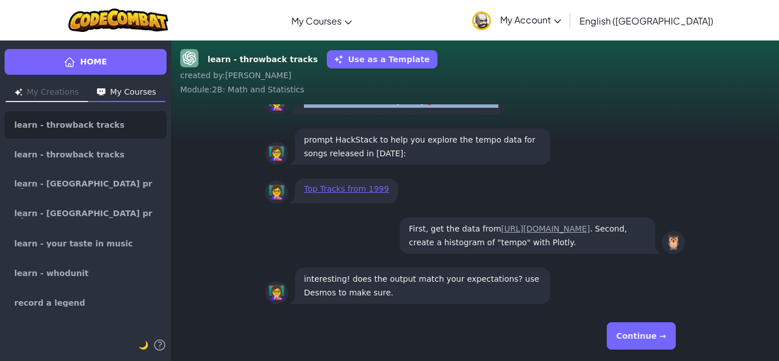
click at [643, 336] on div "Continue →" at bounding box center [475, 335] width 420 height 41
click at [643, 336] on button "Continue →" at bounding box center [641, 335] width 69 height 27
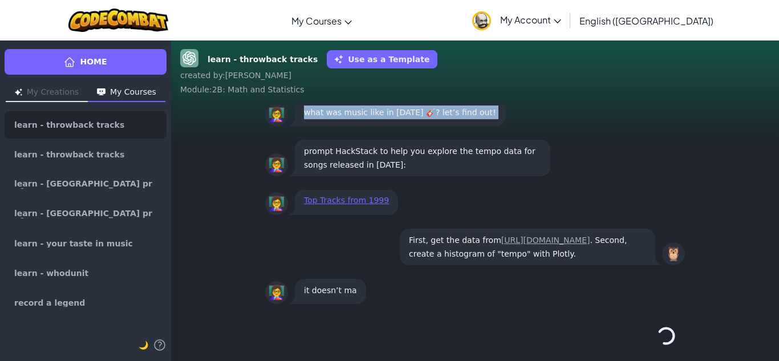
click at [643, 336] on div "Continue →" at bounding box center [475, 335] width 420 height 41
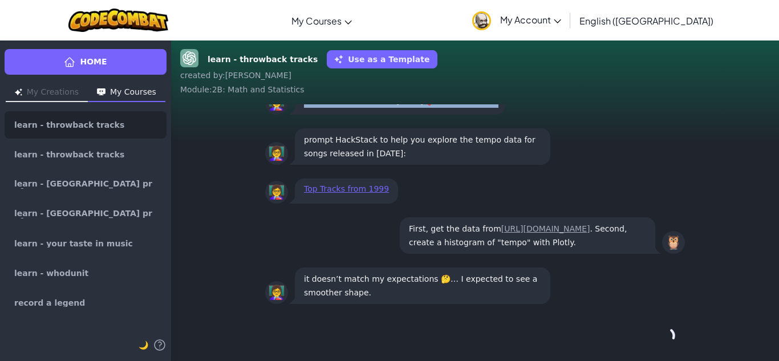
click at [643, 336] on div "Continue →" at bounding box center [475, 335] width 420 height 41
click at [643, 336] on button "Continue →" at bounding box center [641, 335] width 69 height 27
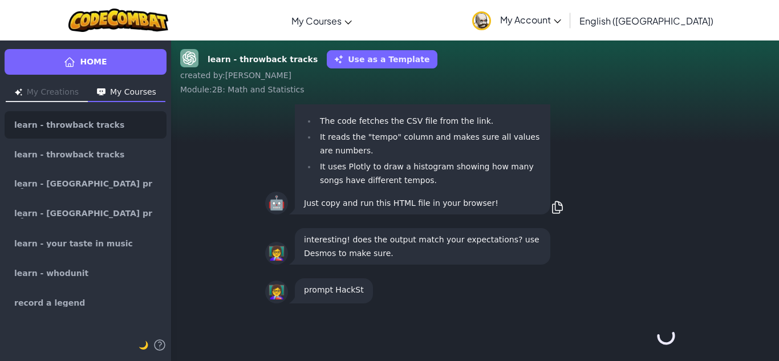
click at [643, 336] on div "Continue →" at bounding box center [475, 335] width 420 height 41
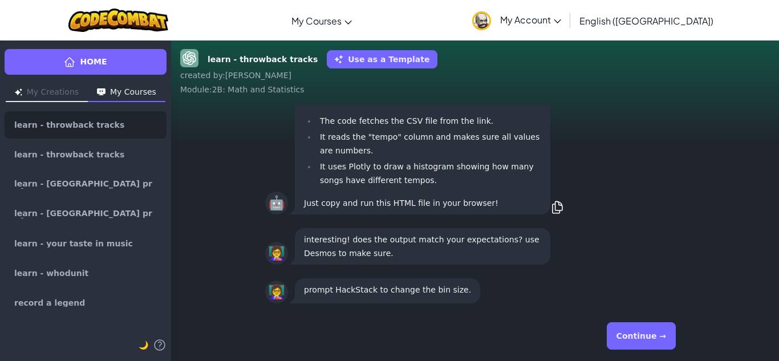
click at [643, 336] on button "Continue →" at bounding box center [641, 335] width 69 height 27
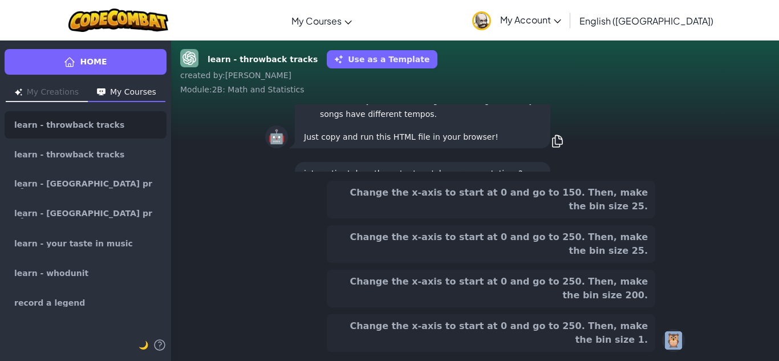
click at [643, 336] on button "Change the x-axis to start at 0 and go to 250. Then, make the bin size 1." at bounding box center [491, 333] width 329 height 38
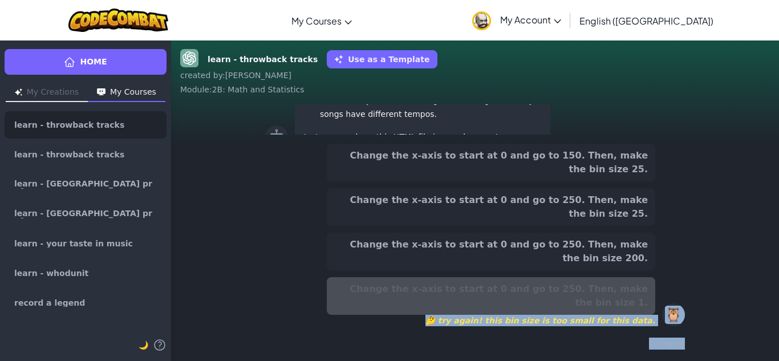
click at [643, 336] on div "try again" at bounding box center [475, 343] width 420 height 17
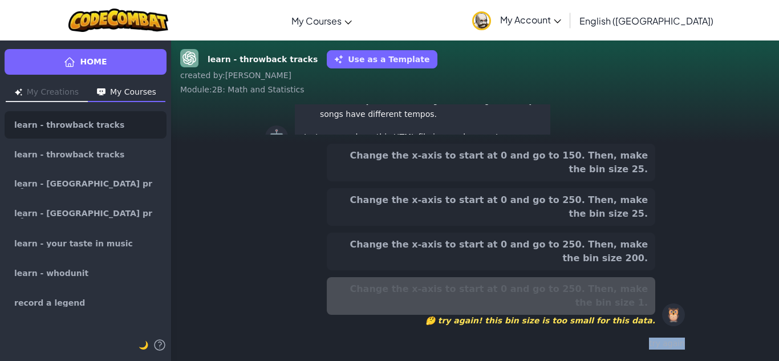
click at [643, 336] on div "try again" at bounding box center [475, 343] width 420 height 17
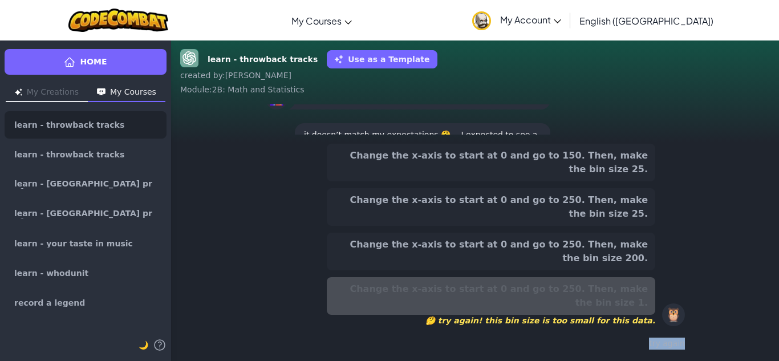
scroll to position [1, 0]
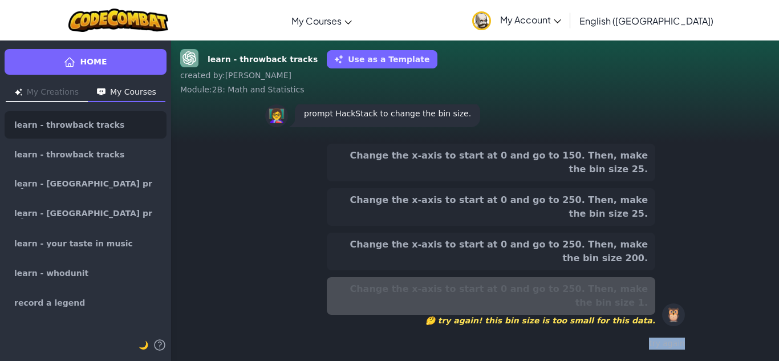
click at [643, 336] on div "try again" at bounding box center [475, 343] width 420 height 17
click at [663, 347] on div "try again" at bounding box center [475, 343] width 420 height 17
click at [662, 346] on div "try again" at bounding box center [475, 343] width 420 height 17
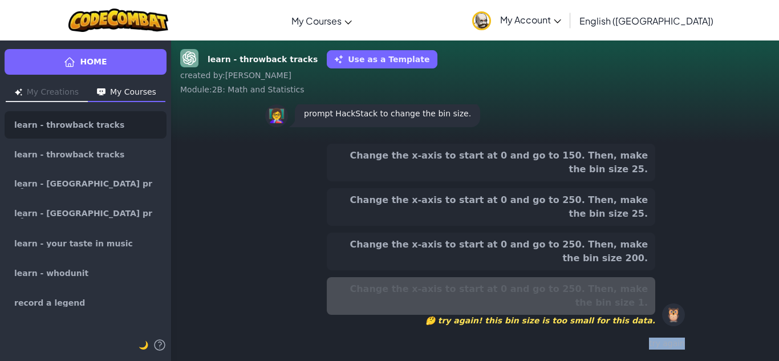
click at [662, 337] on div "try again" at bounding box center [475, 343] width 420 height 17
click at [663, 339] on div "try again" at bounding box center [475, 343] width 420 height 17
click at [663, 340] on div "try again" at bounding box center [475, 343] width 420 height 17
click at [663, 342] on div "try again" at bounding box center [475, 343] width 420 height 17
click at [663, 345] on div "try again" at bounding box center [475, 343] width 420 height 17
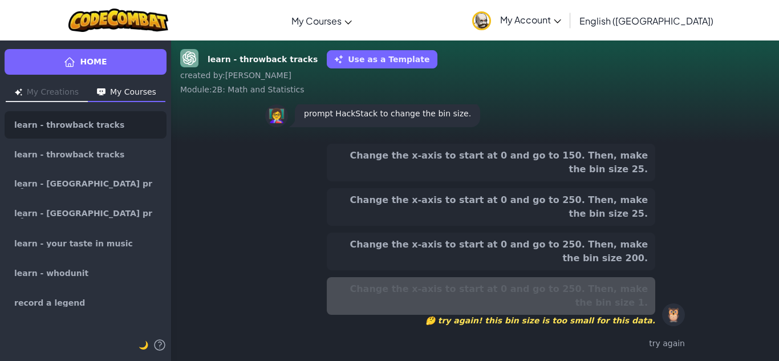
drag, startPoint x: 628, startPoint y: 314, endPoint x: 622, endPoint y: 300, distance: 15.4
click at [628, 314] on div "Change the x-axis to start at 0 and go to 250. Then, make the bin size 1. 🤔 try…" at bounding box center [491, 301] width 329 height 49
click at [619, 283] on div "Change the x-axis to start at 0 and go to 150. Then, make the bin size 25. Chan…" at bounding box center [491, 235] width 329 height 183
click at [618, 270] on button "Change the x-axis to start at 0 and go to 250. Then, make the bin size 200." at bounding box center [491, 252] width 329 height 38
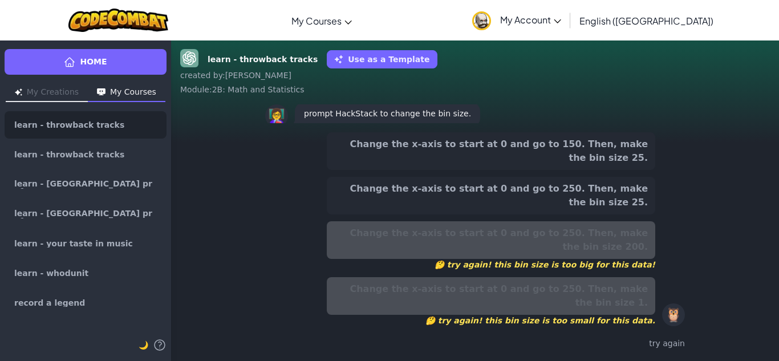
click at [630, 269] on div "Change the x-axis to start at 0 and go to 250. Then, make the bin size 200. 🤔 t…" at bounding box center [491, 245] width 329 height 49
click at [636, 214] on button "Change the x-axis to start at 0 and go to 250. Then, make the bin size 25." at bounding box center [491, 196] width 329 height 38
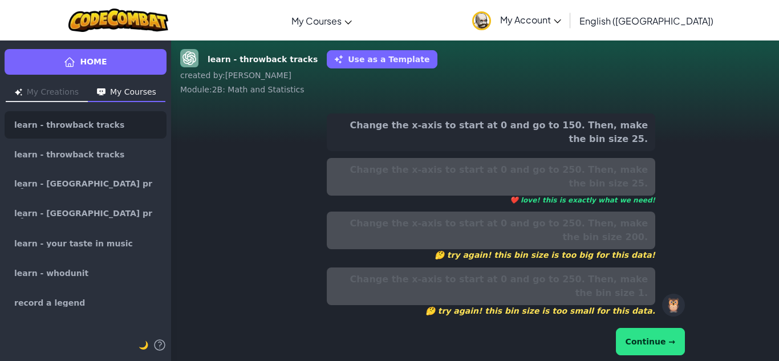
scroll to position [1, 0]
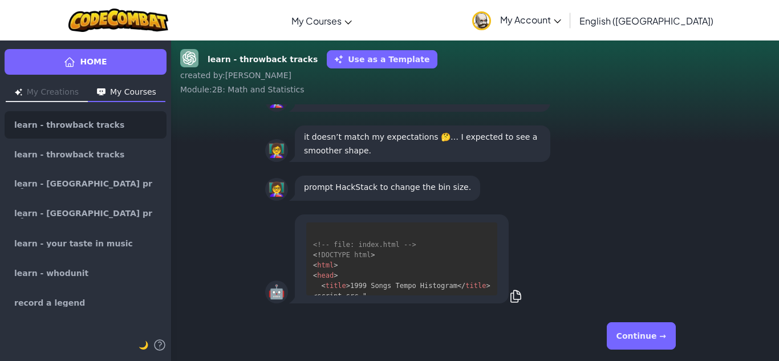
click at [652, 331] on button "Continue →" at bounding box center [641, 335] width 69 height 27
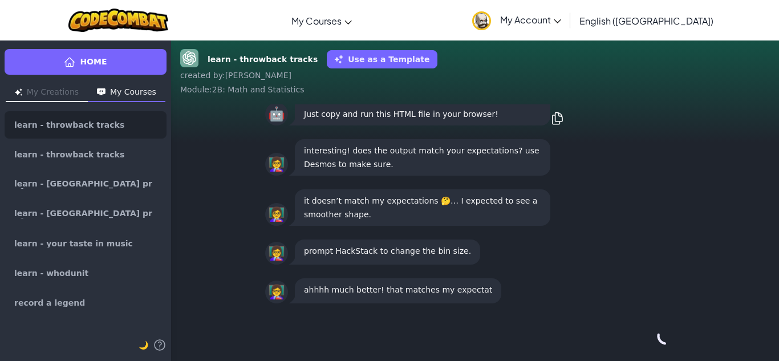
click at [652, 331] on div "Continue →" at bounding box center [475, 335] width 420 height 41
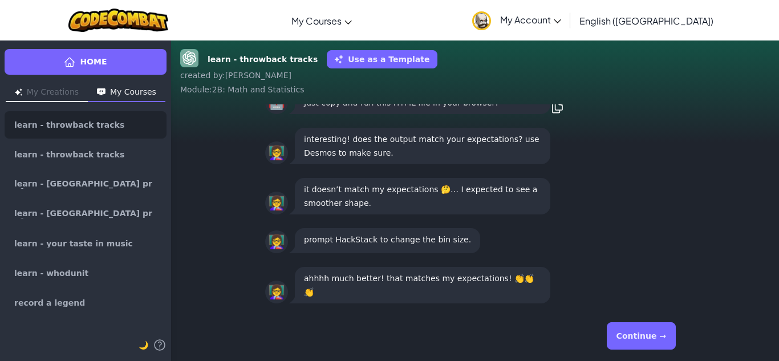
click at [652, 331] on button "Continue →" at bounding box center [641, 335] width 69 height 27
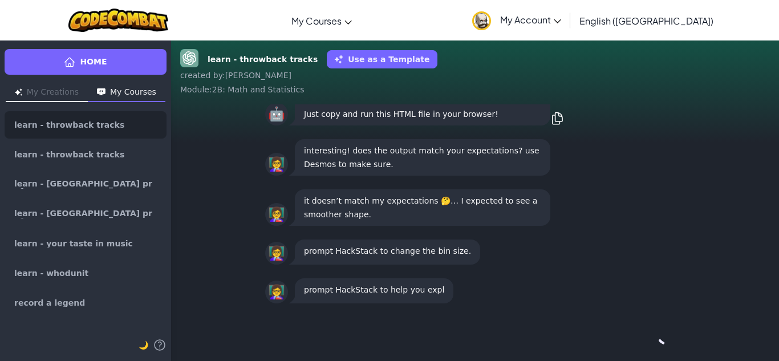
click at [652, 331] on div "Continue →" at bounding box center [475, 335] width 420 height 41
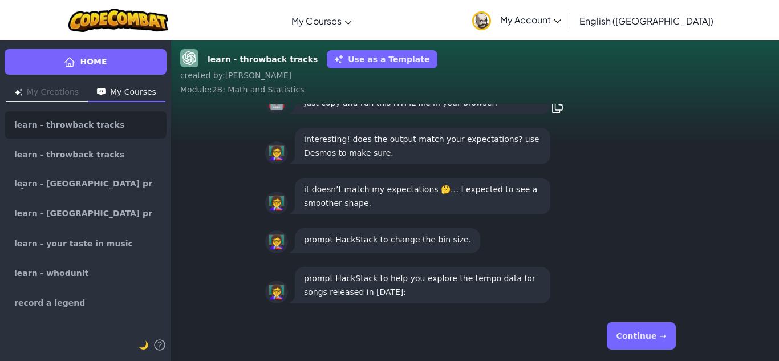
click at [652, 331] on button "Continue →" at bounding box center [641, 335] width 69 height 27
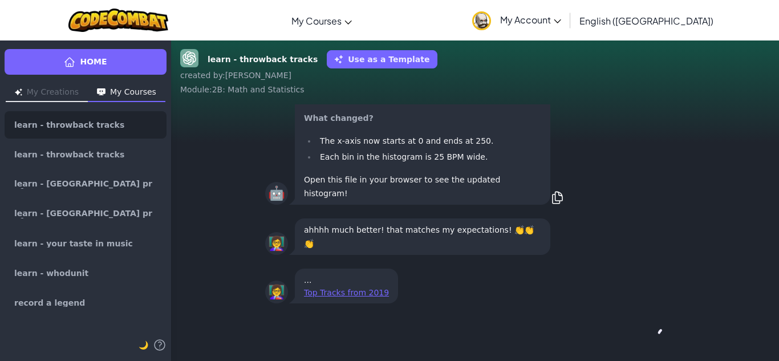
click at [652, 331] on div "Continue →" at bounding box center [475, 335] width 420 height 41
click at [656, 331] on button "Continue →" at bounding box center [665, 335] width 19 height 27
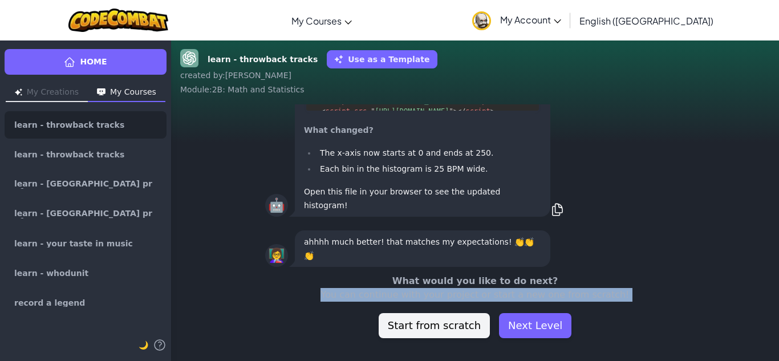
click at [652, 331] on div "What would you like to do next? You can continue with your project or start a n…" at bounding box center [475, 306] width 608 height 64
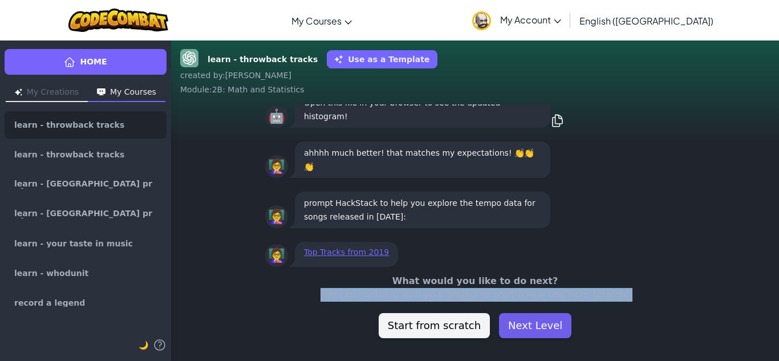
click at [522, 326] on button "Next Level" at bounding box center [535, 325] width 72 height 25
click at [522, 325] on button "Loading......" at bounding box center [535, 325] width 78 height 25
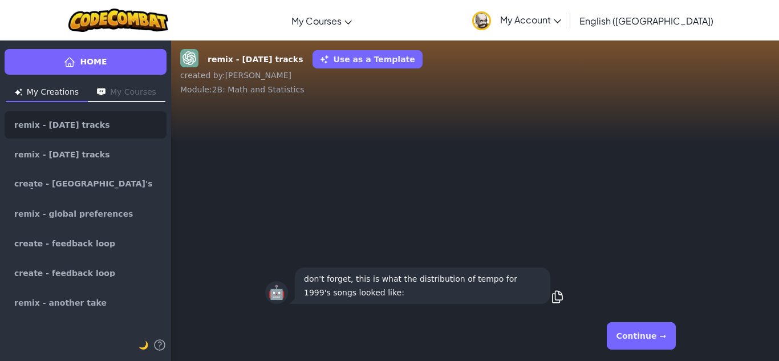
click at [652, 334] on button "Continue →" at bounding box center [641, 335] width 69 height 27
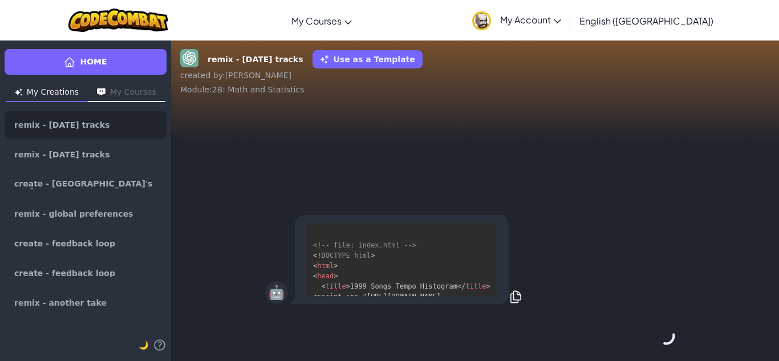
click at [652, 334] on div "Continue →" at bounding box center [475, 335] width 420 height 41
click at [656, 334] on button "Continue →" at bounding box center [665, 335] width 19 height 27
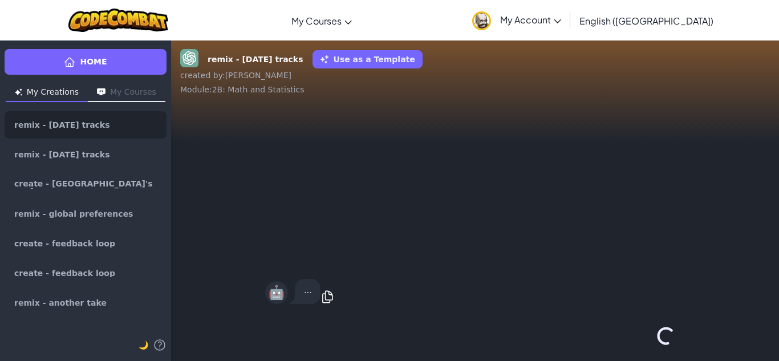
click at [652, 334] on div "Continue →" at bounding box center [475, 335] width 420 height 41
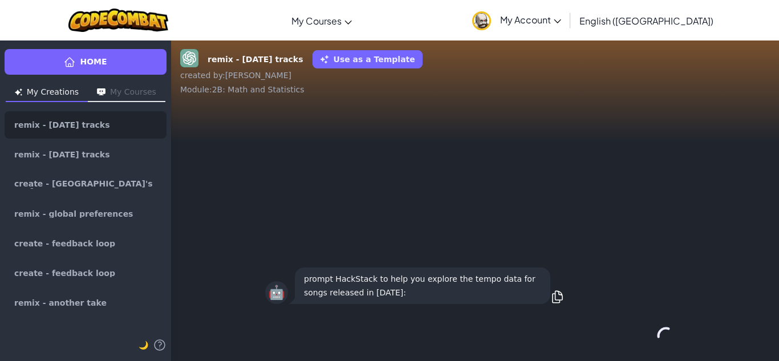
click at [652, 334] on div "Continue →" at bounding box center [475, 335] width 420 height 41
click at [652, 334] on button "Continue →" at bounding box center [641, 335] width 69 height 27
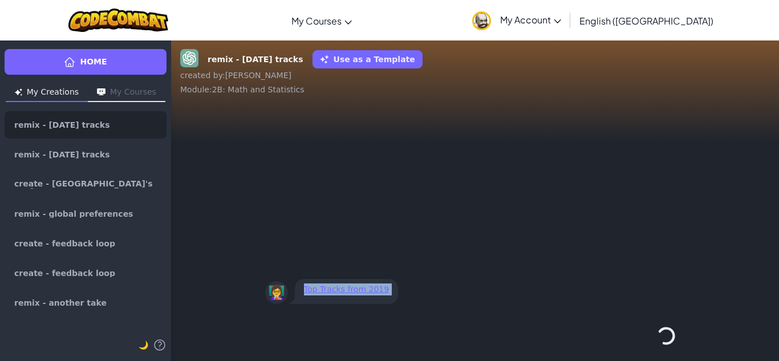
click at [652, 334] on div "Continue →" at bounding box center [475, 335] width 420 height 41
click at [652, 334] on button "Continue →" at bounding box center [641, 335] width 69 height 27
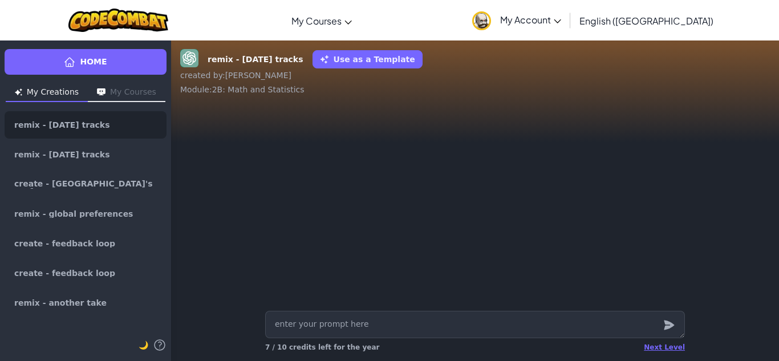
click at [652, 334] on textarea at bounding box center [475, 324] width 420 height 27
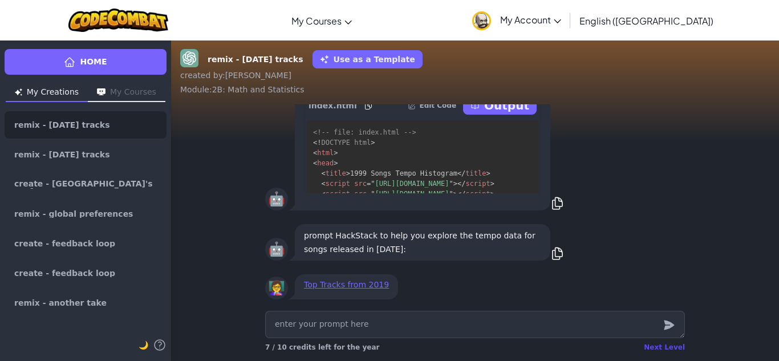
click at [659, 345] on div "Next Level" at bounding box center [664, 347] width 41 height 9
click at [659, 345] on div "Loading......" at bounding box center [662, 347] width 46 height 9
click at [659, 344] on div "Loading......" at bounding box center [662, 347] width 46 height 9
click at [658, 344] on div "Loading......" at bounding box center [662, 347] width 46 height 9
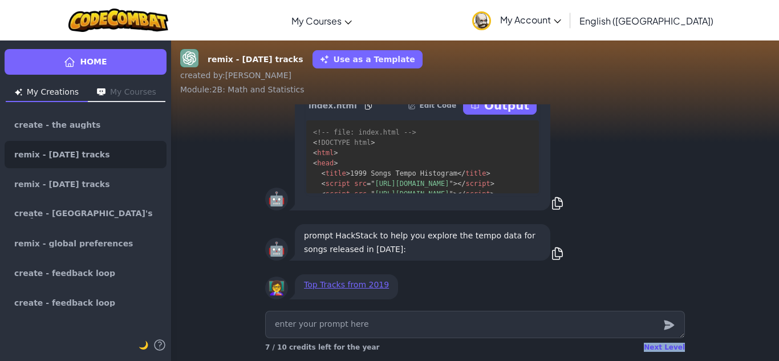
click at [658, 344] on div "Next Level" at bounding box center [664, 347] width 41 height 9
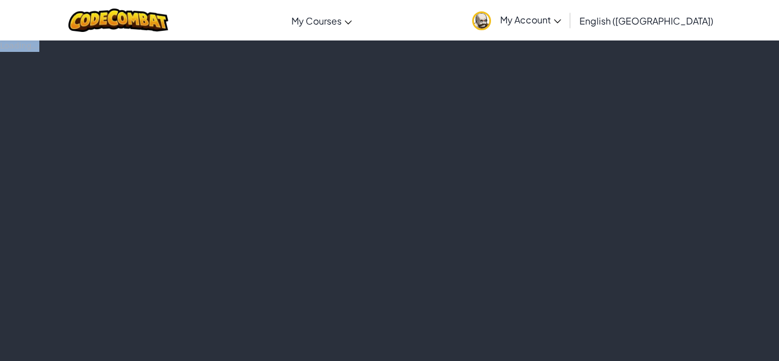
click at [658, 344] on div "Loading..." at bounding box center [389, 200] width 779 height 321
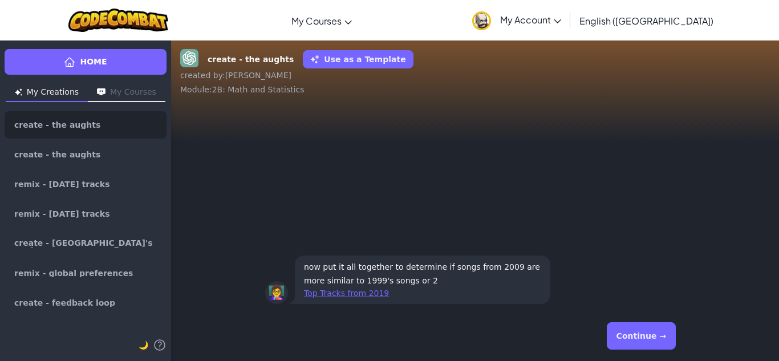
click at [658, 344] on button "Continue →" at bounding box center [641, 335] width 69 height 27
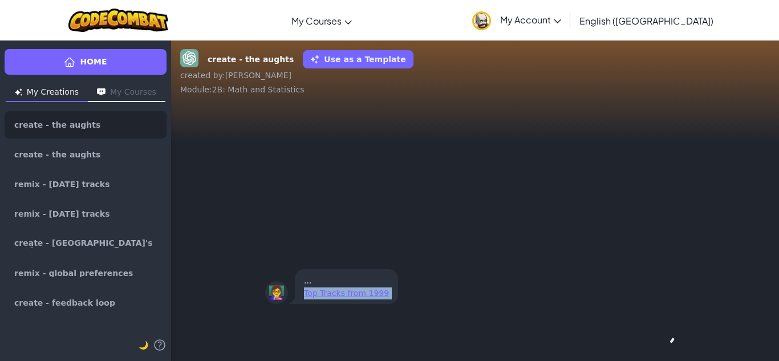
click at [658, 344] on div "Continue →" at bounding box center [475, 335] width 420 height 41
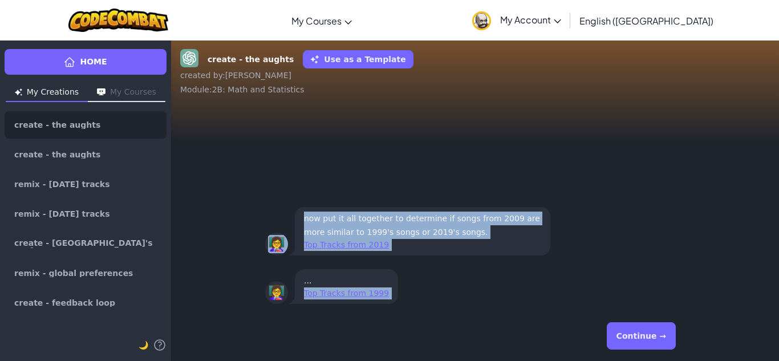
click at [654, 340] on button "Continue →" at bounding box center [641, 335] width 69 height 27
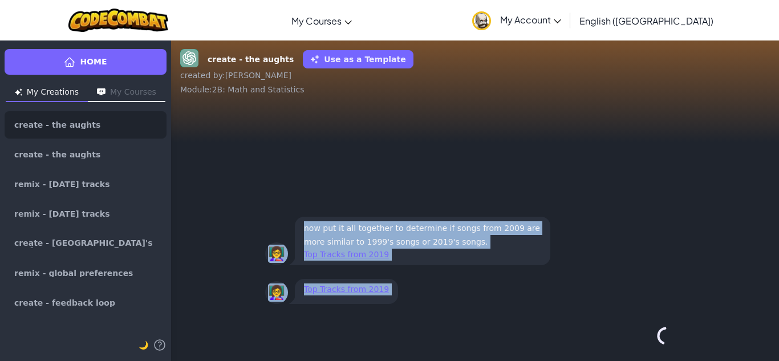
click at [655, 340] on div "Continue →" at bounding box center [475, 335] width 420 height 41
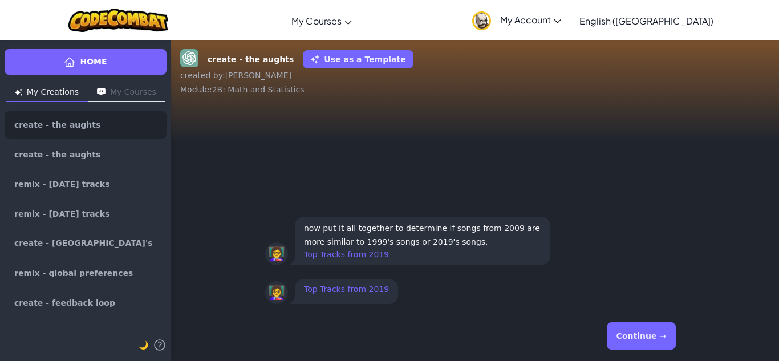
click at [655, 340] on button "Continue →" at bounding box center [641, 335] width 69 height 27
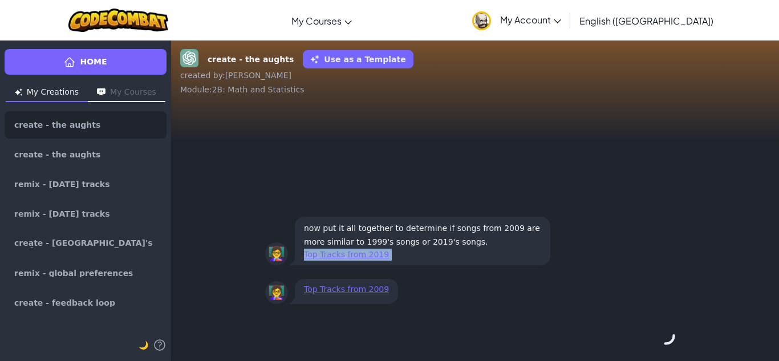
click at [655, 340] on div "Continue →" at bounding box center [475, 335] width 420 height 41
click
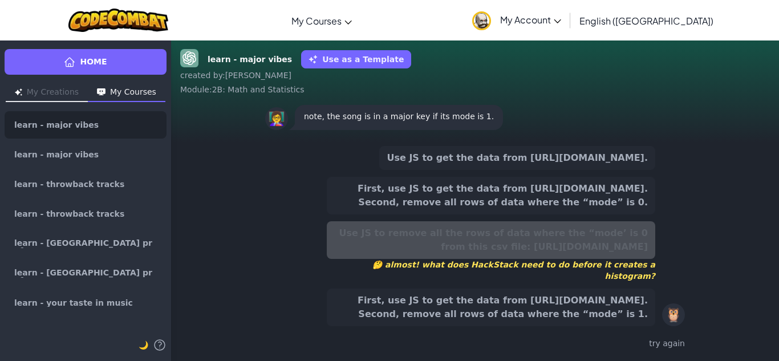
drag, startPoint x: 625, startPoint y: 214, endPoint x: 621, endPoint y: 209, distance: 6.2
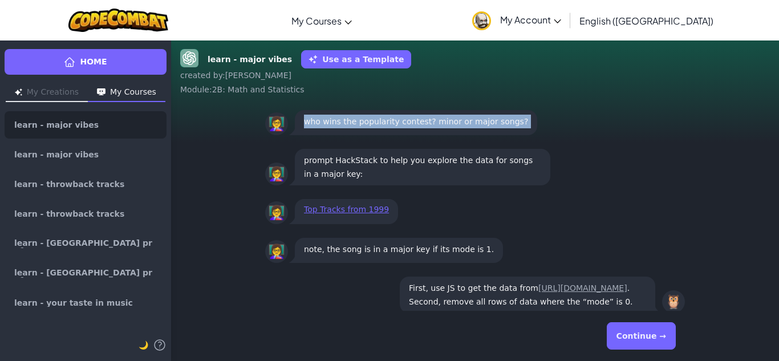
scroll to position [1, 0]
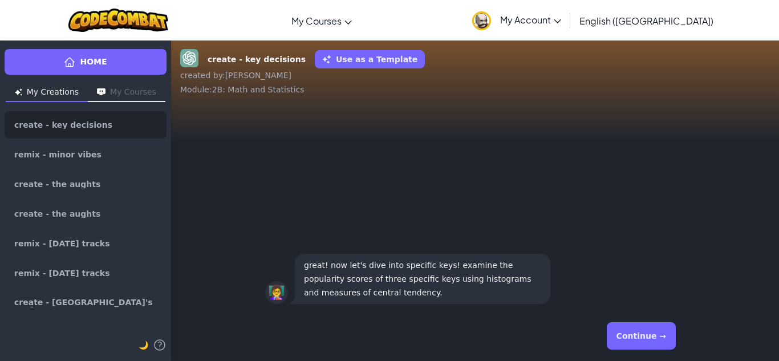
drag, startPoint x: 666, startPoint y: 351, endPoint x: 660, endPoint y: 344, distance: 9.7
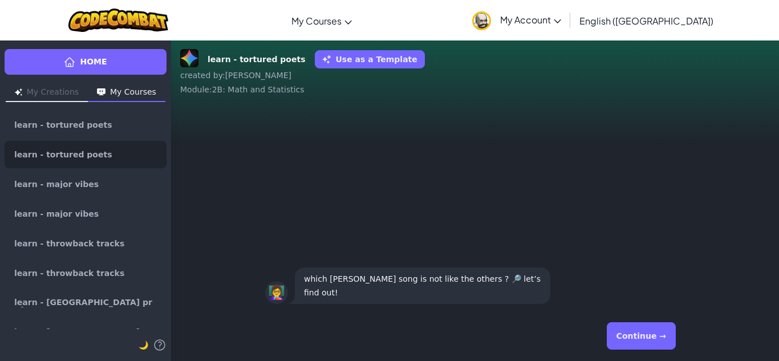
drag, startPoint x: 652, startPoint y: 339, endPoint x: 634, endPoint y: 312, distance: 32.9
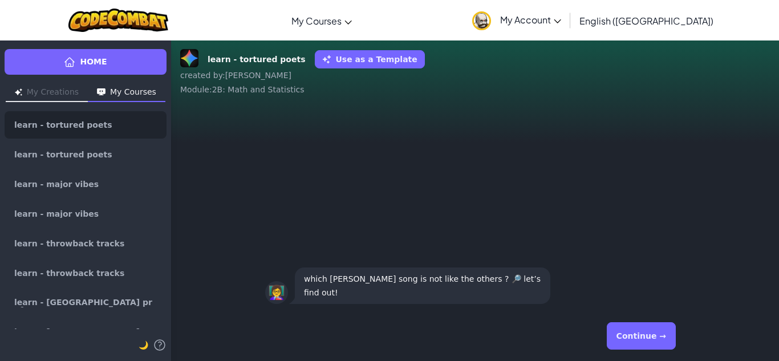
drag, startPoint x: 634, startPoint y: 312, endPoint x: 627, endPoint y: 336, distance: 24.8
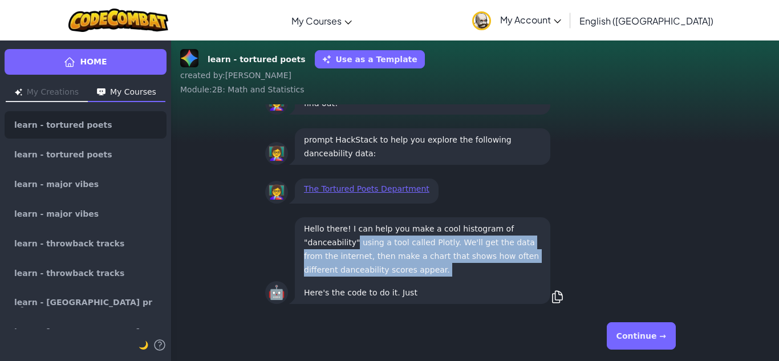
drag, startPoint x: 778, startPoint y: 200, endPoint x: 760, endPoint y: 237, distance: 41.8
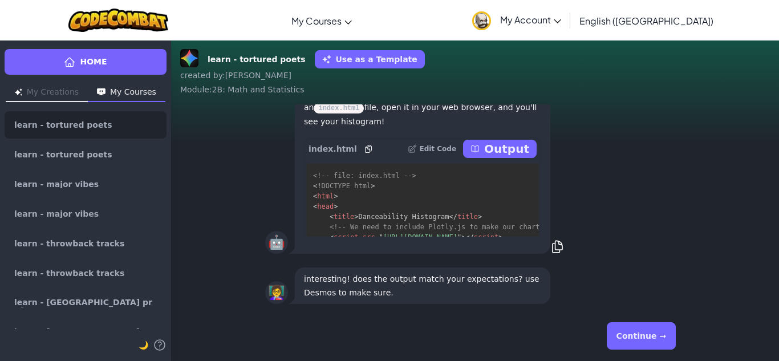
scroll to position [1, 0]
drag, startPoint x: 769, startPoint y: 265, endPoint x: 739, endPoint y: 317, distance: 60.3
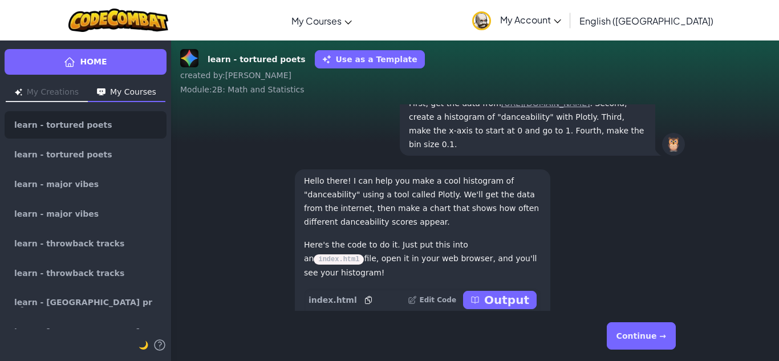
scroll to position [31, 0]
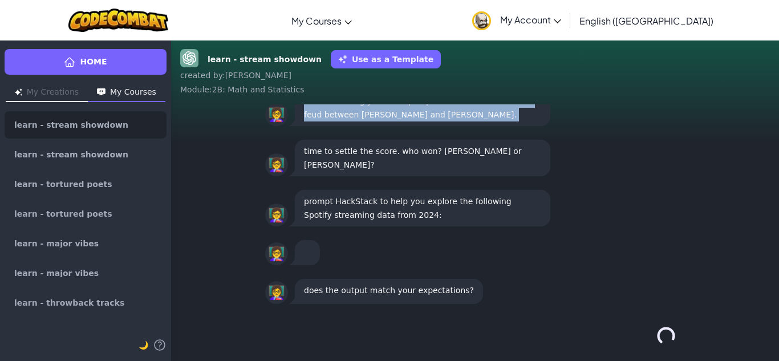
drag, startPoint x: 662, startPoint y: 339, endPoint x: 660, endPoint y: 346, distance: 6.5
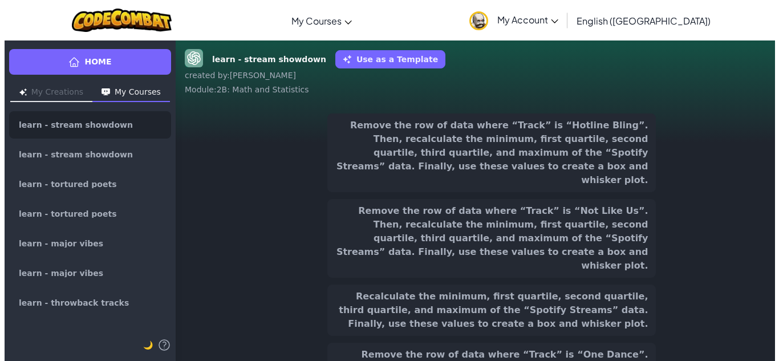
scroll to position [-1463, 0]
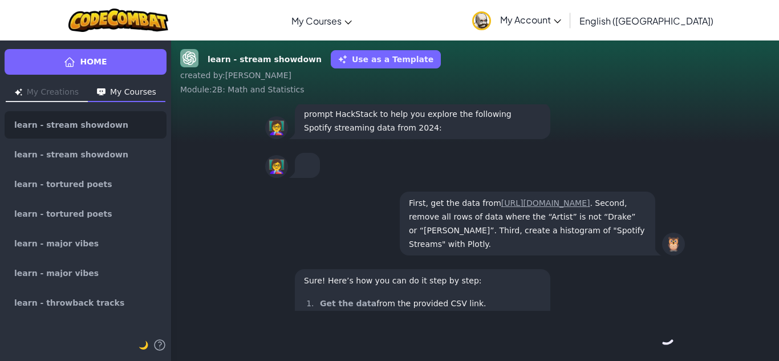
drag, startPoint x: 649, startPoint y: 348, endPoint x: 654, endPoint y: 342, distance: 7.3
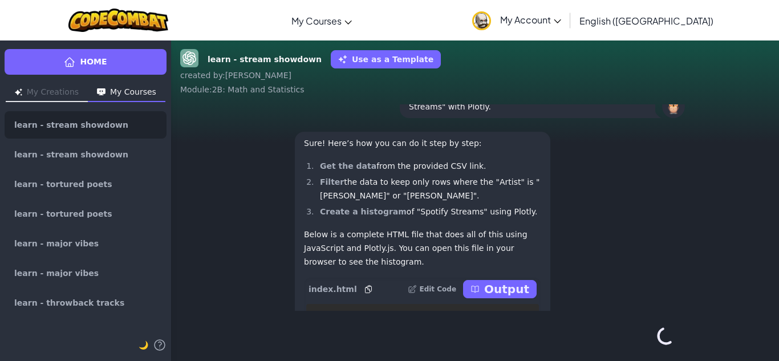
scroll to position [1, 0]
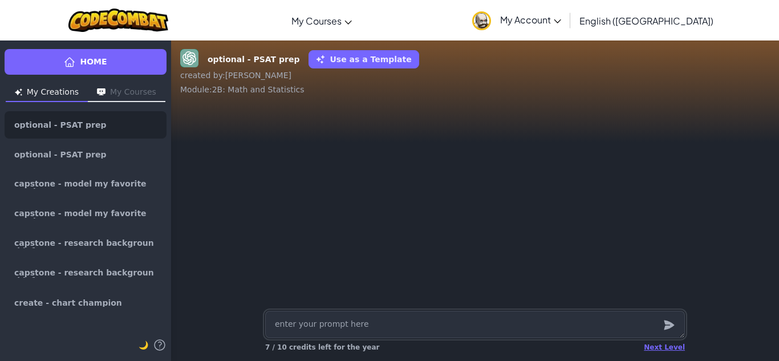
type textarea "x"
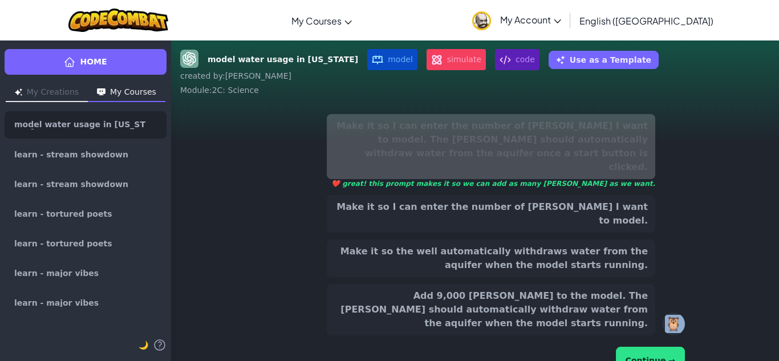
scroll to position [-50, 0]
drag, startPoint x: 662, startPoint y: 329, endPoint x: 655, endPoint y: 336, distance: 9.7
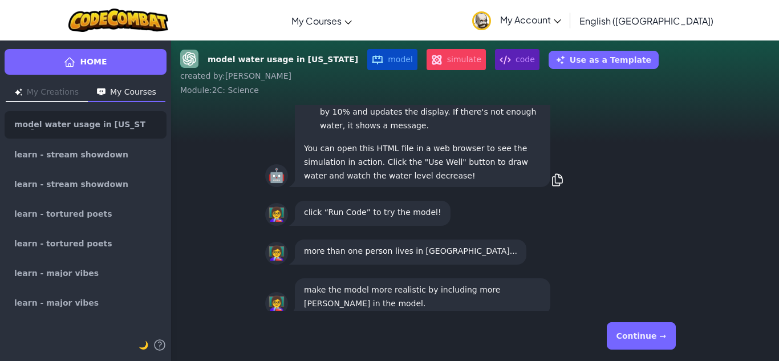
scroll to position [1, 0]
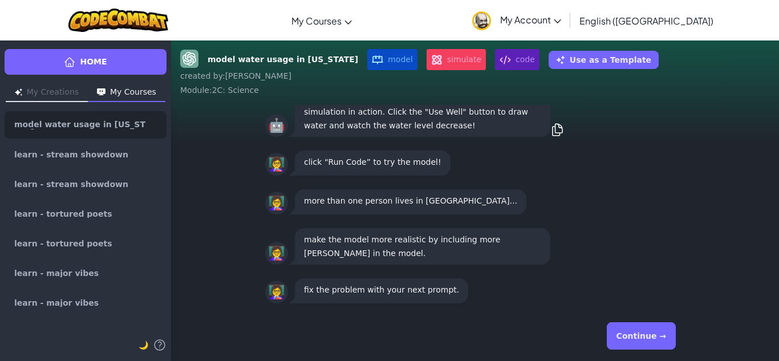
drag, startPoint x: 647, startPoint y: 341, endPoint x: 625, endPoint y: 343, distance: 22.3
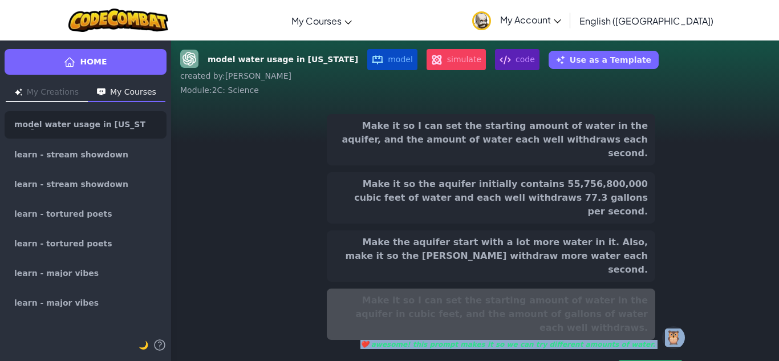
scroll to position [-50, 0]
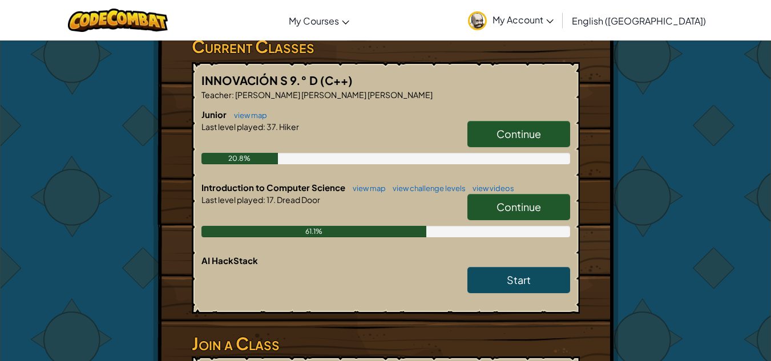
scroll to position [196, 0]
